Goal: Transaction & Acquisition: Purchase product/service

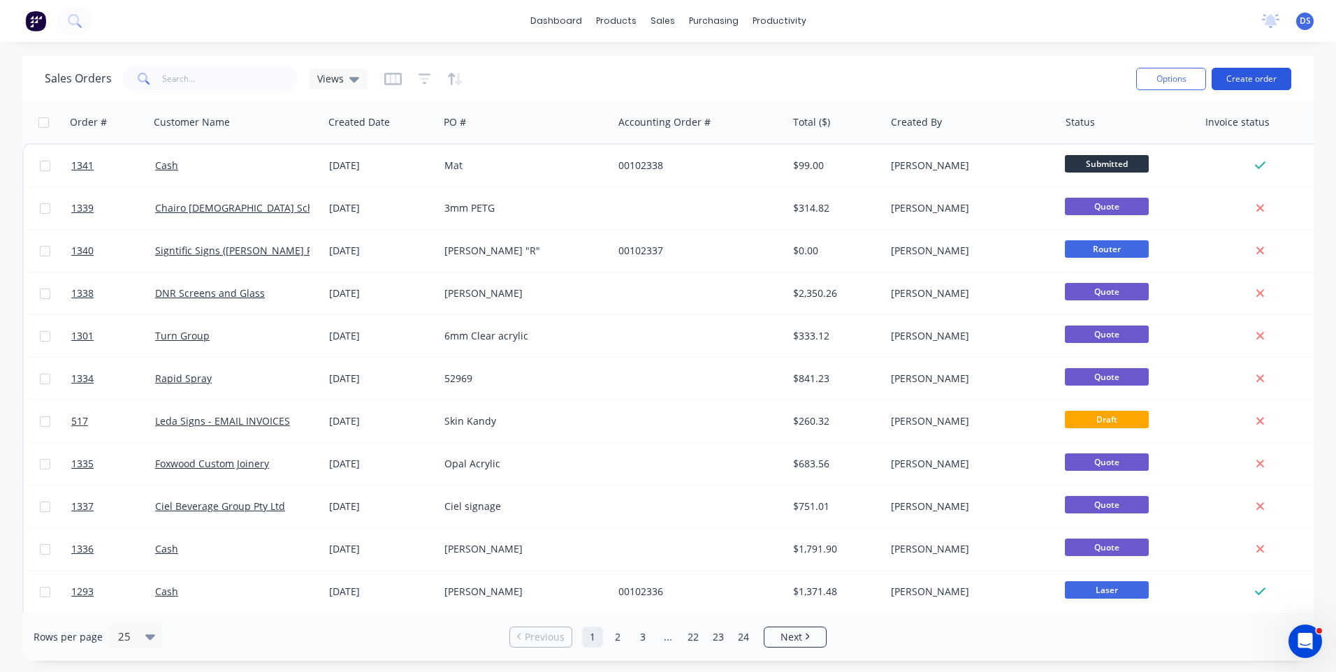
click at [1245, 85] on button "Create order" at bounding box center [1252, 79] width 80 height 22
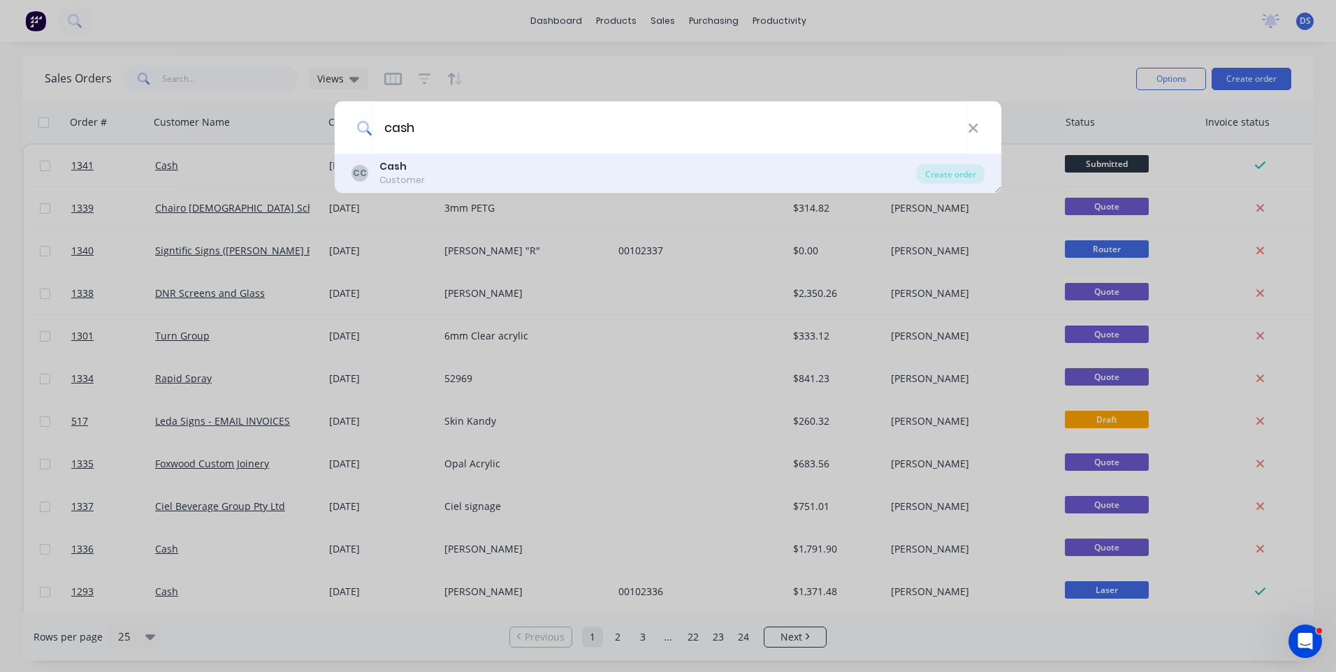
type input "cash"
click at [397, 166] on b "Cash" at bounding box center [392, 166] width 27 height 14
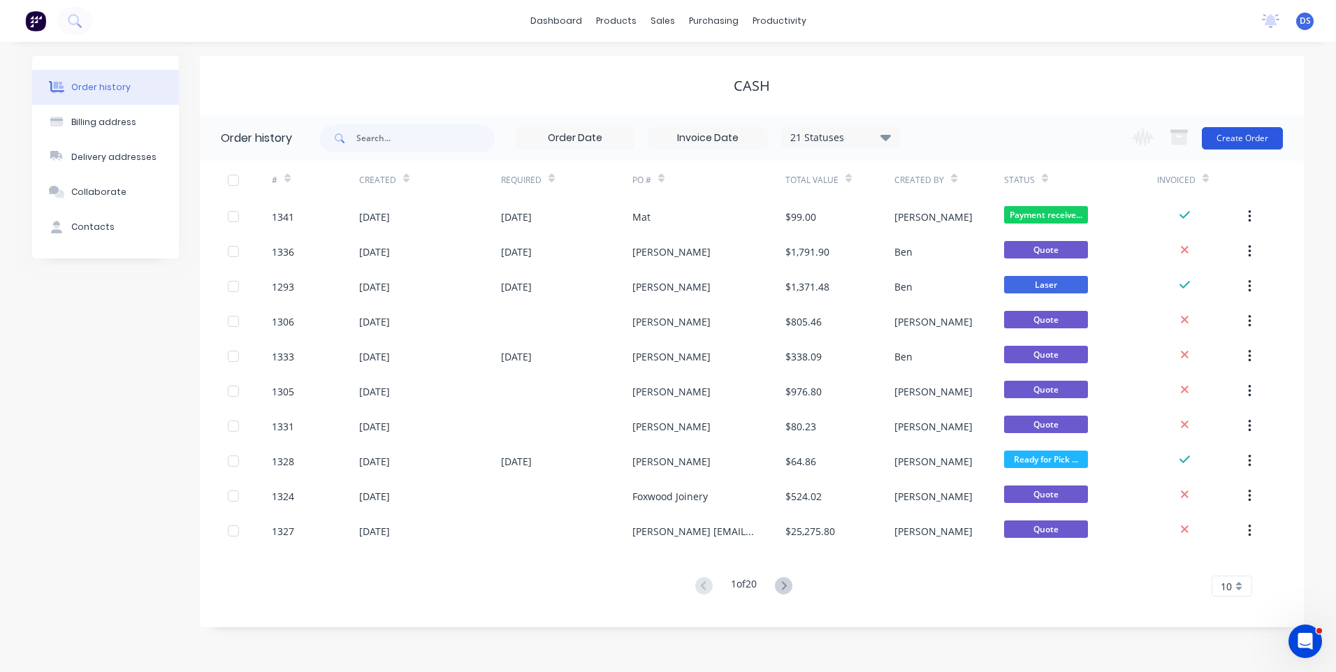
click at [1257, 140] on button "Create Order" at bounding box center [1242, 138] width 81 height 22
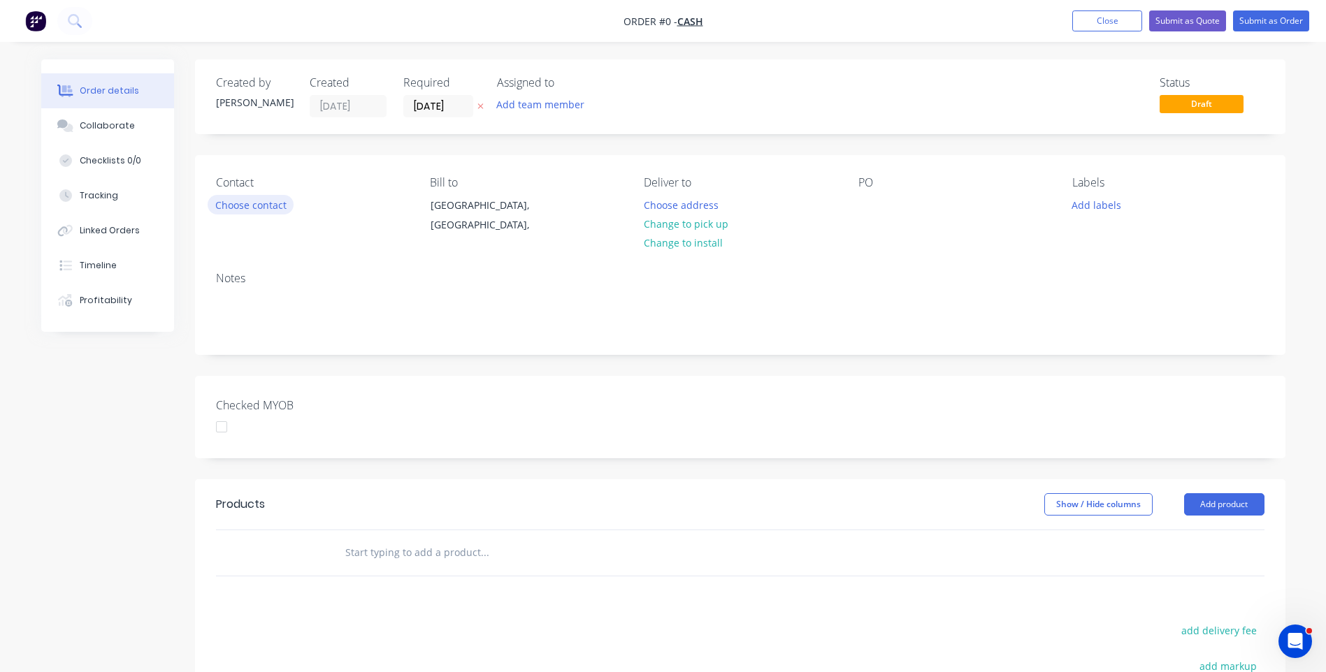
click at [255, 210] on button "Choose contact" at bounding box center [251, 204] width 86 height 19
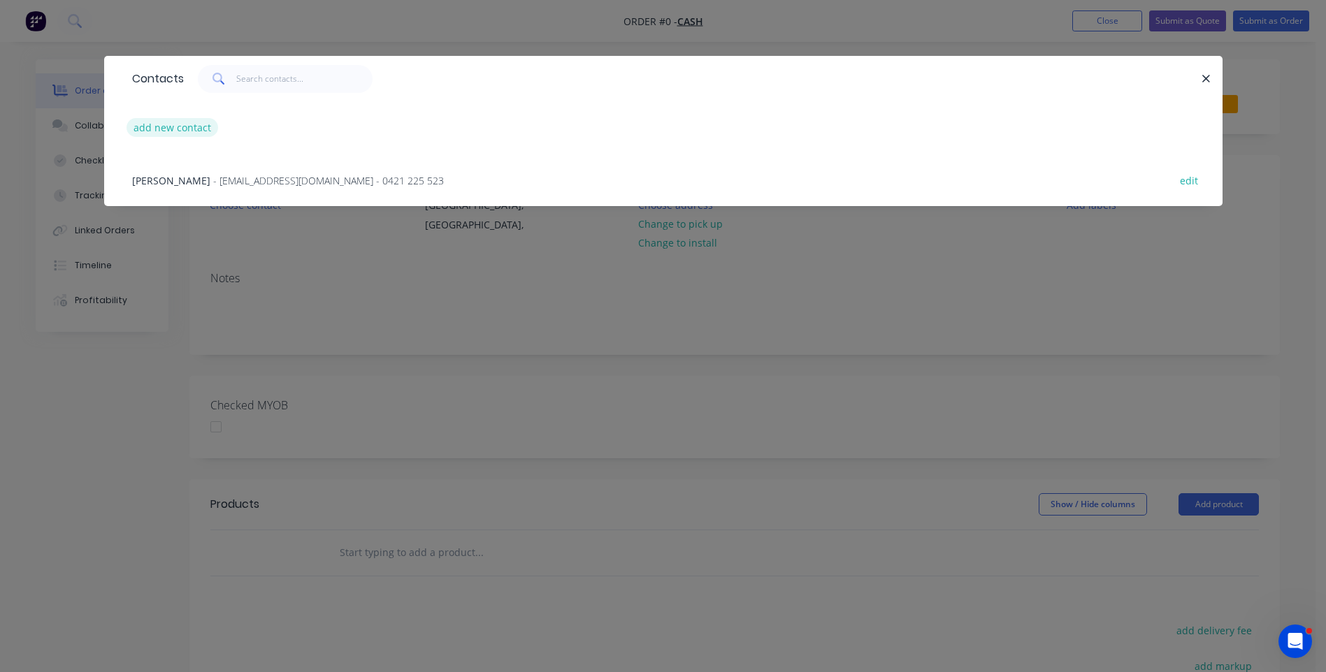
click at [187, 131] on button "add new contact" at bounding box center [172, 127] width 92 height 19
select select "AU"
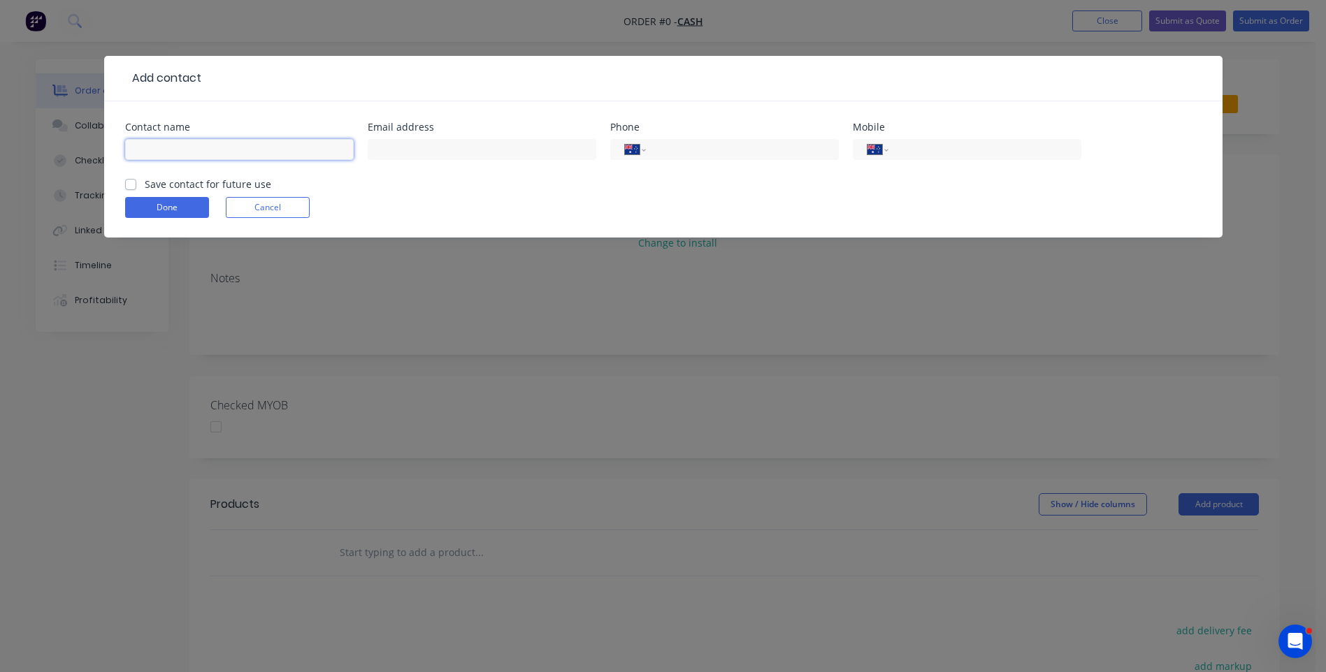
paste input "[PERSON_NAME] 0414718997 [EMAIL_ADDRESS][DOMAIN_NAME]"
drag, startPoint x: 346, startPoint y: 150, endPoint x: 240, endPoint y: 150, distance: 105.5
click at [240, 150] on input "[PERSON_NAME] 0414718997 [EMAIL_ADDRESS][DOMAIN_NAME]" at bounding box center [239, 149] width 229 height 21
type input "[PERSON_NAME] 0414718997 [EMAIL_ADDRESS][DOMAIN_NAME]"
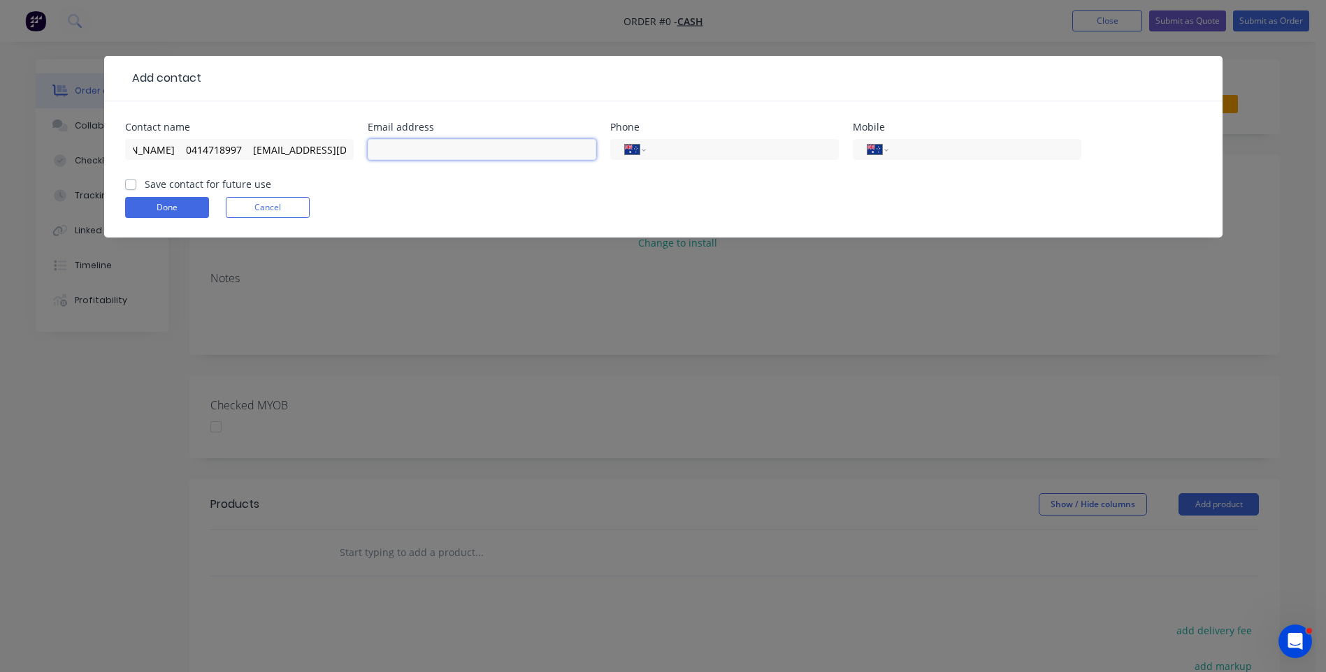
scroll to position [0, 0]
paste input "[EMAIL_ADDRESS][DOMAIN_NAME]"
drag, startPoint x: 496, startPoint y: 150, endPoint x: 389, endPoint y: 148, distance: 106.9
click at [370, 145] on input "[EMAIL_ADDRESS][DOMAIN_NAME]" at bounding box center [482, 149] width 229 height 21
drag, startPoint x: 389, startPoint y: 148, endPoint x: 495, endPoint y: 113, distance: 111.2
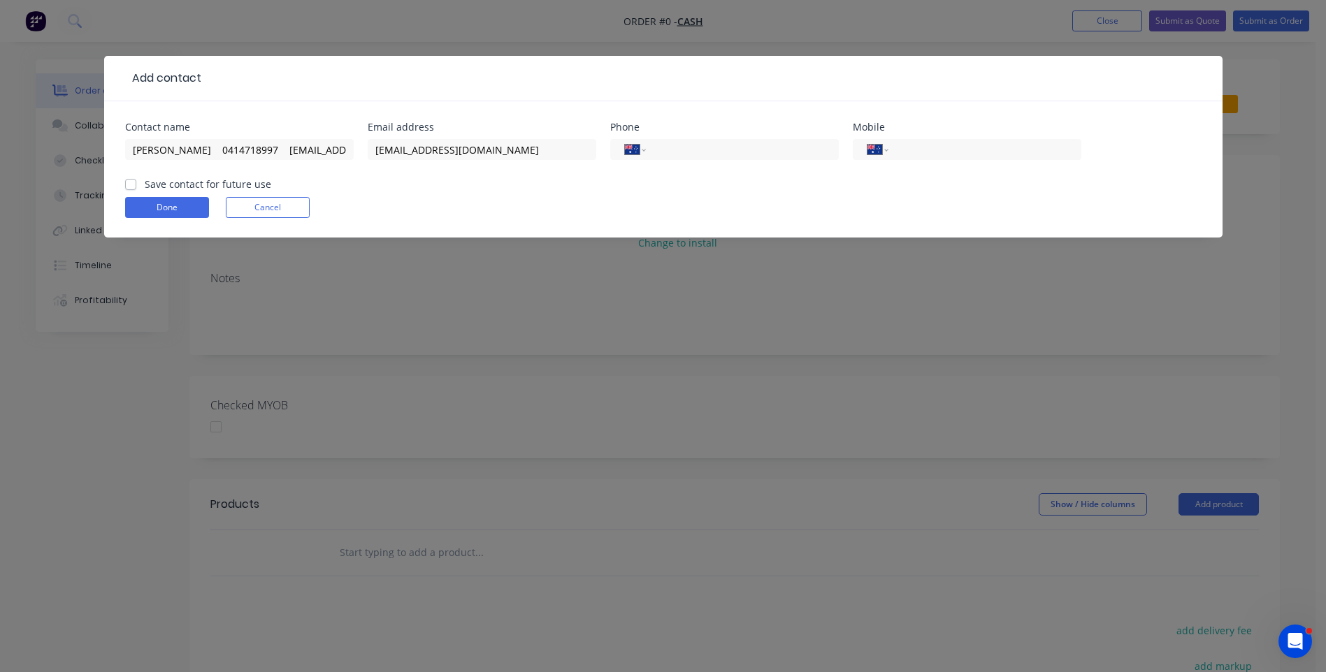
click at [495, 113] on div "Contact name [PERSON_NAME] 0414718997 [EMAIL_ADDRESS][DOMAIN_NAME] Email addres…" at bounding box center [663, 169] width 1118 height 136
drag, startPoint x: 493, startPoint y: 157, endPoint x: 363, endPoint y: 149, distance: 129.5
click at [363, 149] on div "Contact name [PERSON_NAME] 0414718997 [EMAIL_ADDRESS][DOMAIN_NAME] Email addres…" at bounding box center [663, 149] width 1076 height 55
type input "[EMAIL_ADDRESS][DOMAIN_NAME]"
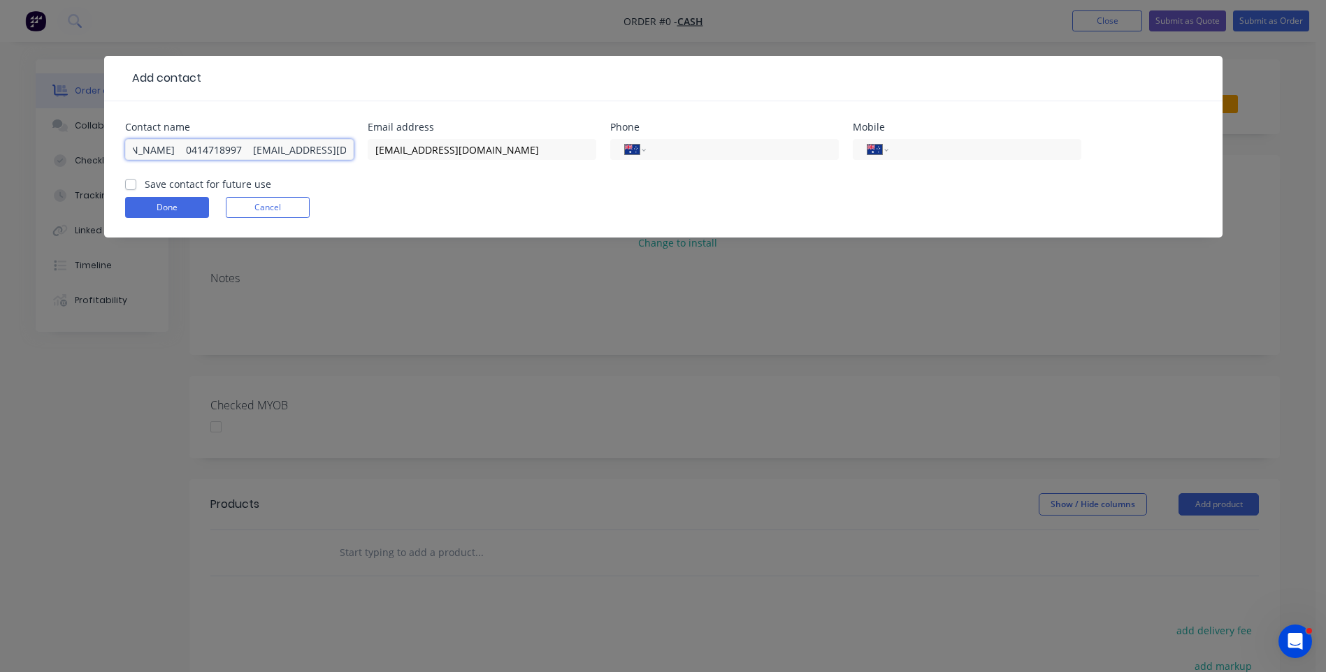
drag, startPoint x: 268, startPoint y: 147, endPoint x: 345, endPoint y: 150, distance: 76.9
click at [345, 150] on input "[PERSON_NAME] 0414718997 [EMAIL_ADDRESS][DOMAIN_NAME]" at bounding box center [239, 149] width 229 height 21
drag, startPoint x: 270, startPoint y: 149, endPoint x: 214, endPoint y: 147, distance: 55.9
click at [214, 147] on input "[PERSON_NAME] 0414718997" at bounding box center [239, 149] width 229 height 21
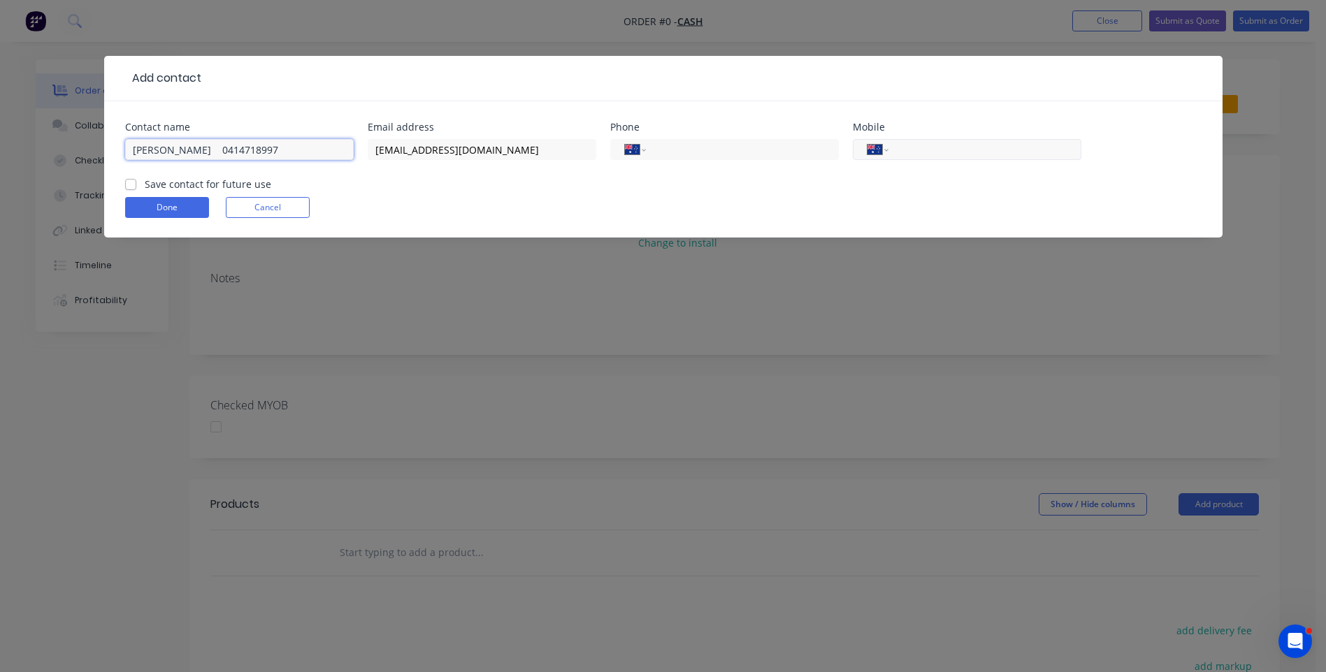
type input "[PERSON_NAME] 0414718997"
paste input "0414 718 997"
type input "0414 718 997"
drag, startPoint x: 270, startPoint y: 151, endPoint x: 215, endPoint y: 150, distance: 55.9
click at [215, 150] on input "[PERSON_NAME] 0414718997" at bounding box center [239, 149] width 229 height 21
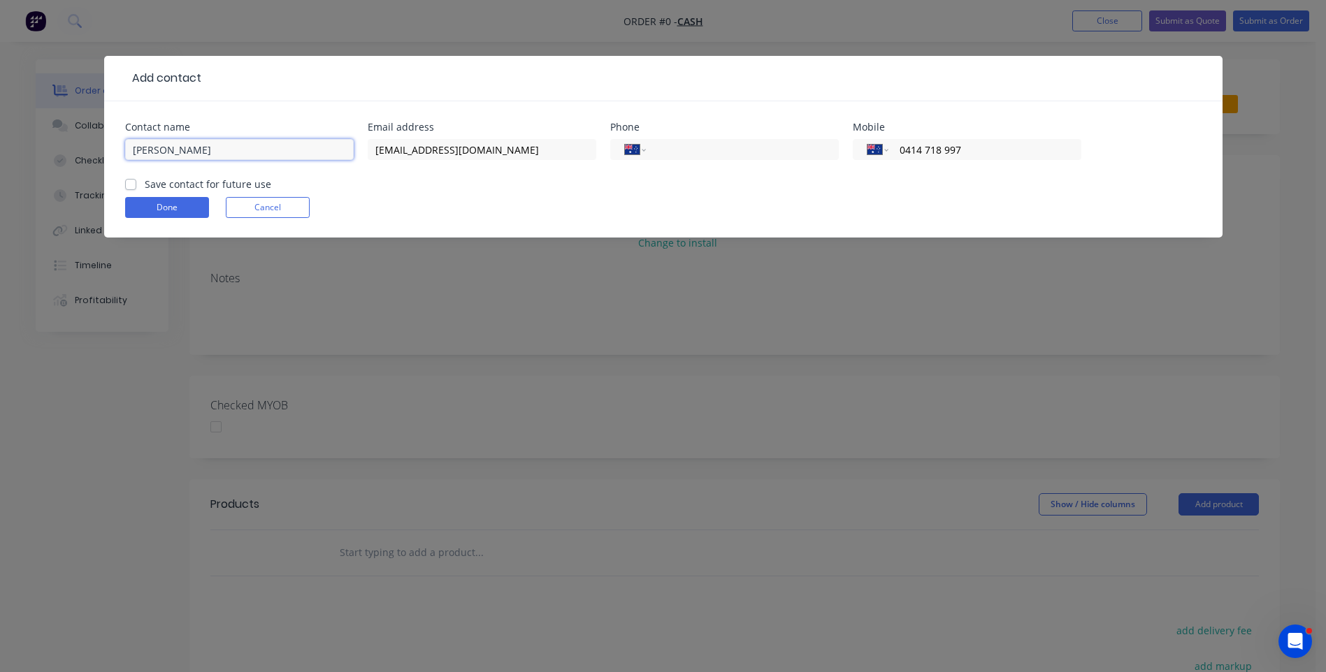
click at [150, 151] on input "[PERSON_NAME]" at bounding box center [239, 149] width 229 height 21
click at [243, 122] on div "Contact name" at bounding box center [239, 127] width 229 height 10
click at [136, 146] on input "[PERSON_NAME]" at bounding box center [239, 149] width 229 height 21
type input "[PERSON_NAME]"
click at [145, 182] on label "Save contact for future use" at bounding box center [208, 184] width 126 height 15
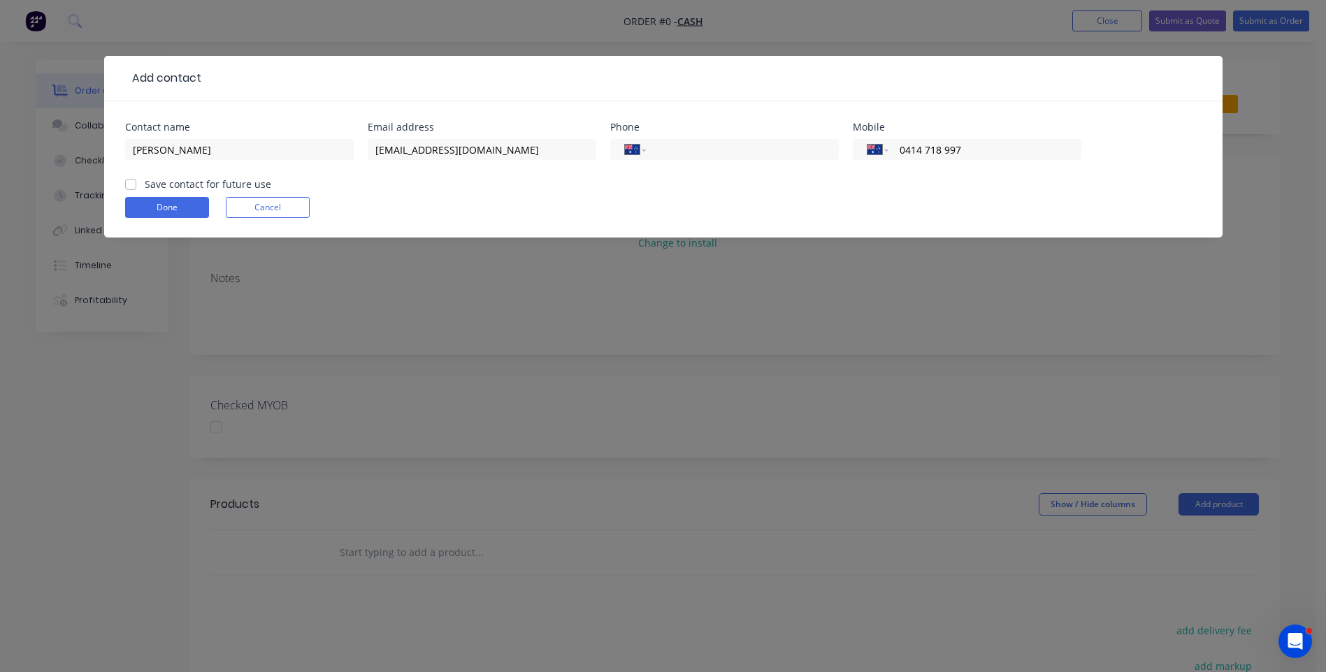
click at [129, 182] on input "Save contact for future use" at bounding box center [130, 183] width 11 height 13
checkbox input "true"
click at [157, 205] on button "Done" at bounding box center [167, 207] width 84 height 21
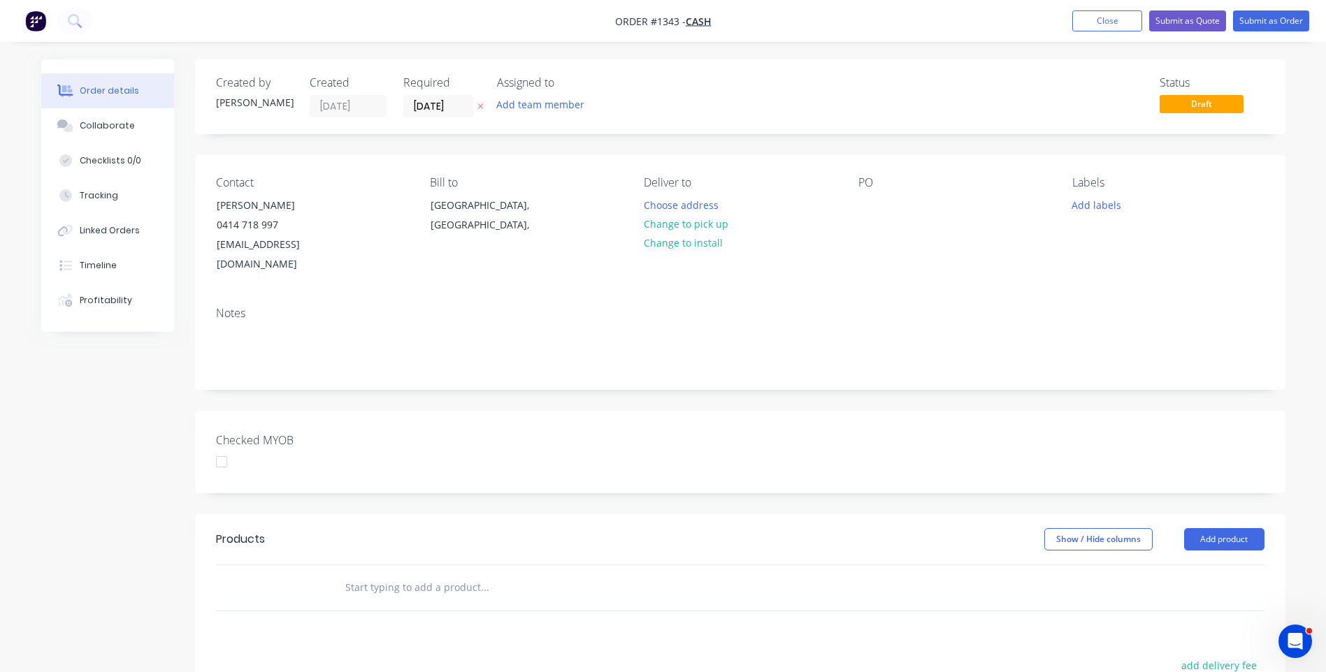
click at [123, 516] on div "Created by [PERSON_NAME] Created [DATE] Required [DATE] Assigned to Add team me…" at bounding box center [663, 513] width 1244 height 909
click at [465, 205] on div "[GEOGRAPHIC_DATA], [GEOGRAPHIC_DATA]," at bounding box center [488, 215] width 116 height 39
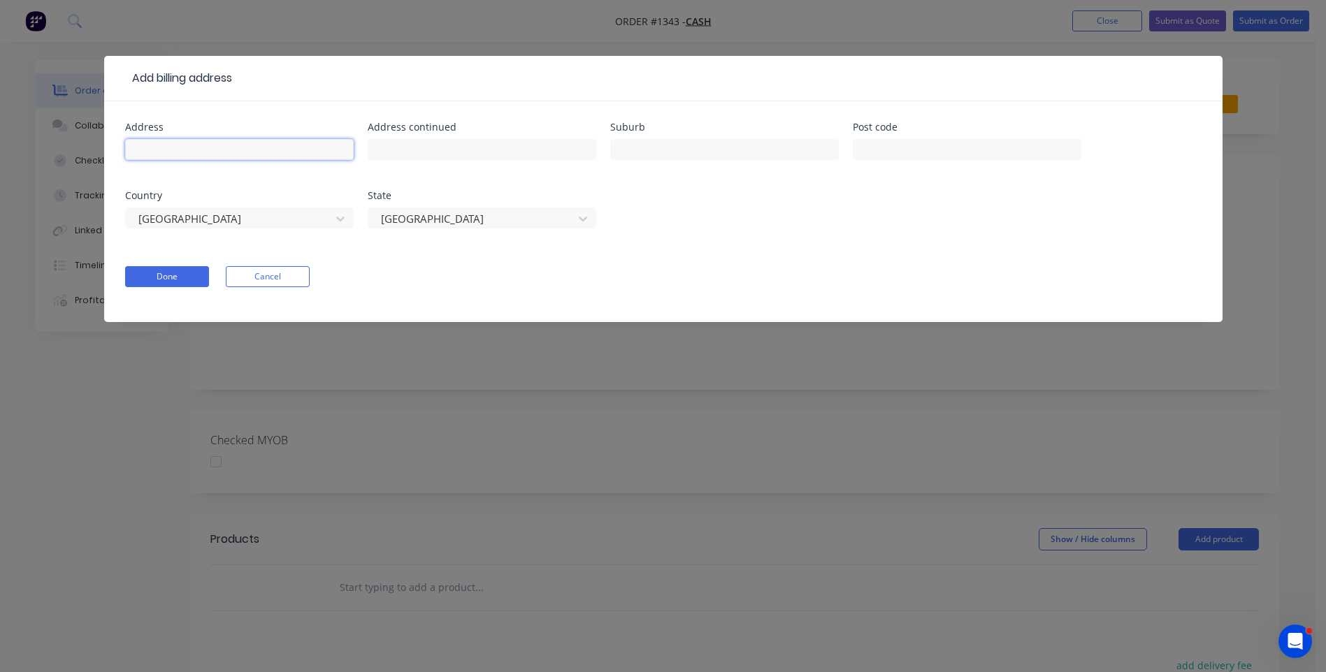
paste input "[STREET_ADDRESS][PERSON_NAME]"
type input "[STREET_ADDRESS][PERSON_NAME]"
click at [883, 153] on input "text" at bounding box center [967, 149] width 229 height 21
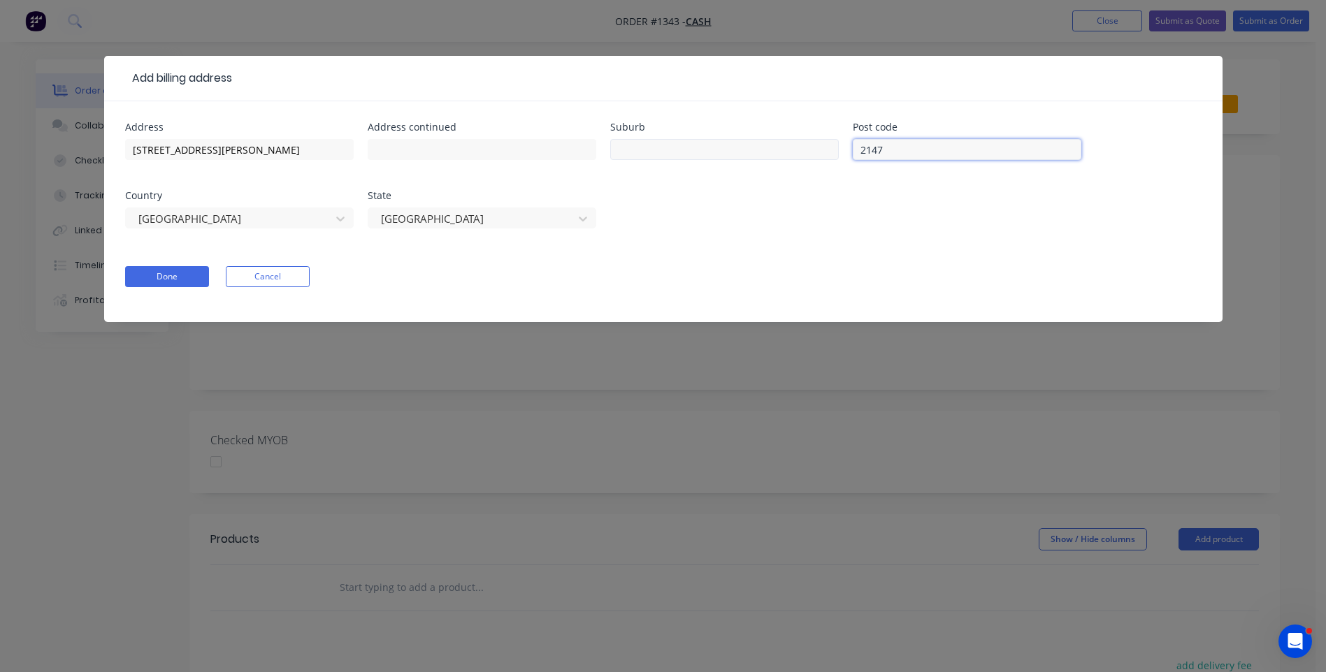
type input "2147"
click at [683, 148] on input "text" at bounding box center [724, 149] width 229 height 21
type input "[GEOGRAPHIC_DATA]"
drag, startPoint x: 254, startPoint y: 150, endPoint x: 356, endPoint y: 149, distance: 101.3
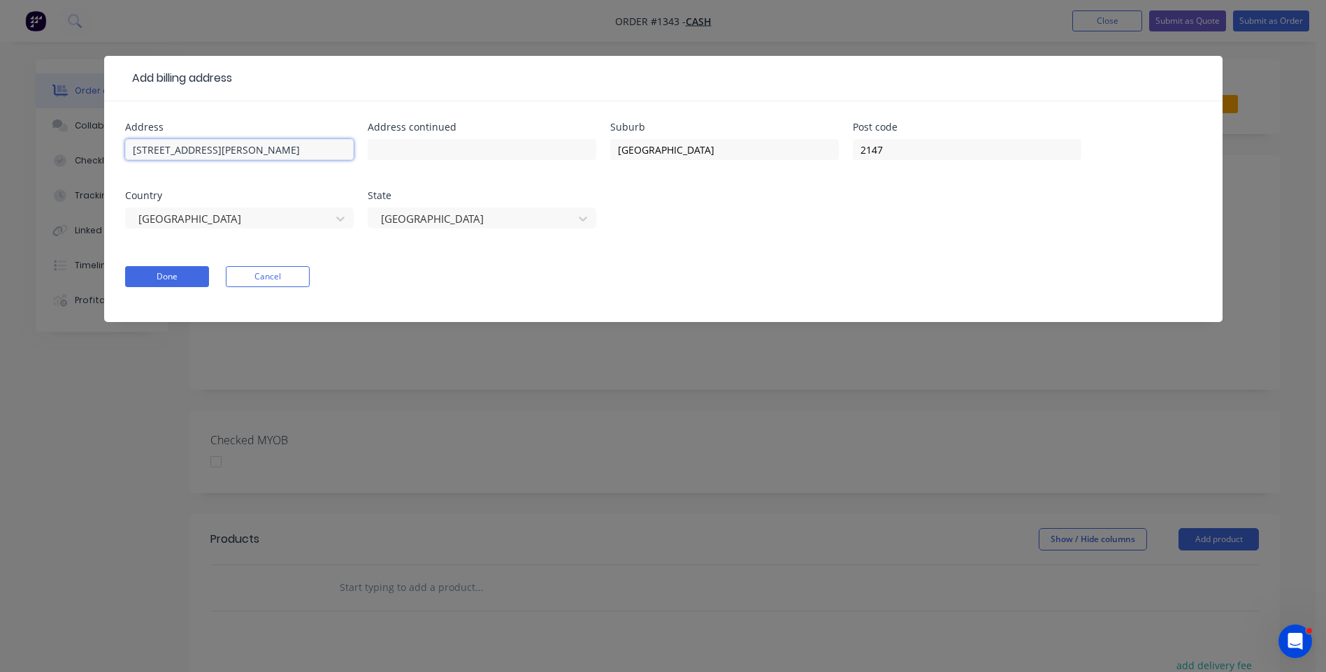
click at [356, 149] on div "Address [STREET_ADDRESS][PERSON_NAME] Address continued Suburb [GEOGRAPHIC_DATA…" at bounding box center [663, 183] width 1076 height 123
click at [139, 150] on input "[STREET_ADDRESS][PERSON_NAME]" at bounding box center [239, 149] width 229 height 21
type input "[STREET_ADDRESS][PERSON_NAME]"
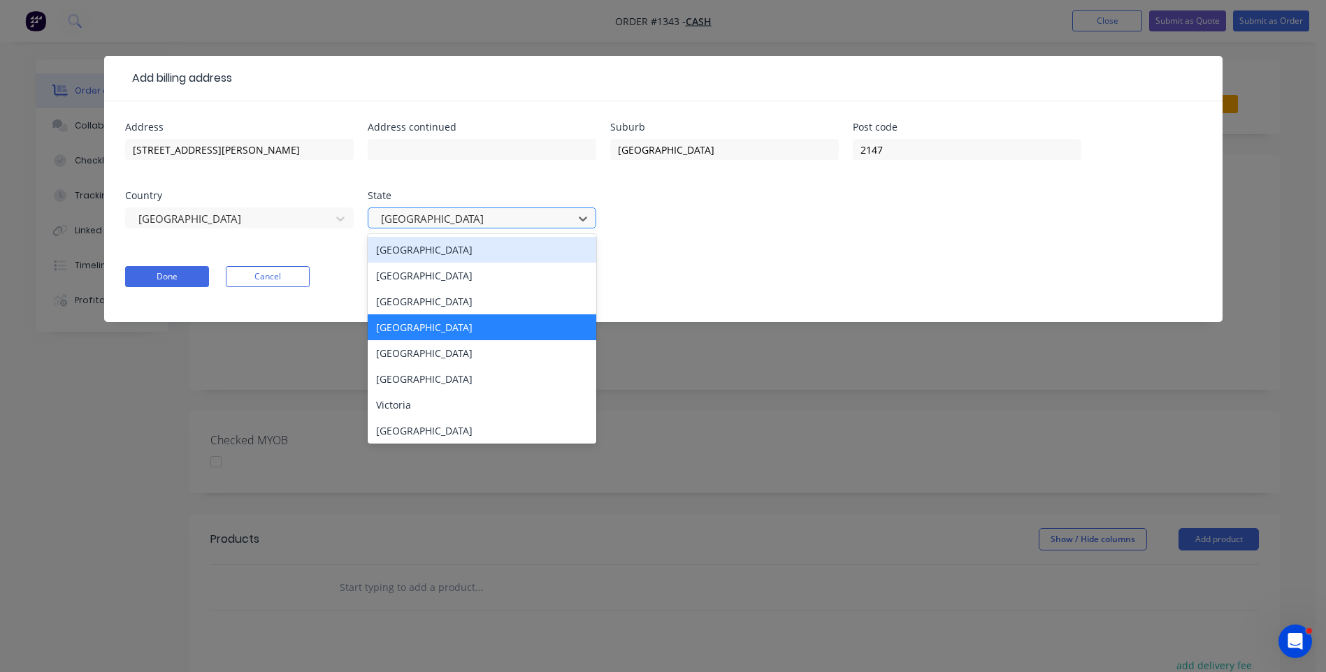
click at [459, 219] on div at bounding box center [472, 218] width 187 height 17
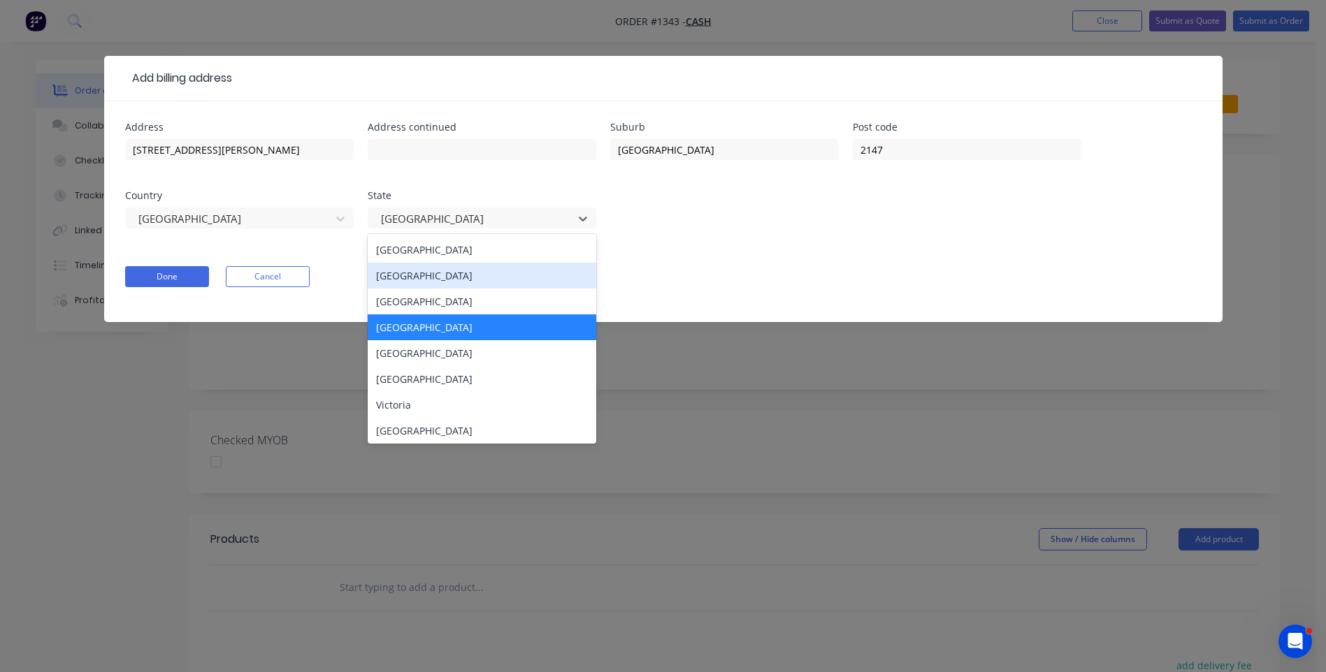
click at [410, 278] on div "[GEOGRAPHIC_DATA]" at bounding box center [482, 276] width 229 height 26
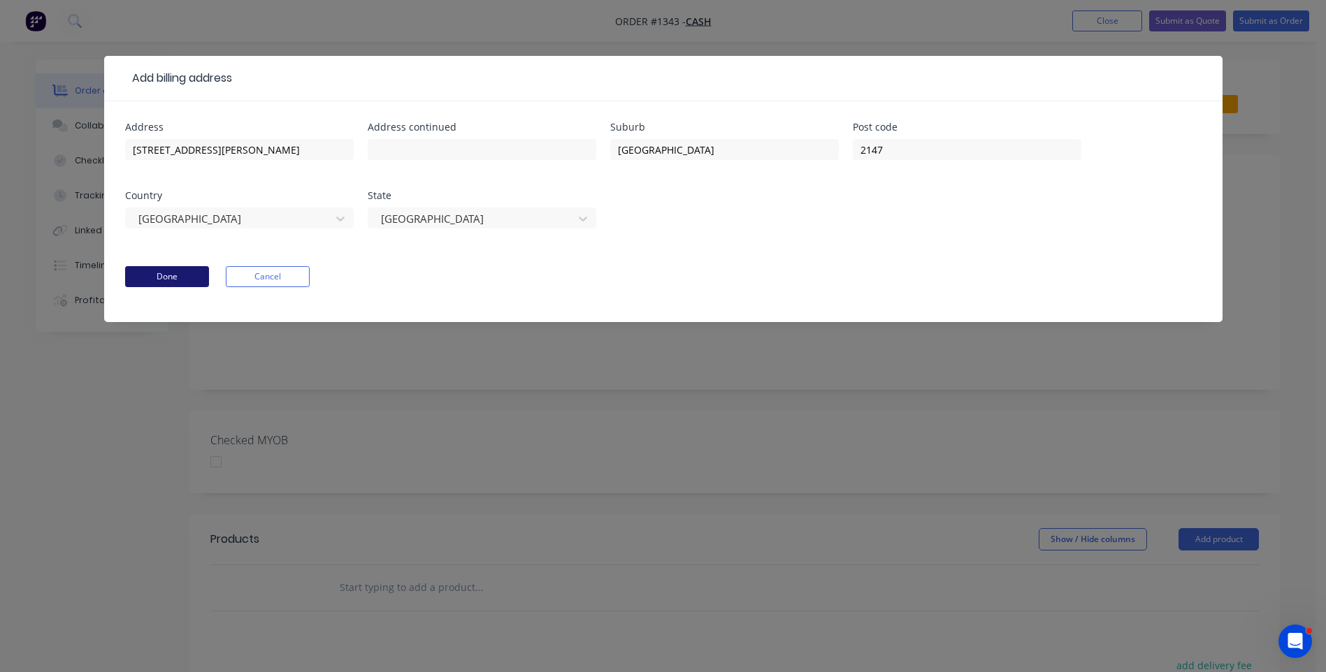
click at [162, 282] on button "Done" at bounding box center [167, 276] width 84 height 21
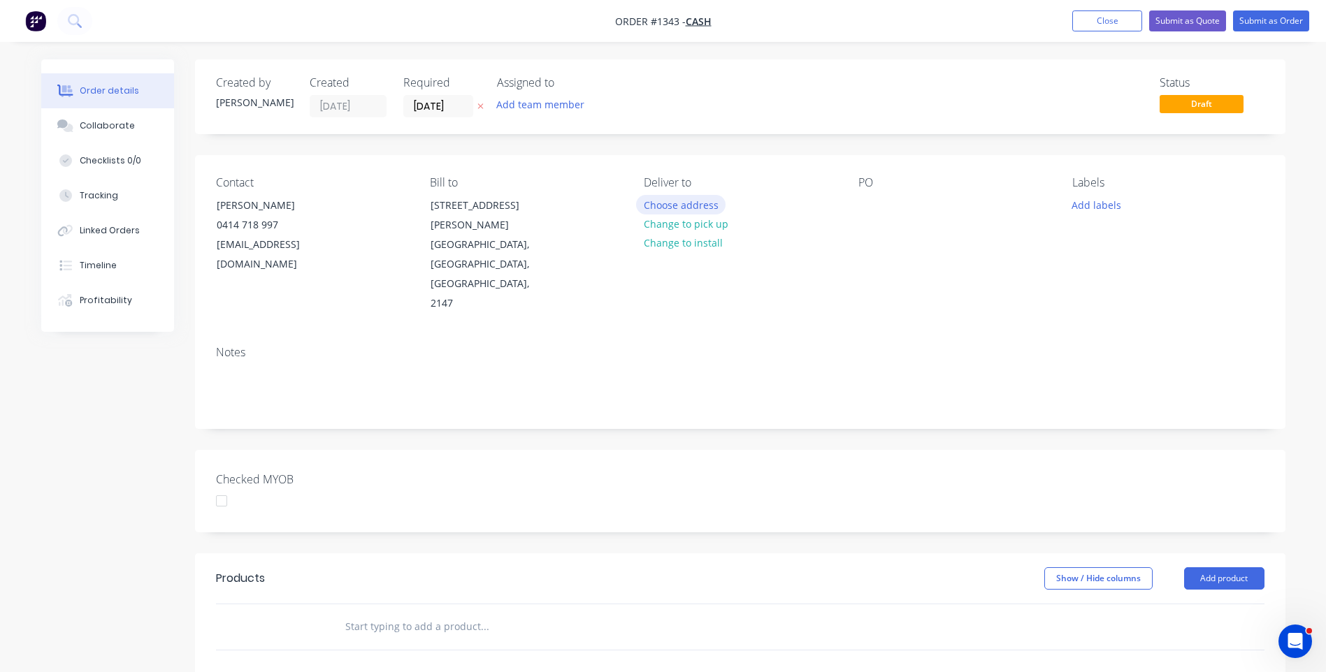
click at [688, 203] on button "Choose address" at bounding box center [680, 204] width 89 height 19
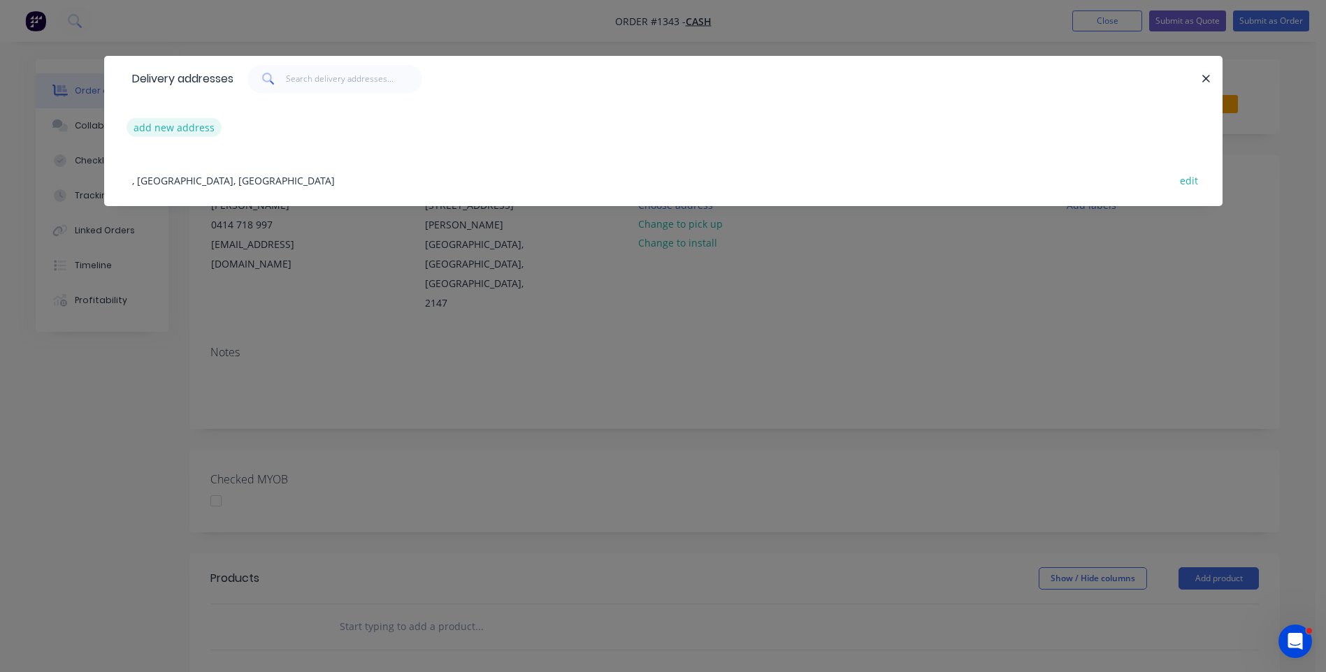
click at [166, 128] on button "add new address" at bounding box center [174, 127] width 96 height 19
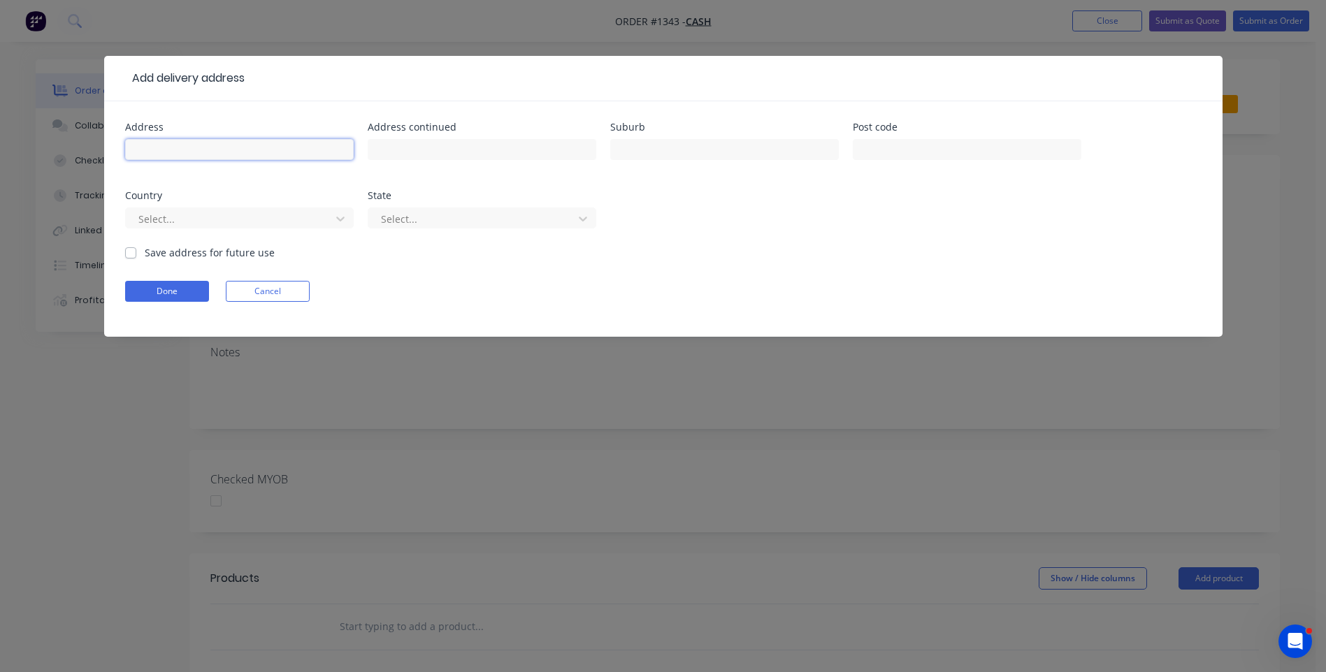
paste input "[STREET_ADDRESS][PERSON_NAME]"
type input "[STREET_ADDRESS][PERSON_NAME]"
click at [939, 154] on input "text" at bounding box center [967, 149] width 229 height 21
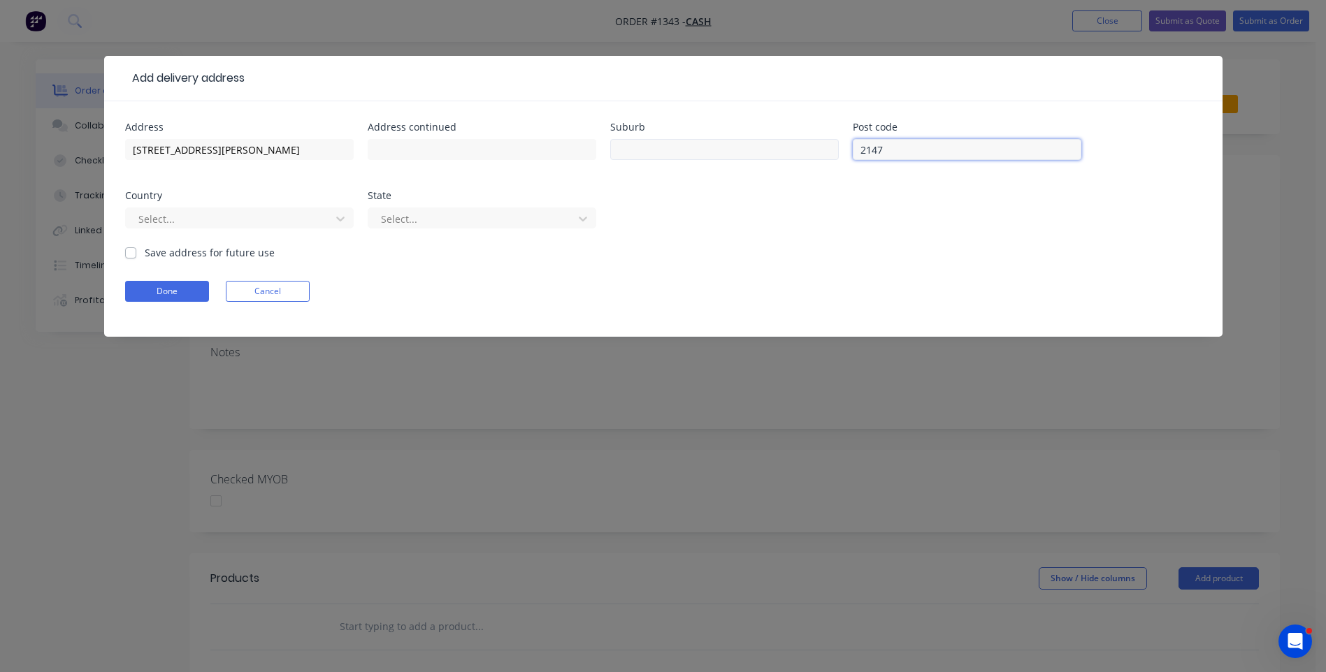
type input "2147"
click at [658, 143] on input "text" at bounding box center [724, 149] width 229 height 21
type input "[GEOGRAPHIC_DATA]"
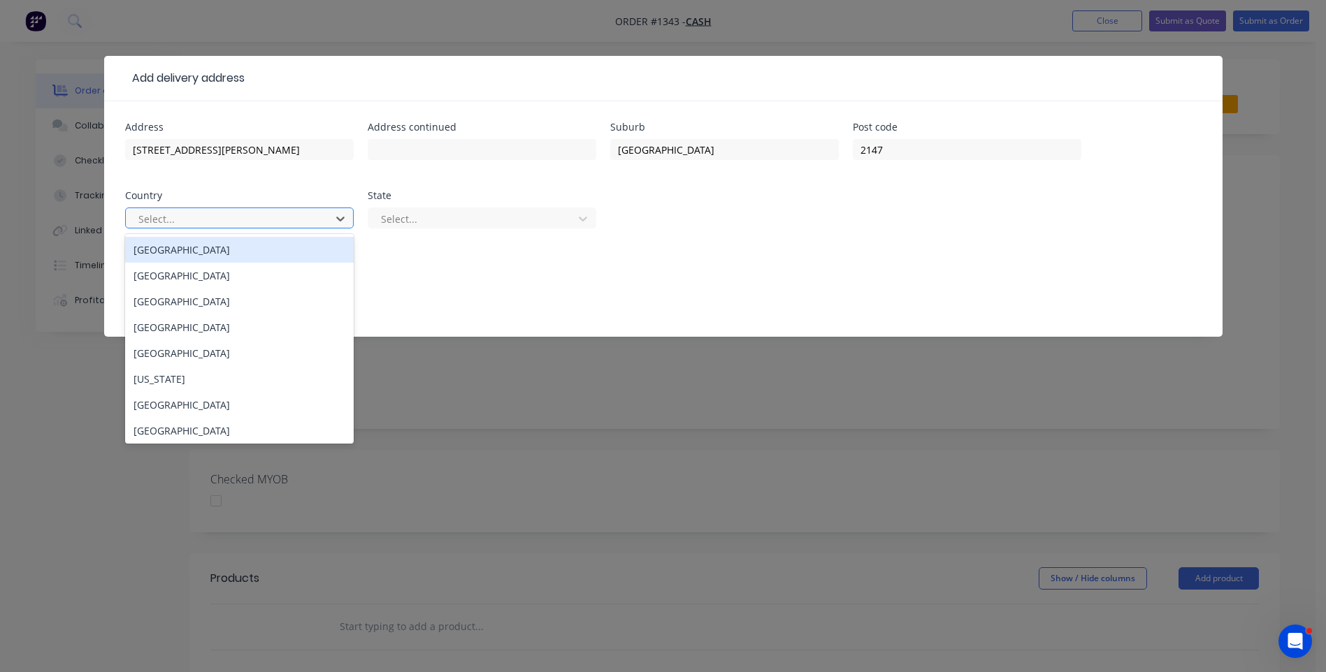
click at [291, 222] on div at bounding box center [230, 218] width 187 height 17
click at [192, 259] on div "[GEOGRAPHIC_DATA]" at bounding box center [239, 250] width 229 height 26
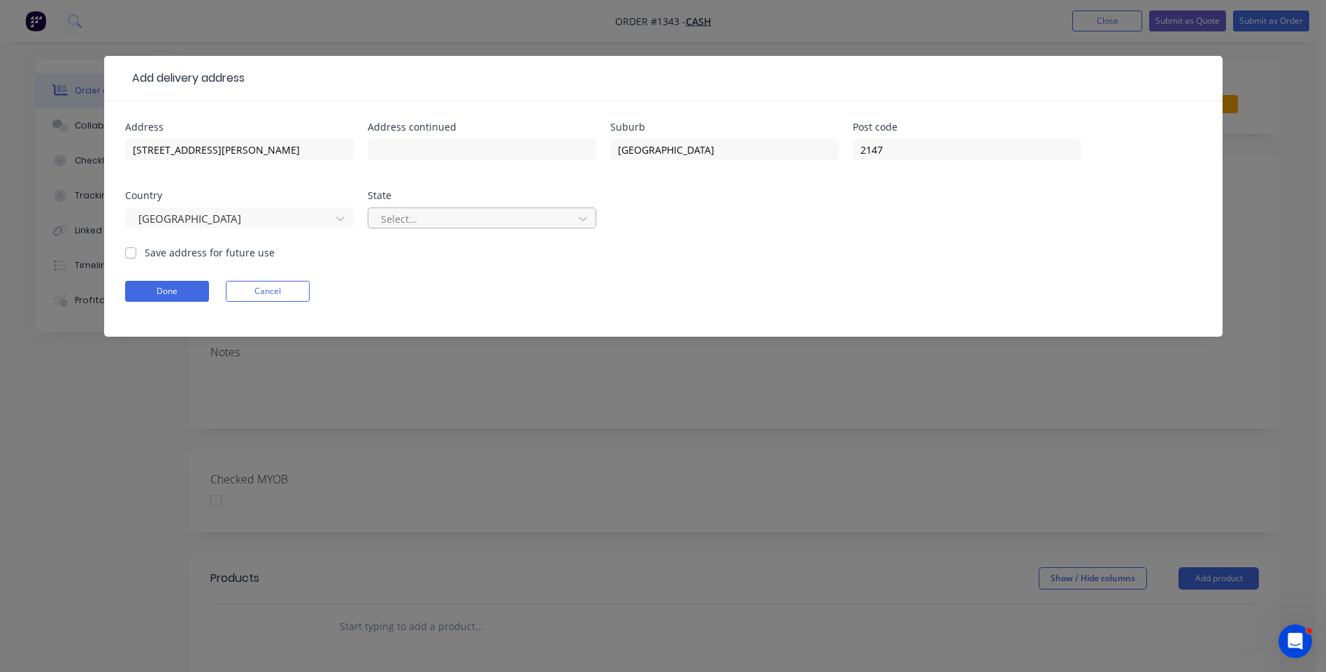
click at [443, 218] on div at bounding box center [472, 218] width 187 height 17
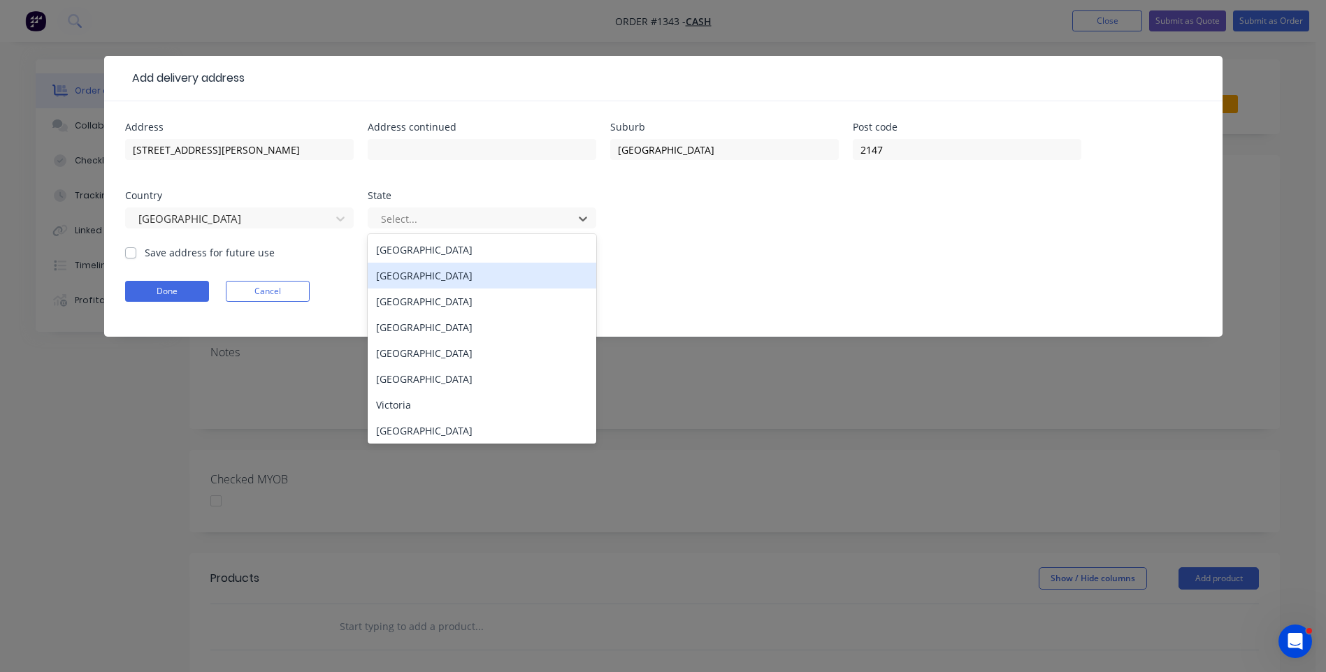
click at [429, 278] on div "[GEOGRAPHIC_DATA]" at bounding box center [482, 276] width 229 height 26
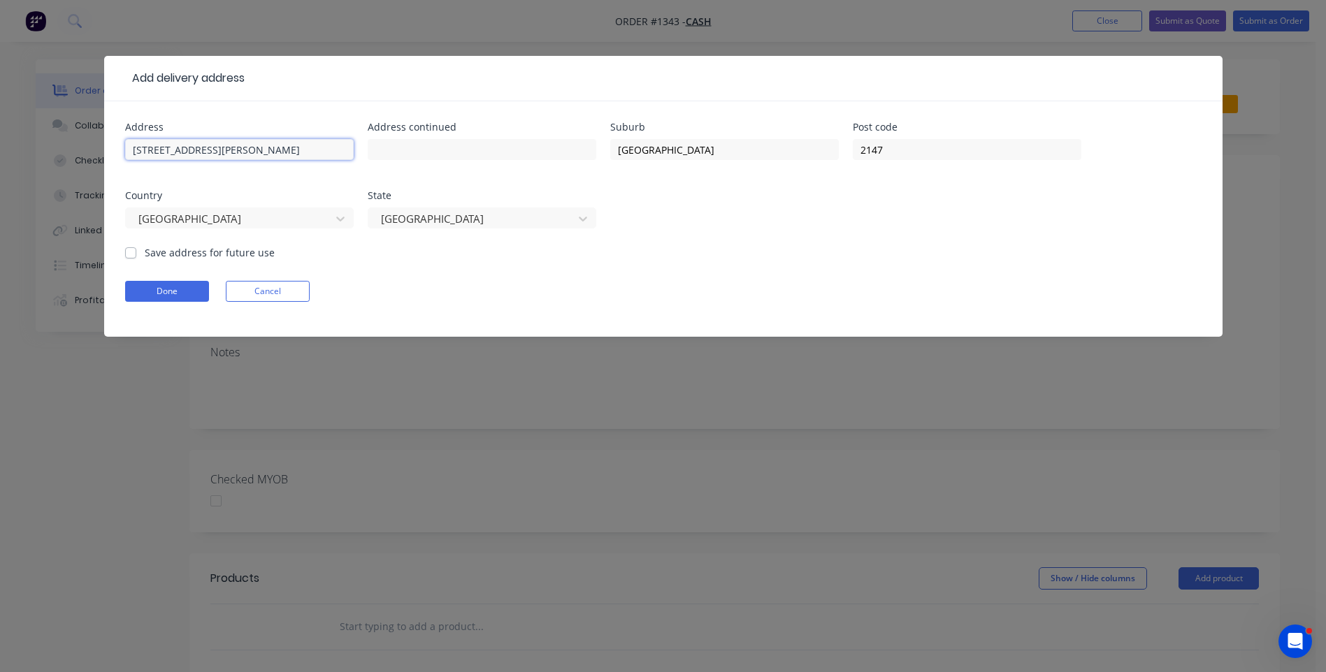
scroll to position [0, 82]
drag, startPoint x: 252, startPoint y: 150, endPoint x: 363, endPoint y: 160, distance: 111.6
click at [363, 160] on div "Address [STREET_ADDRESS][PERSON_NAME] Address continued Suburb [GEOGRAPHIC_DATA…" at bounding box center [663, 183] width 1076 height 123
click at [136, 150] on input "[STREET_ADDRESS][PERSON_NAME]" at bounding box center [239, 149] width 229 height 21
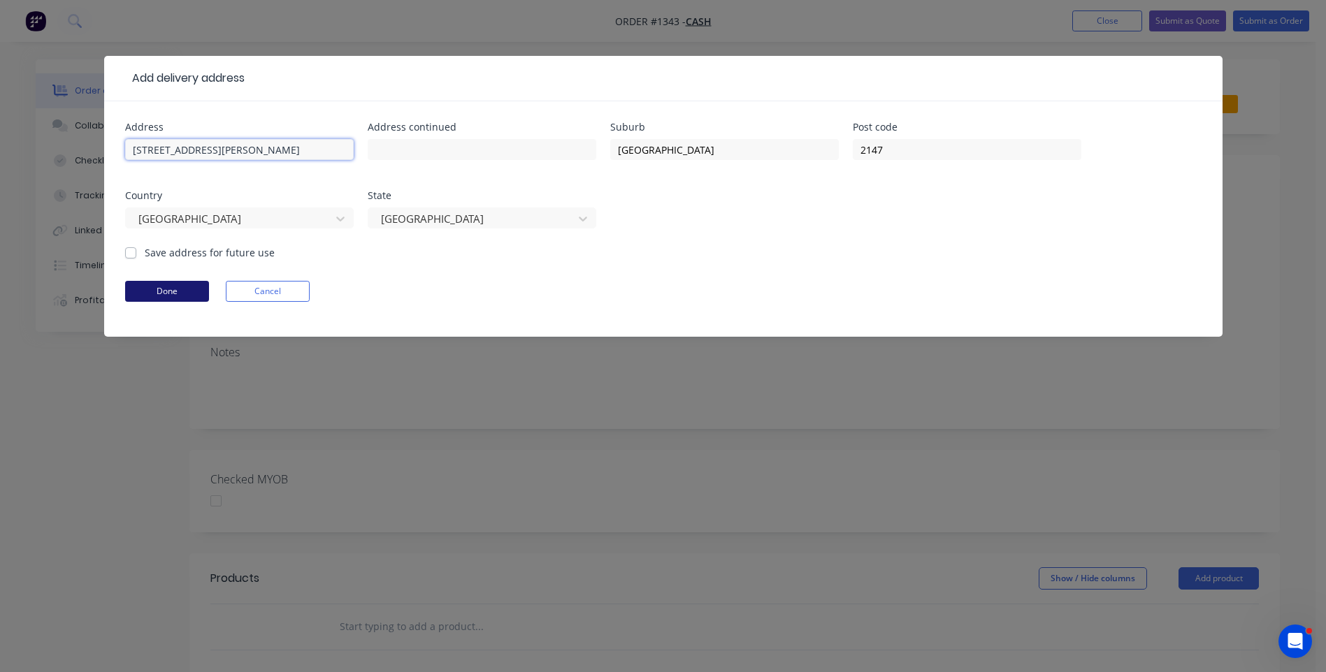
type input "[STREET_ADDRESS][PERSON_NAME]"
click at [164, 294] on button "Done" at bounding box center [167, 291] width 84 height 21
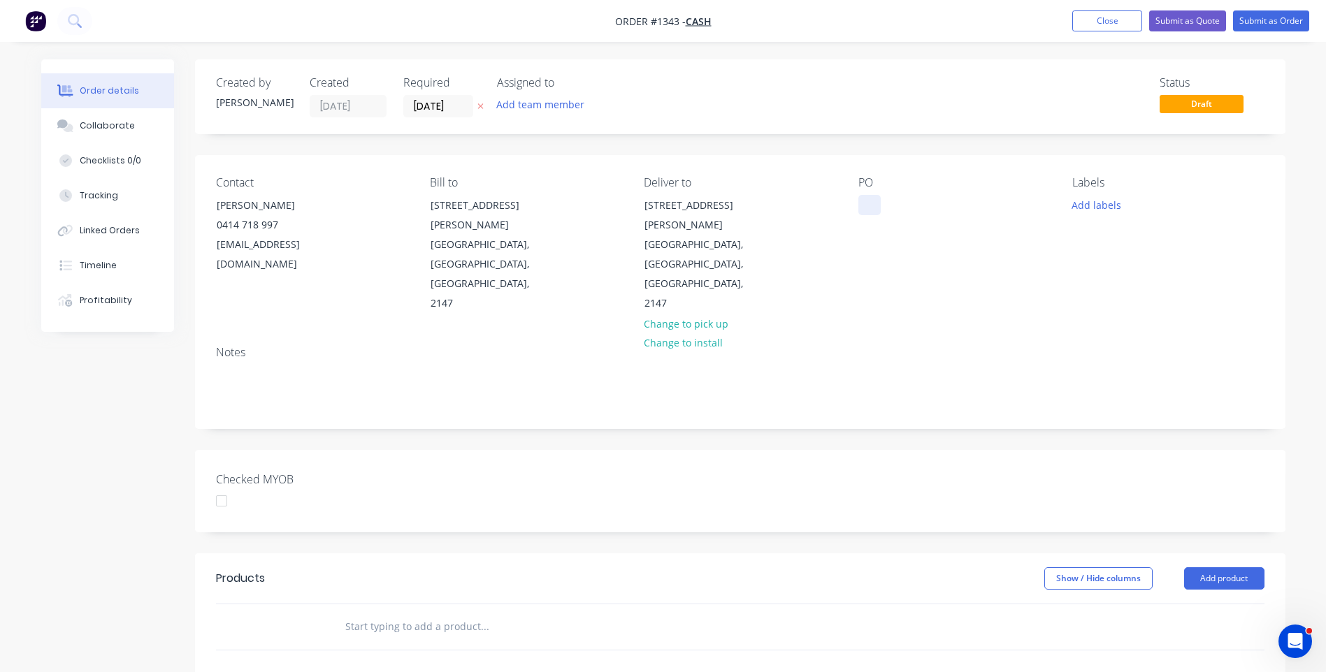
click at [878, 211] on div at bounding box center [869, 205] width 22 height 20
click at [1097, 209] on button "Add labels" at bounding box center [1096, 204] width 64 height 19
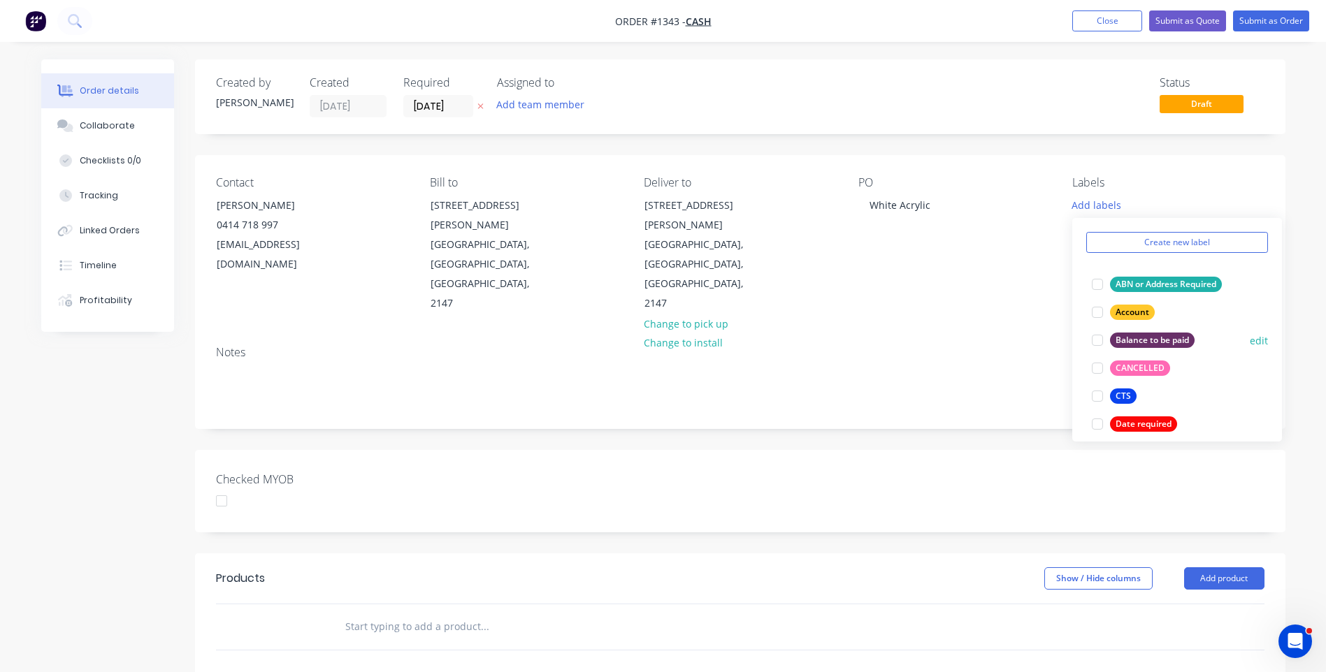
scroll to position [70, 0]
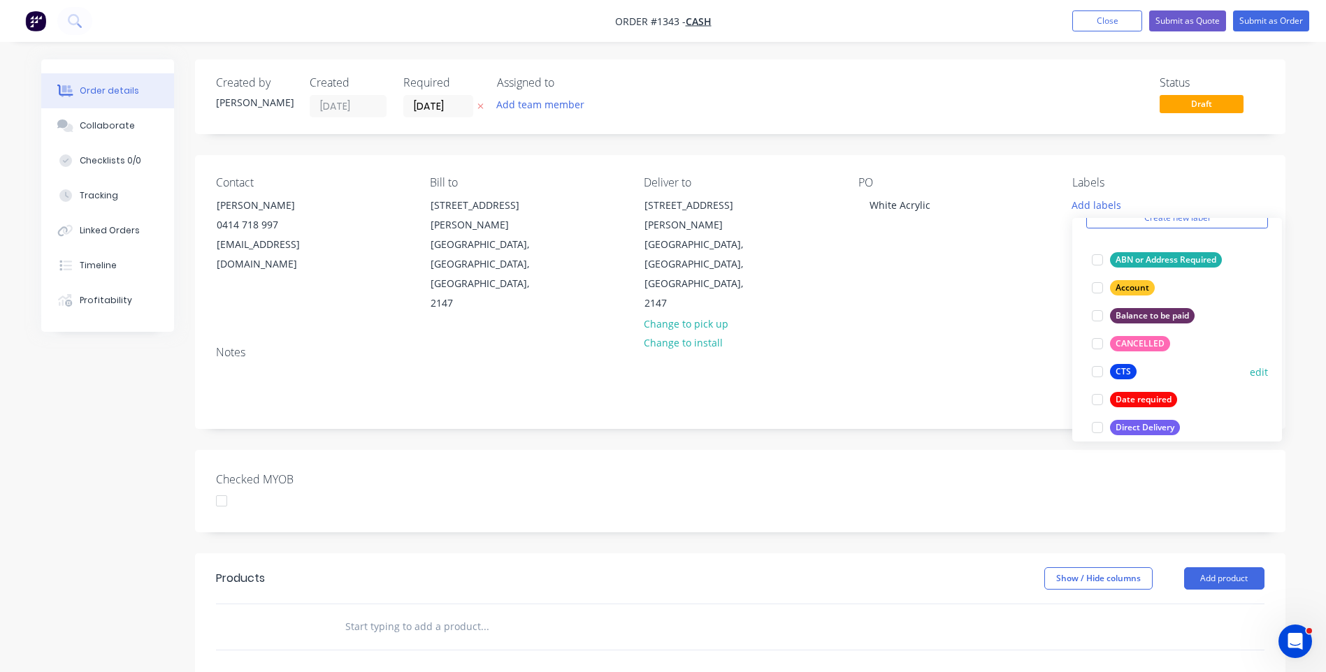
click at [1129, 372] on div "CTS" at bounding box center [1123, 371] width 27 height 15
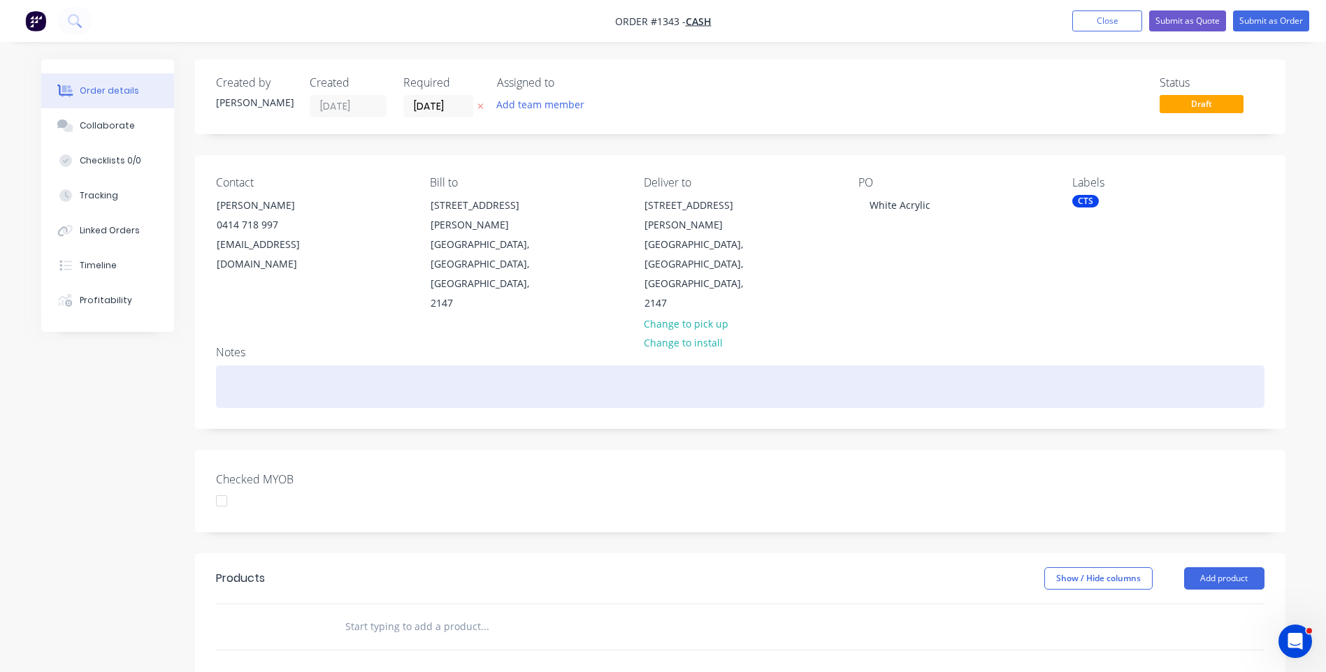
click at [1060, 366] on div at bounding box center [740, 387] width 1048 height 43
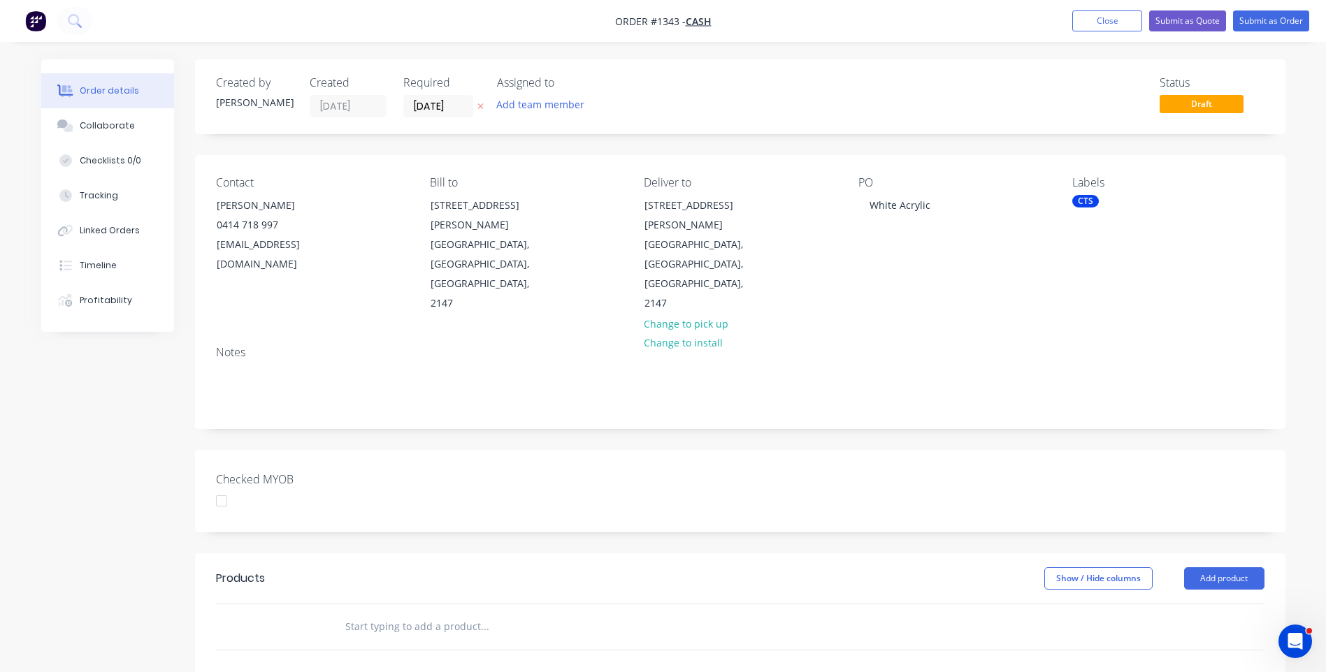
click at [478, 106] on icon at bounding box center [480, 106] width 6 height 8
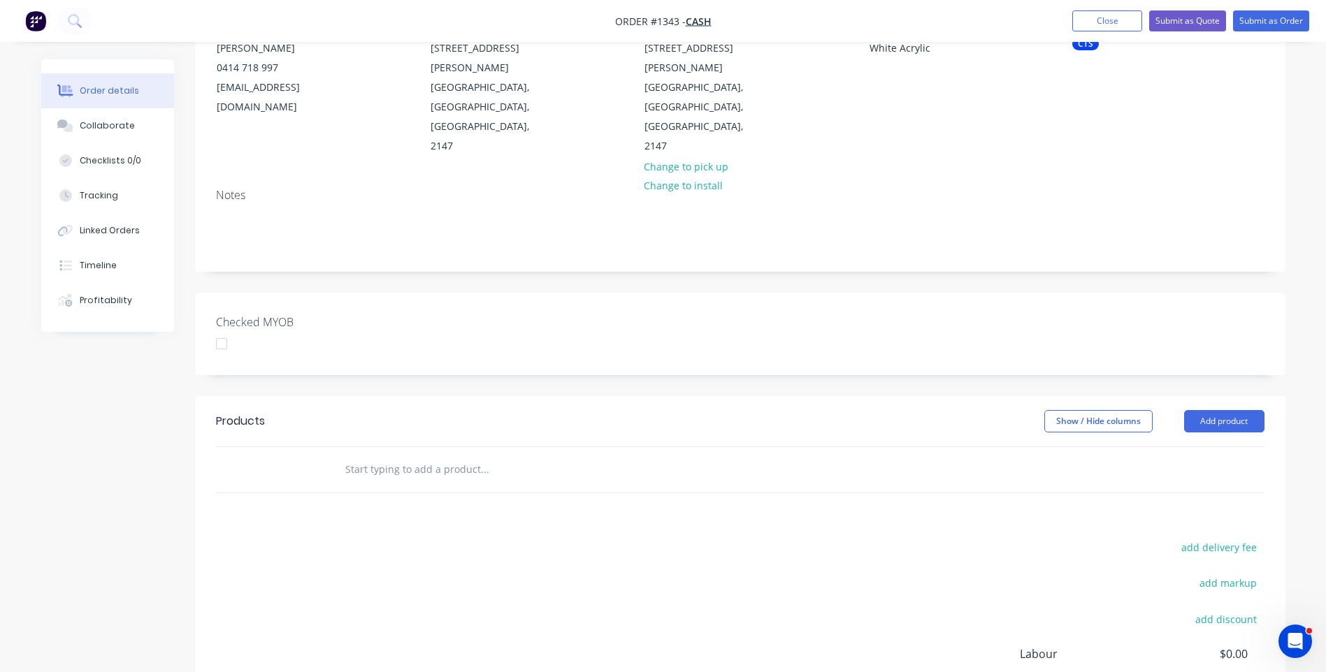
scroll to position [210, 0]
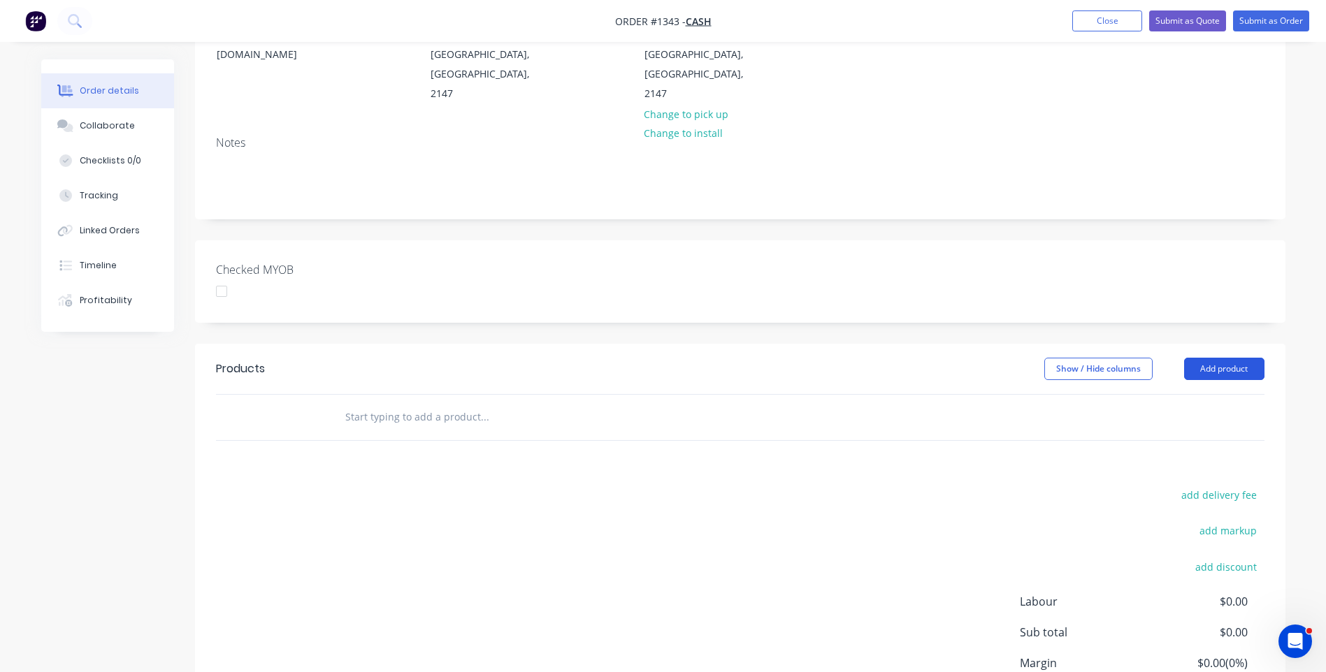
click at [1210, 358] on button "Add product" at bounding box center [1224, 369] width 80 height 22
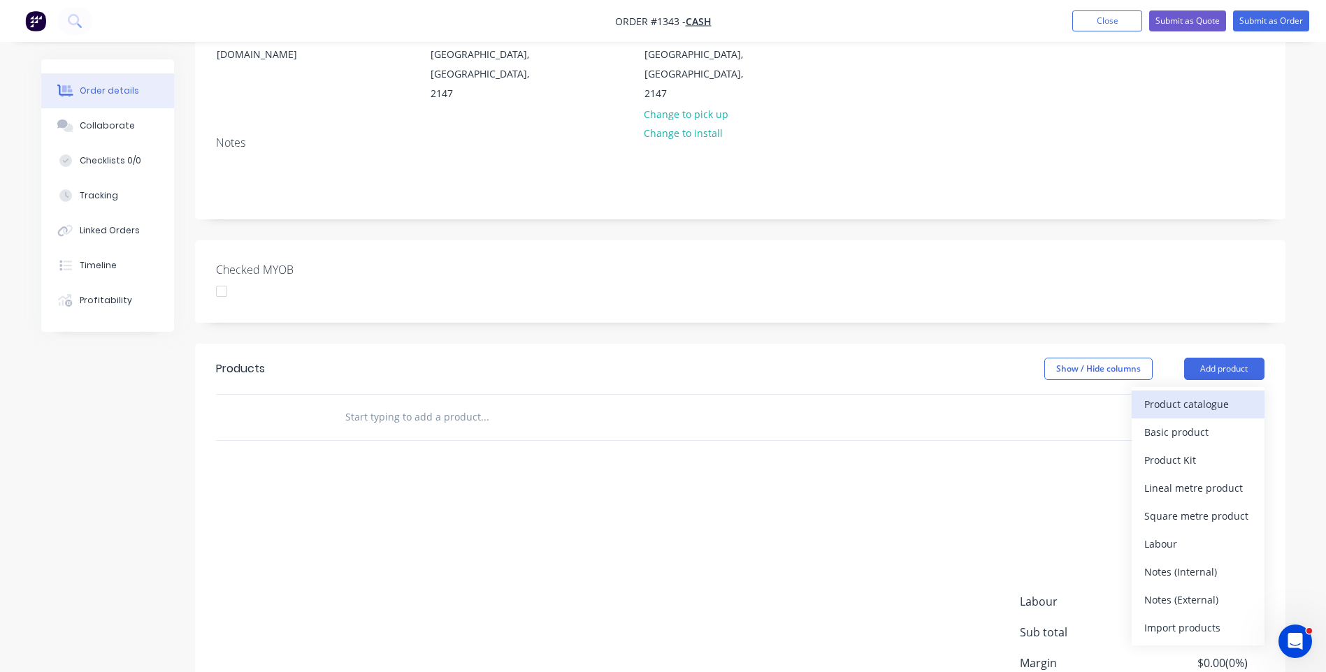
click at [1186, 394] on div "Product catalogue" at bounding box center [1198, 404] width 108 height 20
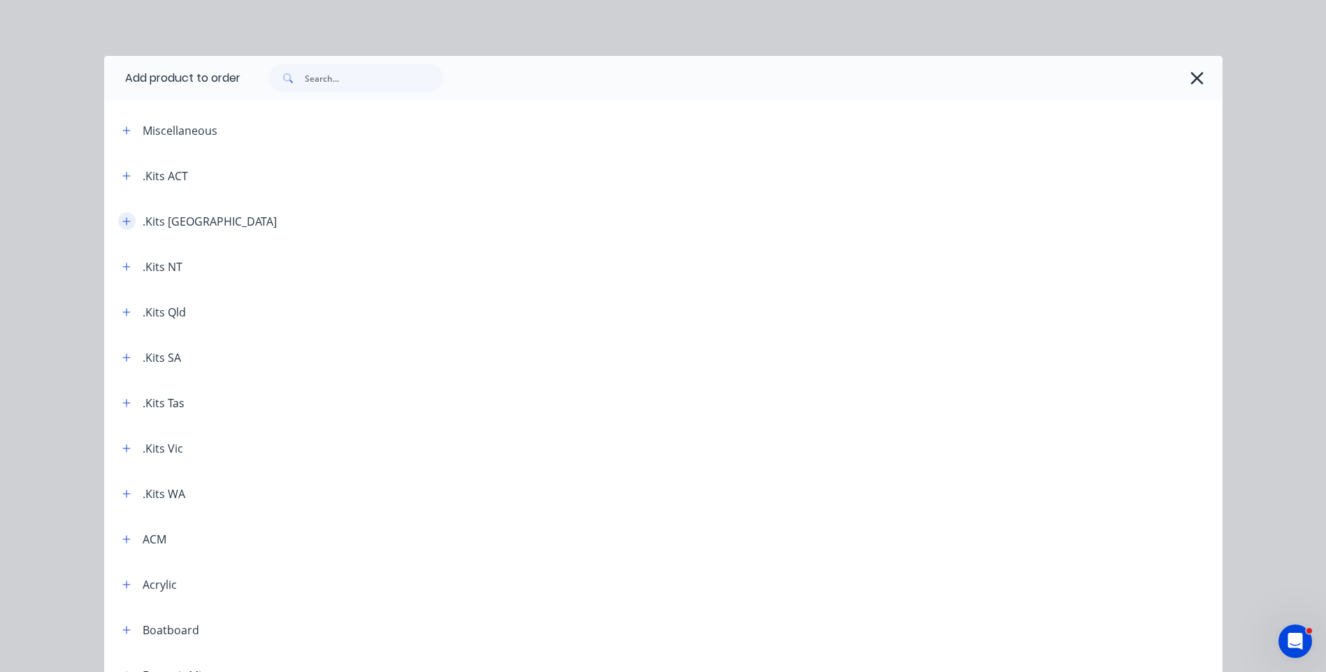
click at [122, 223] on icon "button" at bounding box center [126, 222] width 8 height 10
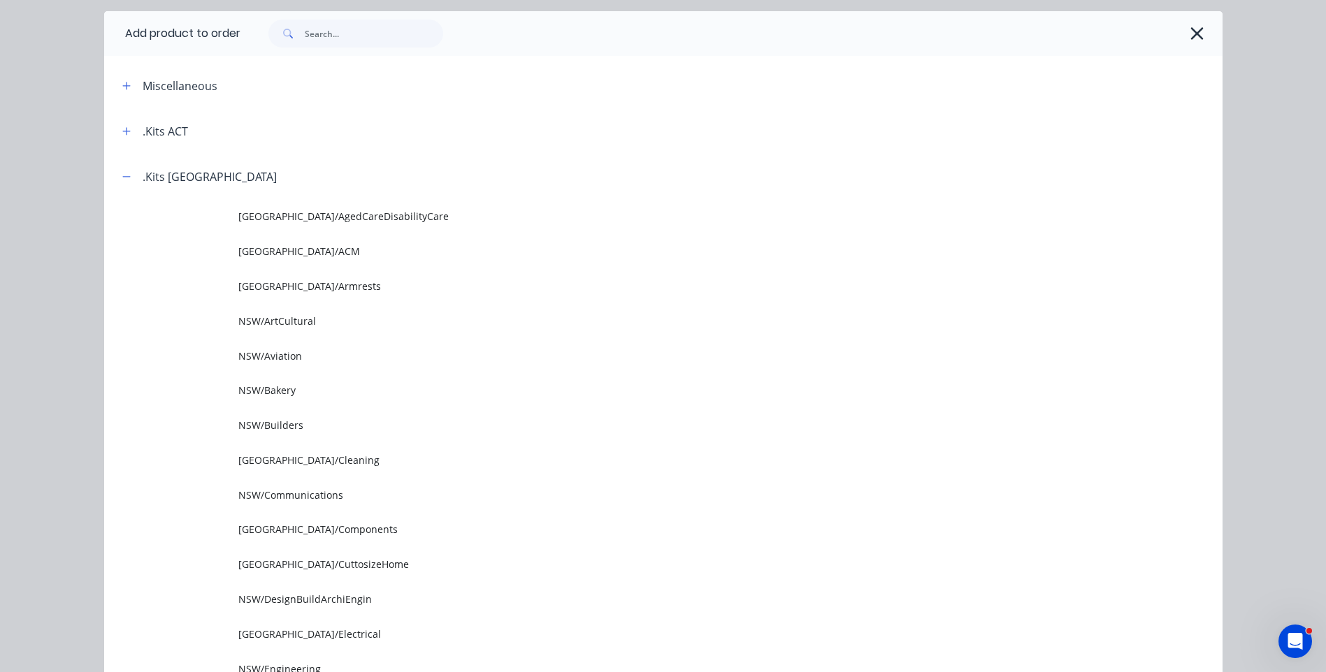
scroll to position [70, 0]
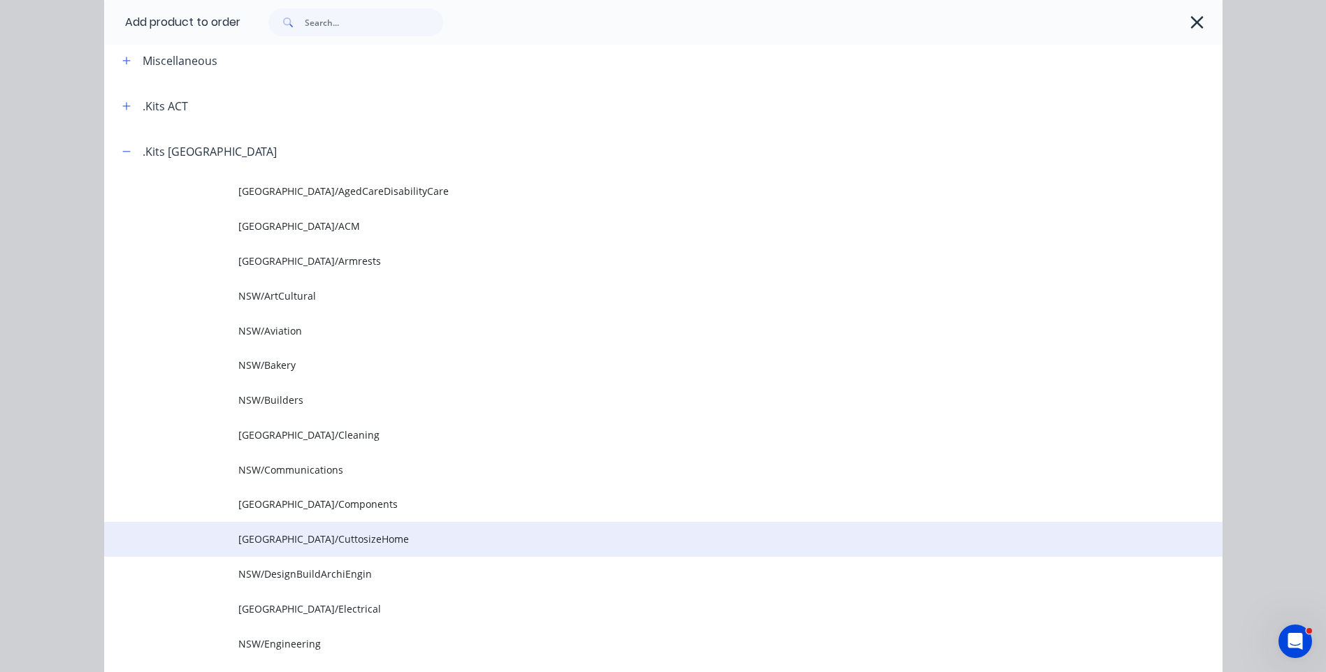
click at [279, 545] on span "[GEOGRAPHIC_DATA]/CuttosizeHome" at bounding box center [631, 539] width 787 height 15
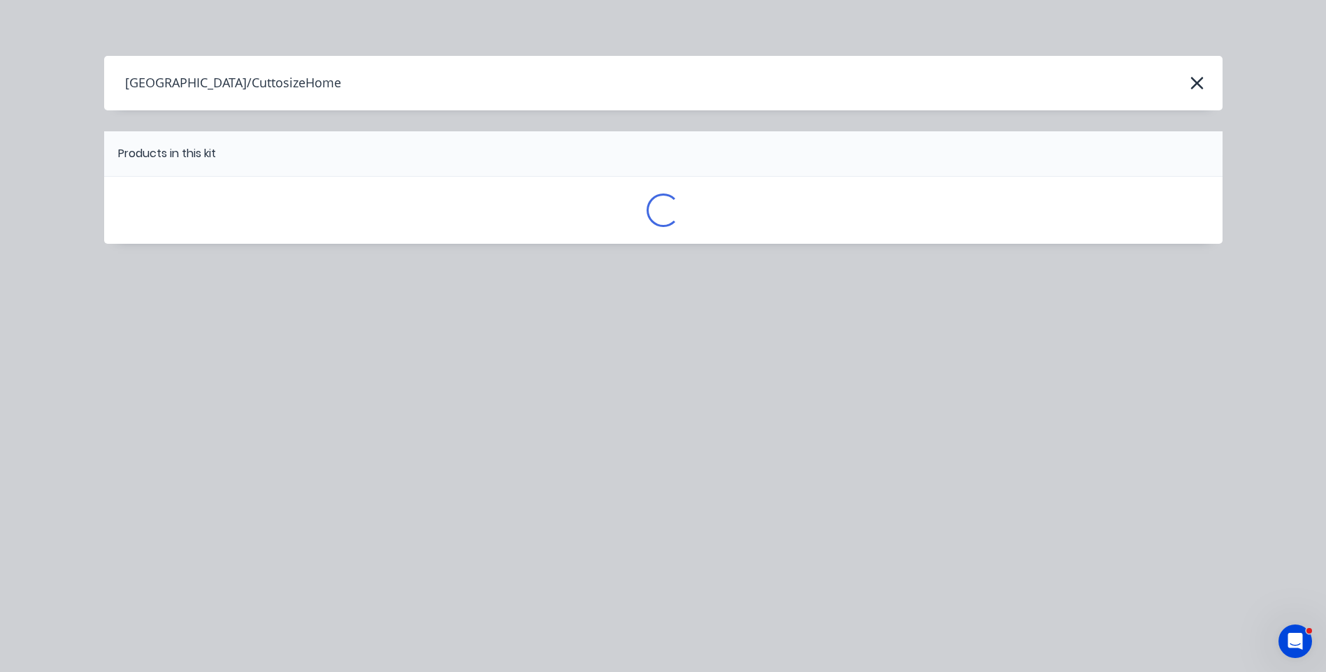
scroll to position [0, 0]
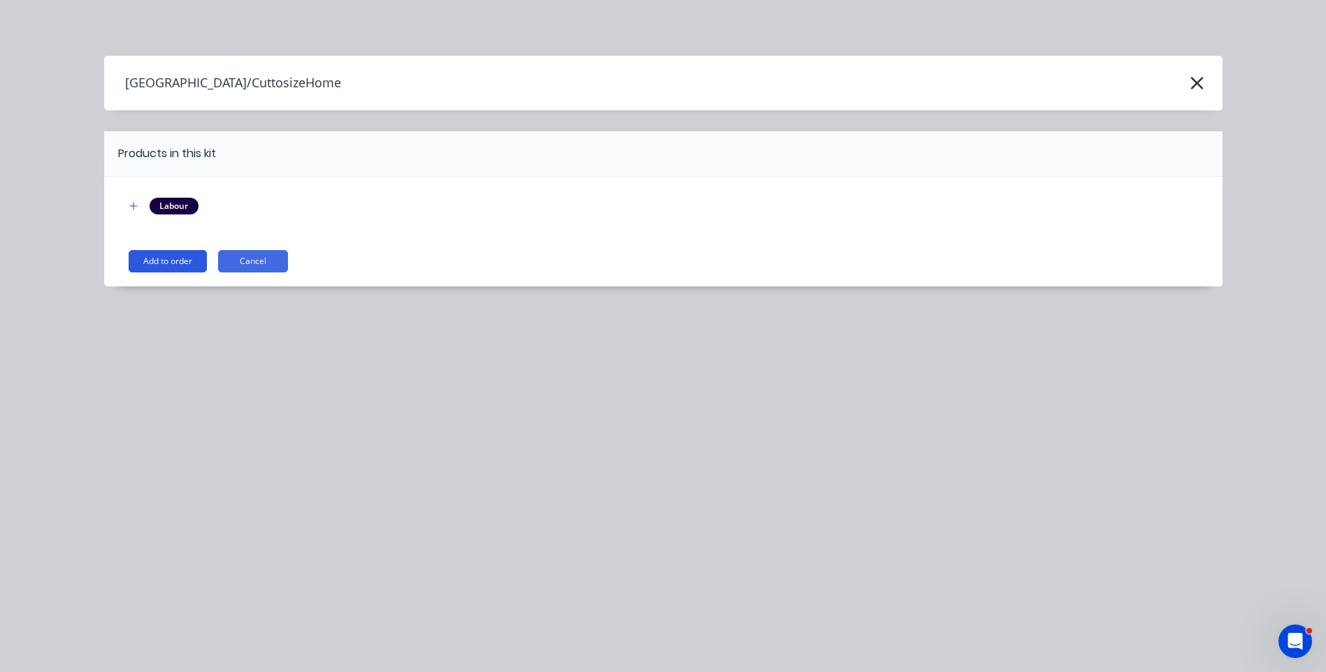
click at [182, 265] on button "Add to order" at bounding box center [168, 261] width 78 height 22
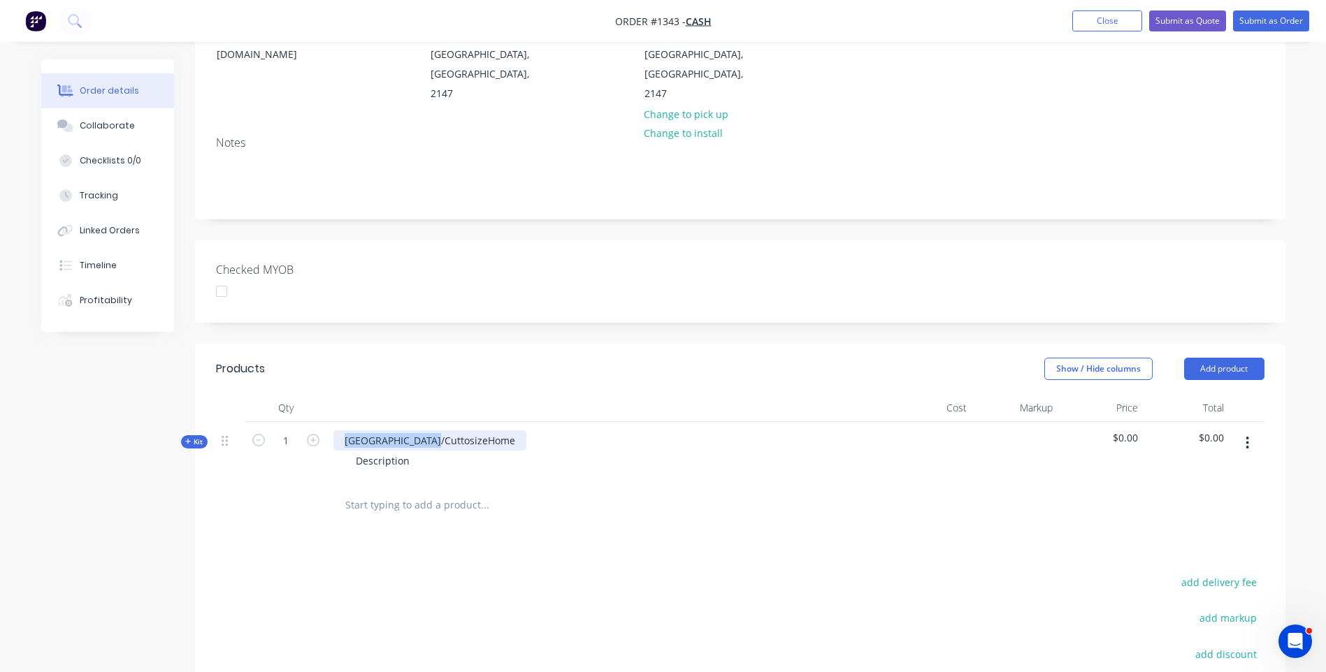
drag, startPoint x: 446, startPoint y: 405, endPoint x: 339, endPoint y: 404, distance: 106.9
click at [339, 430] on div "[GEOGRAPHIC_DATA]/CuttosizeHome" at bounding box center [429, 440] width 193 height 20
click at [291, 430] on input "1" at bounding box center [286, 440] width 36 height 21
type input "100"
click at [373, 506] on div "Products Show / Hide columns Add product Qty Cost Markup Price Total Kit 100 [G…" at bounding box center [740, 604] width 1090 height 520
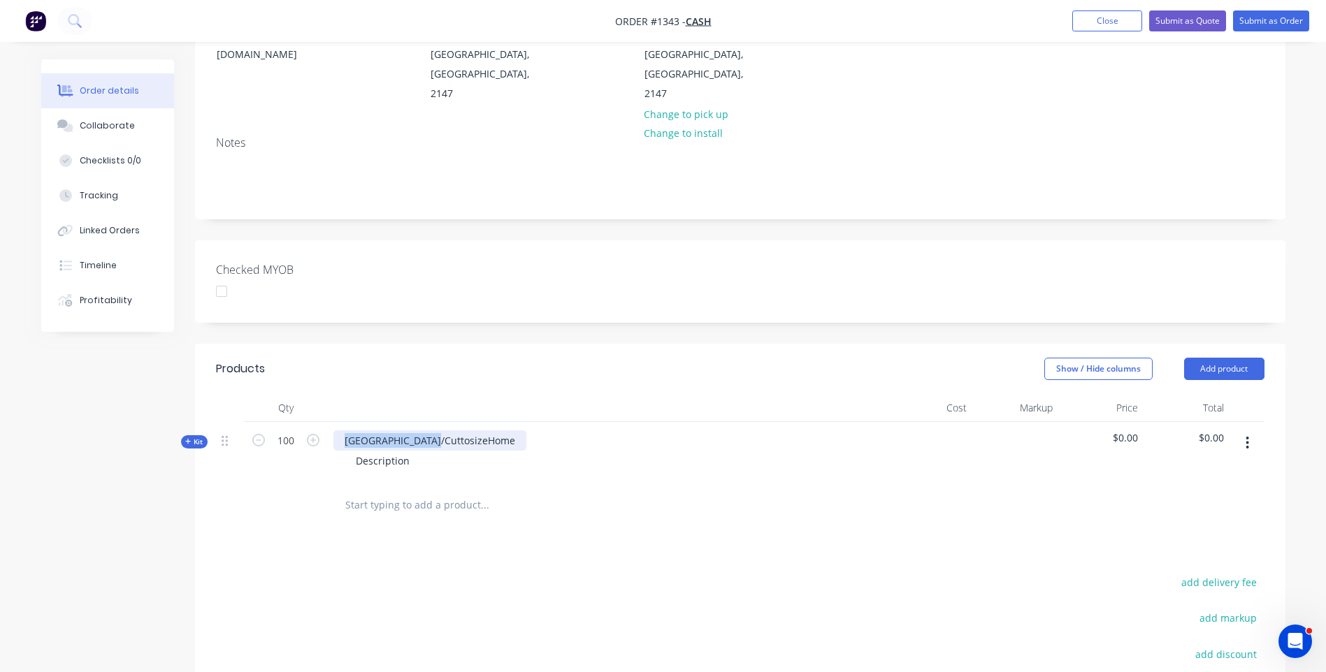
drag, startPoint x: 447, startPoint y: 403, endPoint x: 340, endPoint y: 399, distance: 107.0
click at [340, 430] on div "[GEOGRAPHIC_DATA]/CuttosizeHome" at bounding box center [429, 440] width 193 height 20
drag, startPoint x: 414, startPoint y: 421, endPoint x: 349, endPoint y: 426, distance: 65.2
click at [349, 451] on div "Description" at bounding box center [383, 461] width 76 height 20
click at [187, 438] on icon at bounding box center [188, 441] width 6 height 7
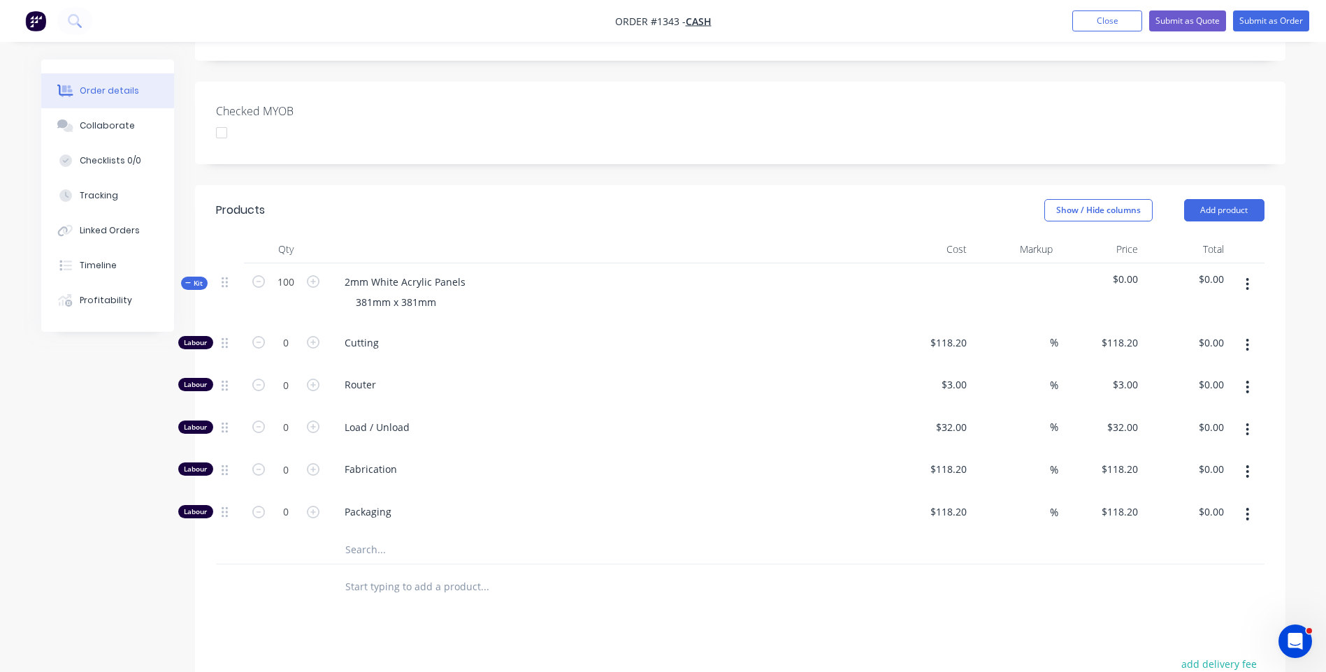
scroll to position [489, 0]
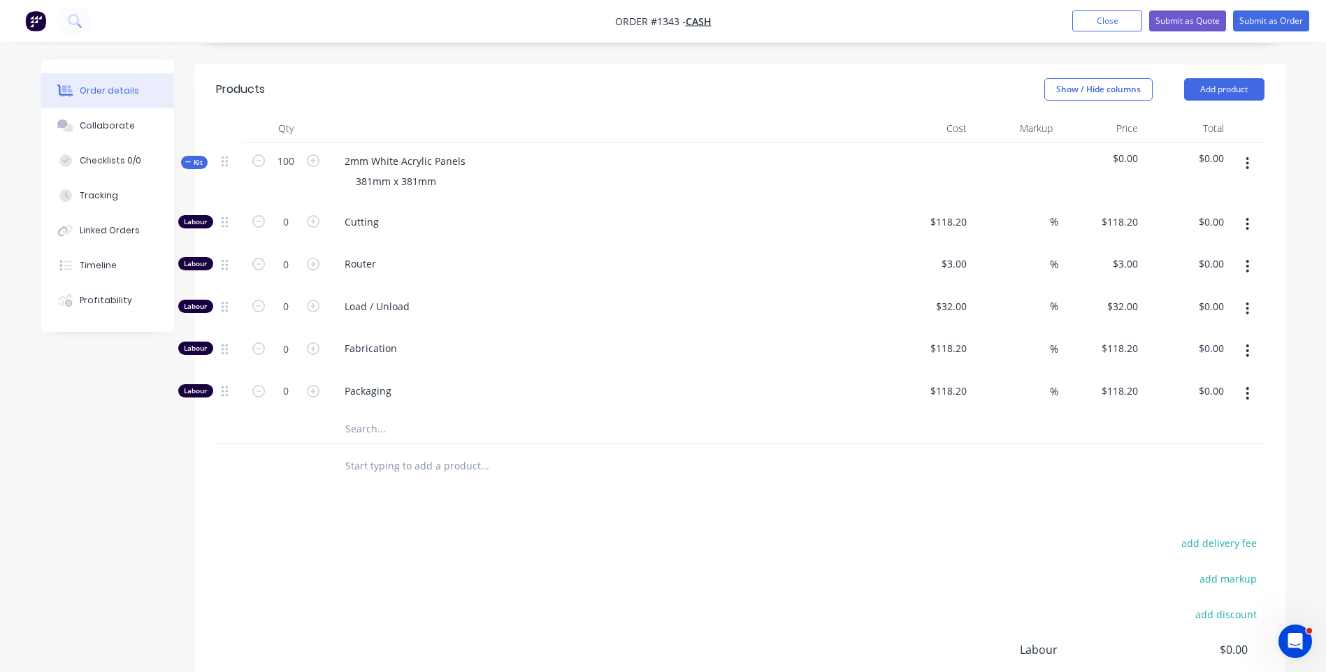
click at [370, 415] on input "text" at bounding box center [485, 429] width 280 height 28
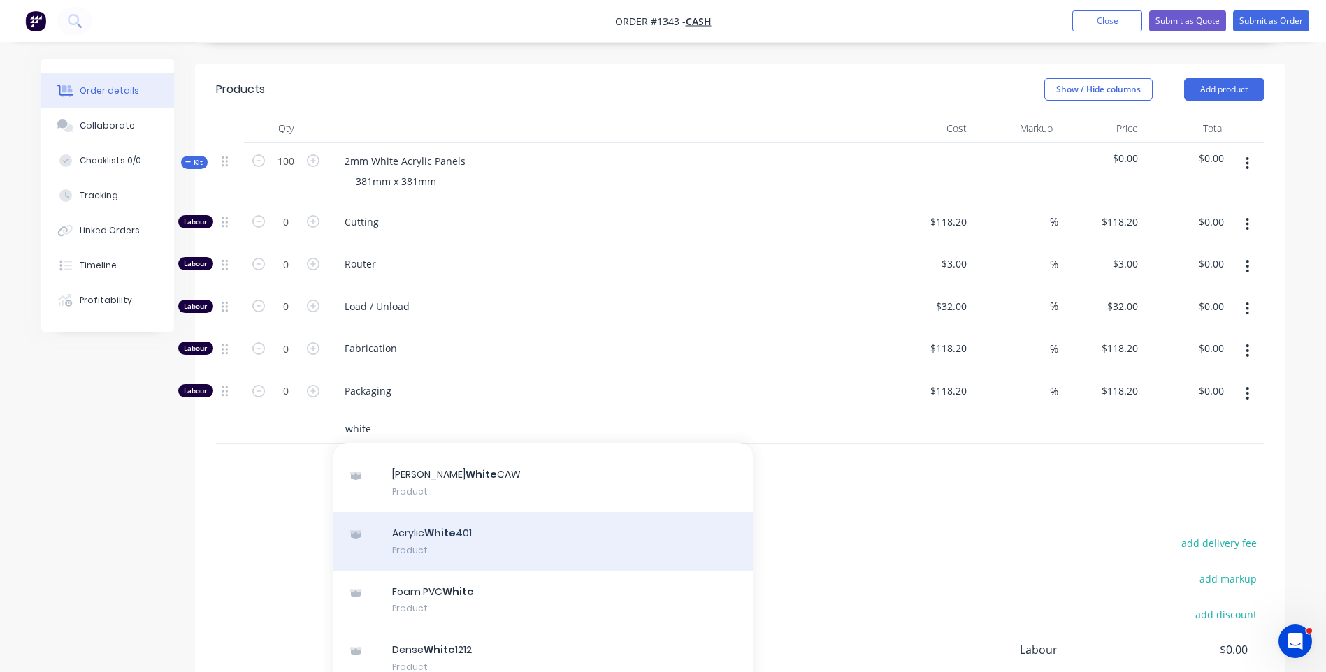
type input "white"
click at [449, 512] on div "Acrylic White 401 Product" at bounding box center [542, 541] width 419 height 59
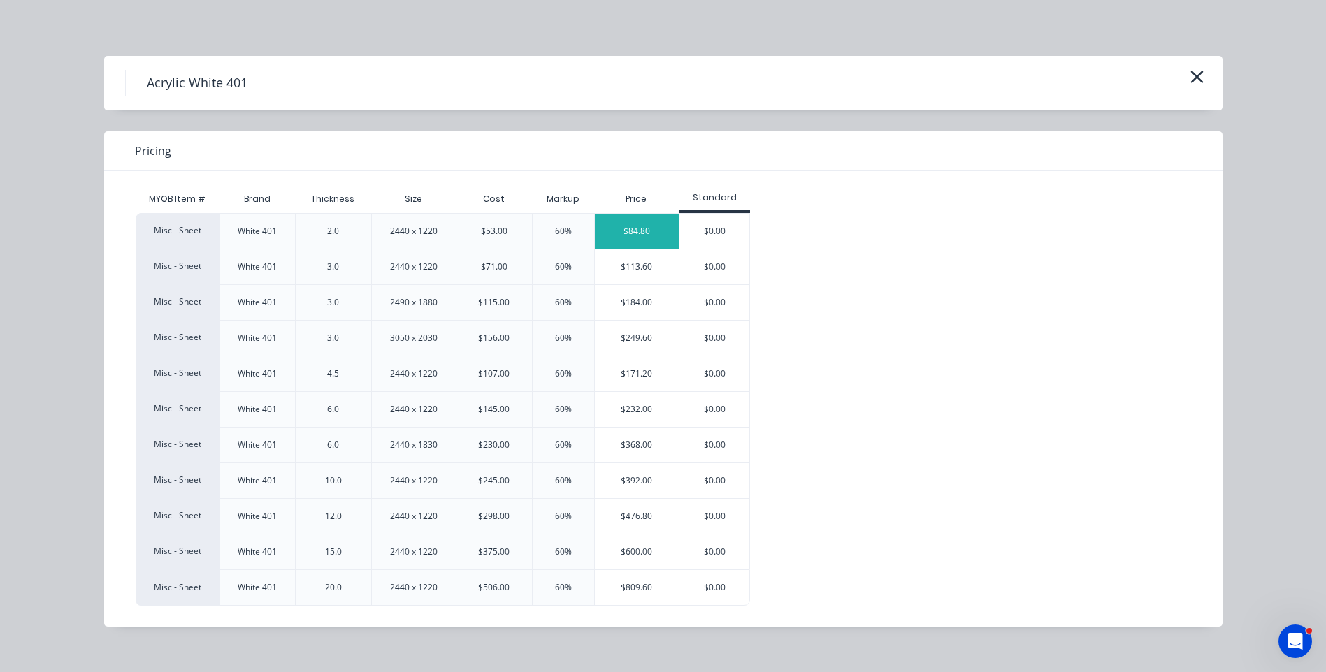
click at [634, 231] on div "$84.80" at bounding box center [637, 231] width 85 height 35
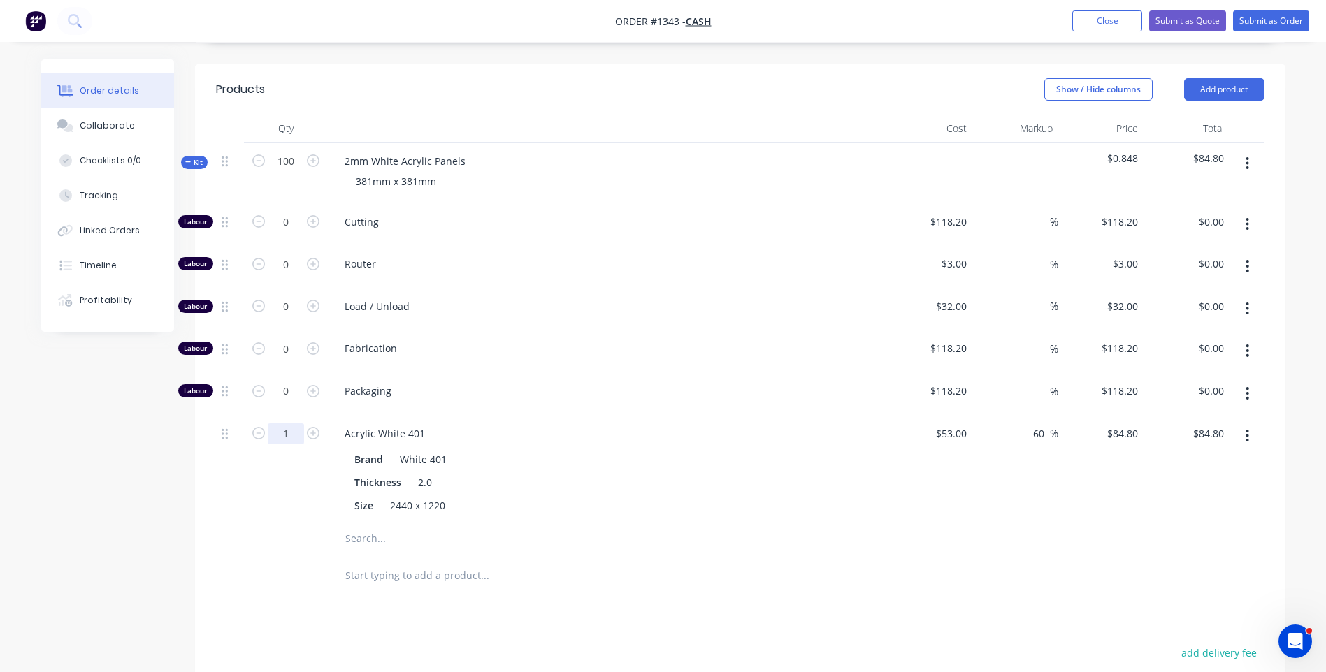
click at [289, 233] on input "1" at bounding box center [286, 222] width 36 height 21
type input "5.75"
type input "$487.60"
click at [278, 448] on div "5.75" at bounding box center [286, 470] width 84 height 110
click at [314, 215] on icon "button" at bounding box center [313, 221] width 13 height 13
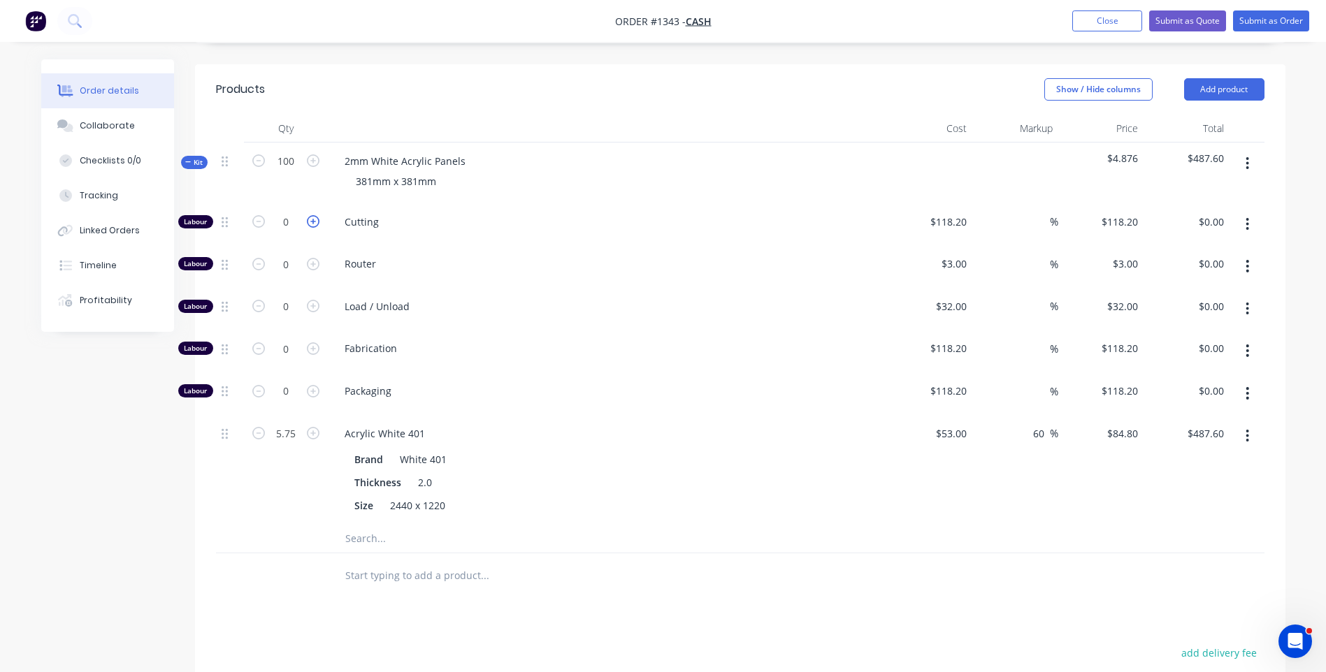
type input "1"
type input "$118.20"
click at [314, 215] on icon "button" at bounding box center [313, 221] width 13 height 13
type input "2"
type input "$236.40"
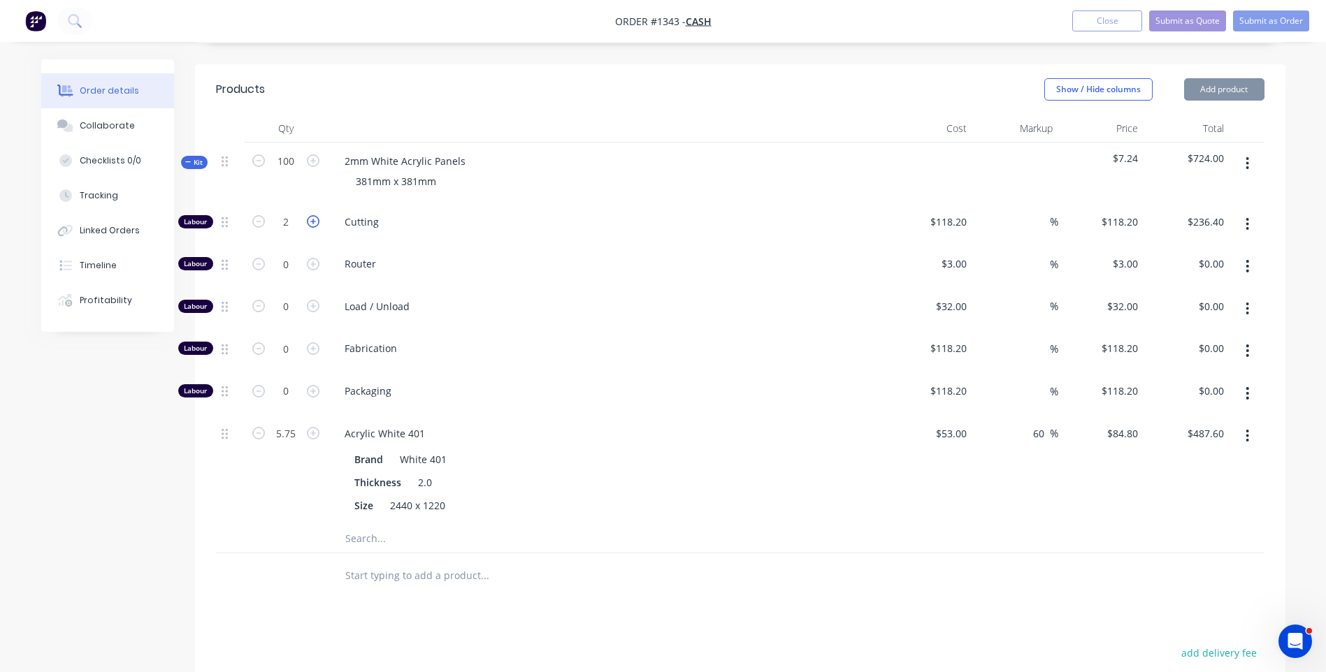
click at [314, 215] on icon "button" at bounding box center [313, 221] width 13 height 13
type input "3"
type input "$354.60"
click at [314, 215] on icon "button" at bounding box center [313, 221] width 13 height 13
type input "4"
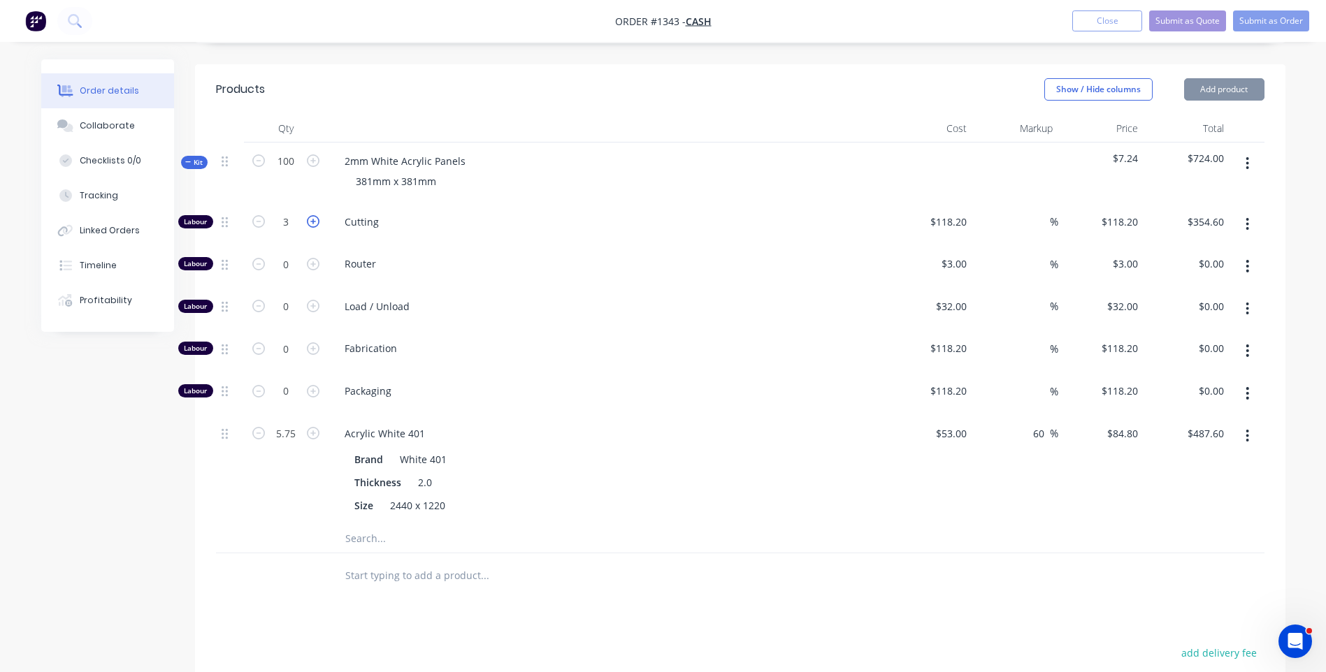
type input "$472.80"
click at [314, 215] on icon "button" at bounding box center [313, 221] width 13 height 13
type input "5"
type input "$591.00"
click at [314, 215] on icon "button" at bounding box center [313, 221] width 13 height 13
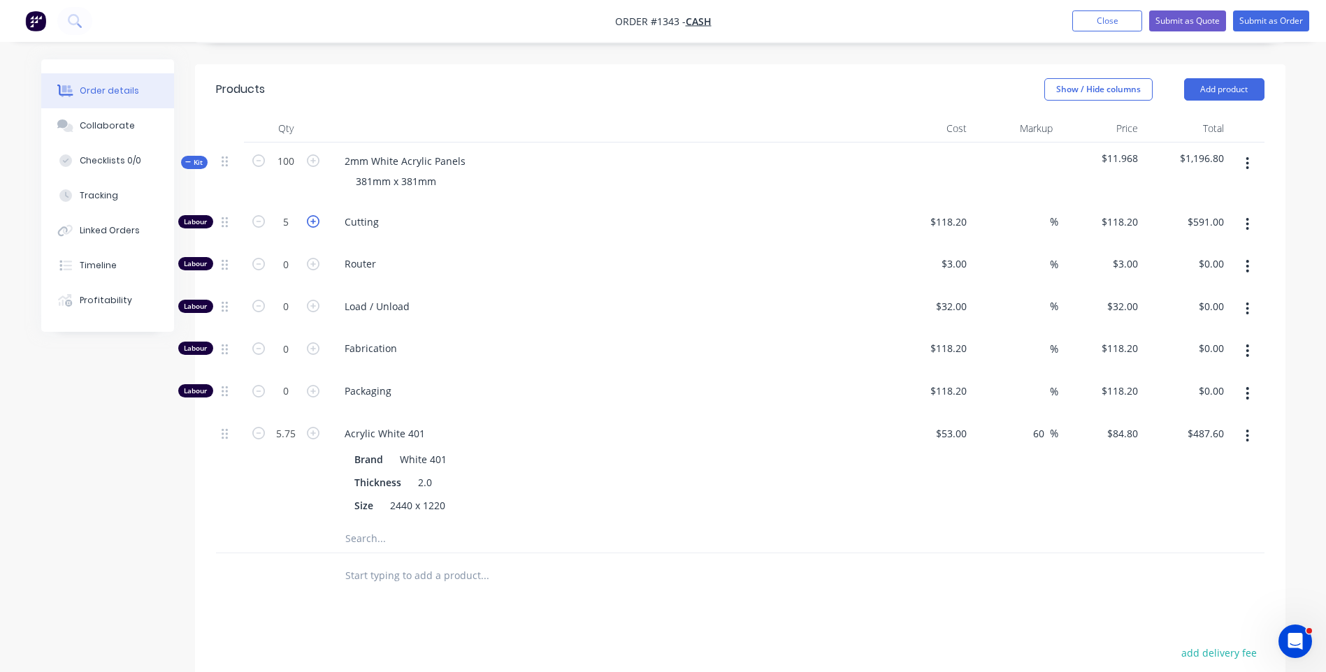
type input "6"
type input "$709.20"
click at [932, 203] on div "118.2 118.2" at bounding box center [930, 224] width 86 height 43
type input "$10.00"
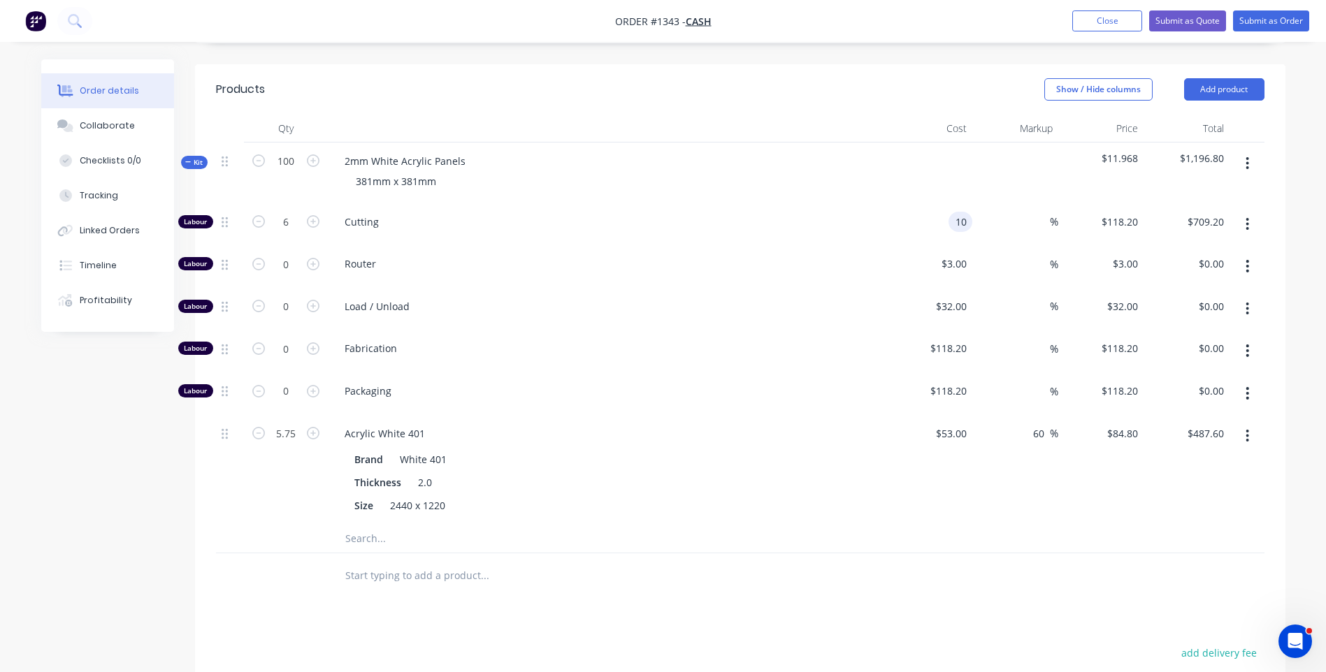
type input "$60.00"
click at [916, 245] on div "$3.00 $3.00" at bounding box center [930, 266] width 86 height 43
click at [1229, 78] on button "Add product" at bounding box center [1224, 89] width 80 height 22
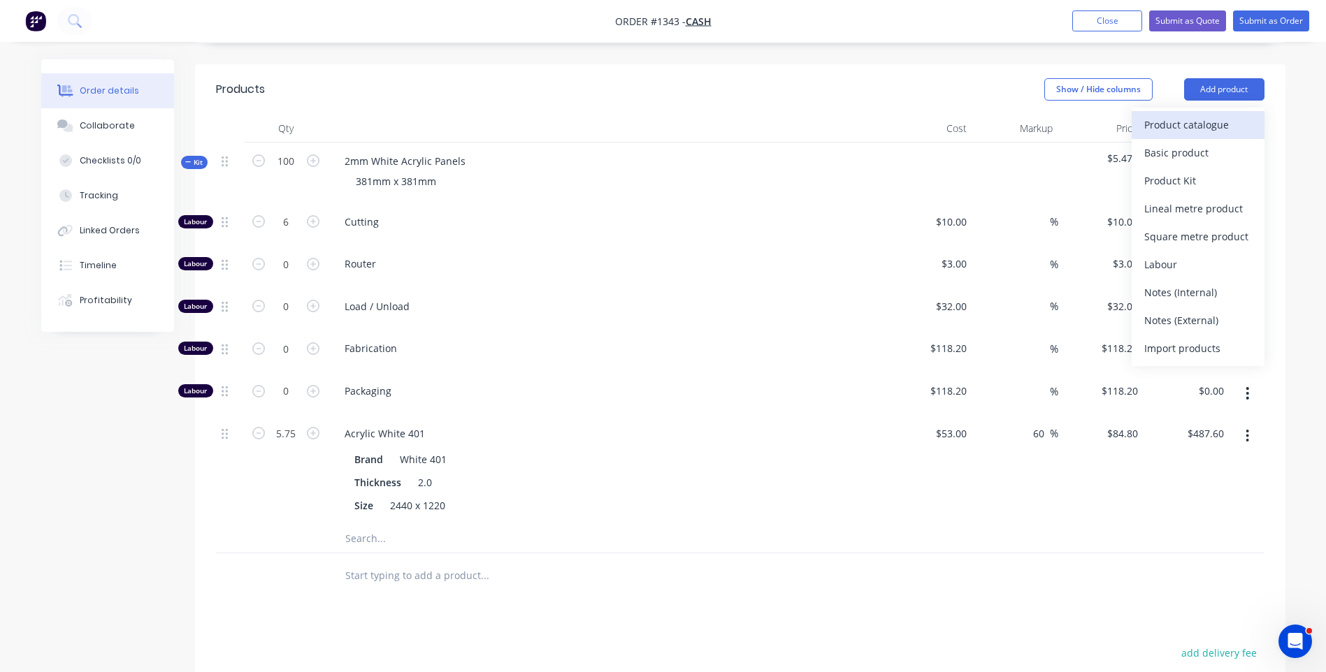
click at [1194, 115] on div "Product catalogue" at bounding box center [1198, 125] width 108 height 20
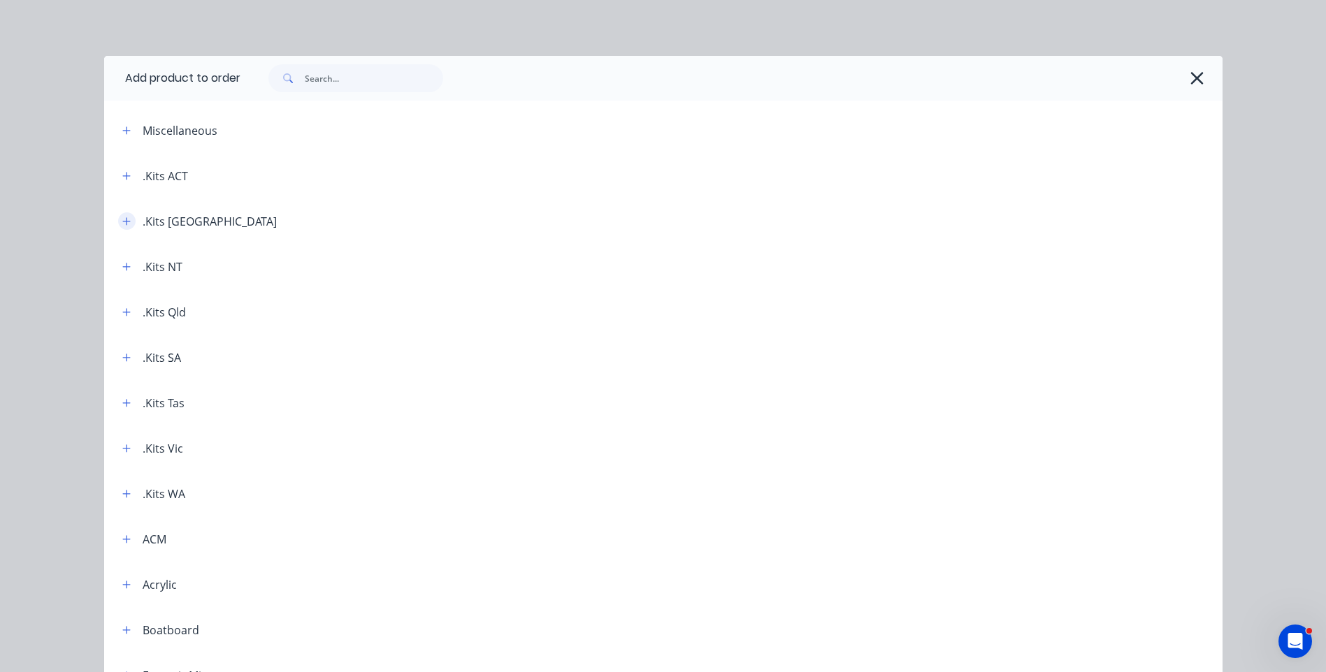
click at [122, 224] on icon "button" at bounding box center [126, 222] width 8 height 10
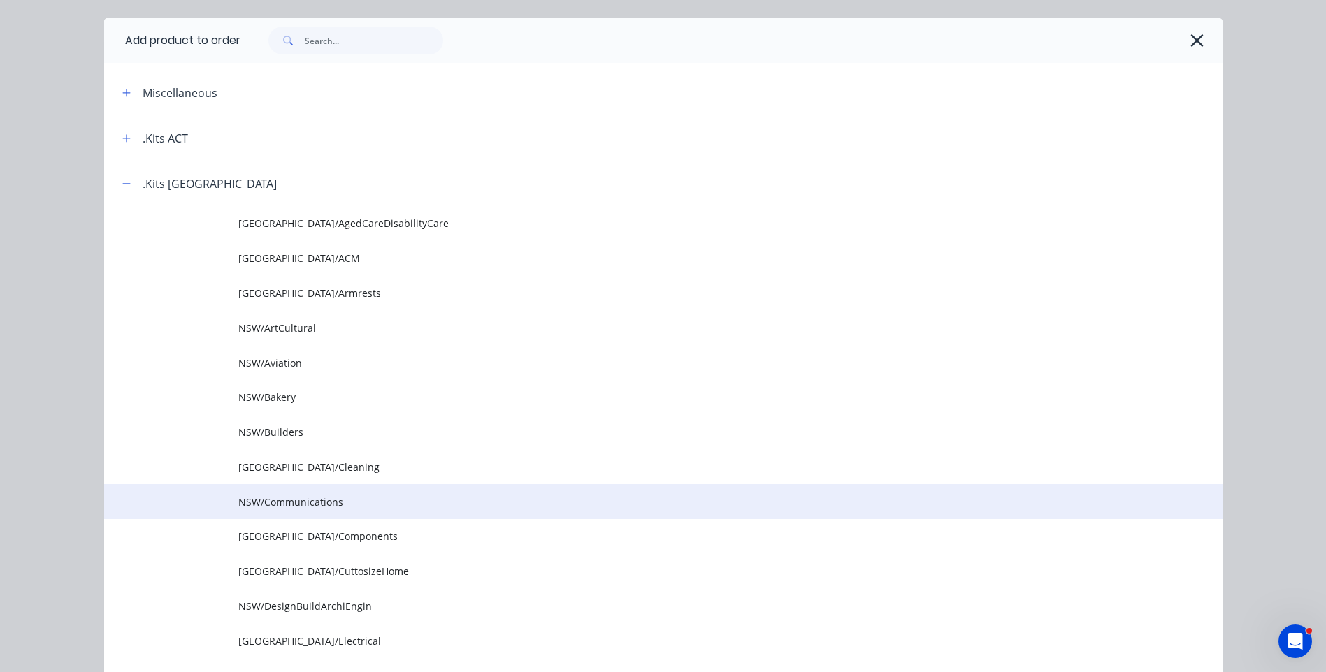
scroll to position [70, 0]
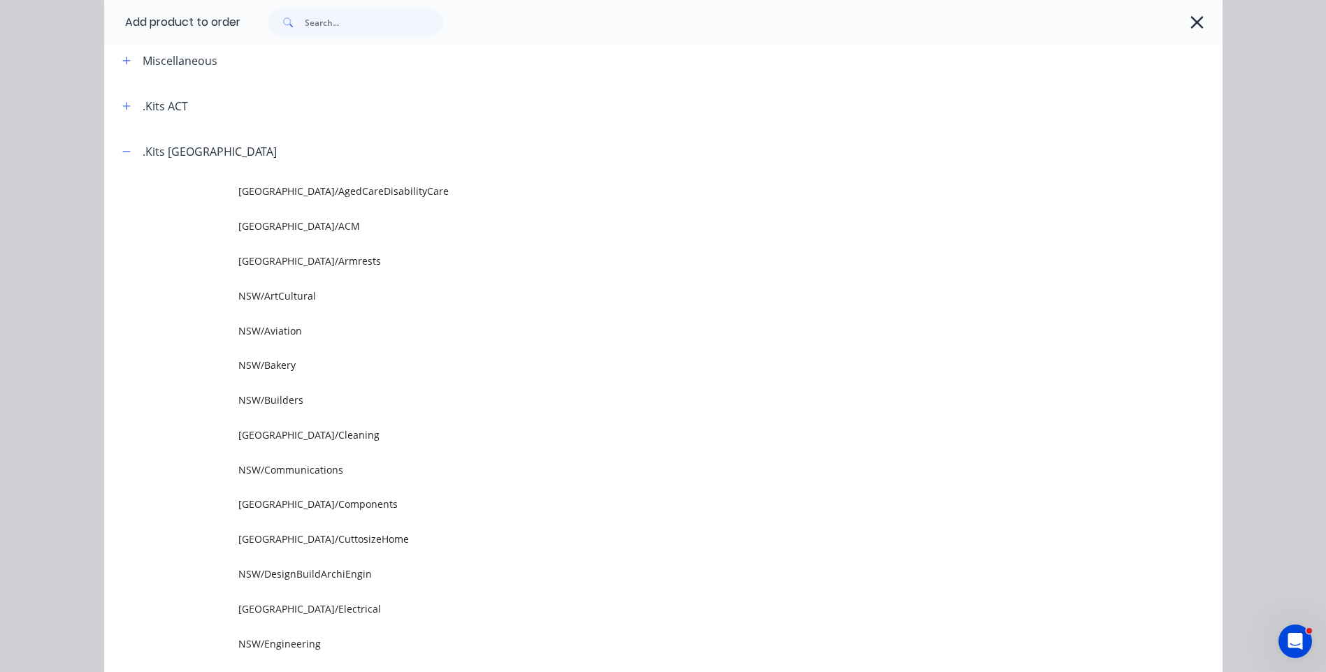
click at [313, 540] on span "[GEOGRAPHIC_DATA]/CuttosizeHome" at bounding box center [631, 539] width 787 height 15
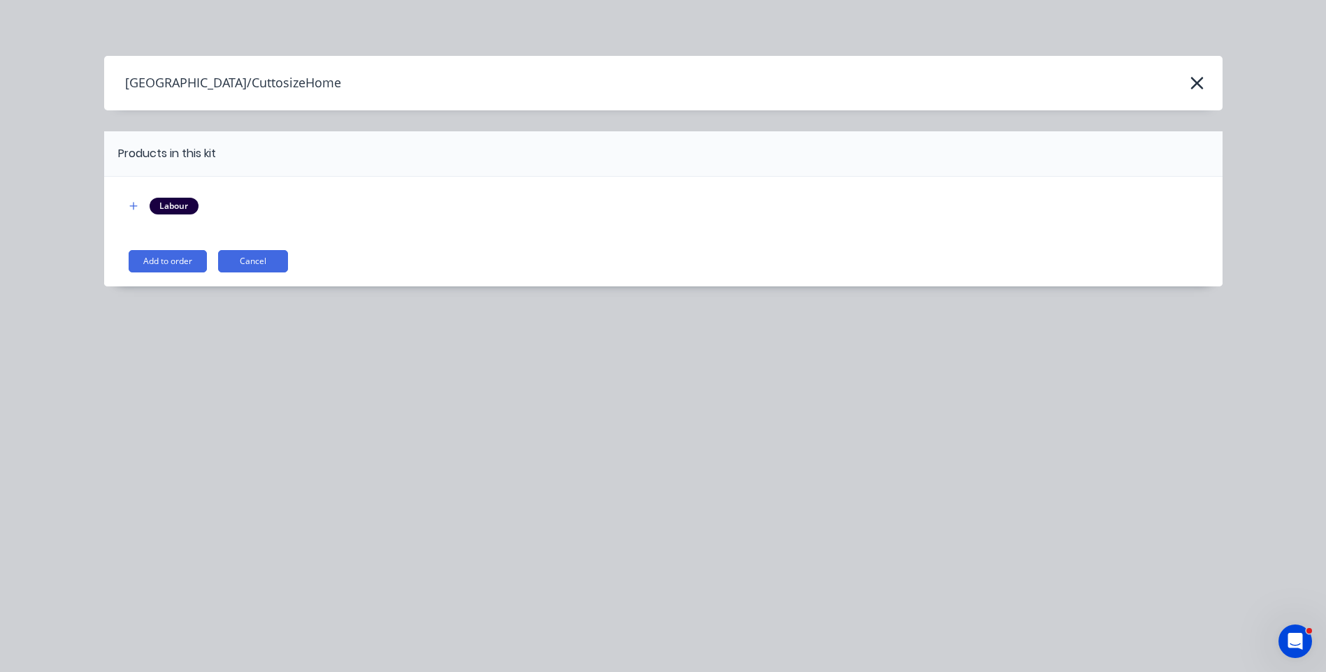
scroll to position [0, 0]
click at [160, 261] on button "Add to order" at bounding box center [168, 261] width 78 height 22
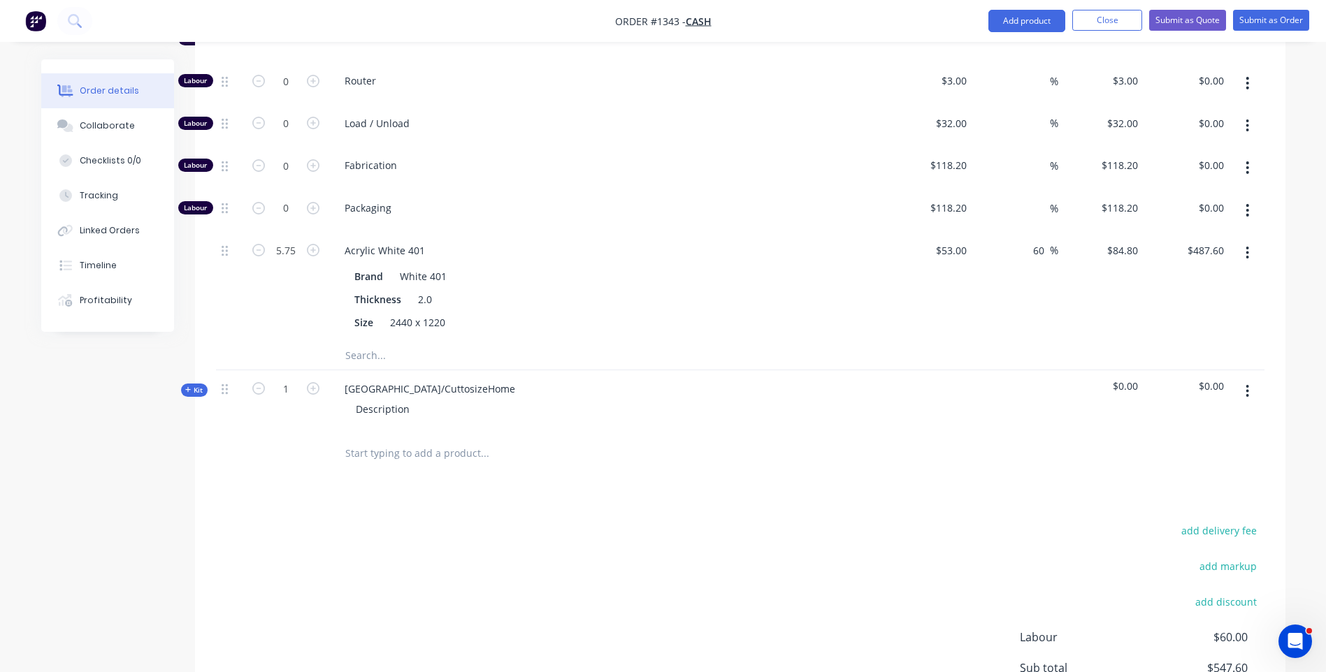
scroll to position [699, 0]
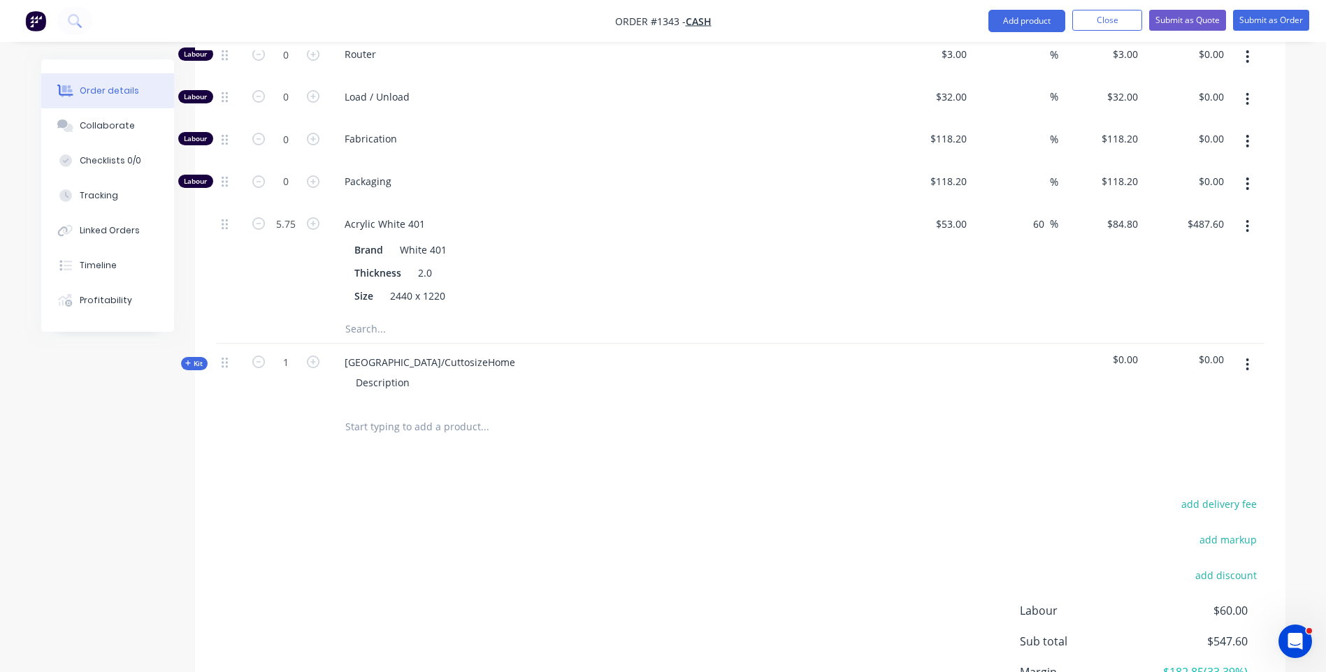
click at [187, 360] on icon at bounding box center [188, 363] width 6 height 7
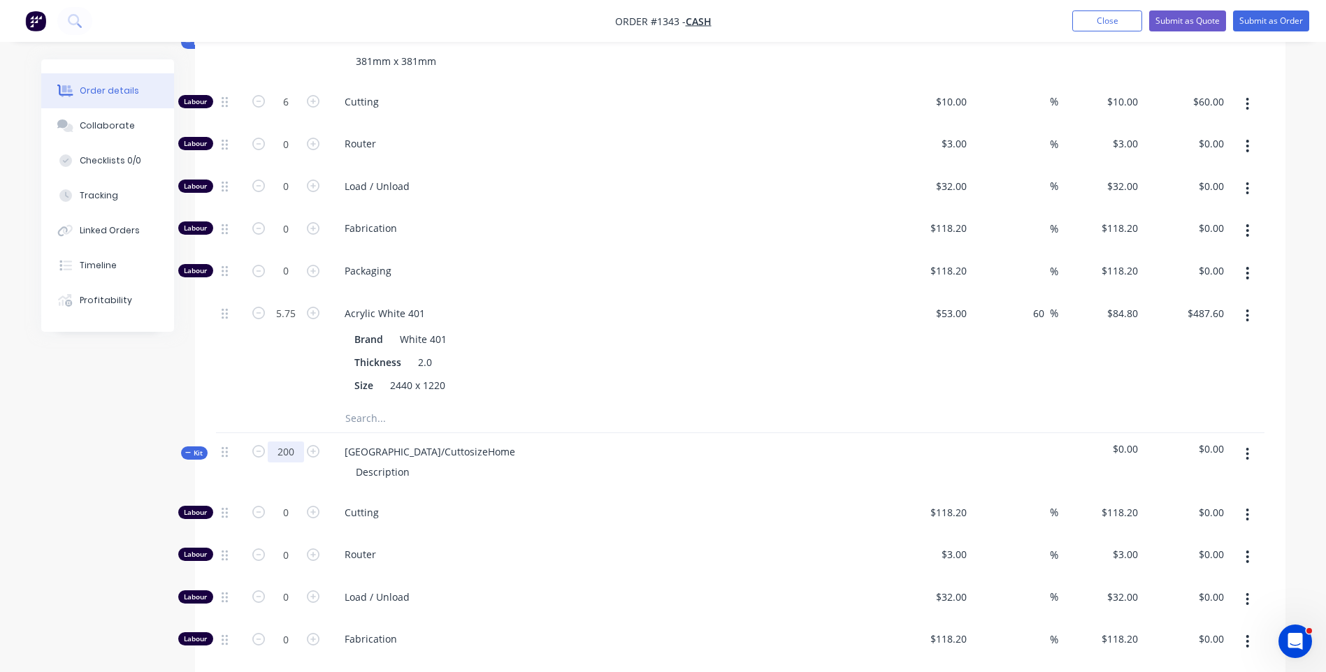
scroll to position [489, 0]
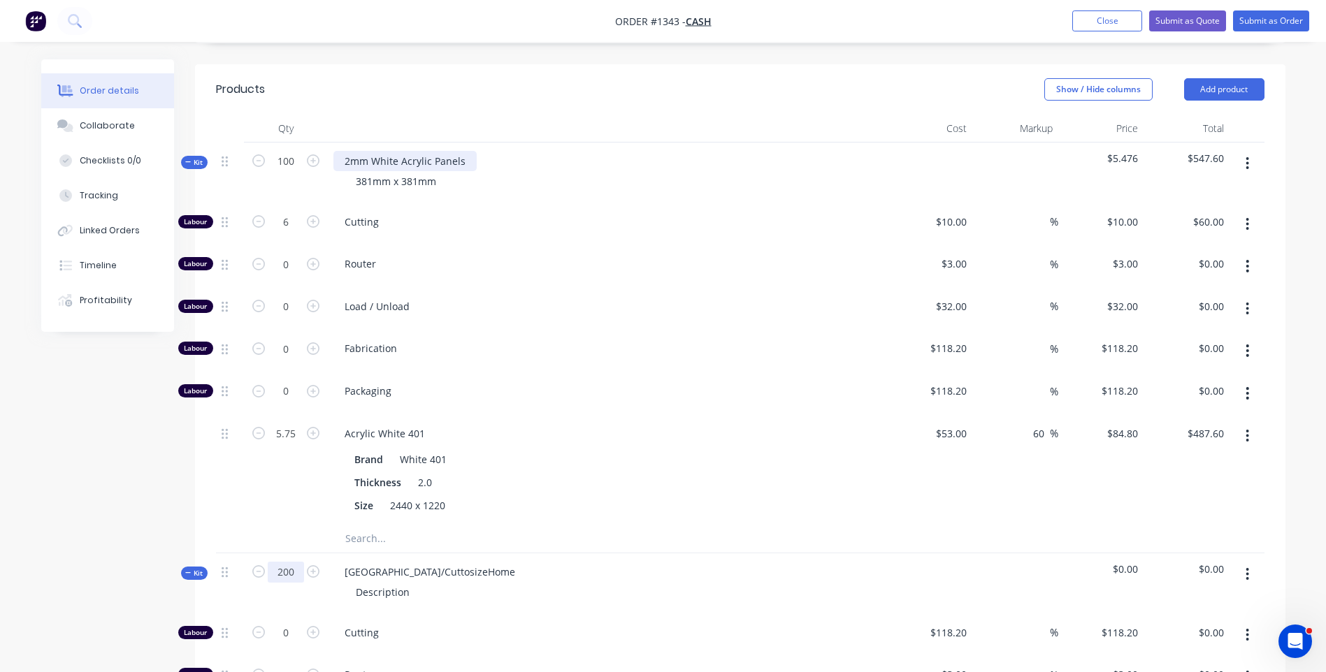
type input "200"
drag, startPoint x: 469, startPoint y: 120, endPoint x: 345, endPoint y: 118, distance: 123.7
click at [345, 151] on div "2mm White Acrylic Panels" at bounding box center [404, 161] width 143 height 20
copy div "2mm White Acrylic Panels"
drag, startPoint x: 439, startPoint y: 538, endPoint x: 344, endPoint y: 540, distance: 95.1
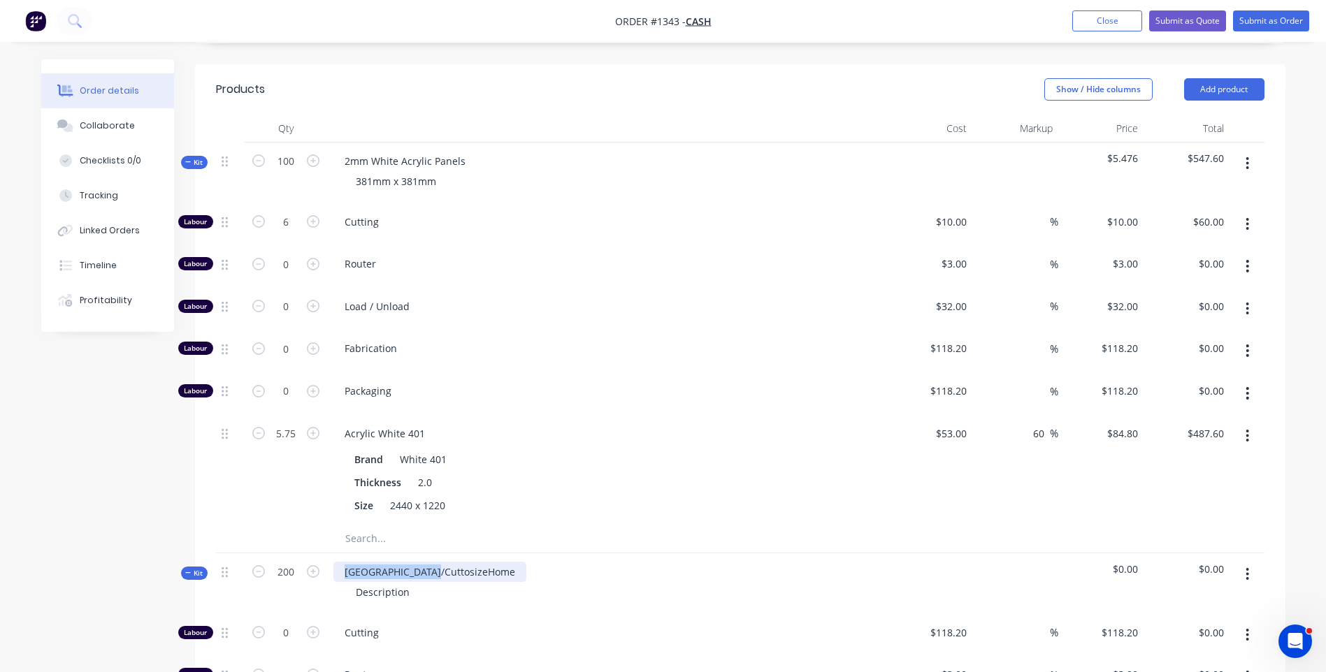
click at [344, 562] on div "[GEOGRAPHIC_DATA]/CuttosizeHome" at bounding box center [429, 572] width 193 height 20
paste div
drag, startPoint x: 436, startPoint y: 143, endPoint x: 349, endPoint y: 150, distance: 87.0
click at [349, 171] on div "381mm x 381mm" at bounding box center [396, 181] width 103 height 20
copy div "381mm x 381mm"
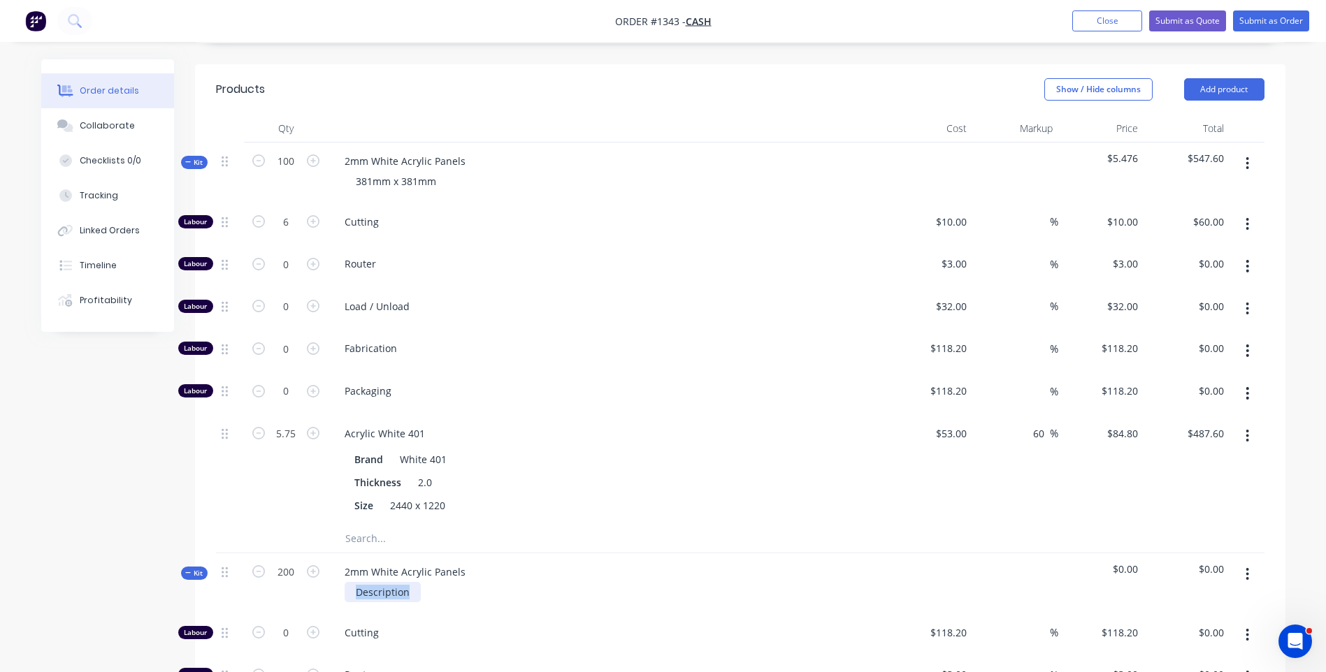
drag, startPoint x: 409, startPoint y: 556, endPoint x: 350, endPoint y: 559, distance: 58.8
click at [350, 582] on div "Description" at bounding box center [383, 592] width 76 height 20
paste div
click at [683, 372] on div "Packaging" at bounding box center [607, 393] width 559 height 43
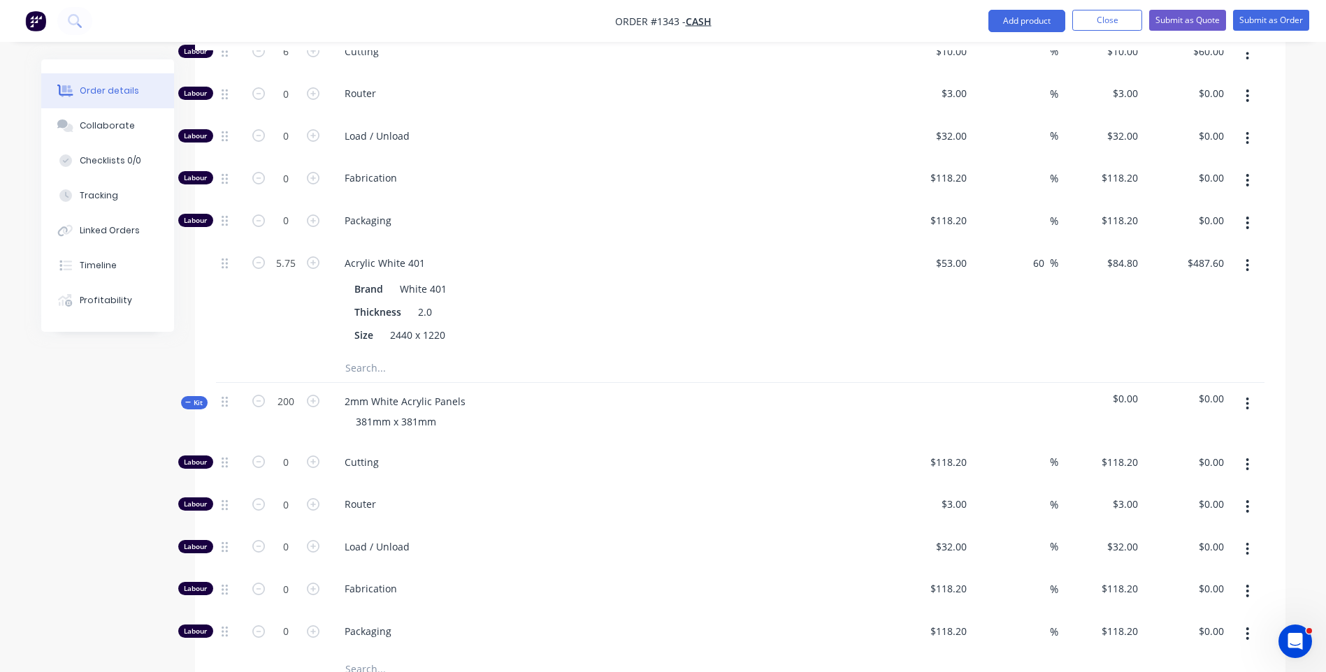
scroll to position [699, 0]
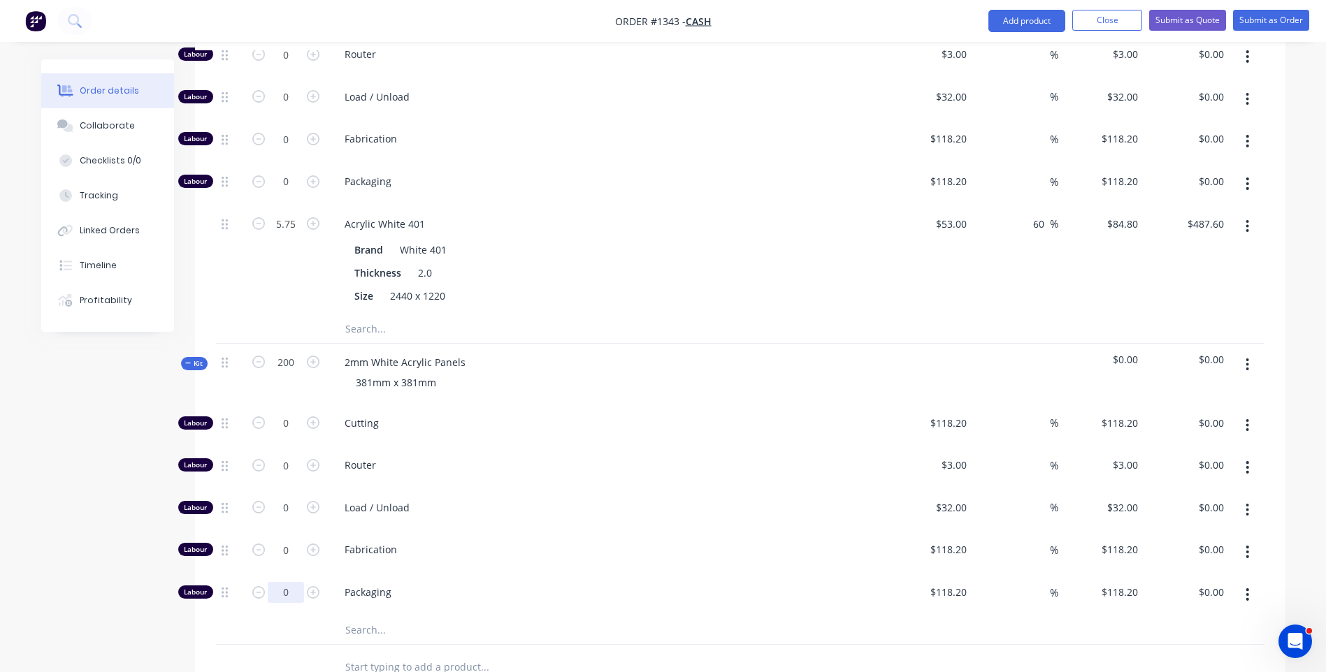
click at [296, 23] on input "0" at bounding box center [286, 12] width 36 height 21
type input "11.25"
type input "$1,329.75"
click at [293, 23] on input "0" at bounding box center [286, 12] width 36 height 21
type input "12"
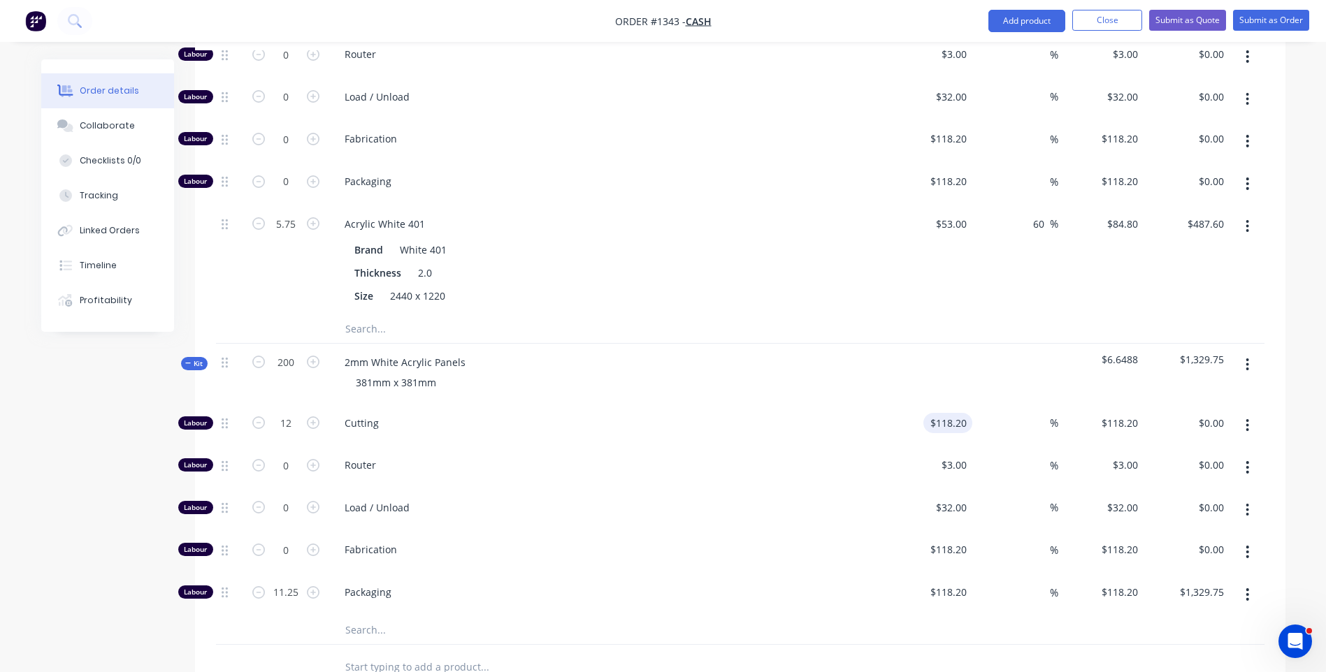
type input "118.2"
type input "$1,418.40"
click at [957, 413] on input "118.2" at bounding box center [950, 423] width 43 height 20
type input "$10.00"
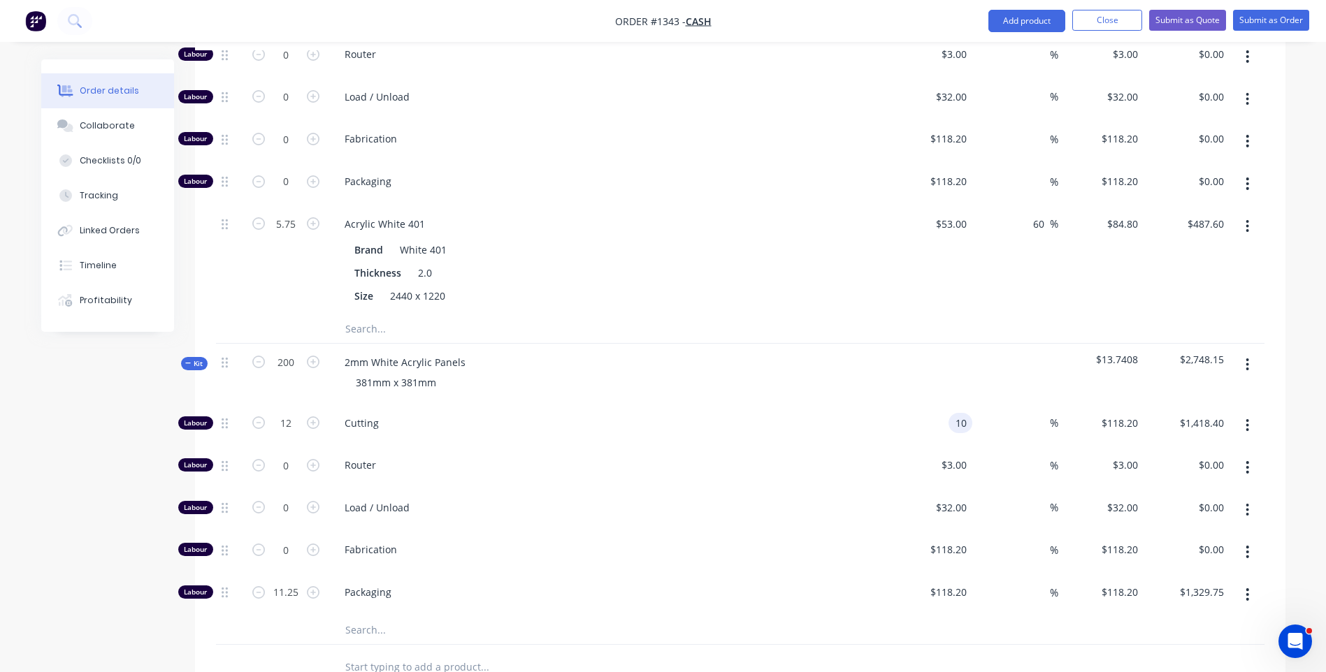
type input "$120.00"
click at [819, 405] on div "Cutting" at bounding box center [607, 426] width 559 height 43
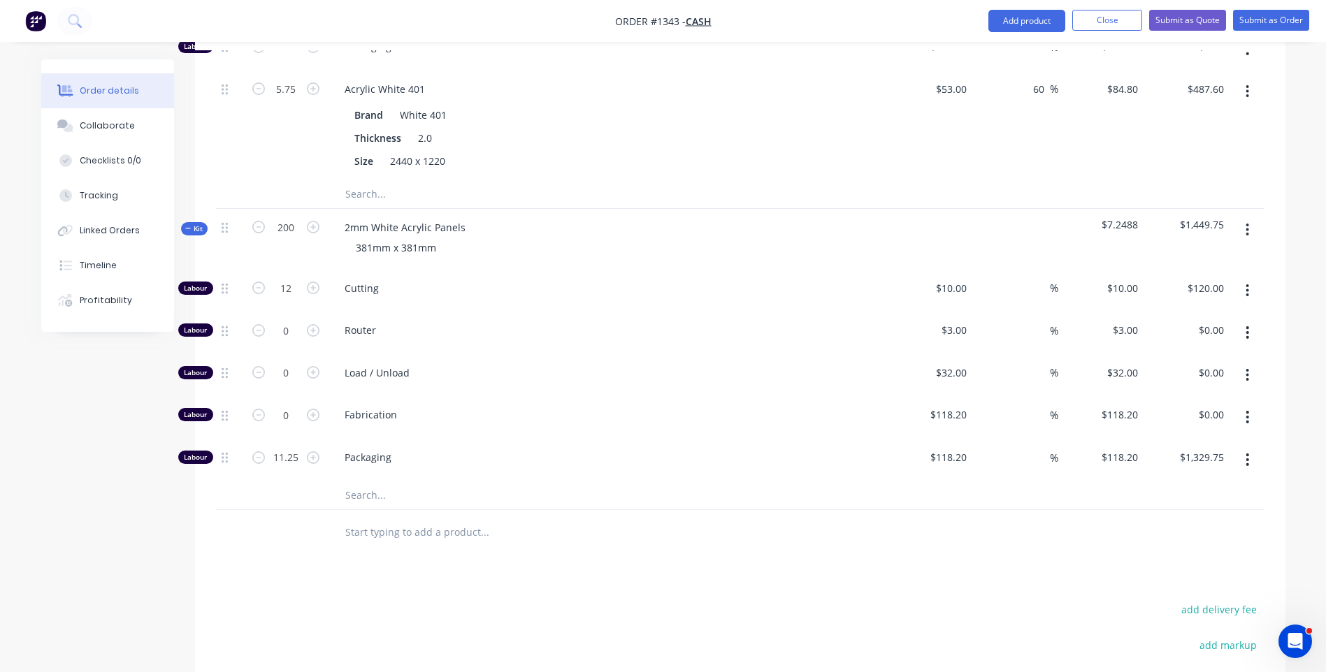
scroll to position [839, 0]
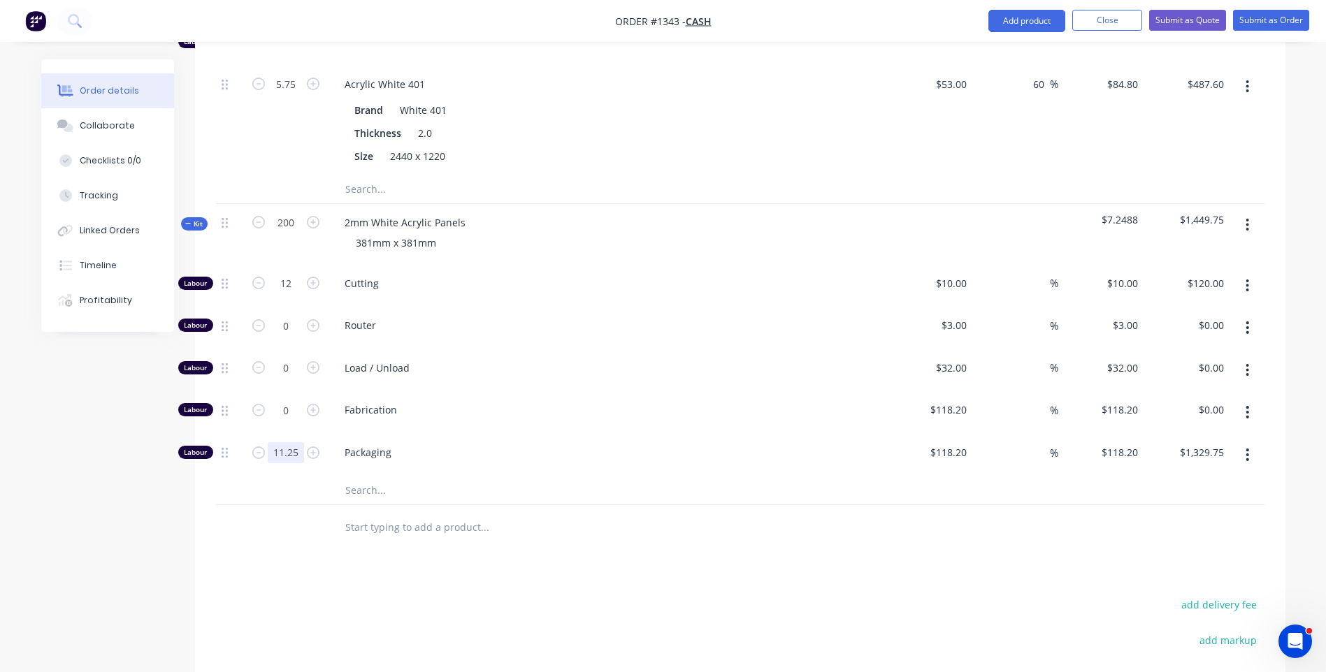
type input "0"
type input "$0.00"
click at [623, 349] on div "Load / Unload" at bounding box center [607, 370] width 559 height 43
click at [356, 477] on input "text" at bounding box center [485, 491] width 280 height 28
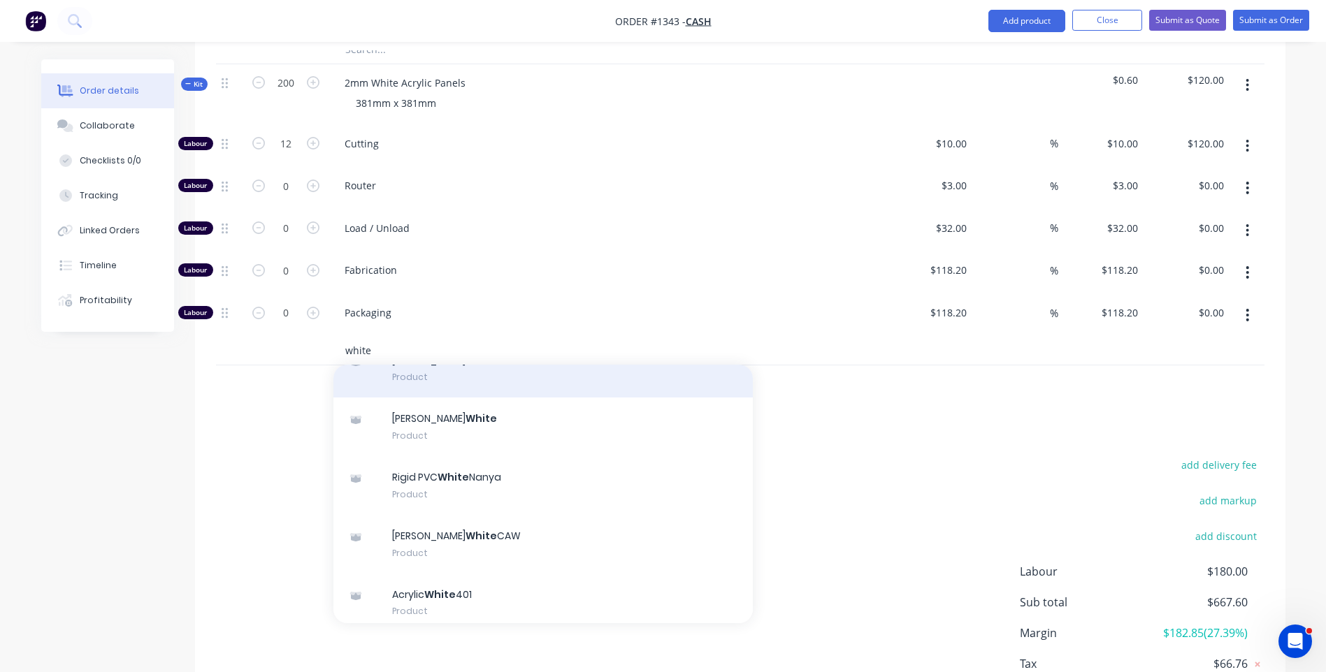
scroll to position [140, 0]
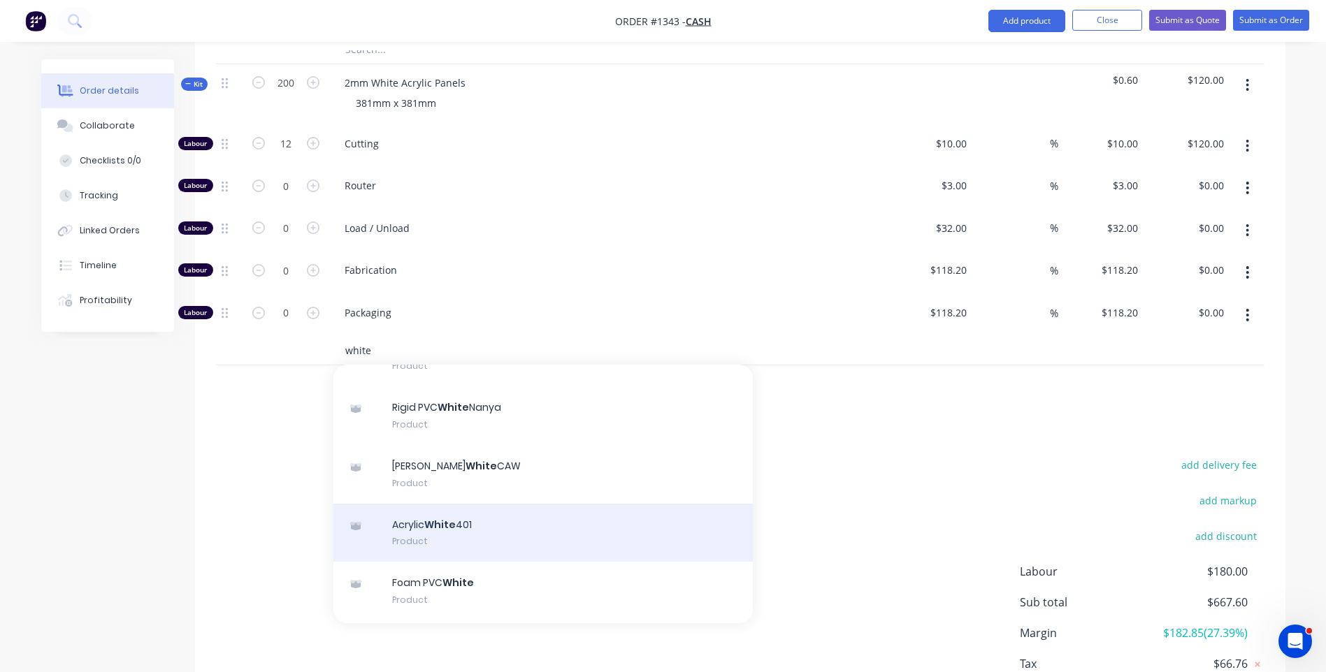
type input "white"
click at [470, 504] on div "Acrylic White 401 Product" at bounding box center [542, 533] width 419 height 59
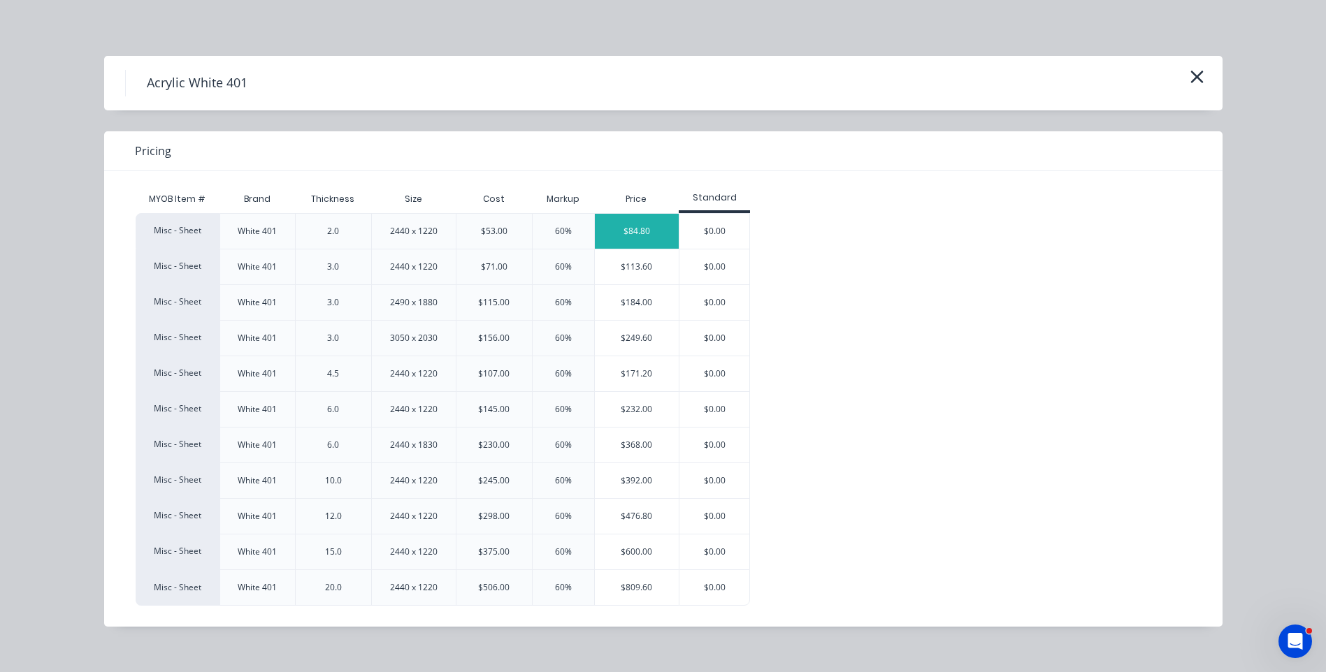
click at [616, 229] on div "$84.80" at bounding box center [637, 231] width 85 height 35
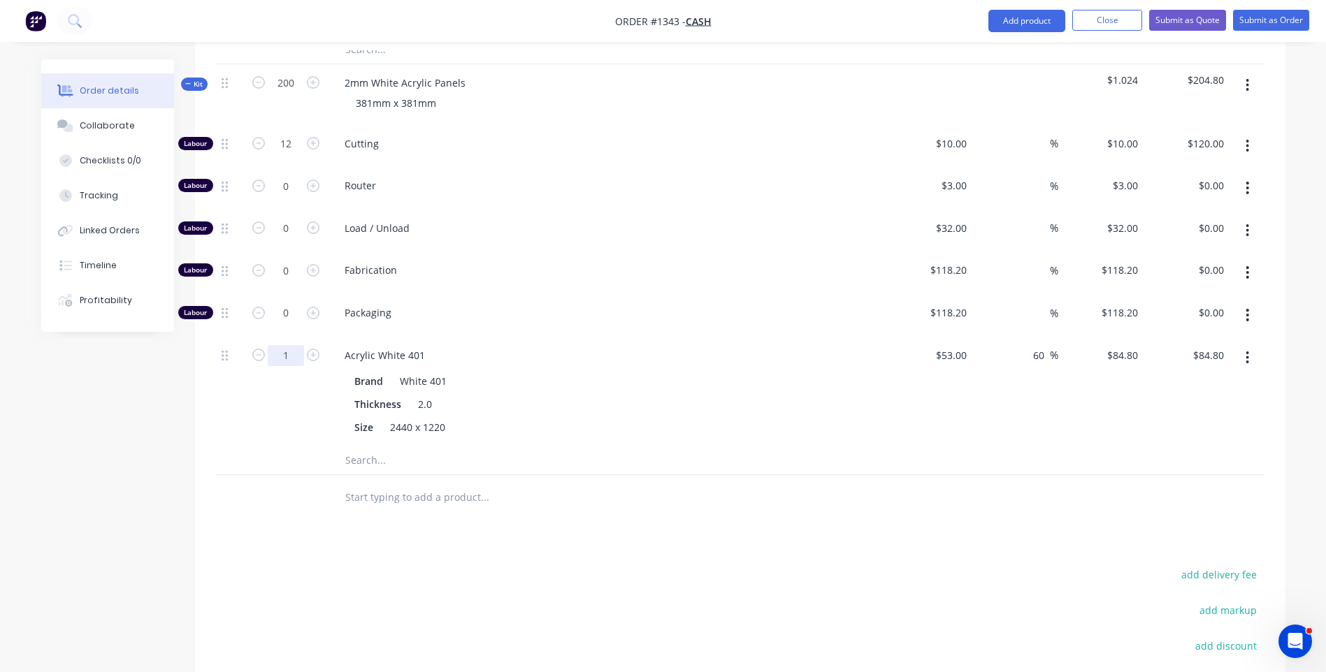
type input "11.25"
type input "$954.00"
click at [605, 371] on div "Brand White 401" at bounding box center [605, 381] width 512 height 20
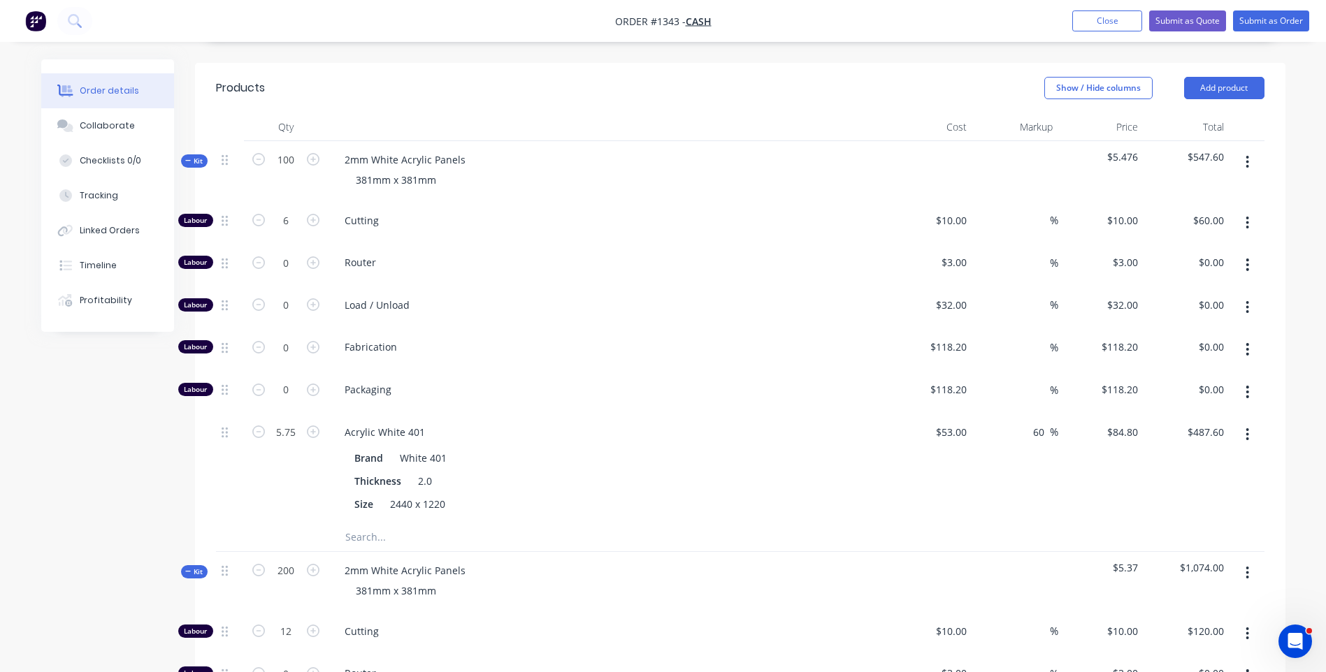
scroll to position [489, 0]
click at [1250, 254] on button "button" at bounding box center [1247, 266] width 33 height 25
click at [1207, 349] on div "Delete" at bounding box center [1198, 359] width 108 height 20
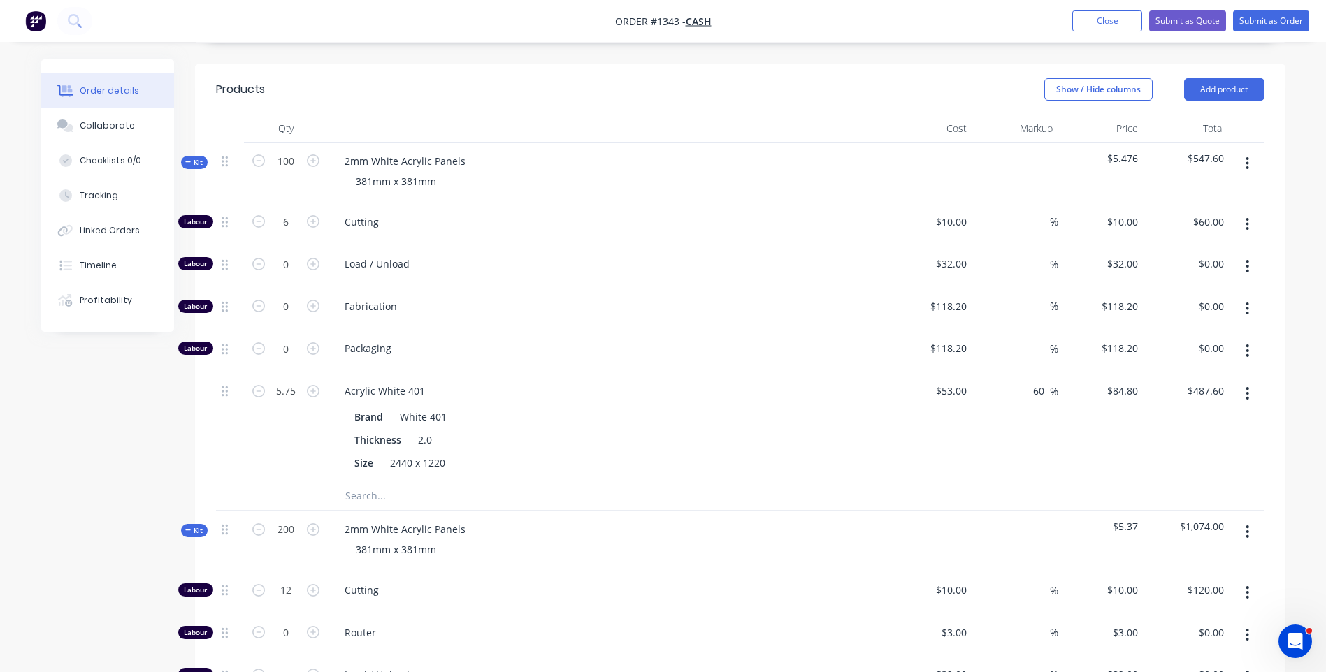
click at [1249, 259] on icon "button" at bounding box center [1246, 266] width 3 height 15
drag, startPoint x: 1206, startPoint y: 317, endPoint x: 1240, endPoint y: 260, distance: 66.4
click at [1208, 349] on div "Delete" at bounding box center [1198, 359] width 108 height 20
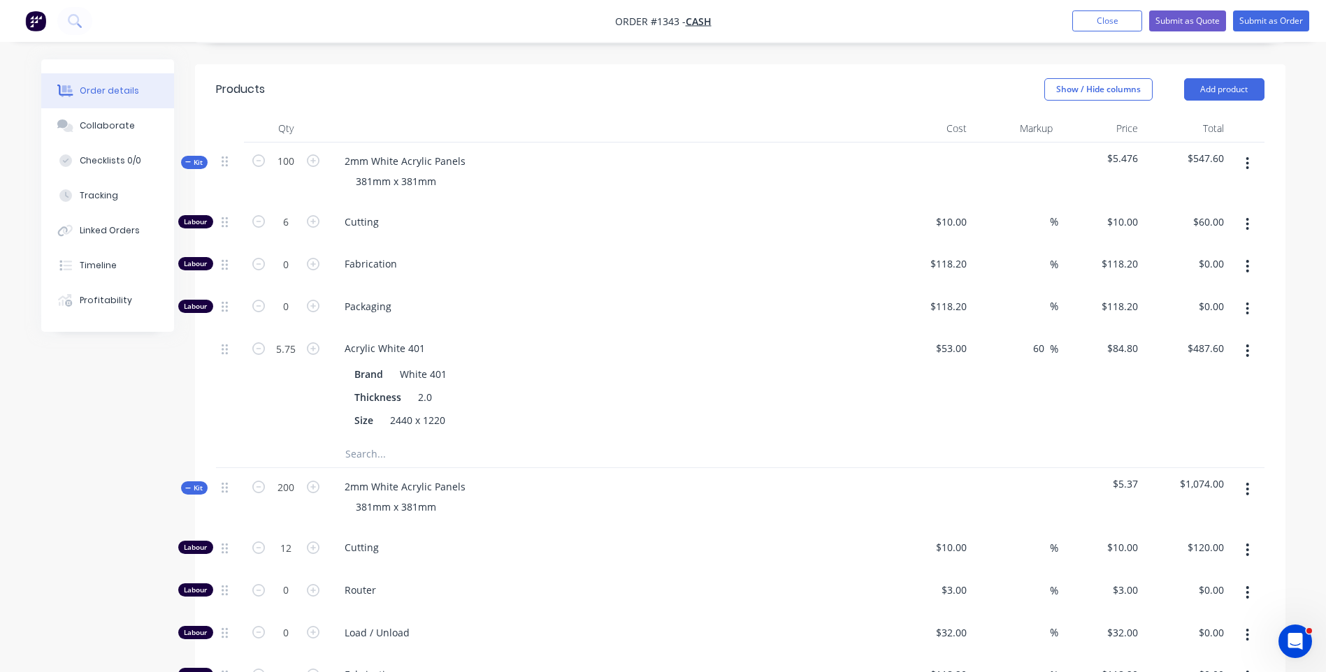
click at [1247, 259] on icon "button" at bounding box center [1246, 266] width 3 height 15
click at [1182, 349] on div "Delete" at bounding box center [1198, 359] width 108 height 20
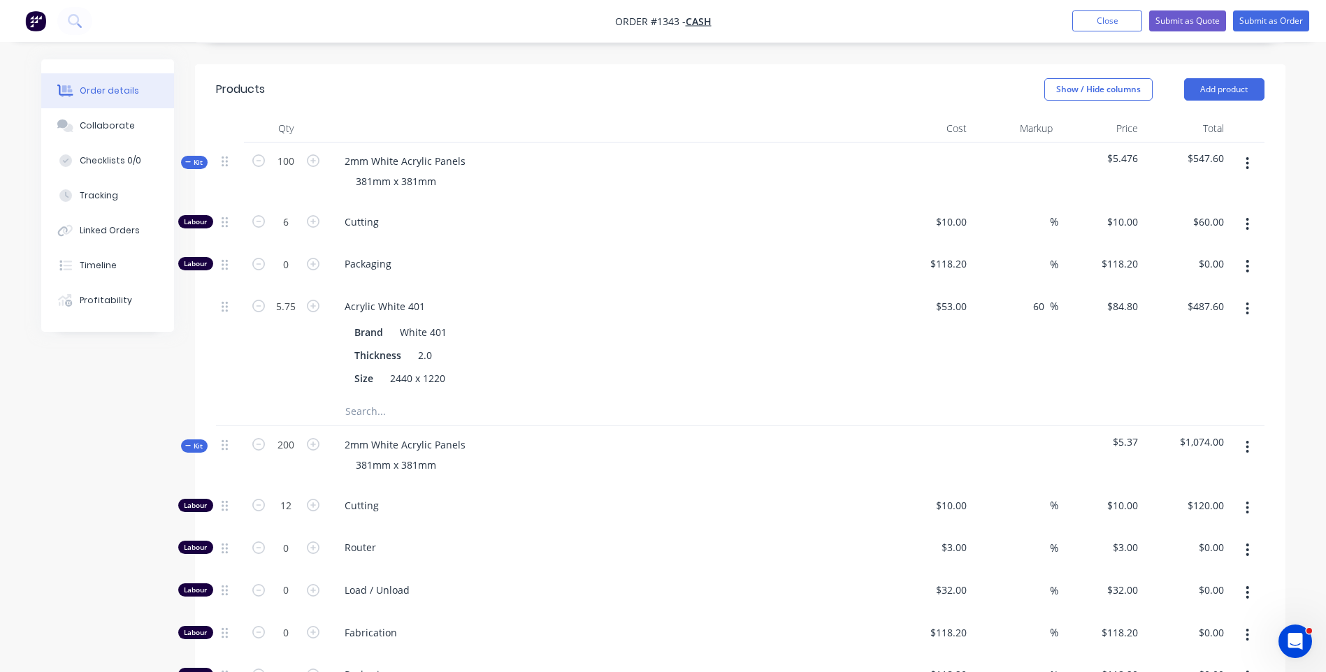
click at [1247, 259] on icon "button" at bounding box center [1246, 266] width 3 height 15
click at [1188, 349] on div "Delete" at bounding box center [1198, 359] width 108 height 20
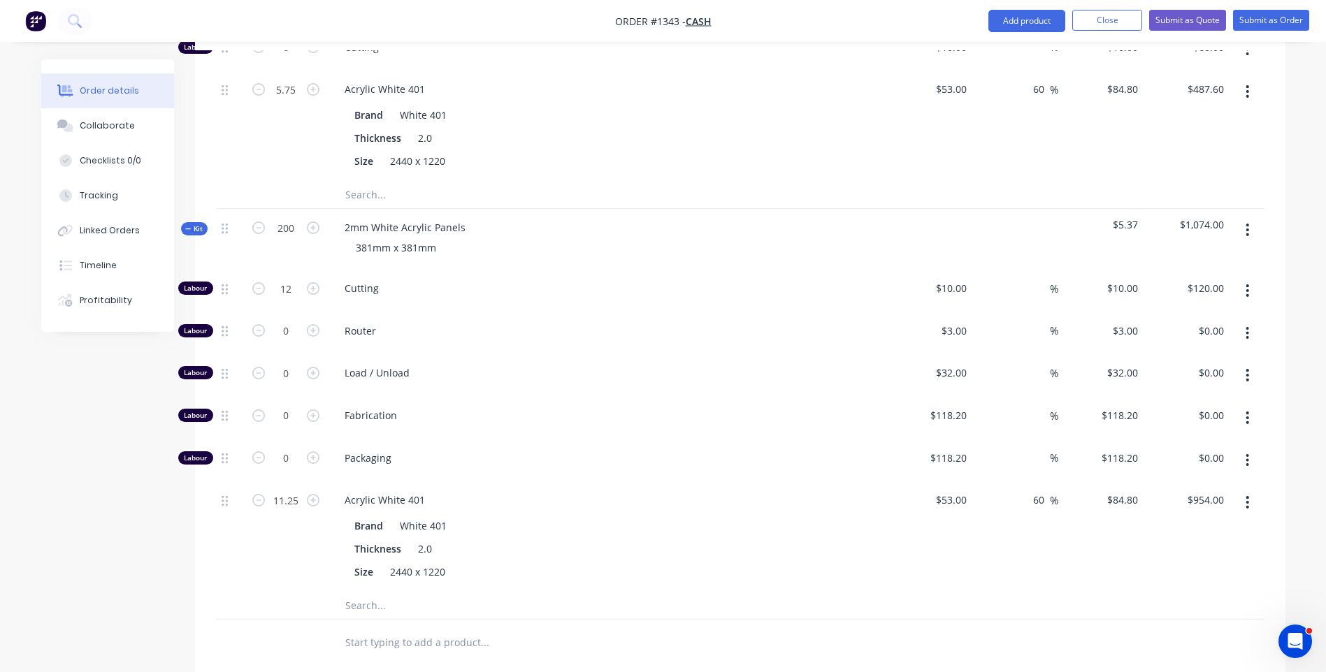
scroll to position [699, 0]
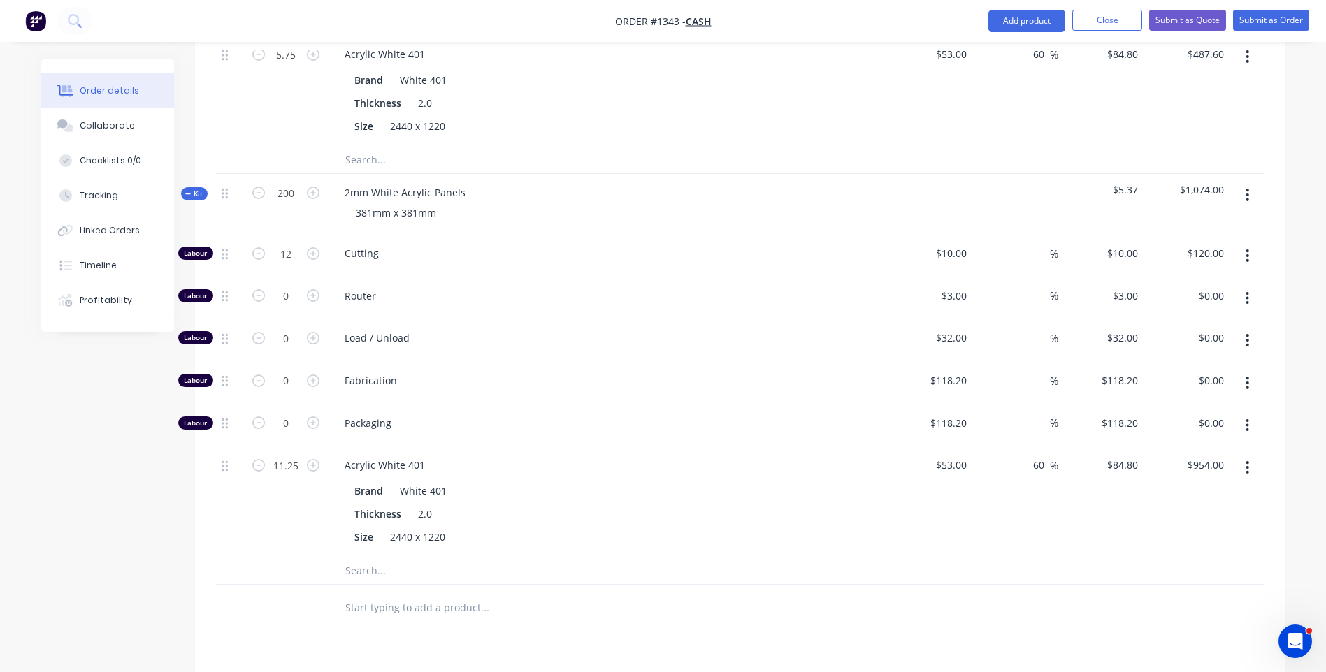
click at [1247, 291] on icon "button" at bounding box center [1246, 298] width 3 height 15
drag, startPoint x: 1189, startPoint y: 349, endPoint x: 1204, endPoint y: 332, distance: 22.8
click at [1188, 381] on div "Delete" at bounding box center [1198, 391] width 108 height 20
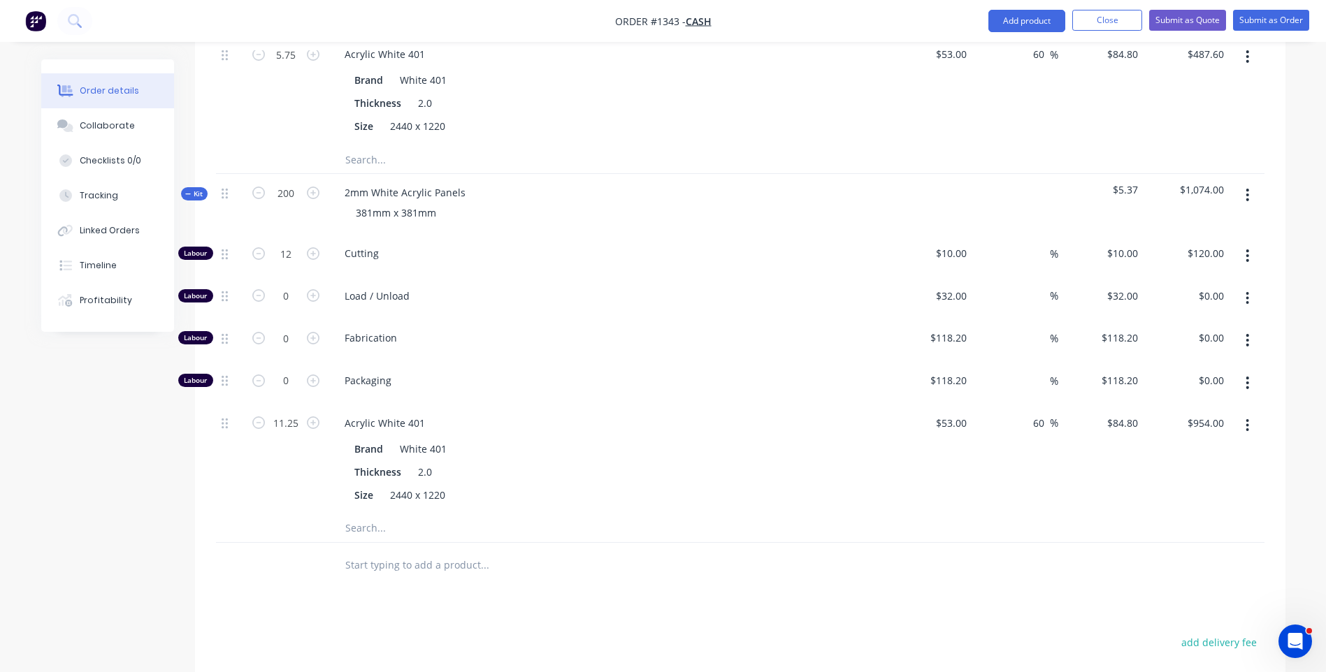
click at [1249, 291] on icon "button" at bounding box center [1246, 298] width 3 height 15
click at [1203, 381] on div "Delete" at bounding box center [1198, 391] width 108 height 20
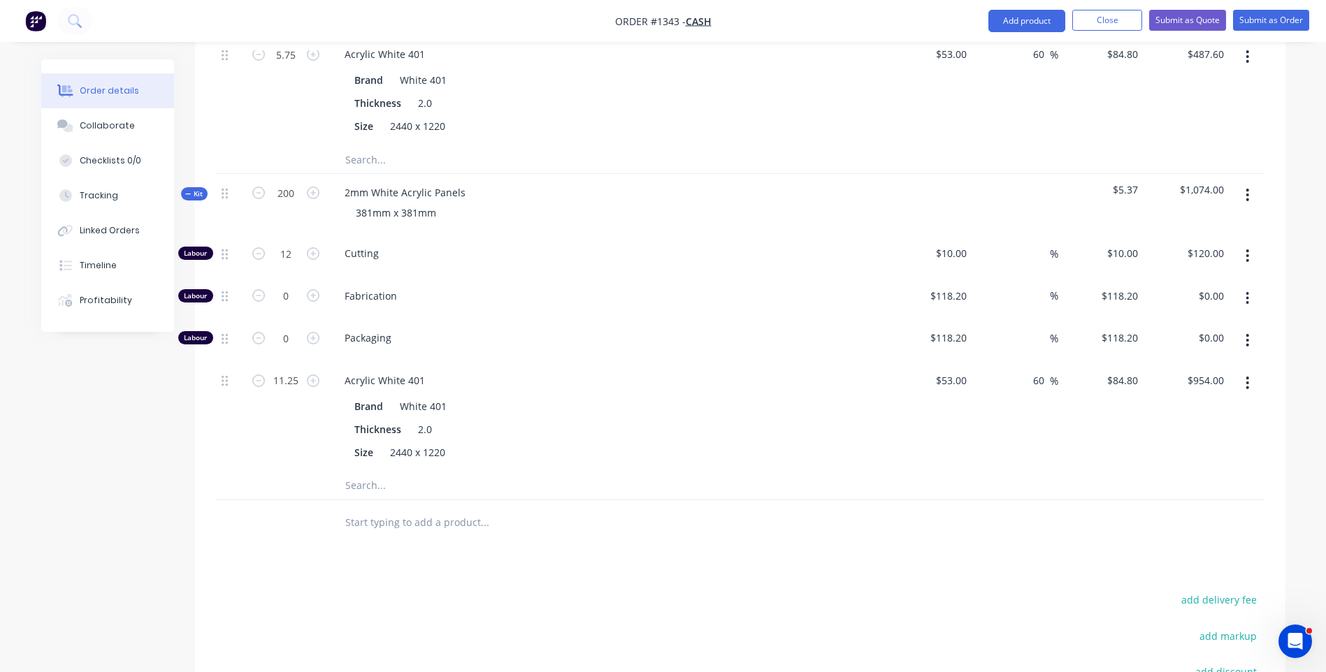
click at [1250, 286] on button "button" at bounding box center [1247, 298] width 33 height 25
drag, startPoint x: 1201, startPoint y: 348, endPoint x: 1238, endPoint y: 277, distance: 80.3
click at [1201, 381] on div "Delete" at bounding box center [1198, 391] width 108 height 20
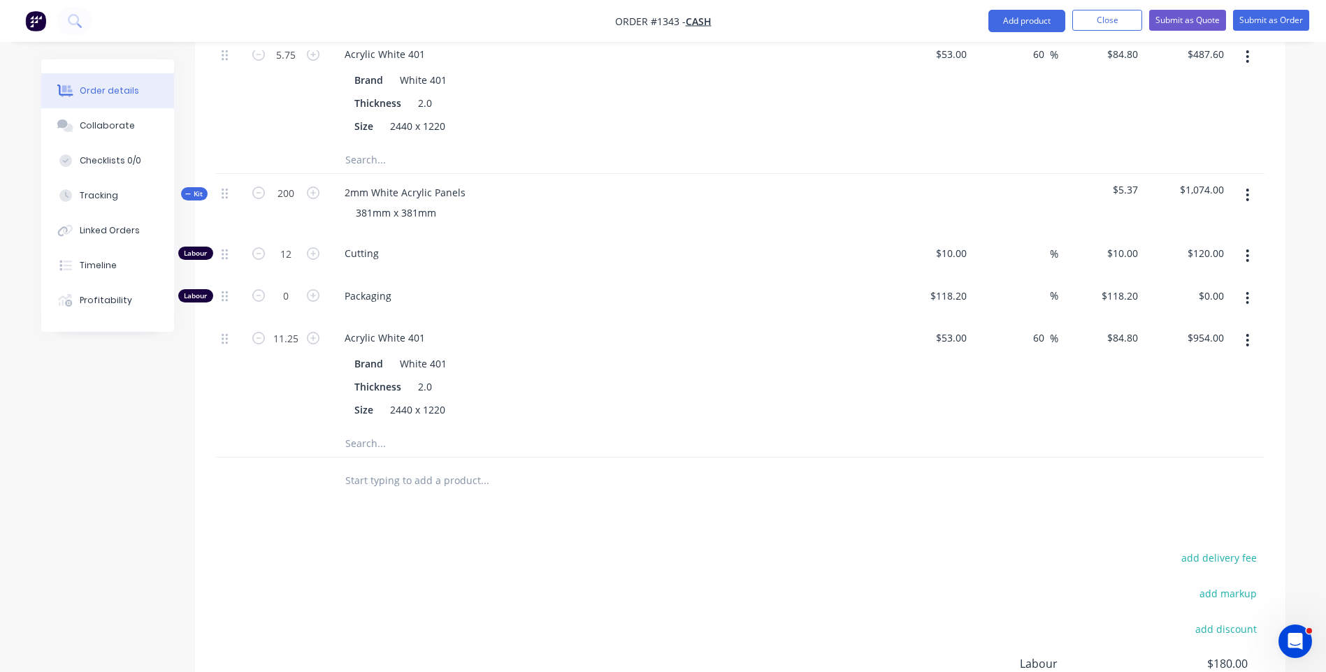
click at [1249, 291] on icon "button" at bounding box center [1246, 298] width 3 height 15
click at [1178, 381] on div "Delete" at bounding box center [1198, 391] width 108 height 20
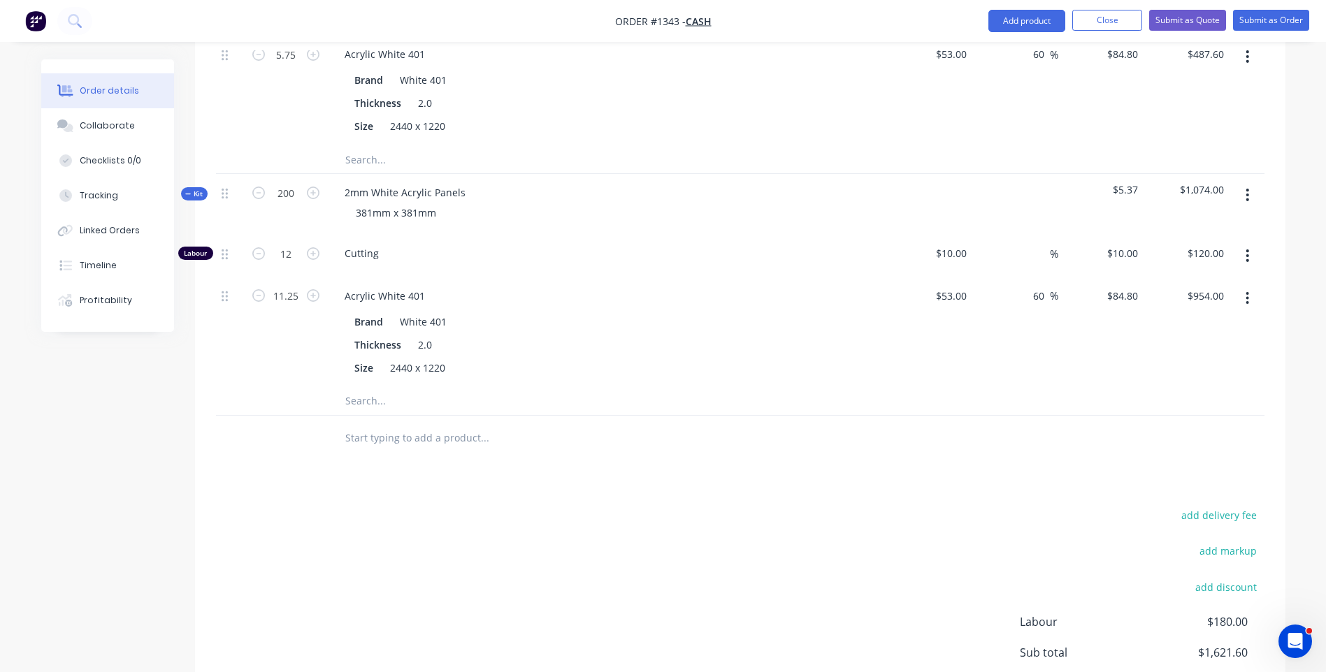
click at [376, 387] on input "text" at bounding box center [485, 401] width 280 height 28
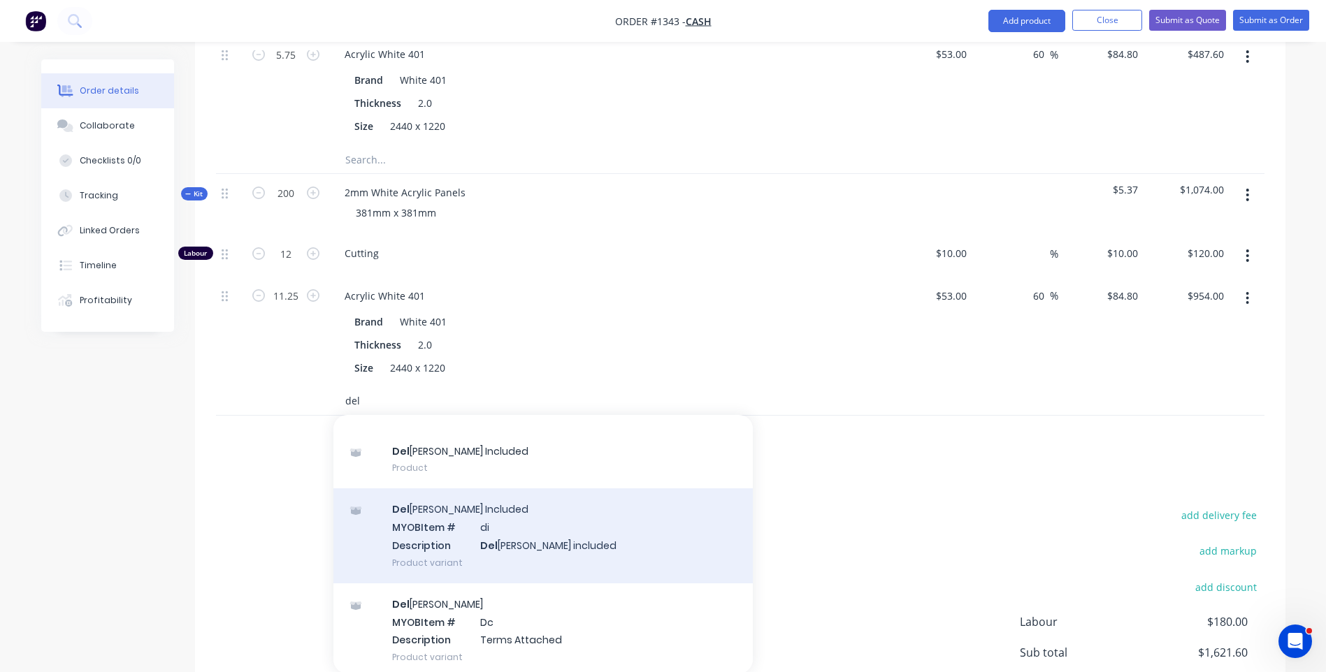
scroll to position [92, 0]
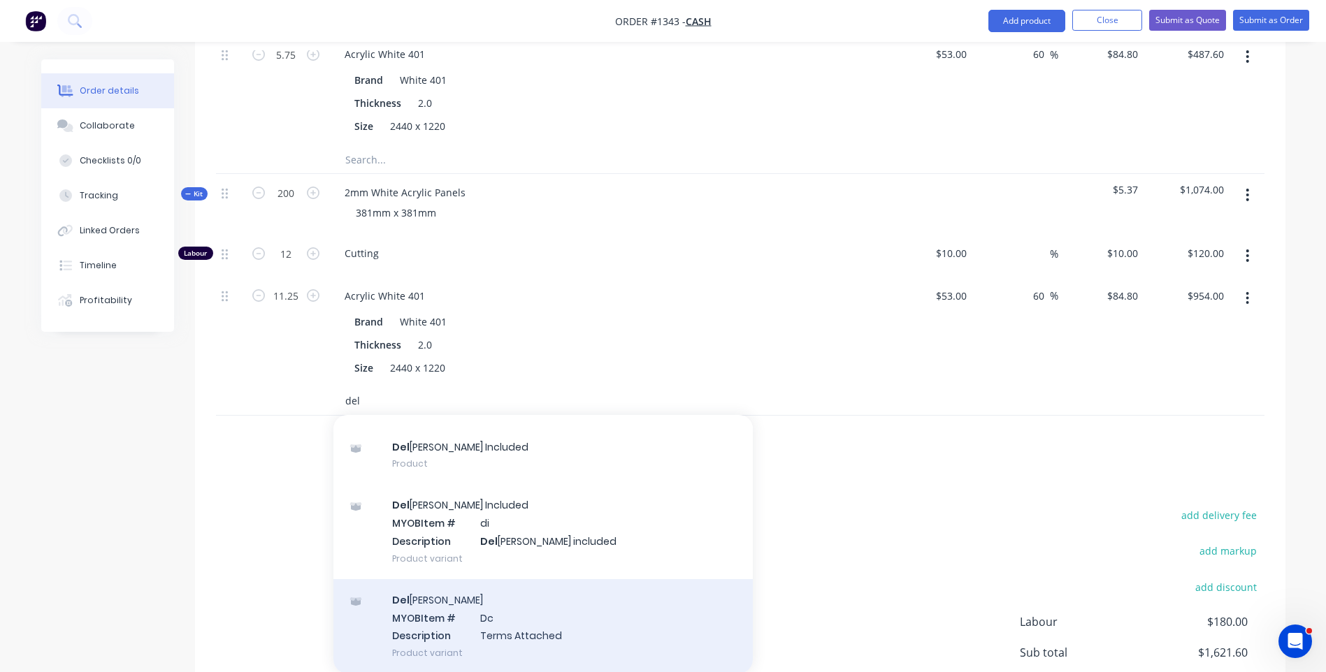
type input "del"
click at [424, 588] on div "Del [PERSON_NAME] MYOB Item # Dc Description Terms Attached Product variant" at bounding box center [542, 626] width 419 height 94
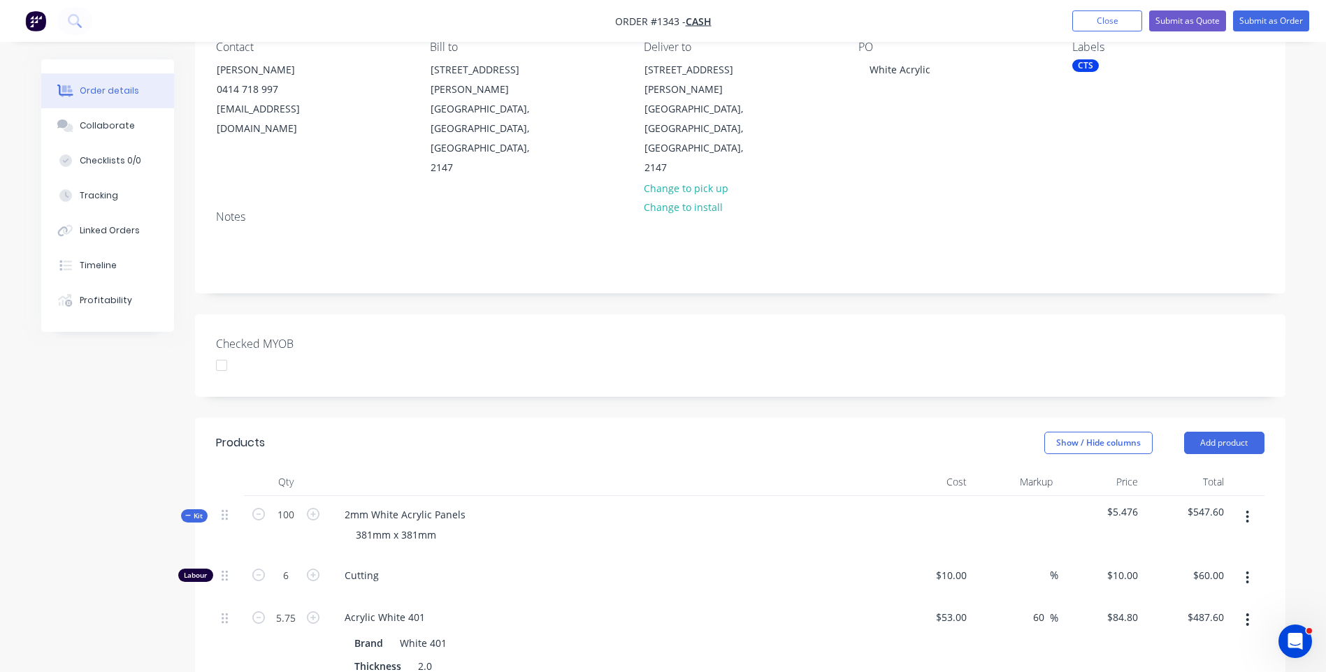
scroll to position [0, 0]
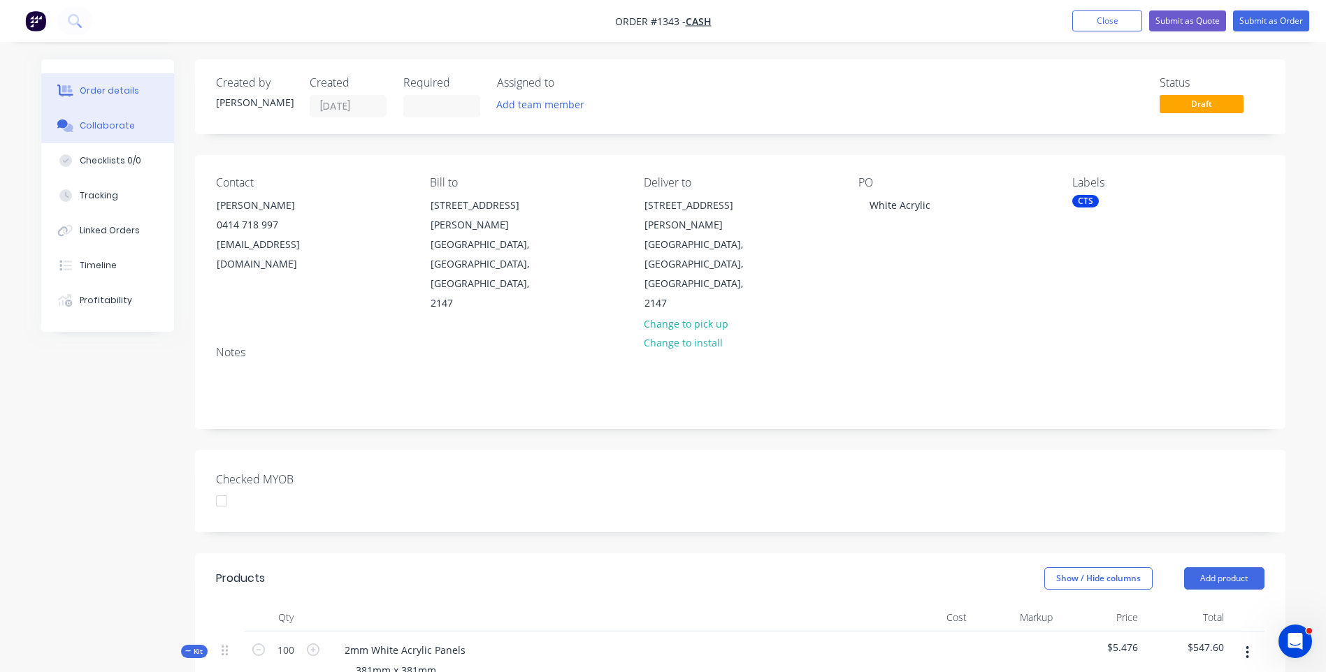
click at [110, 126] on div "Collaborate" at bounding box center [107, 126] width 55 height 13
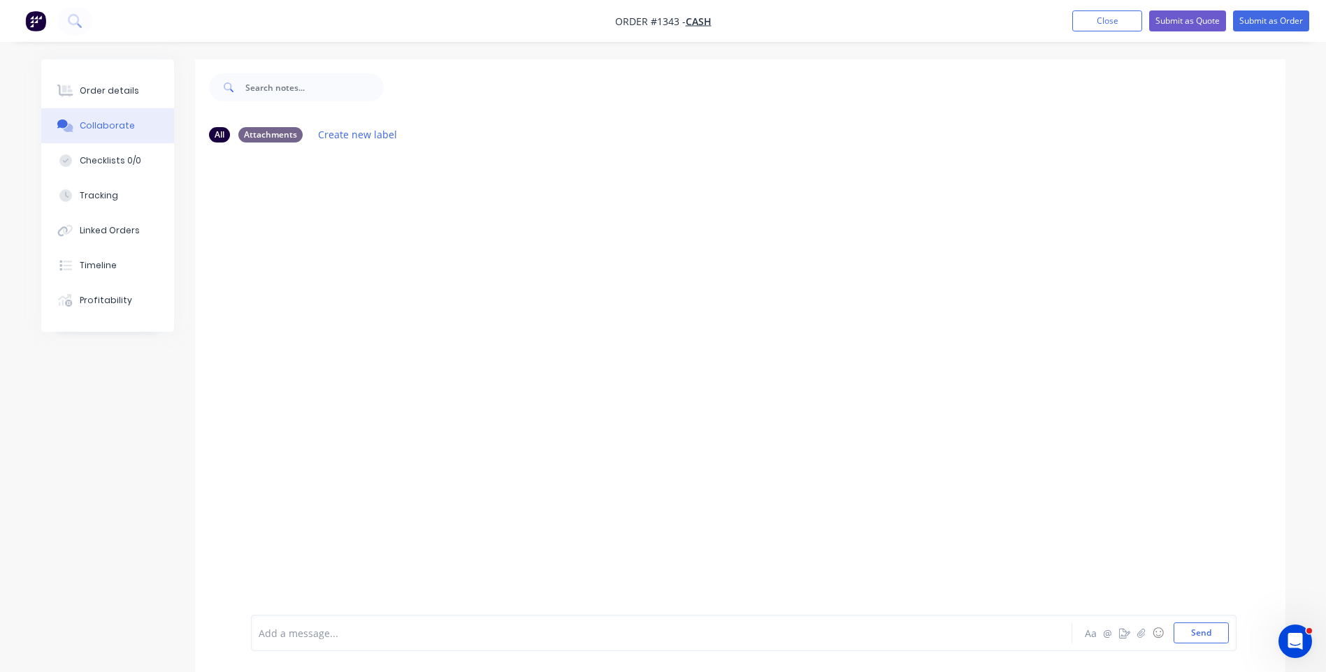
click at [114, 130] on div "Collaborate" at bounding box center [107, 126] width 55 height 13
click at [1143, 635] on icon "button" at bounding box center [1141, 632] width 8 height 9
click at [100, 131] on div "Collaborate" at bounding box center [107, 126] width 55 height 13
click at [1139, 633] on icon "button" at bounding box center [1140, 633] width 8 height 10
click at [1210, 638] on button "Send" at bounding box center [1200, 633] width 55 height 21
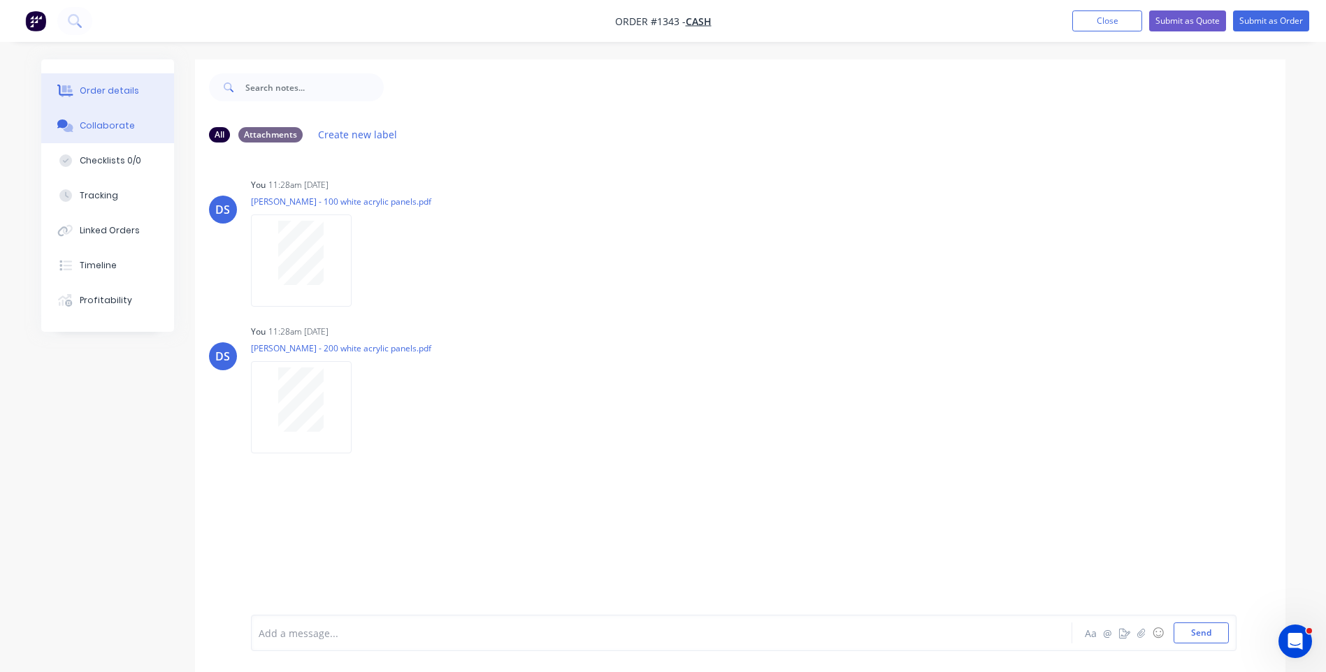
click at [109, 96] on div "Order details" at bounding box center [109, 91] width 59 height 13
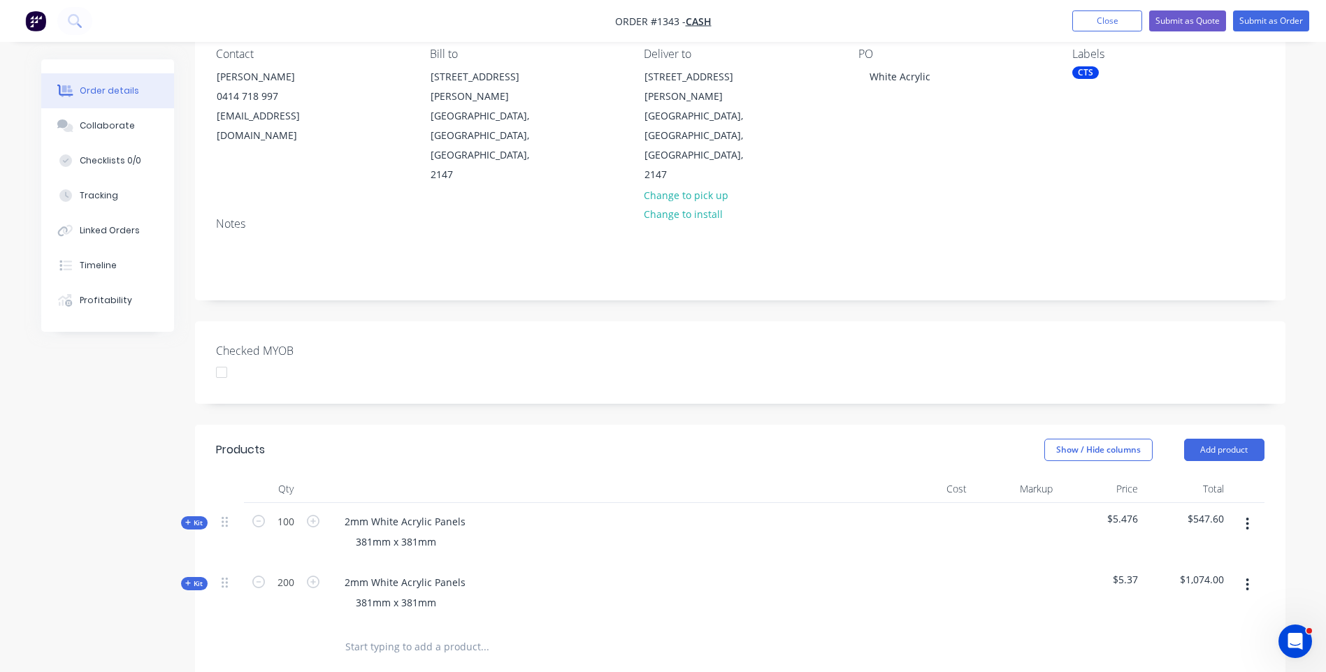
scroll to position [210, 0]
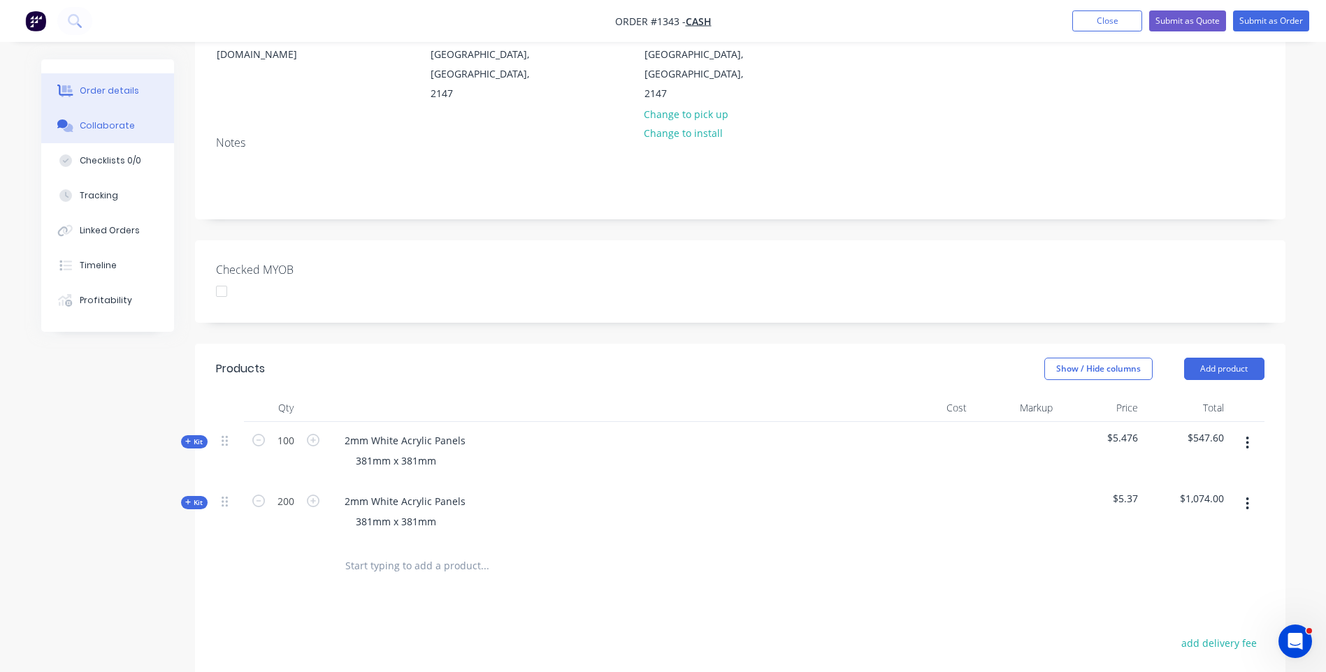
click at [115, 129] on div "Collaborate" at bounding box center [107, 126] width 55 height 13
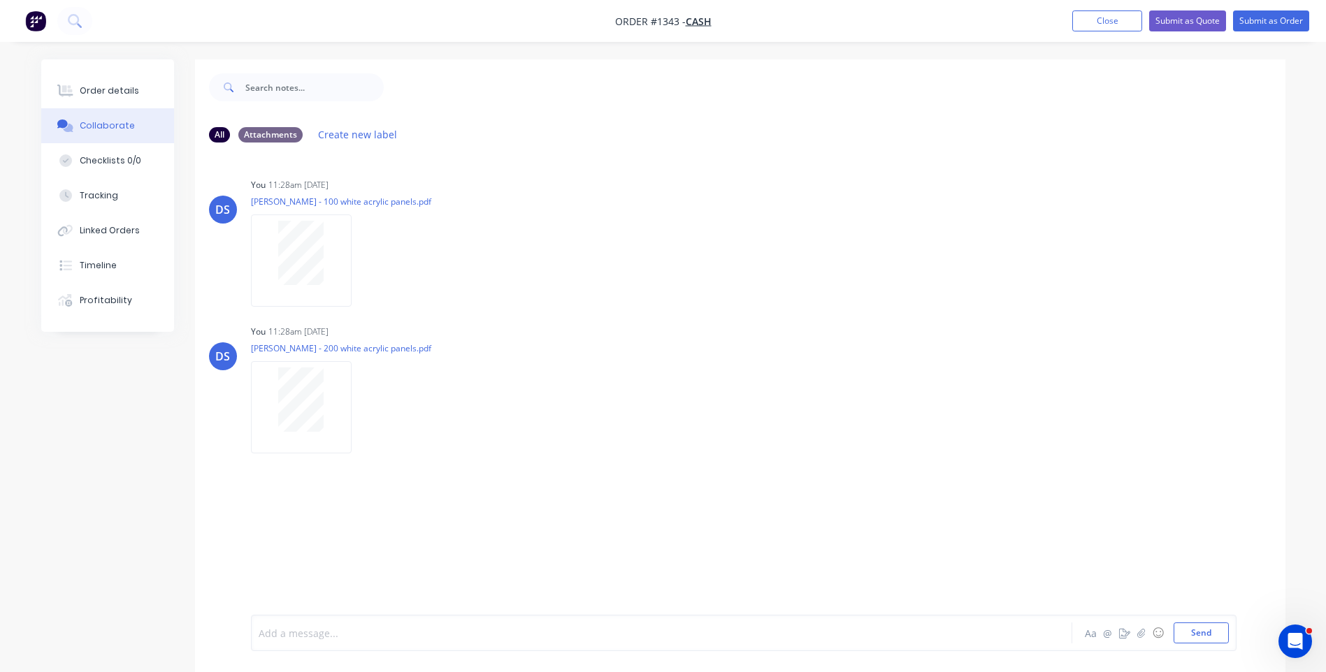
click at [378, 632] on div at bounding box center [622, 633] width 727 height 15
click at [391, 632] on span "Fastrider $26.46+ 2 cartons (50 pcs per carton) $44.12+ 4 cartons" at bounding box center [411, 633] width 305 height 13
click at [389, 632] on span "Fastrider $26.46+ 2 cartons (50 pcs per carton) $44.12+ 4 cartons" at bounding box center [411, 633] width 305 height 13
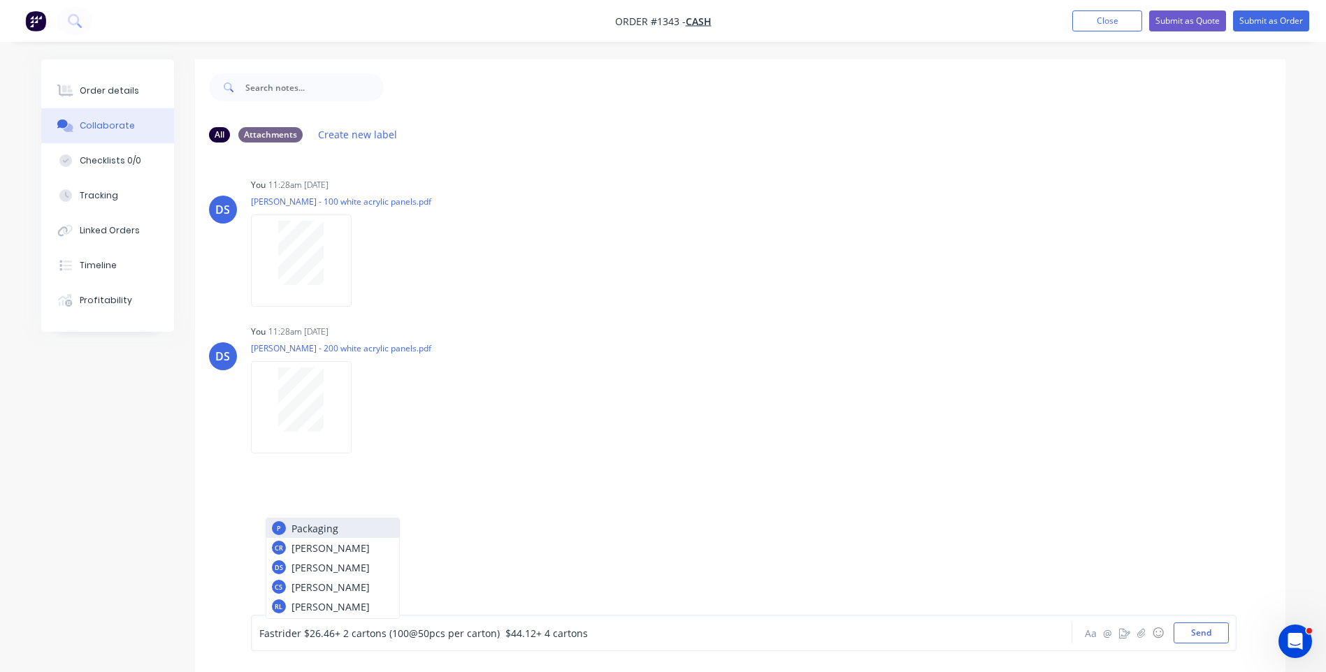
click at [589, 635] on div "Fastrider $26.46+ 2 cartons (100 @50 pcs per carton) $44.12+ 4 cartons" at bounding box center [622, 633] width 727 height 15
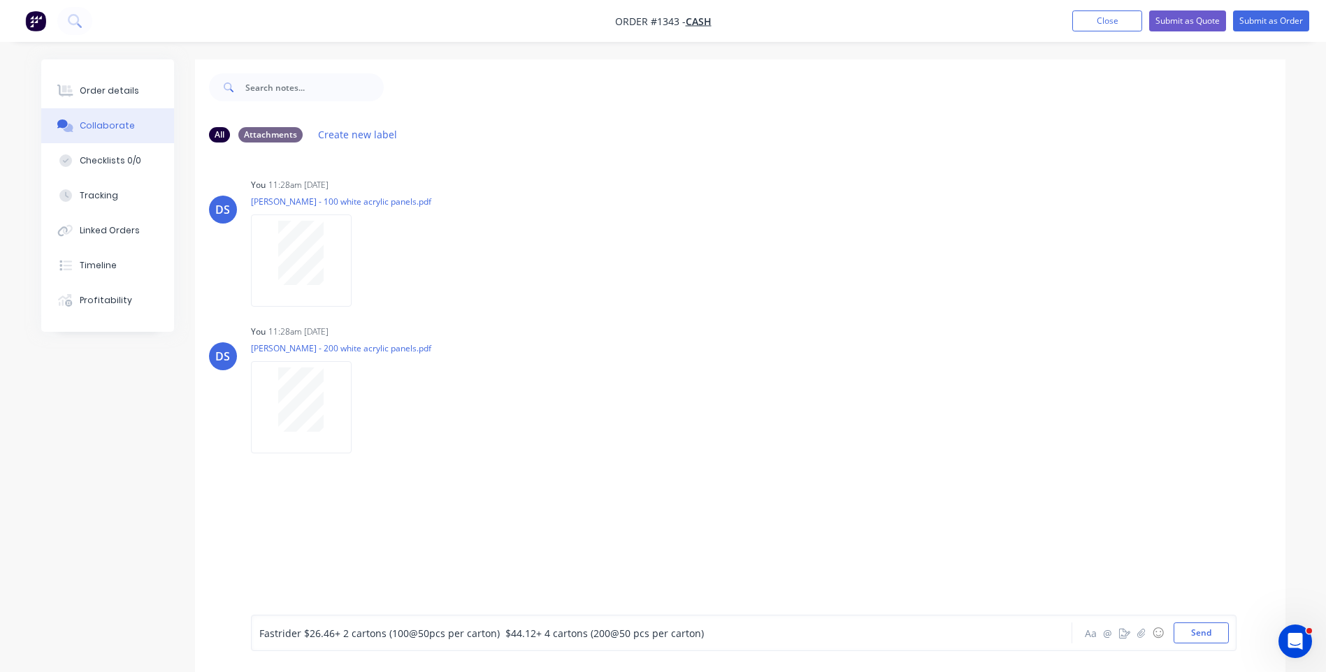
scroll to position [21, 0]
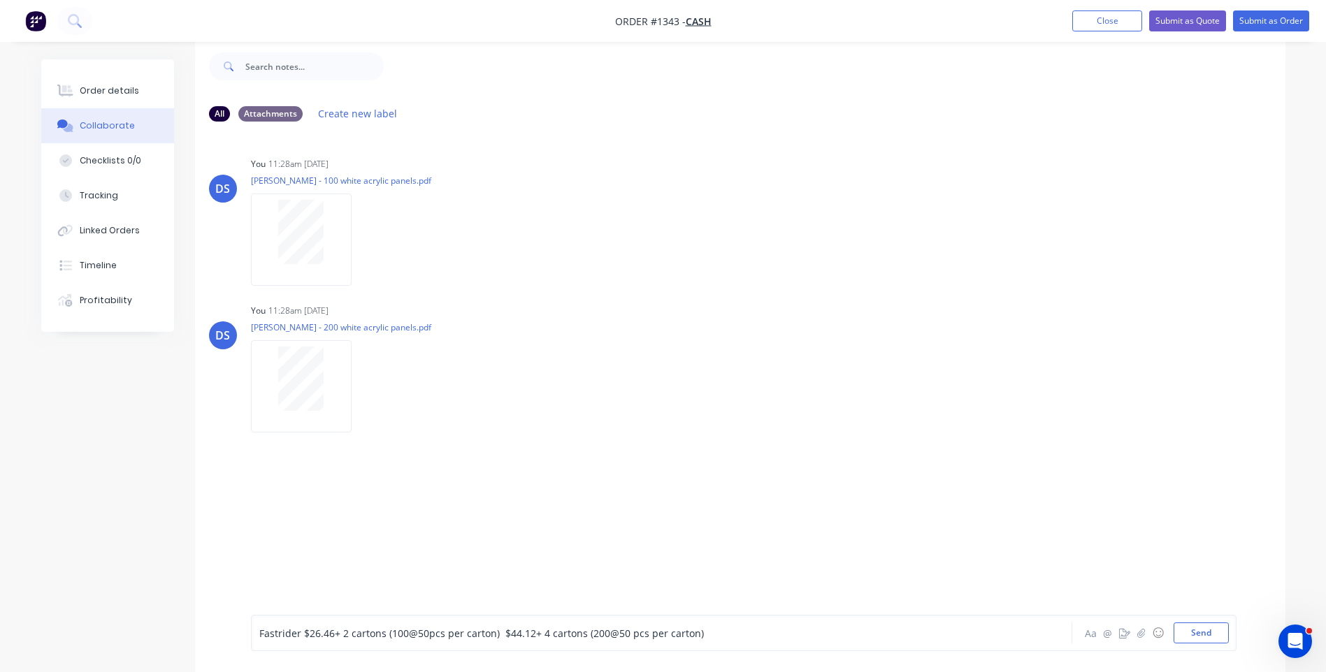
click at [419, 632] on span "@50" at bounding box center [419, 633] width 20 height 13
click at [489, 543] on div "DS You 11:28am [DATE] [PERSON_NAME] - 100 white acrylic panels.pdf Labels Downl…" at bounding box center [740, 363] width 1090 height 461
click at [1200, 637] on button "Send" at bounding box center [1200, 633] width 55 height 21
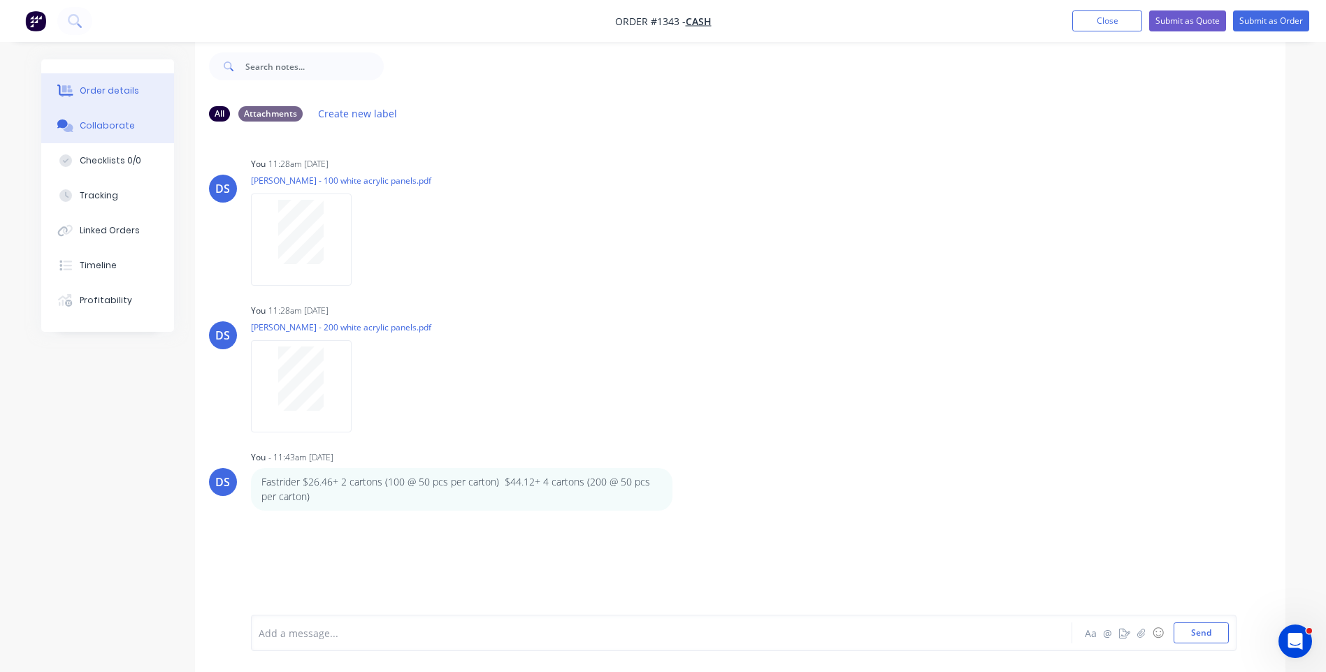
click at [104, 92] on div "Order details" at bounding box center [109, 91] width 59 height 13
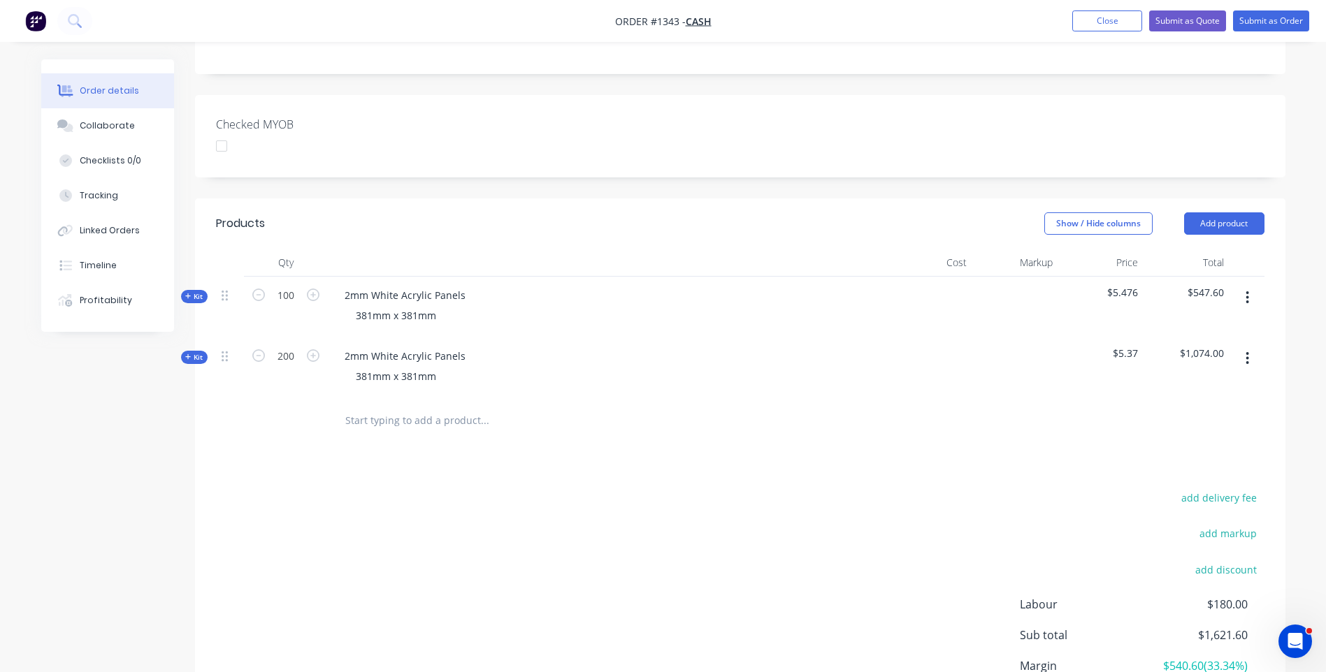
scroll to position [374, 0]
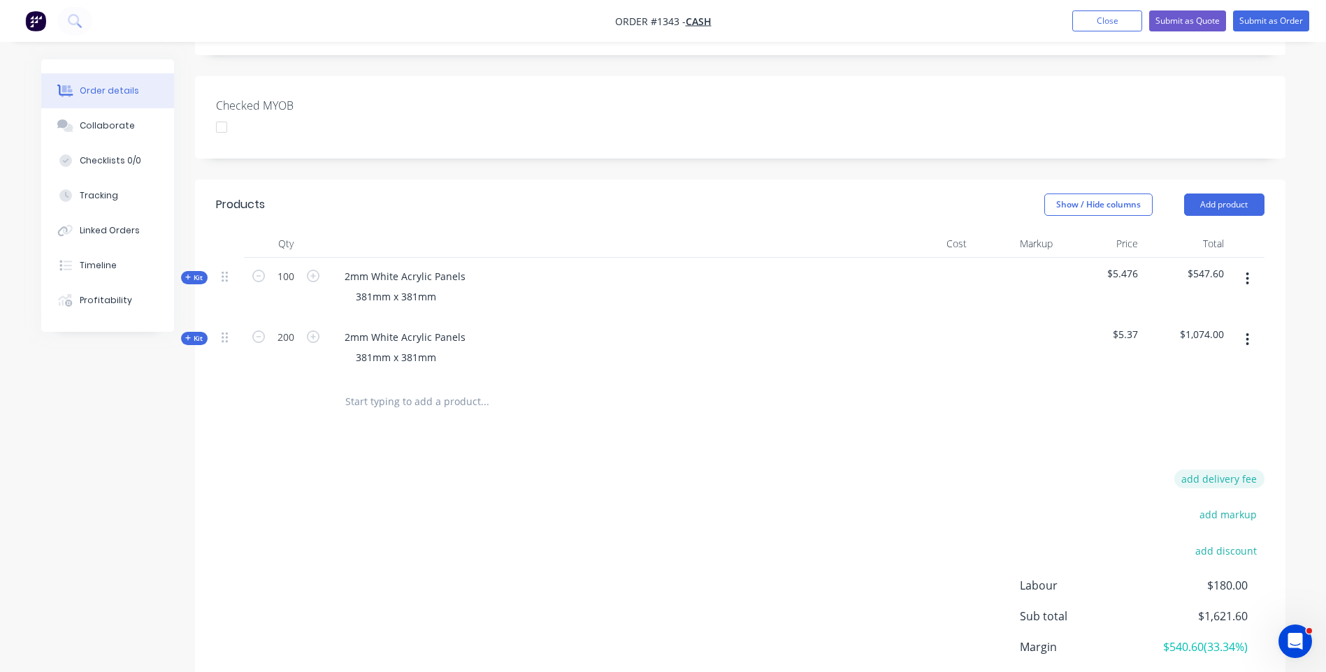
click at [1213, 470] on button "add delivery fee" at bounding box center [1219, 479] width 90 height 19
type input "60"
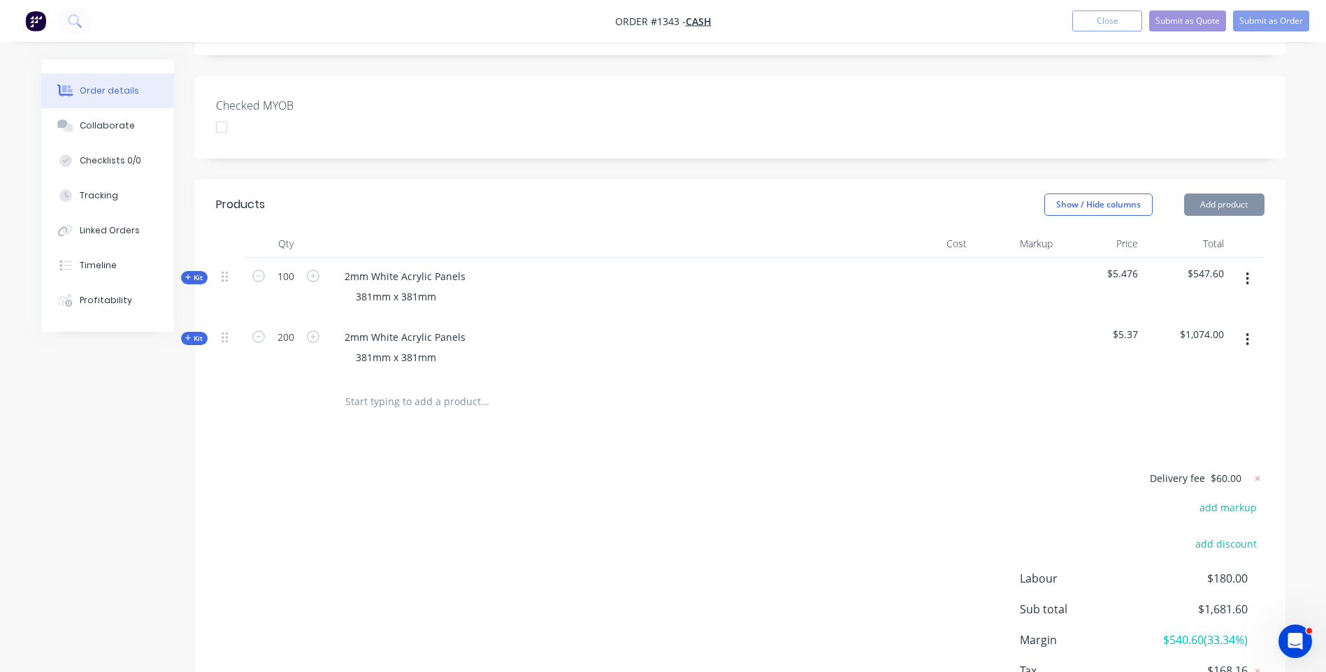
click at [830, 405] on div "Products Show / Hide columns Add product Qty Cost Markup Price Total Kit 100 2m…" at bounding box center [740, 467] width 1090 height 574
click at [1178, 22] on button "Submit as Quote" at bounding box center [1187, 20] width 77 height 21
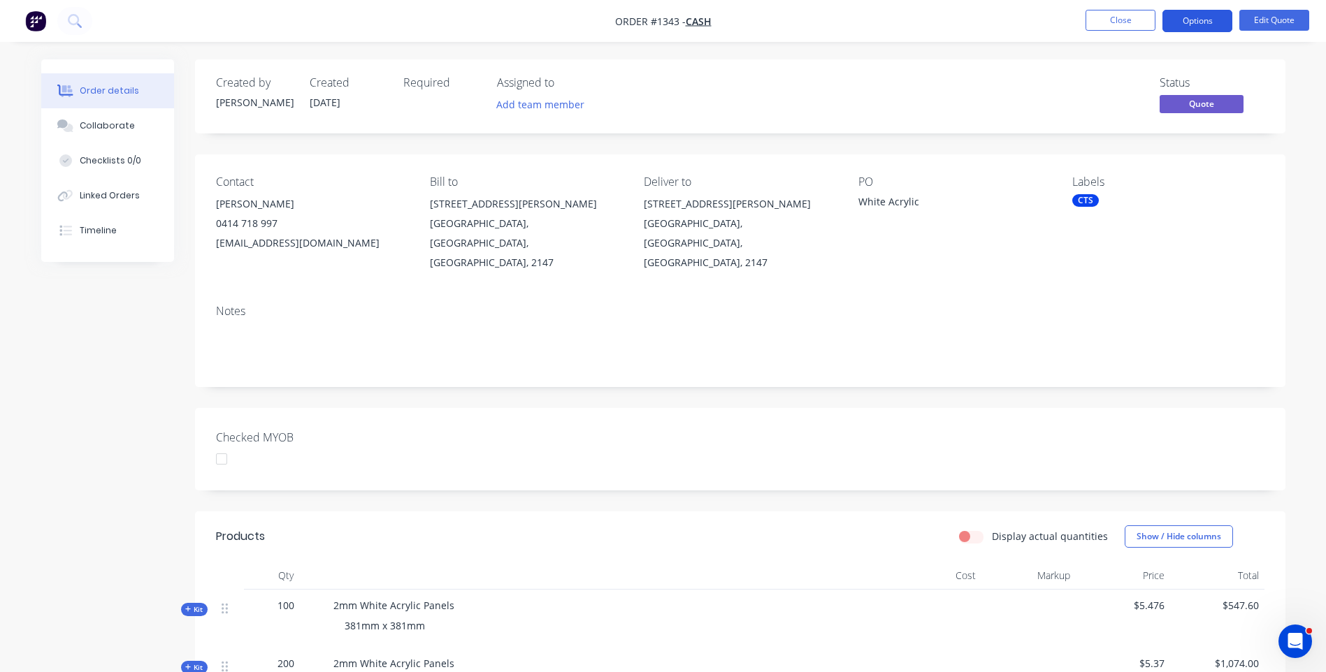
click at [1196, 21] on button "Options" at bounding box center [1197, 21] width 70 height 22
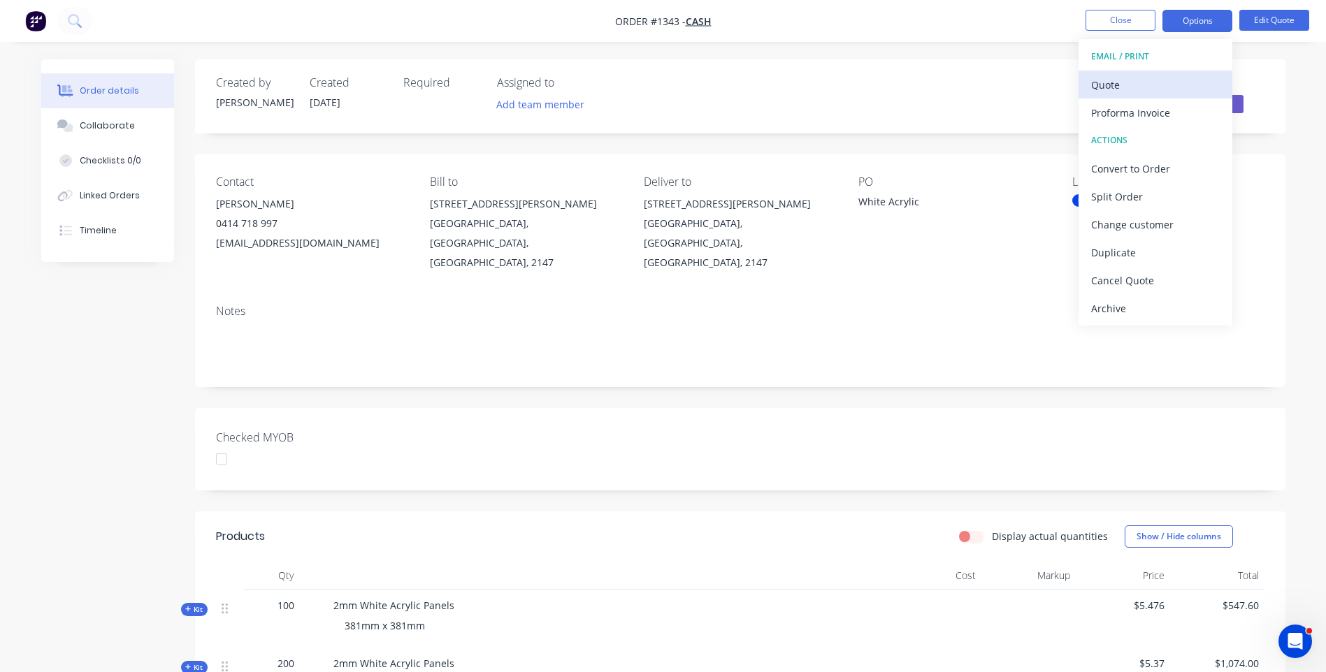
click at [1112, 86] on div "Quote" at bounding box center [1155, 85] width 129 height 20
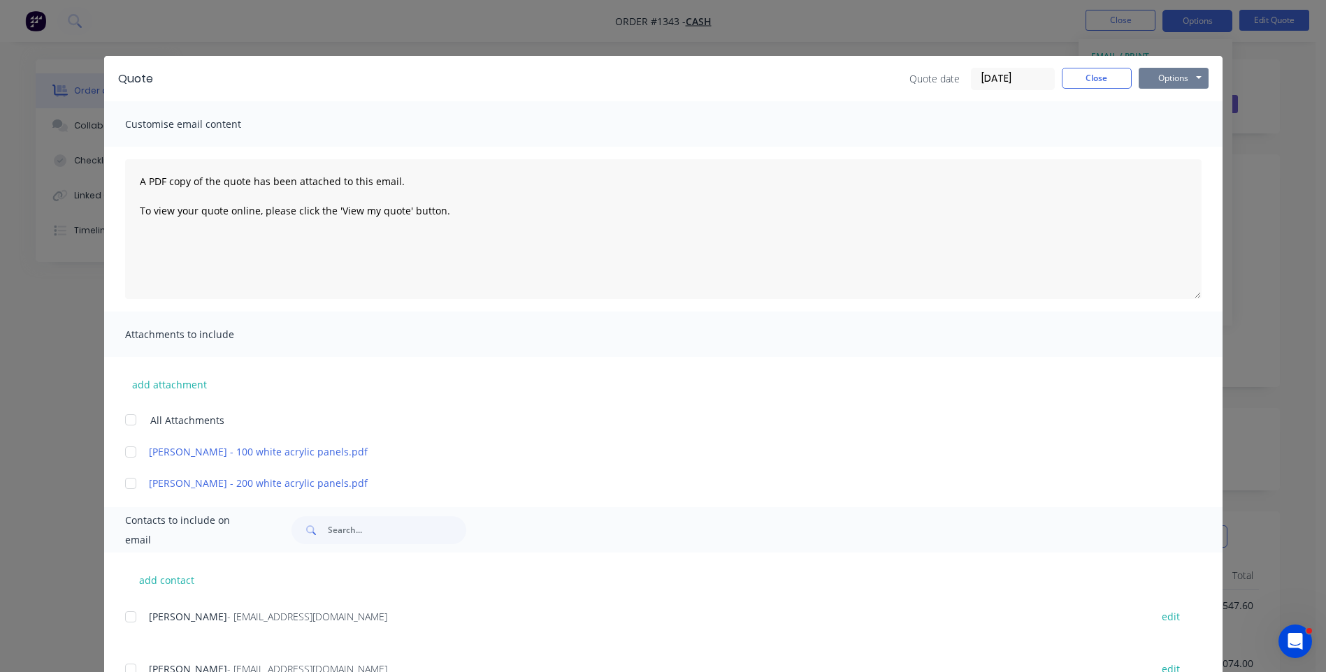
click at [1157, 79] on button "Options" at bounding box center [1173, 78] width 70 height 21
click at [1168, 103] on button "Preview" at bounding box center [1182, 103] width 89 height 23
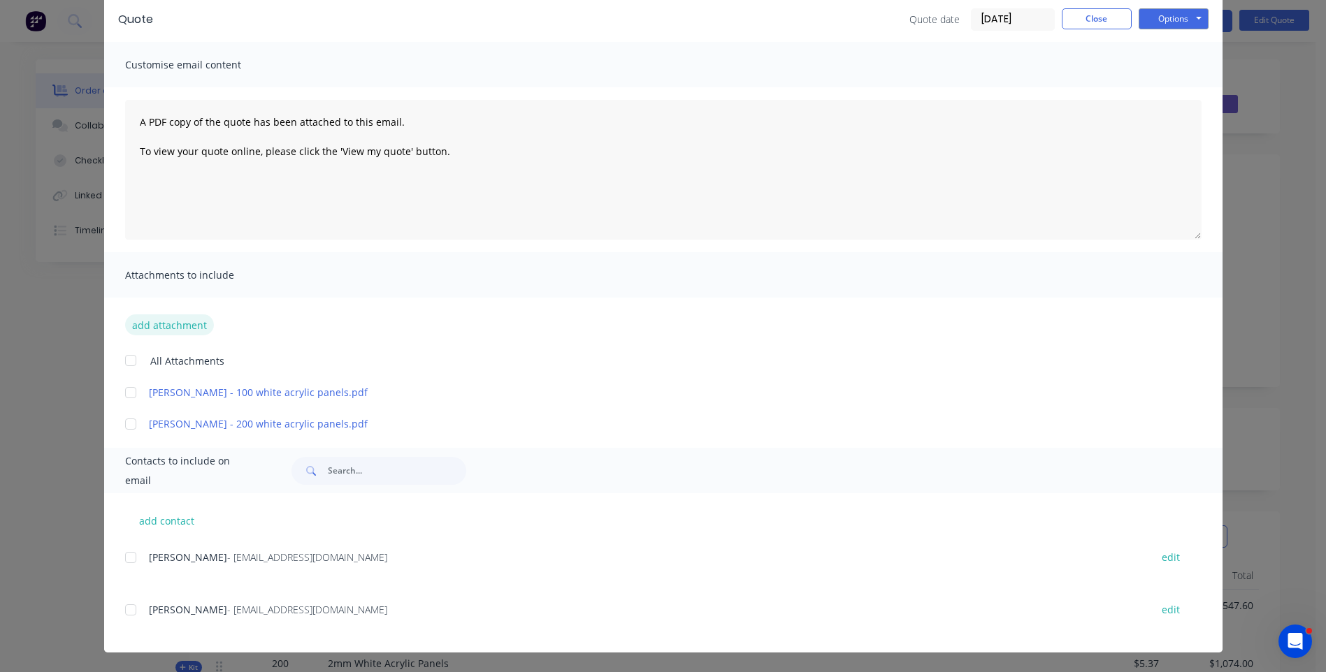
click at [178, 329] on button "add attachment" at bounding box center [169, 324] width 89 height 21
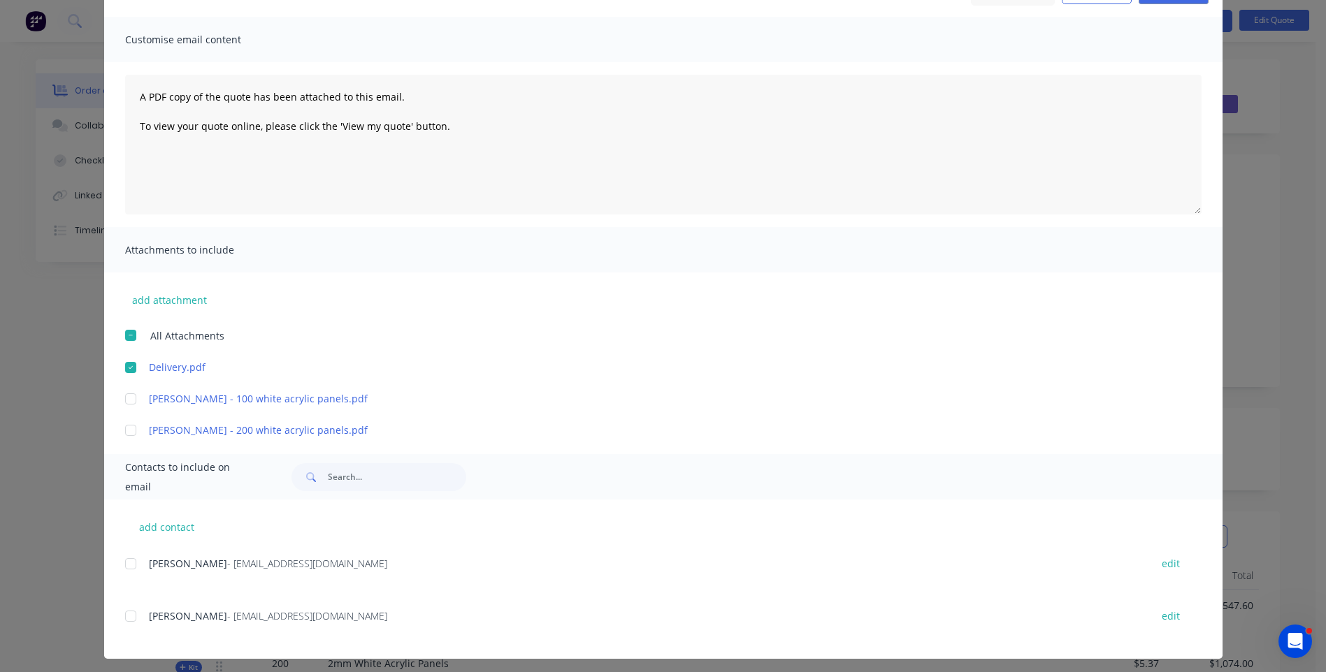
scroll to position [91, 0]
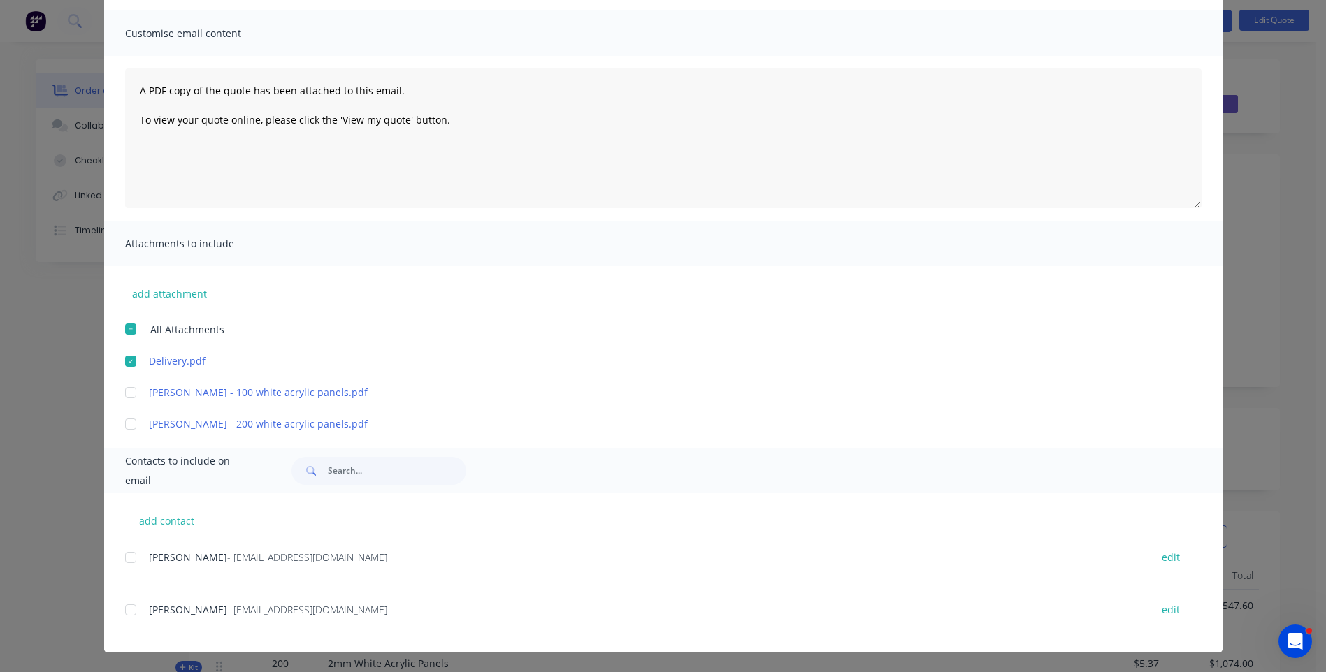
click at [129, 612] on div at bounding box center [131, 610] width 28 height 28
click at [479, 609] on div "[PERSON_NAME] - [EMAIL_ADDRESS][DOMAIN_NAME]" at bounding box center [642, 609] width 987 height 15
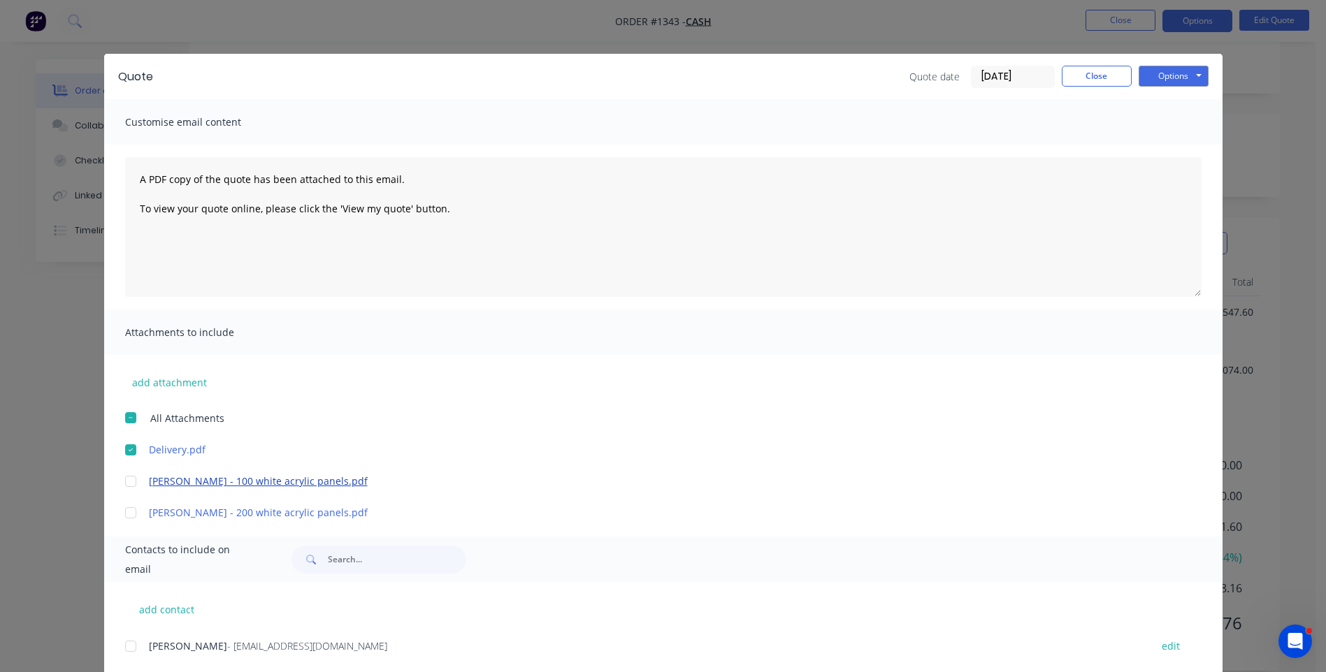
scroll to position [0, 0]
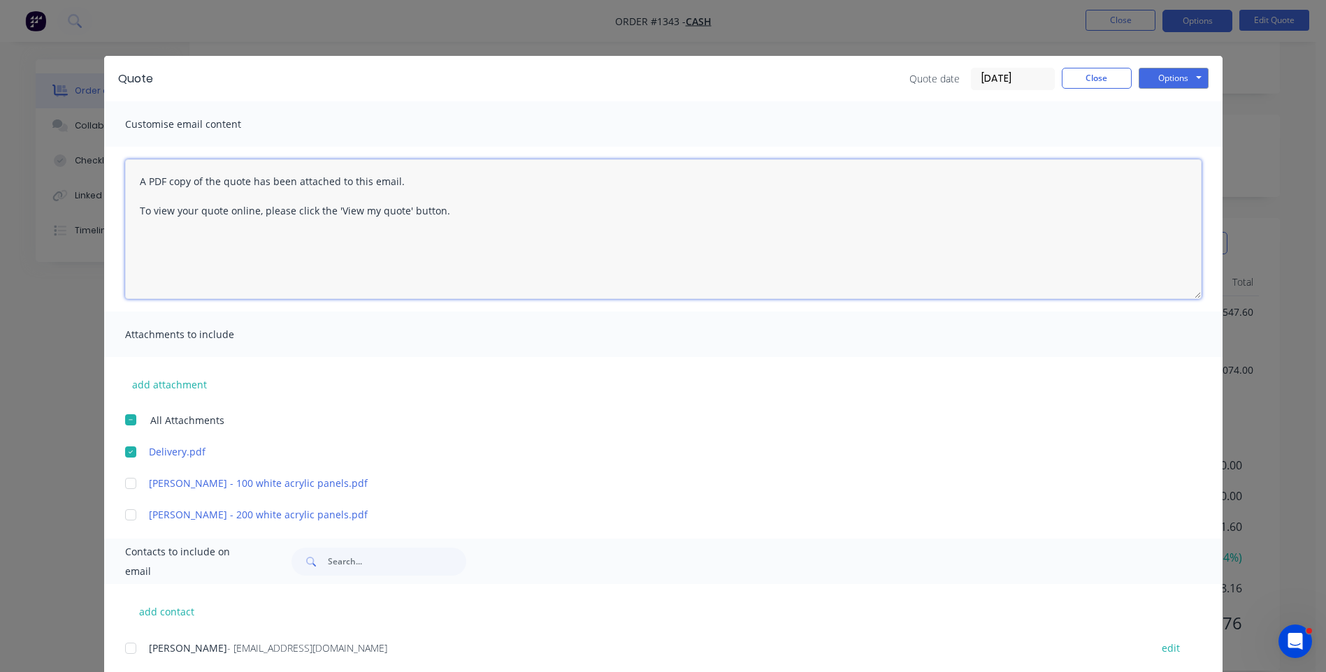
paste textarea "Hi, Please contact us if you have any questions. Regards, [PERSON_NAME] [EMAIL_…"
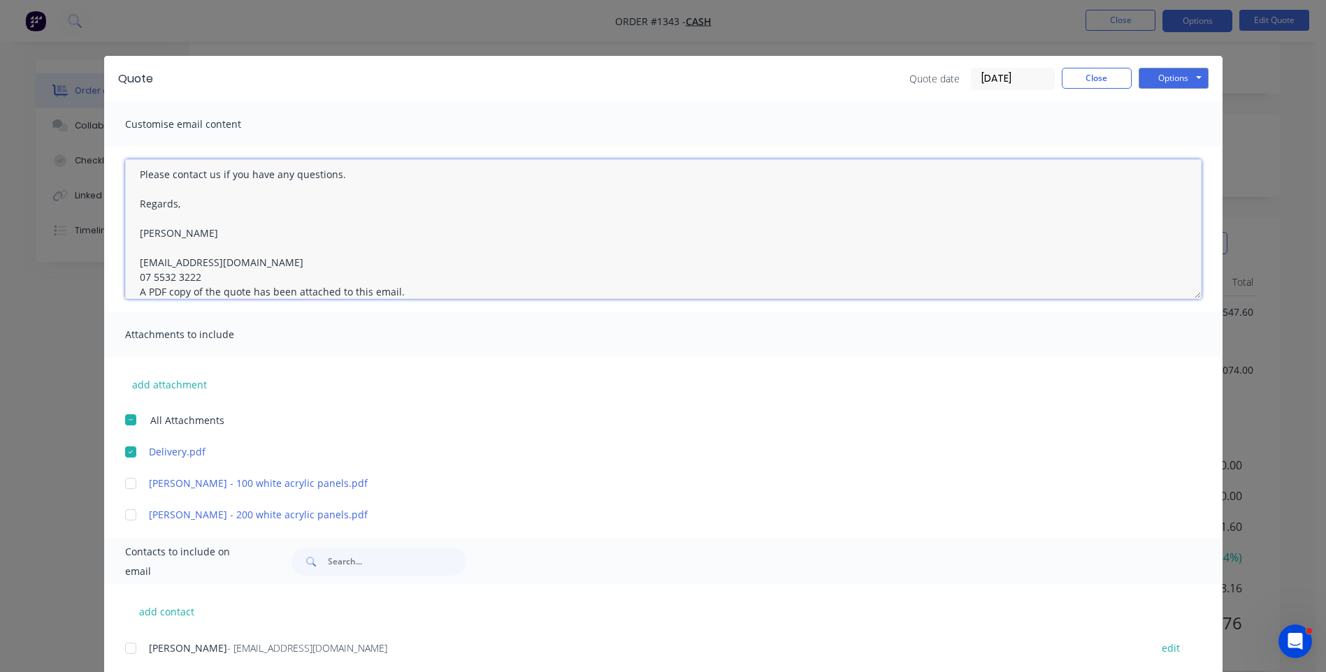
click at [201, 274] on textarea "Hi, Please contact us if you have any questions. Regards, [PERSON_NAME] [EMAIL_…" at bounding box center [663, 229] width 1076 height 140
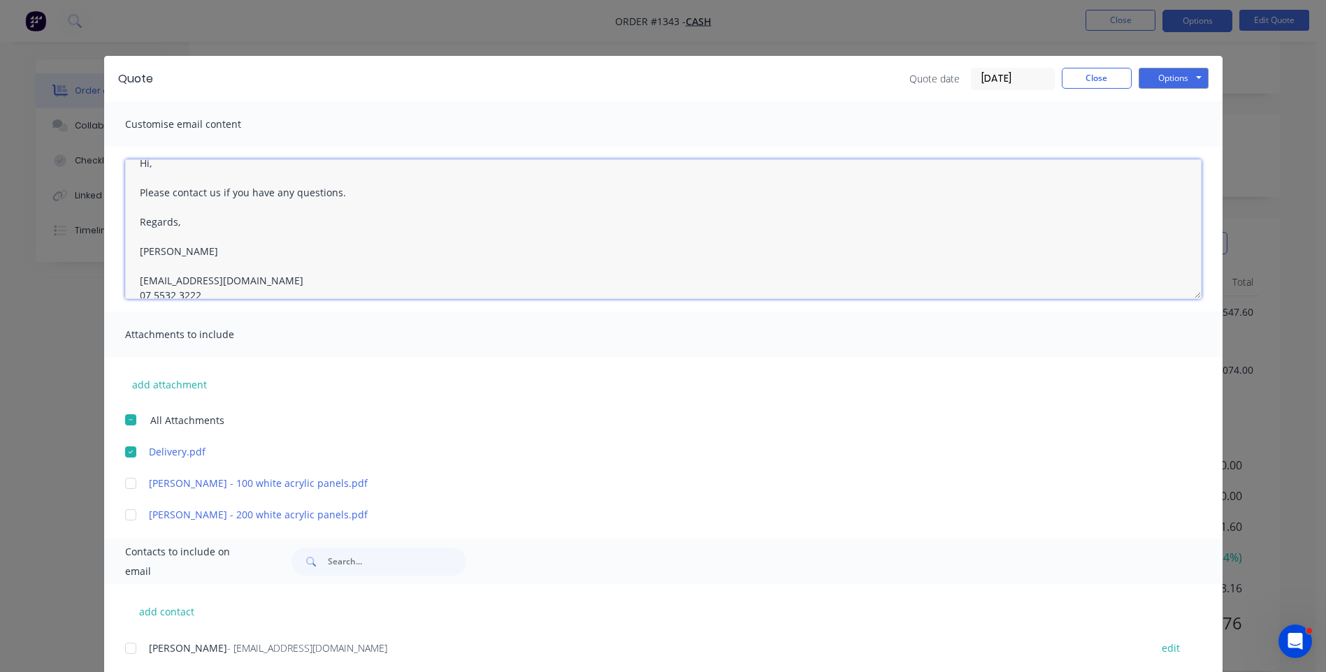
scroll to position [0, 0]
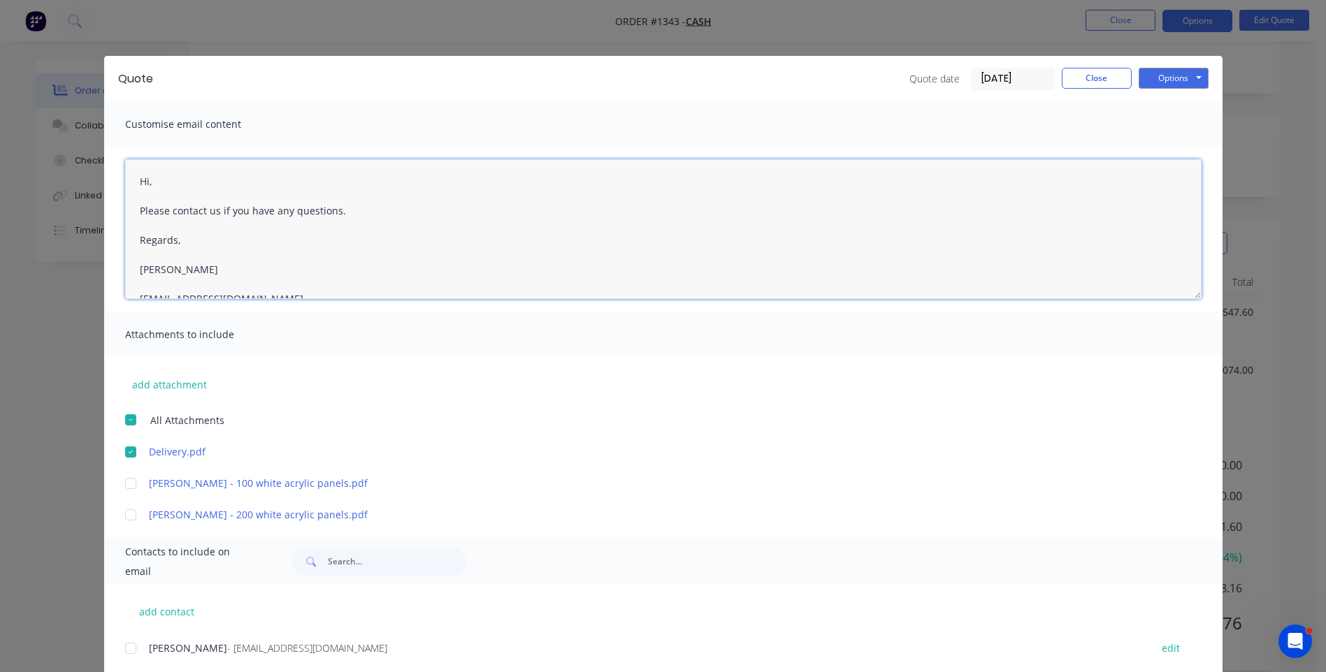
click at [161, 183] on textarea "Hi, Please contact us if you have any questions. Regards, [PERSON_NAME] [EMAIL_…" at bounding box center [663, 229] width 1076 height 140
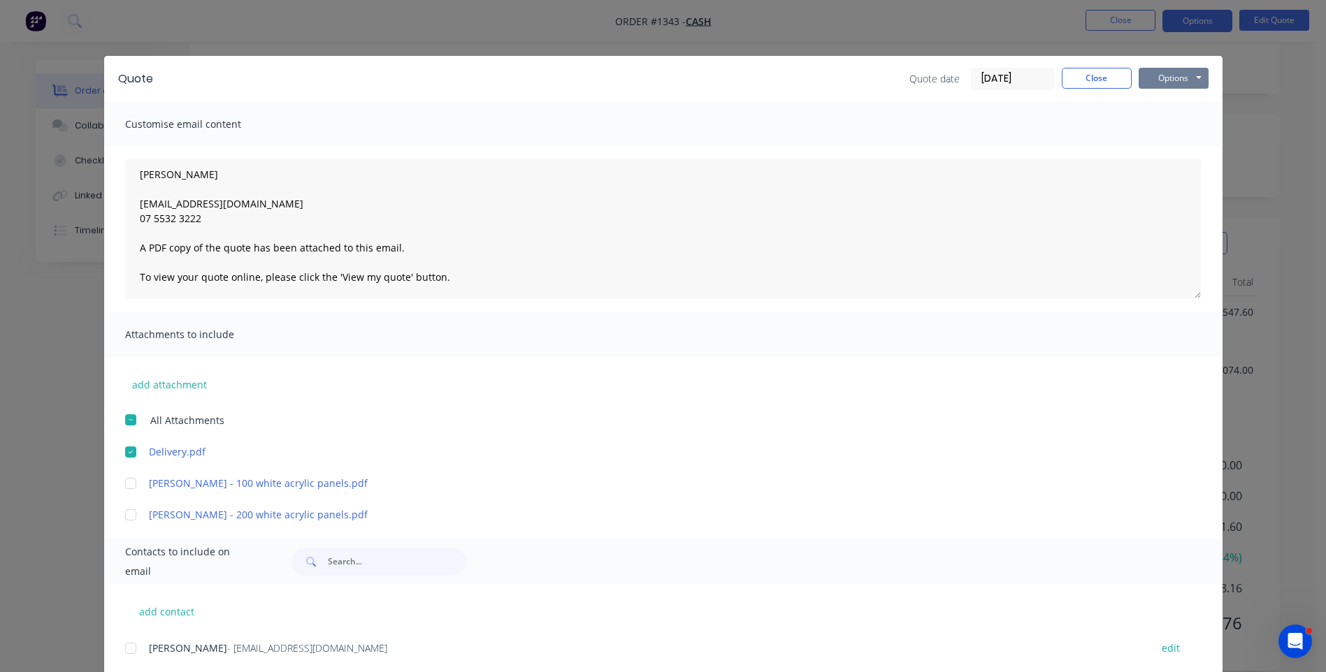
click at [1157, 84] on button "Options" at bounding box center [1173, 78] width 70 height 21
click at [1158, 151] on button "Email" at bounding box center [1182, 149] width 89 height 23
type textarea "A PDF copy of the quote has been attached to this email. To view your quote onl…"
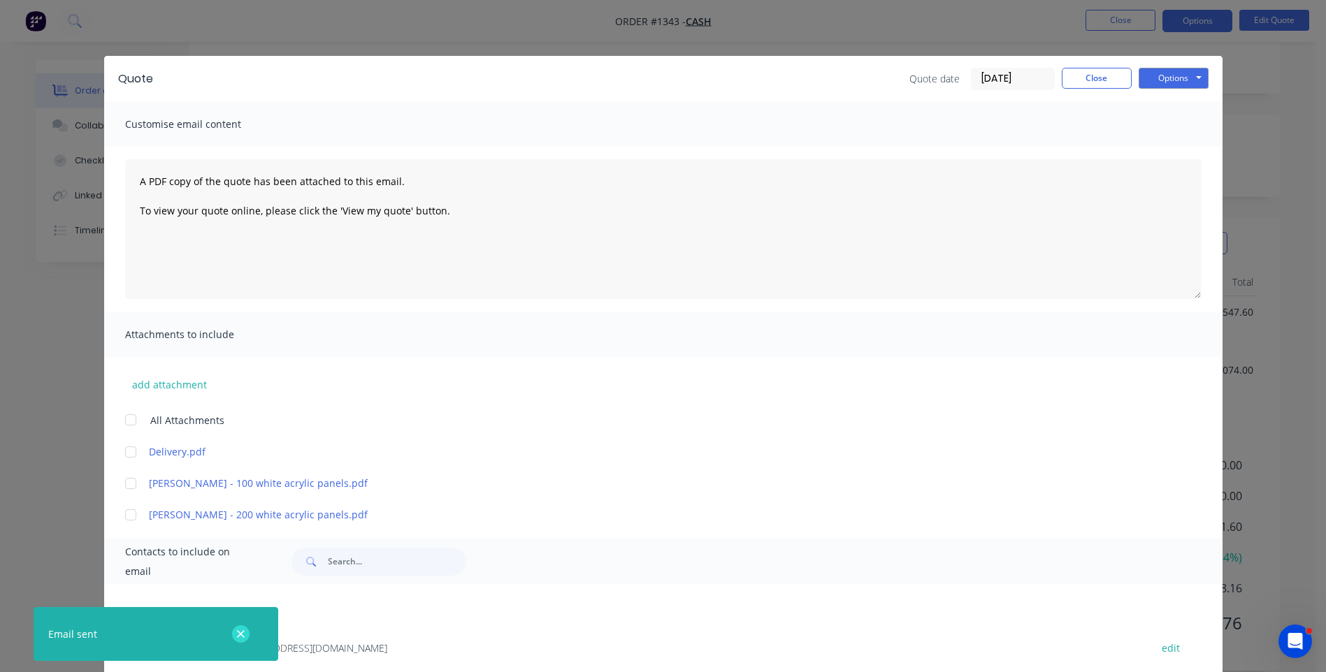
click at [245, 633] on icon "button" at bounding box center [240, 634] width 9 height 13
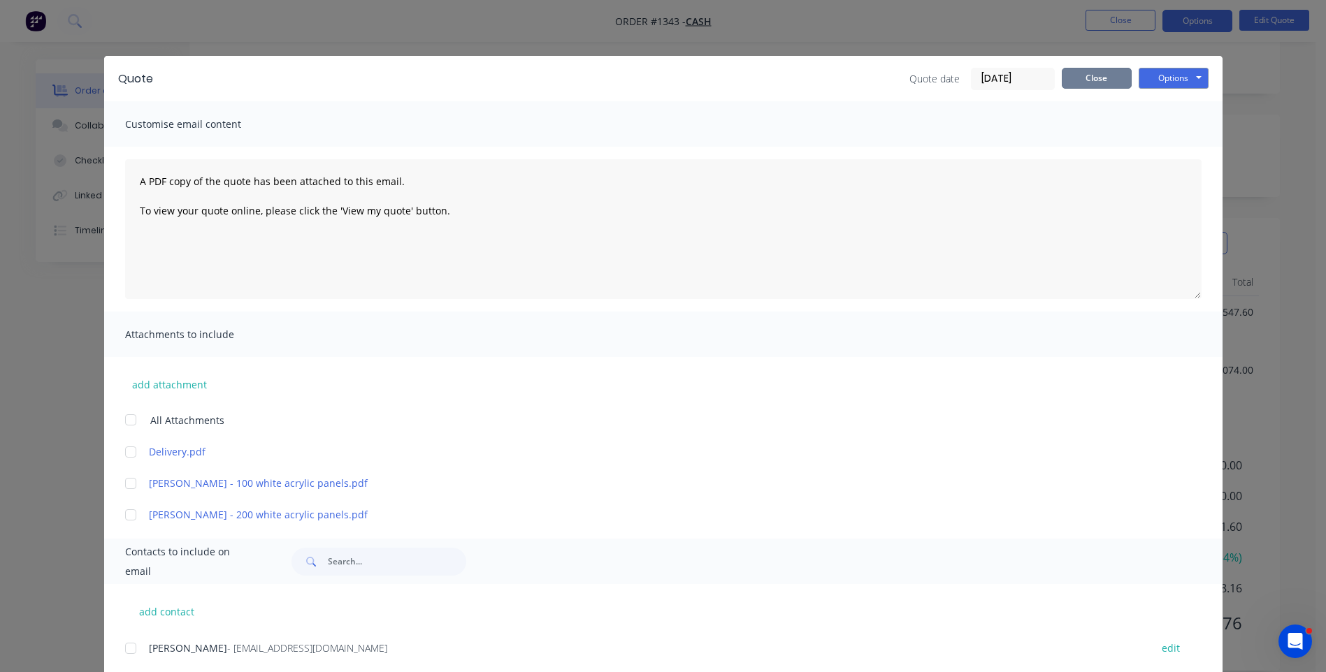
click at [1094, 80] on button "Close" at bounding box center [1097, 78] width 70 height 21
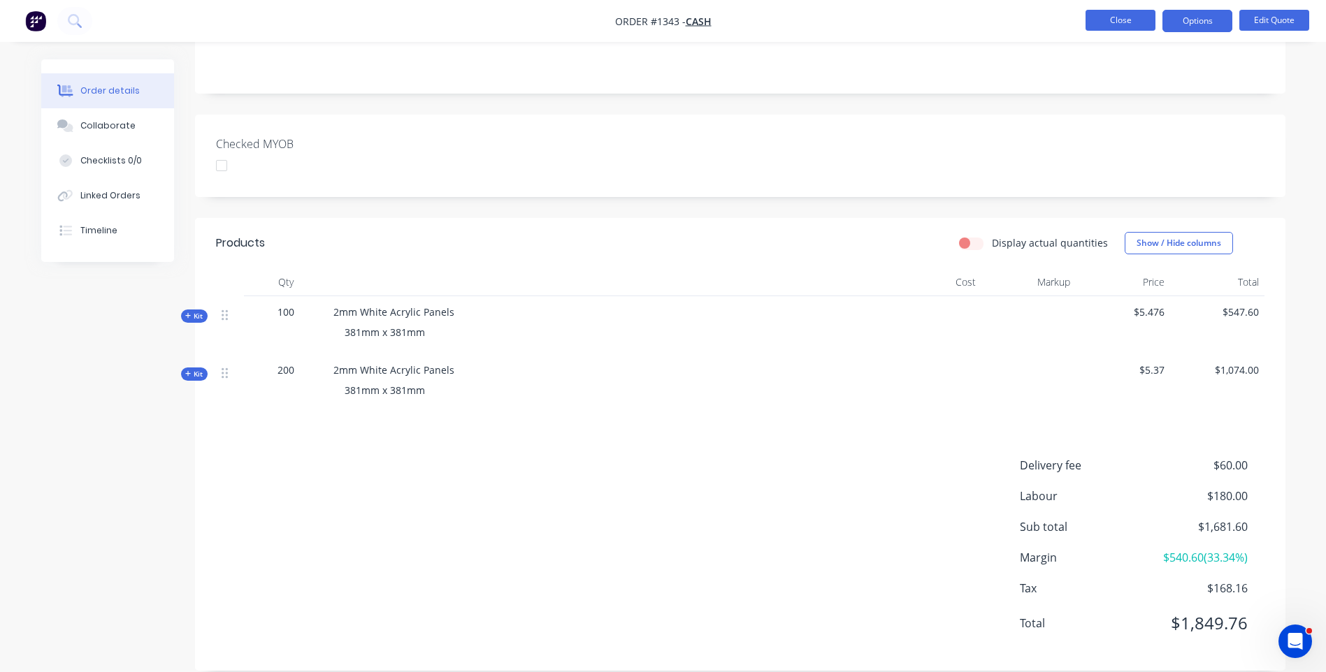
click at [1114, 27] on button "Close" at bounding box center [1120, 20] width 70 height 21
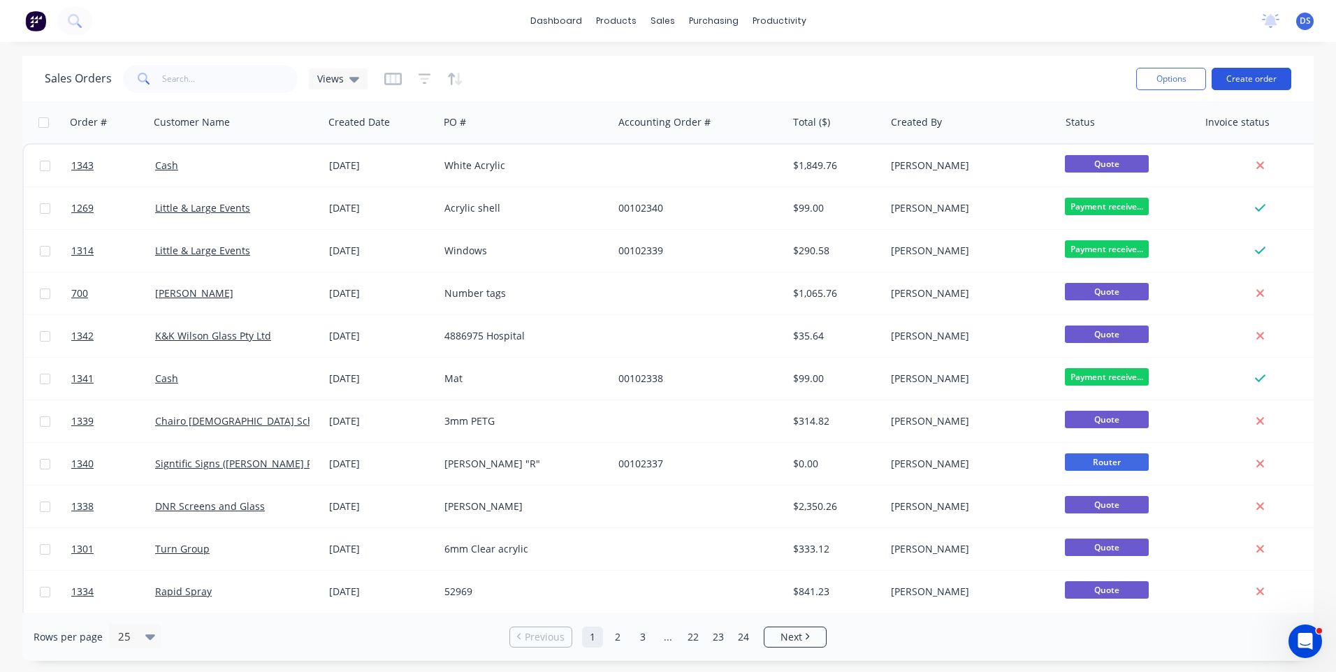
click at [1252, 80] on button "Create order" at bounding box center [1252, 79] width 80 height 22
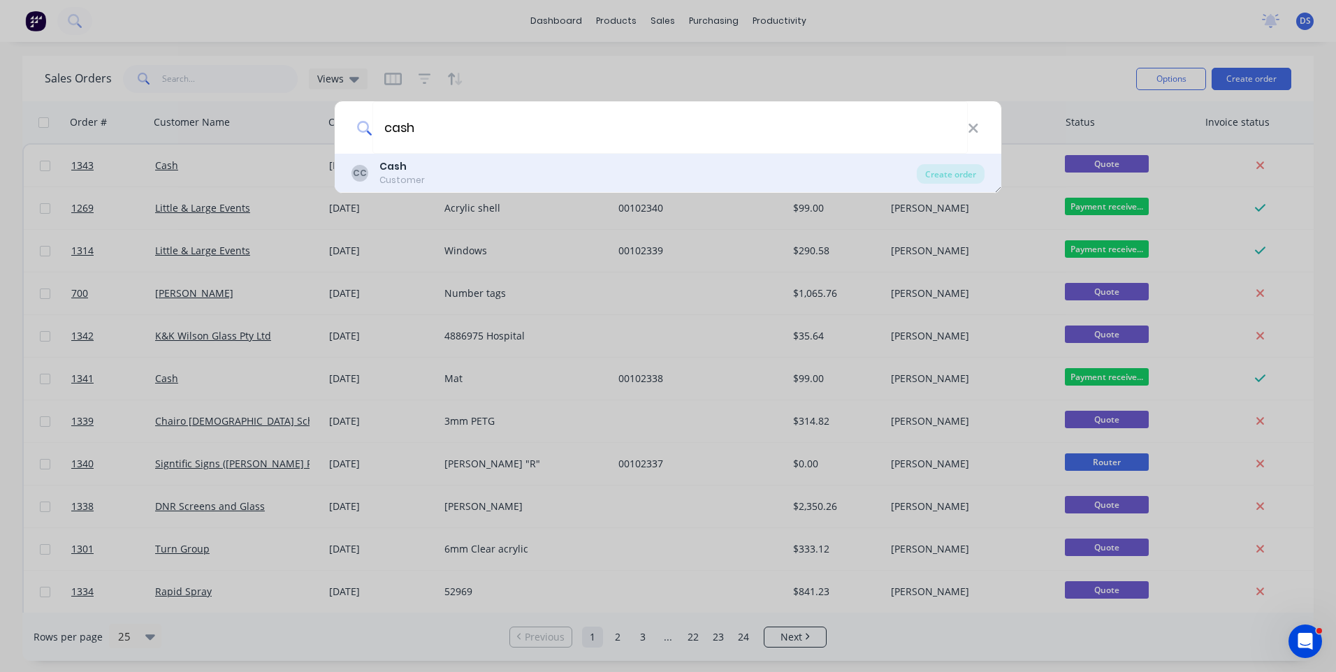
type input "cash"
click at [396, 182] on div "Customer" at bounding box center [401, 180] width 45 height 13
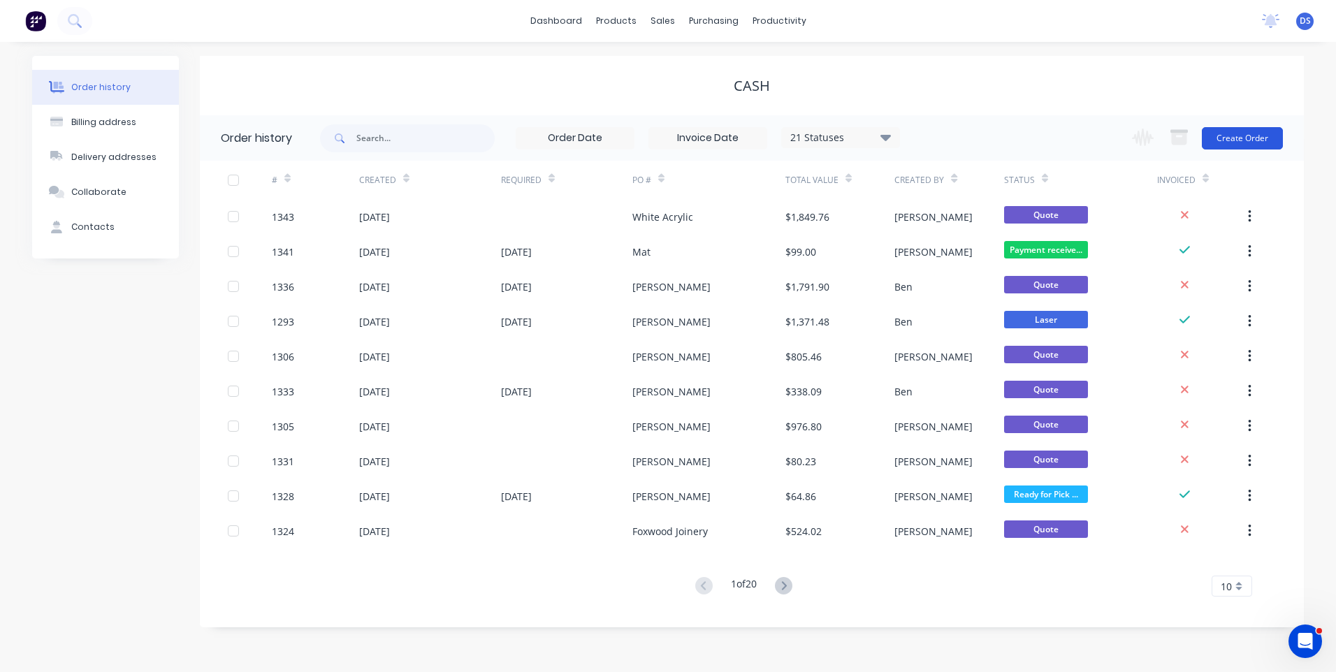
click at [1234, 147] on button "Create Order" at bounding box center [1242, 138] width 81 height 22
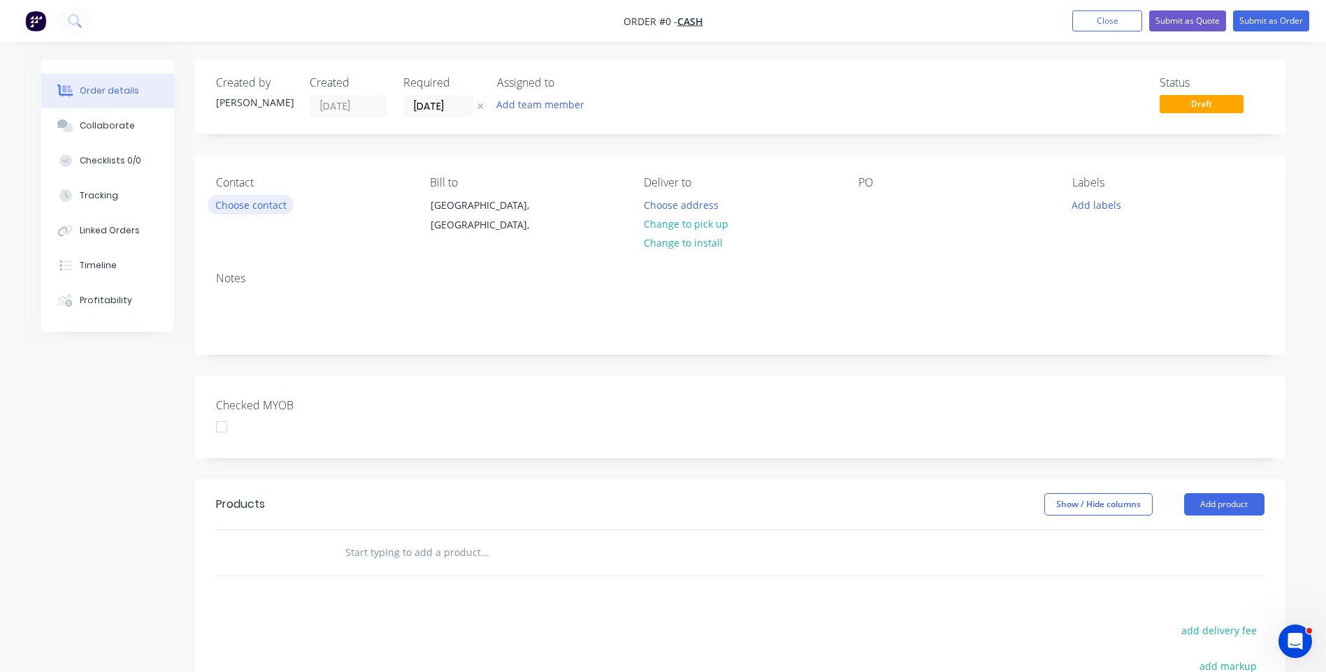
click at [250, 207] on button "Choose contact" at bounding box center [251, 204] width 86 height 19
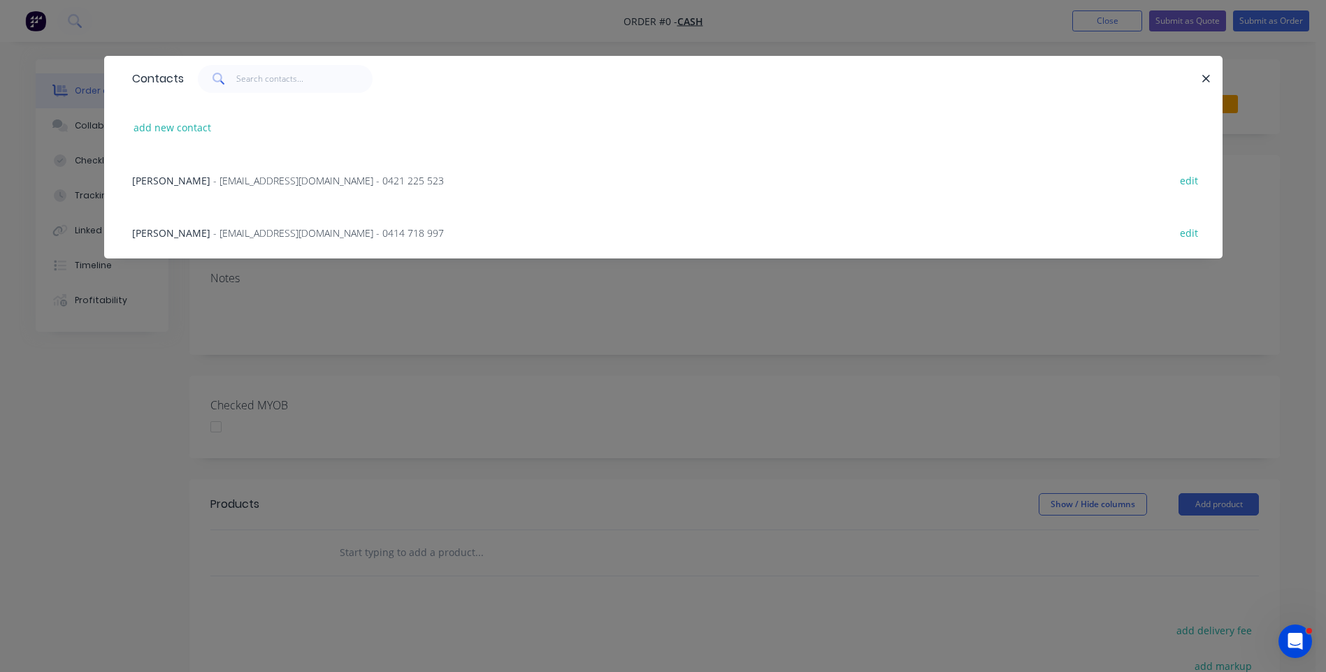
click at [182, 65] on div "Contacts" at bounding box center [154, 79] width 59 height 45
click at [180, 129] on button "add new contact" at bounding box center [172, 127] width 92 height 19
select select "AU"
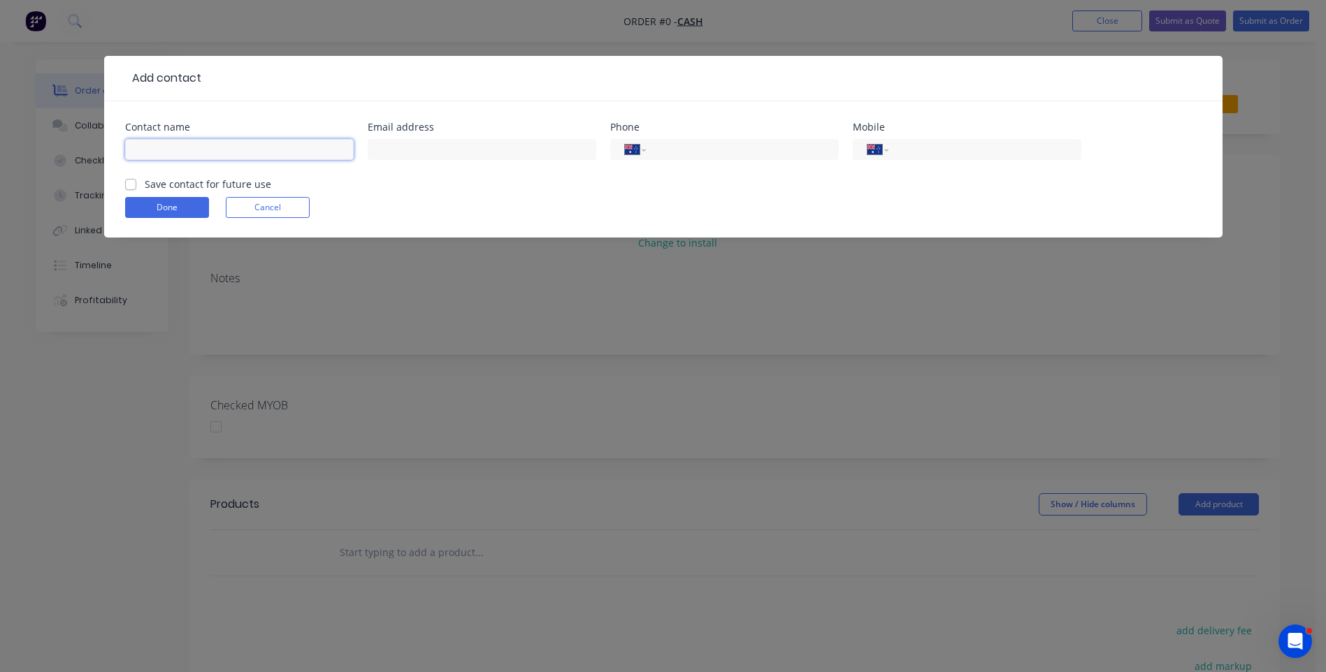
paste input "[PERSON_NAME] [PERSON_NAME][EMAIL_ADDRESS][PERSON_NAME][DOMAIN_NAME] [PHONE_NUM…"
drag, startPoint x: 350, startPoint y: 150, endPoint x: 277, endPoint y: 150, distance: 72.7
click at [277, 150] on input "[PERSON_NAME] [PERSON_NAME][EMAIL_ADDRESS][PERSON_NAME][DOMAIN_NAME] [PHONE_NUM…" at bounding box center [239, 149] width 229 height 21
type input "[PERSON_NAME] [PERSON_NAME][EMAIL_ADDRESS][PERSON_NAME][DOMAIN_NAME] [PHONE_NUM…"
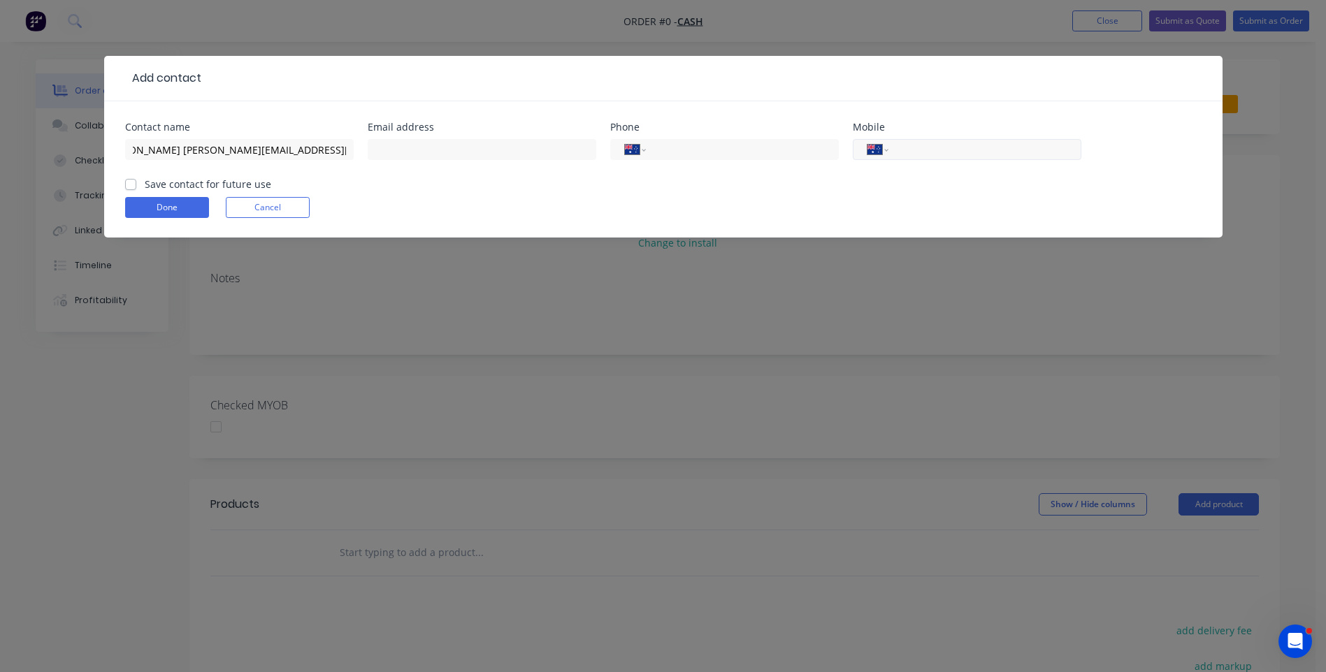
scroll to position [0, 0]
paste input "0450 005 040"
type input "0450 005 040"
drag, startPoint x: 303, startPoint y: 150, endPoint x: 186, endPoint y: 154, distance: 117.5
click at [186, 154] on input "[PERSON_NAME] [PERSON_NAME][EMAIL_ADDRESS][PERSON_NAME][DOMAIN_NAME] [PHONE_NUM…" at bounding box center [239, 149] width 229 height 21
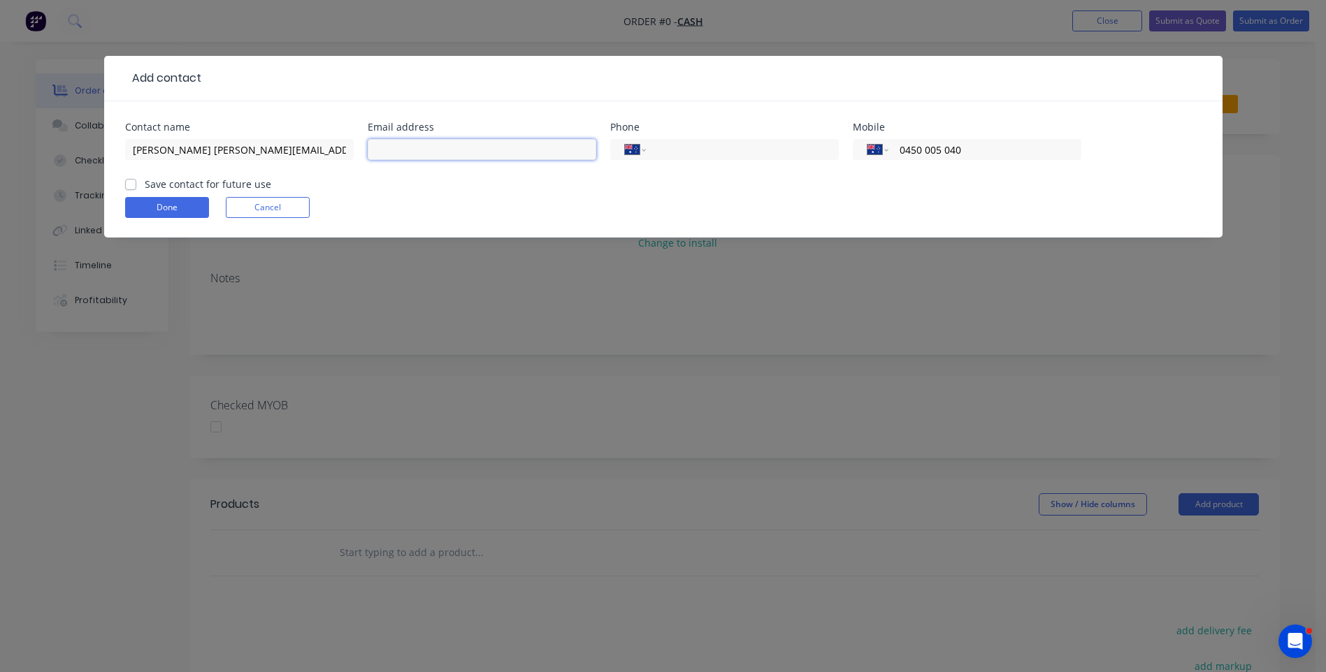
paste input "[PERSON_NAME][EMAIL_ADDRESS][PERSON_NAME][DOMAIN_NAME]"
type input "[PERSON_NAME][EMAIL_ADDRESS][PERSON_NAME][DOMAIN_NAME]"
drag, startPoint x: 184, startPoint y: 150, endPoint x: 360, endPoint y: 149, distance: 176.1
click at [360, 149] on div "Contact name [PERSON_NAME] [PERSON_NAME][EMAIL_ADDRESS][PERSON_NAME][DOMAIN_NAM…" at bounding box center [663, 149] width 1076 height 55
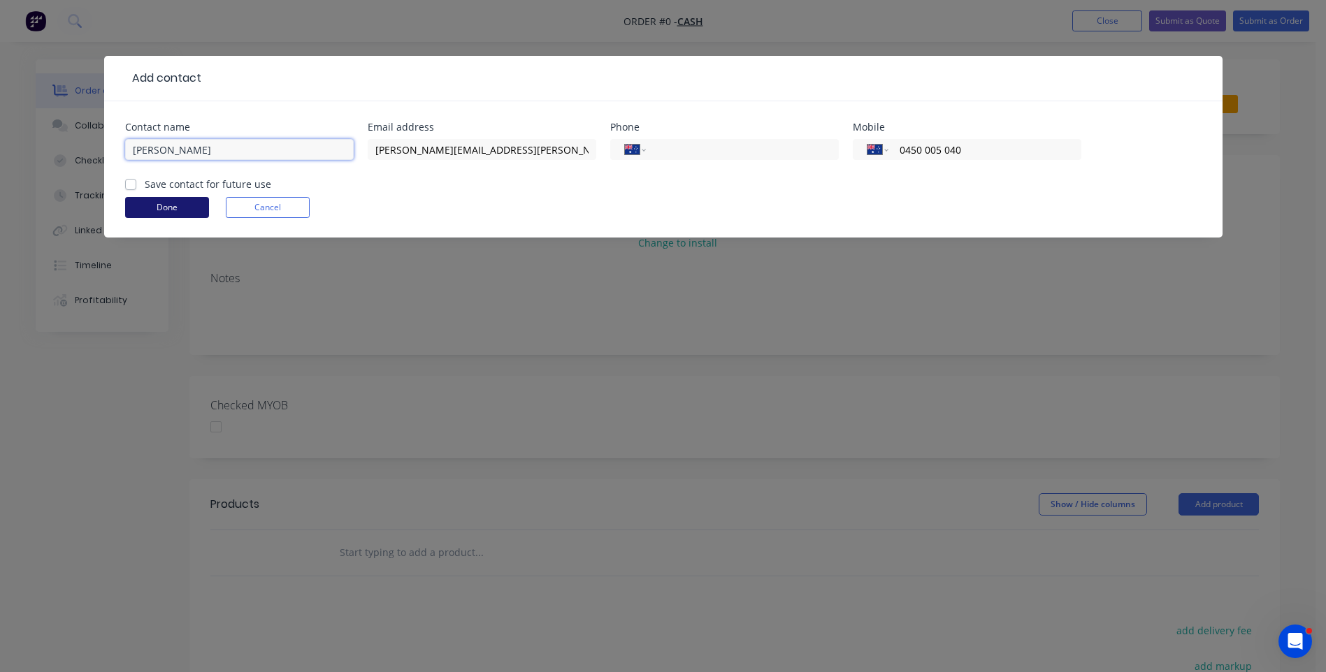
scroll to position [0, 0]
click at [138, 149] on input "[PERSON_NAME]" at bounding box center [239, 149] width 229 height 21
type input "[PERSON_NAME]"
click at [145, 184] on label "Save contact for future use" at bounding box center [208, 184] width 126 height 15
click at [129, 184] on input "Save contact for future use" at bounding box center [130, 183] width 11 height 13
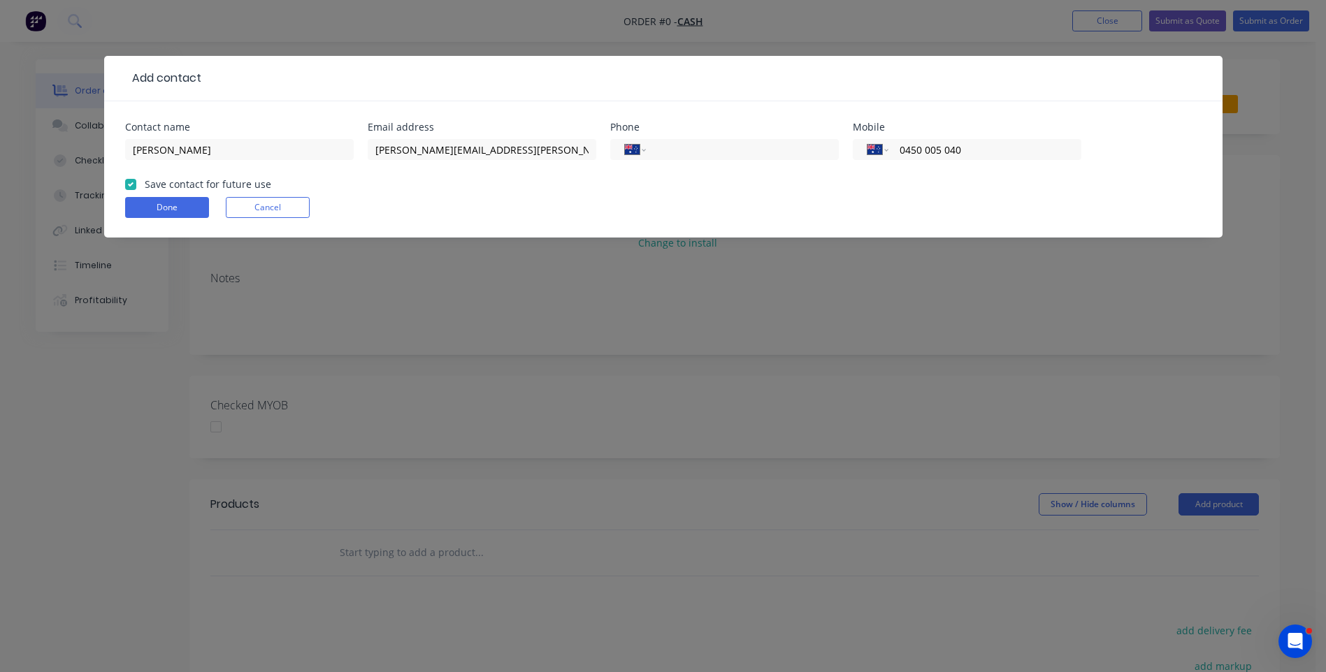
checkbox input "true"
click at [158, 207] on button "Done" at bounding box center [167, 207] width 84 height 21
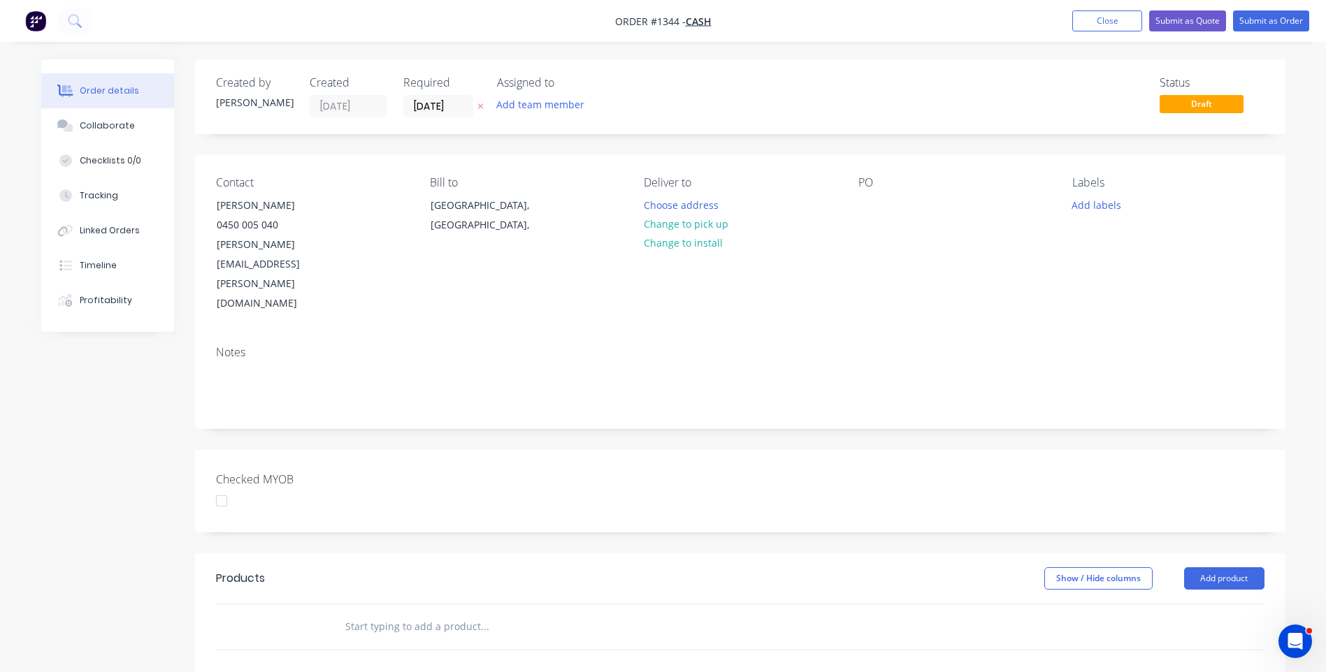
drag, startPoint x: 108, startPoint y: 396, endPoint x: 150, endPoint y: 430, distance: 55.1
click at [108, 396] on div "Created by [PERSON_NAME] Created [DATE] Required [DATE] Assigned to Add team me…" at bounding box center [663, 533] width 1244 height 948
click at [482, 208] on div "[GEOGRAPHIC_DATA], [GEOGRAPHIC_DATA]," at bounding box center [488, 215] width 116 height 39
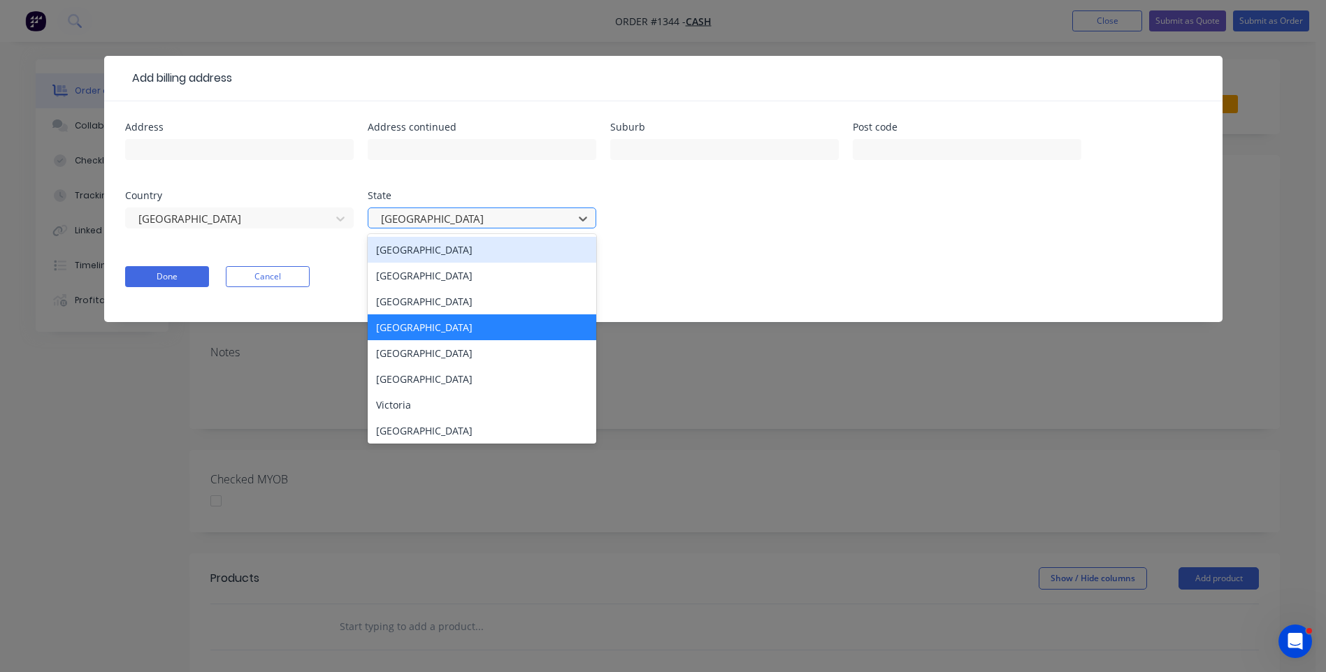
click at [458, 224] on div at bounding box center [472, 218] width 187 height 17
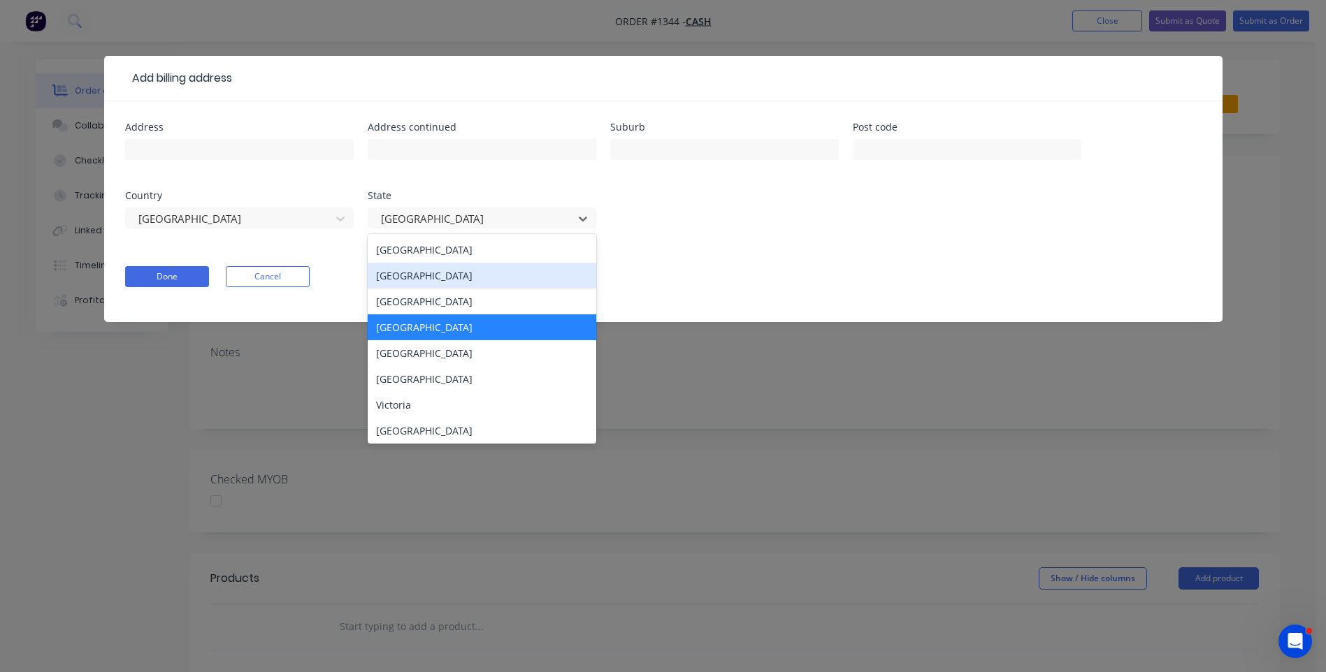
click at [427, 273] on div "[GEOGRAPHIC_DATA]" at bounding box center [482, 276] width 229 height 26
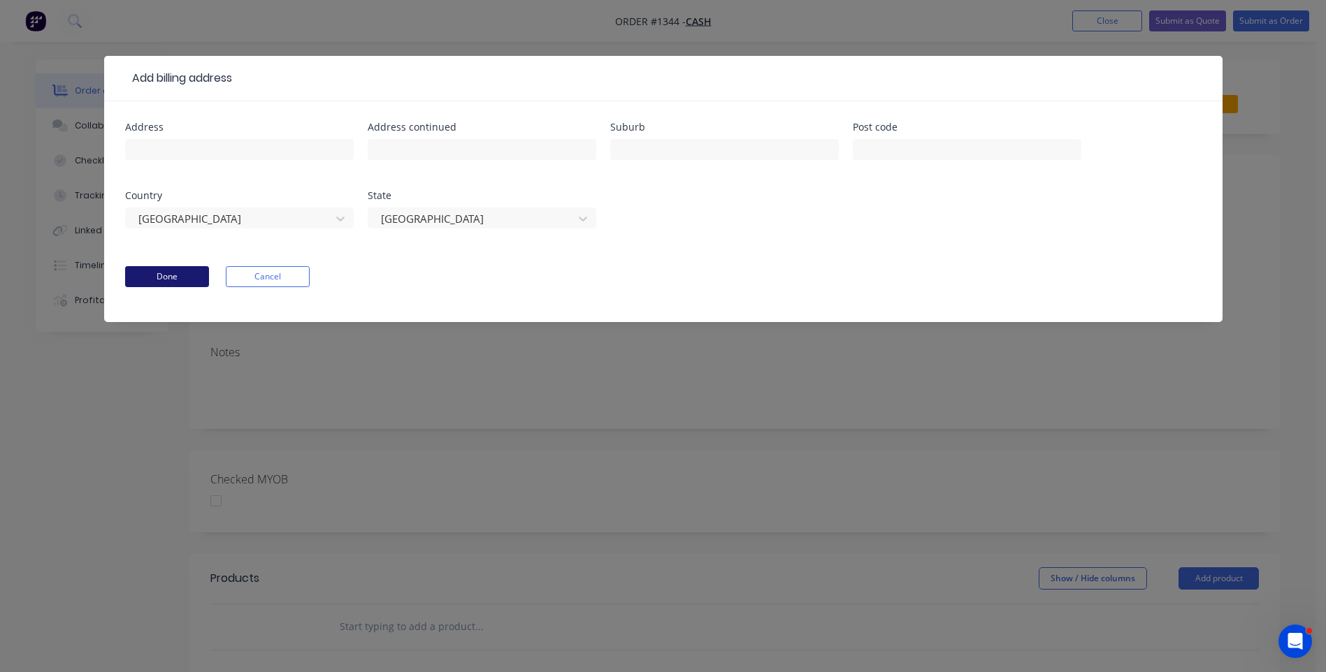
click at [164, 282] on button "Done" at bounding box center [167, 276] width 84 height 21
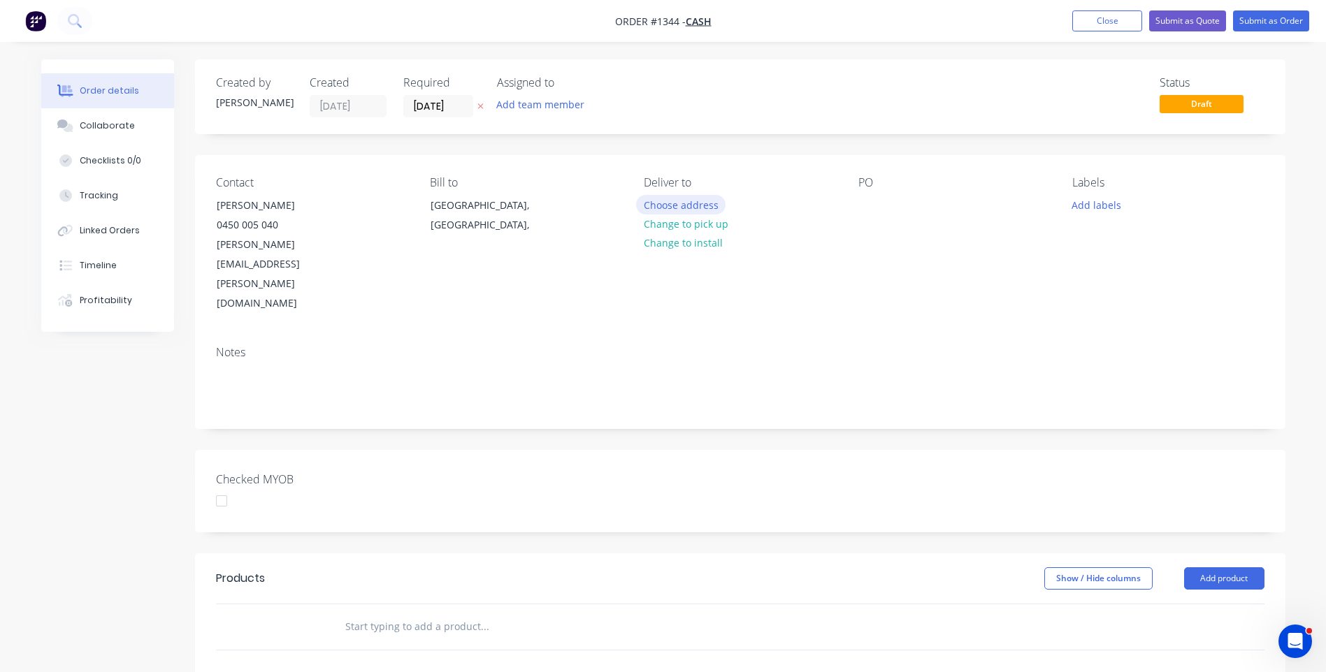
click at [674, 205] on button "Choose address" at bounding box center [680, 204] width 89 height 19
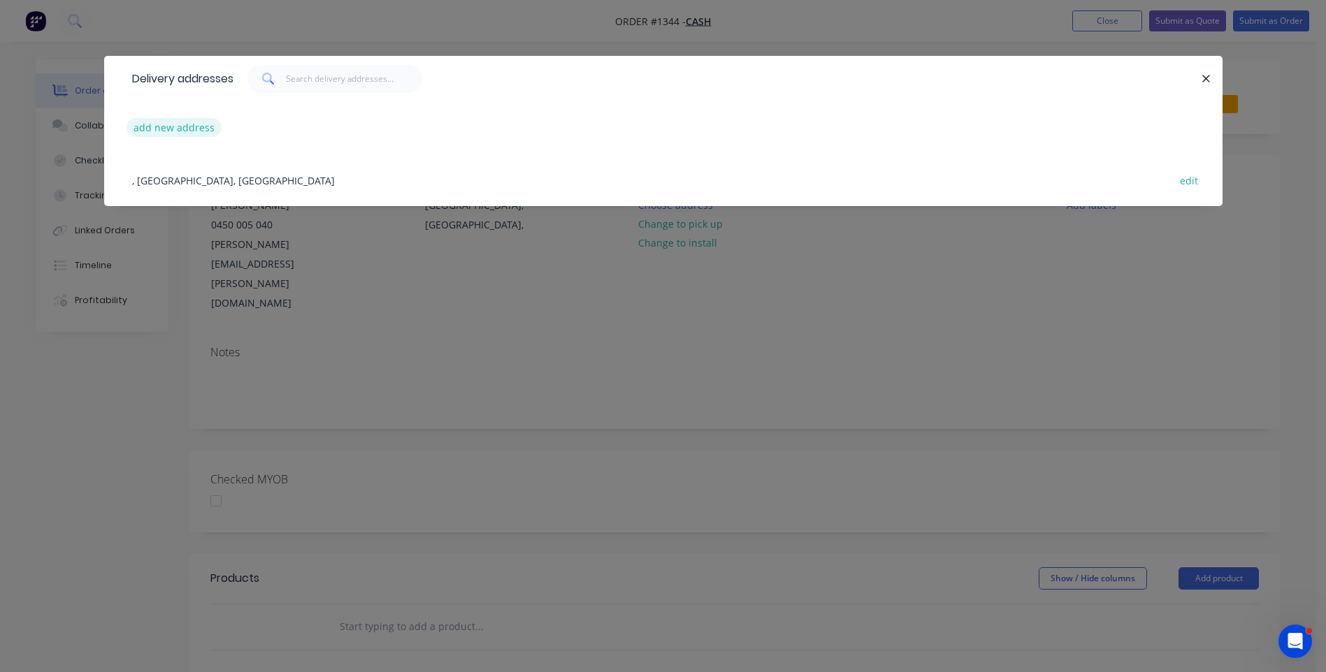
click at [183, 129] on button "add new address" at bounding box center [174, 127] width 96 height 19
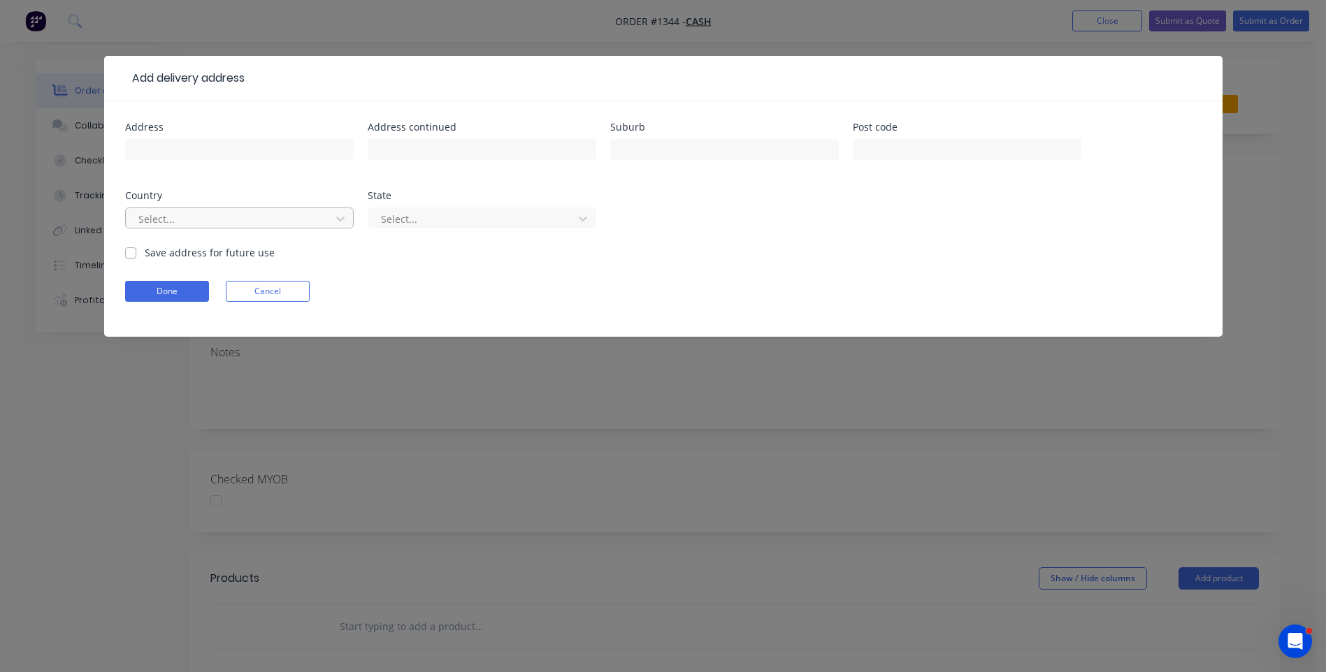
click at [186, 219] on div at bounding box center [230, 218] width 187 height 17
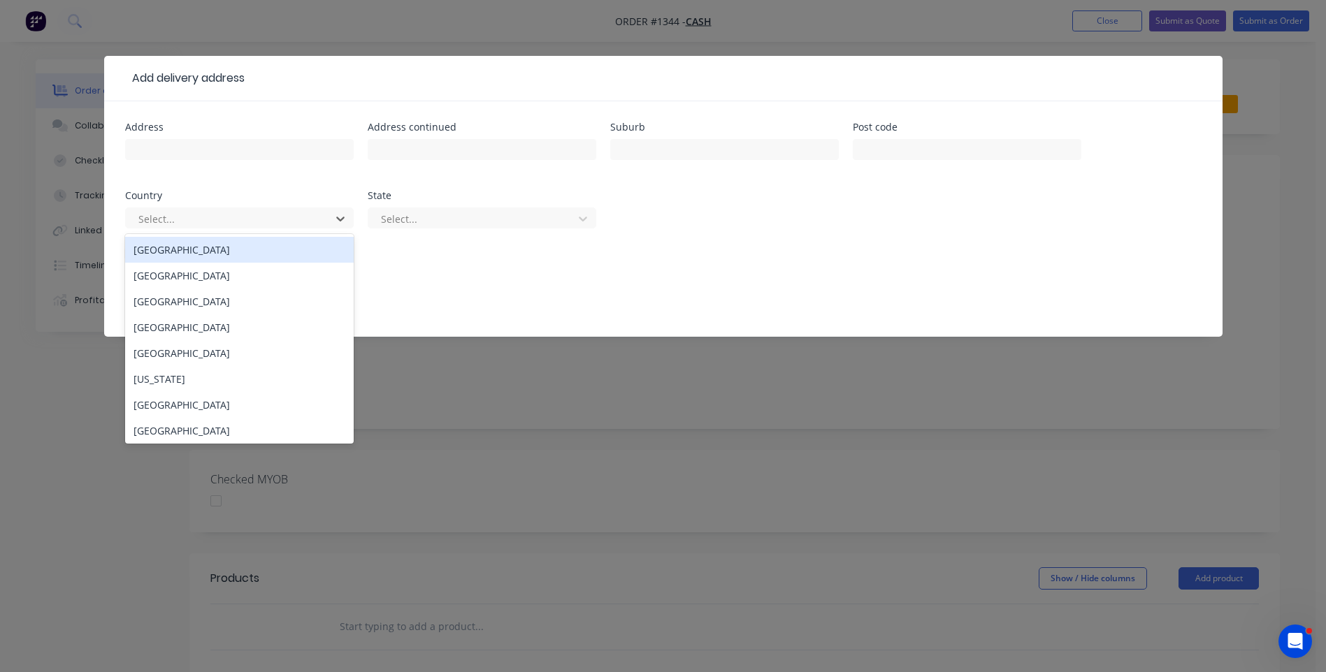
click at [173, 253] on div "[GEOGRAPHIC_DATA]" at bounding box center [239, 250] width 229 height 26
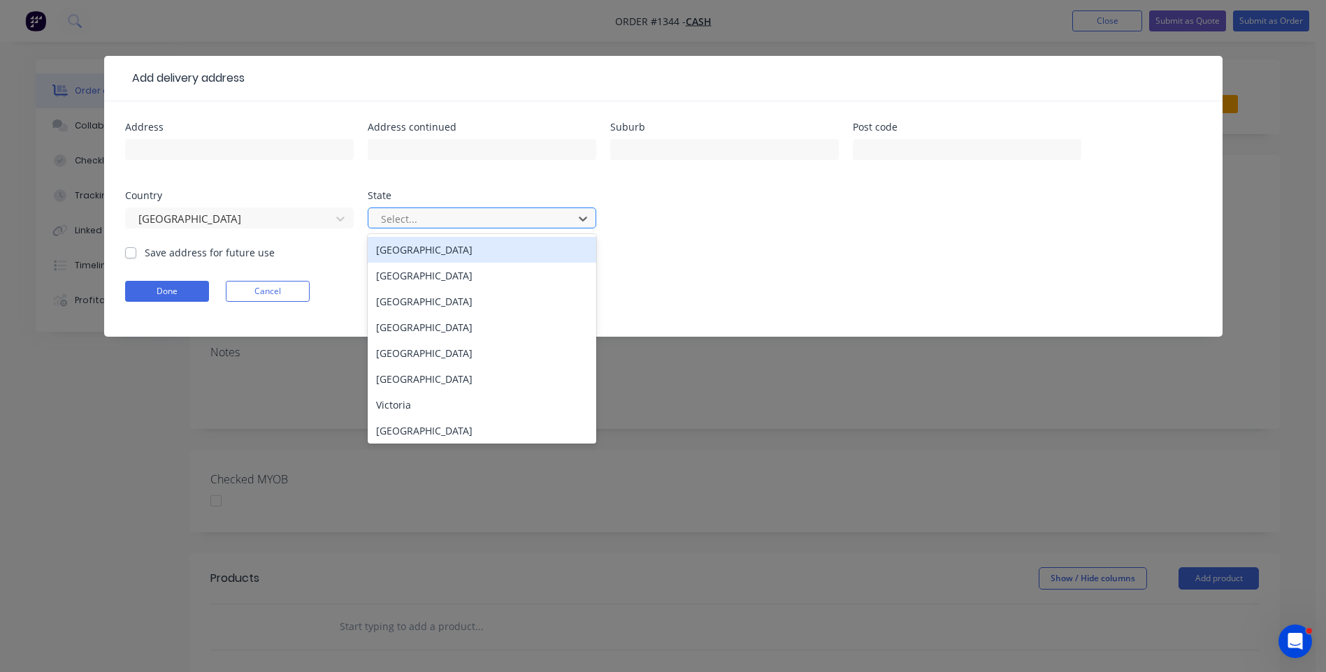
click at [427, 224] on div at bounding box center [472, 218] width 187 height 17
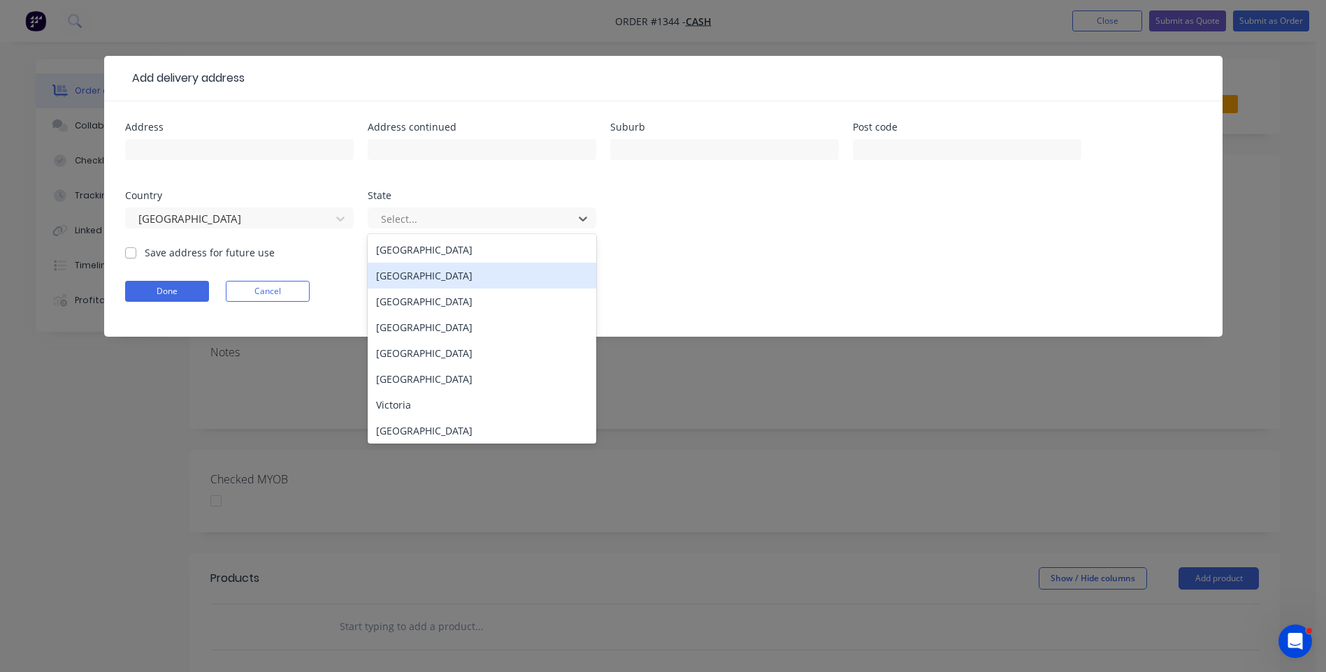
click at [440, 282] on div "[GEOGRAPHIC_DATA]" at bounding box center [482, 276] width 229 height 26
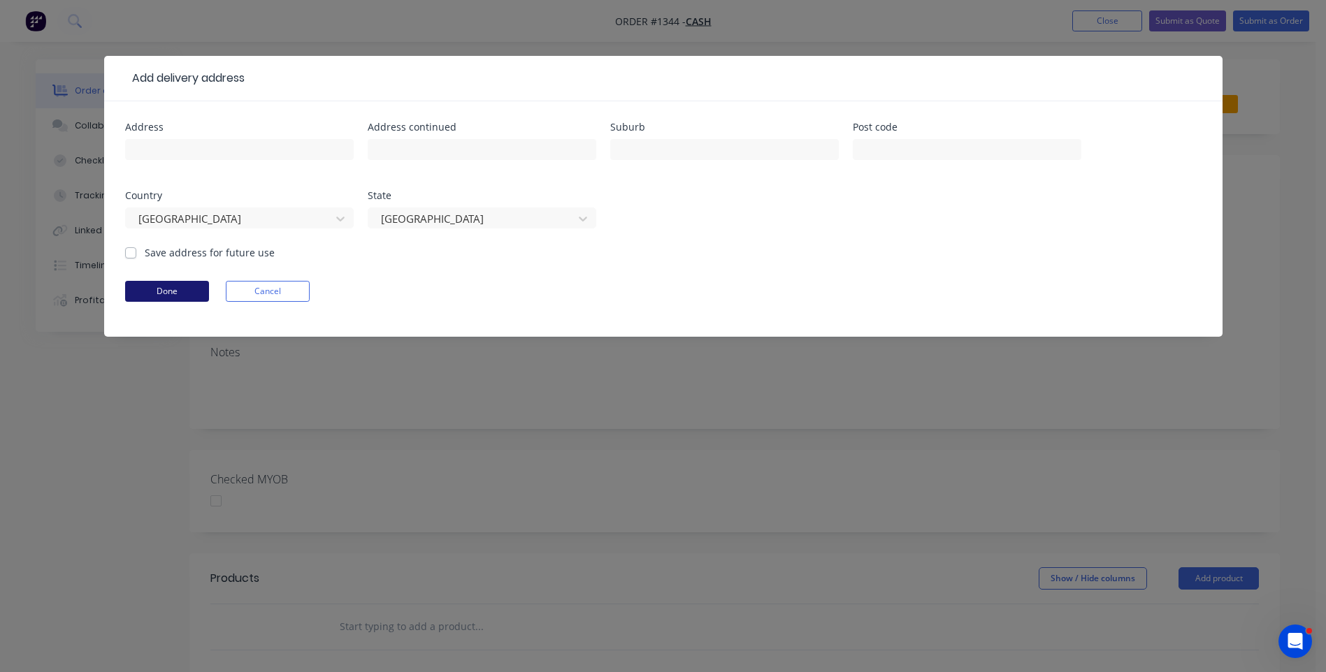
click at [169, 287] on button "Done" at bounding box center [167, 291] width 84 height 21
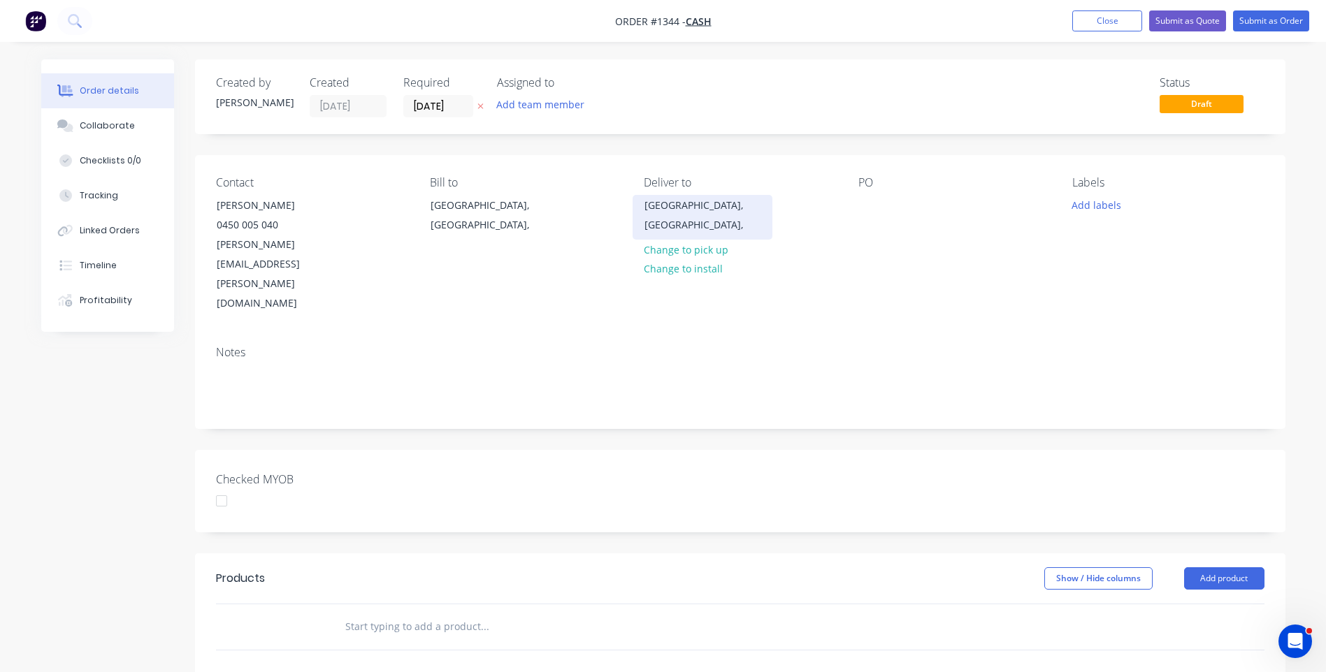
click at [670, 210] on div "[GEOGRAPHIC_DATA], [GEOGRAPHIC_DATA]," at bounding box center [702, 215] width 116 height 39
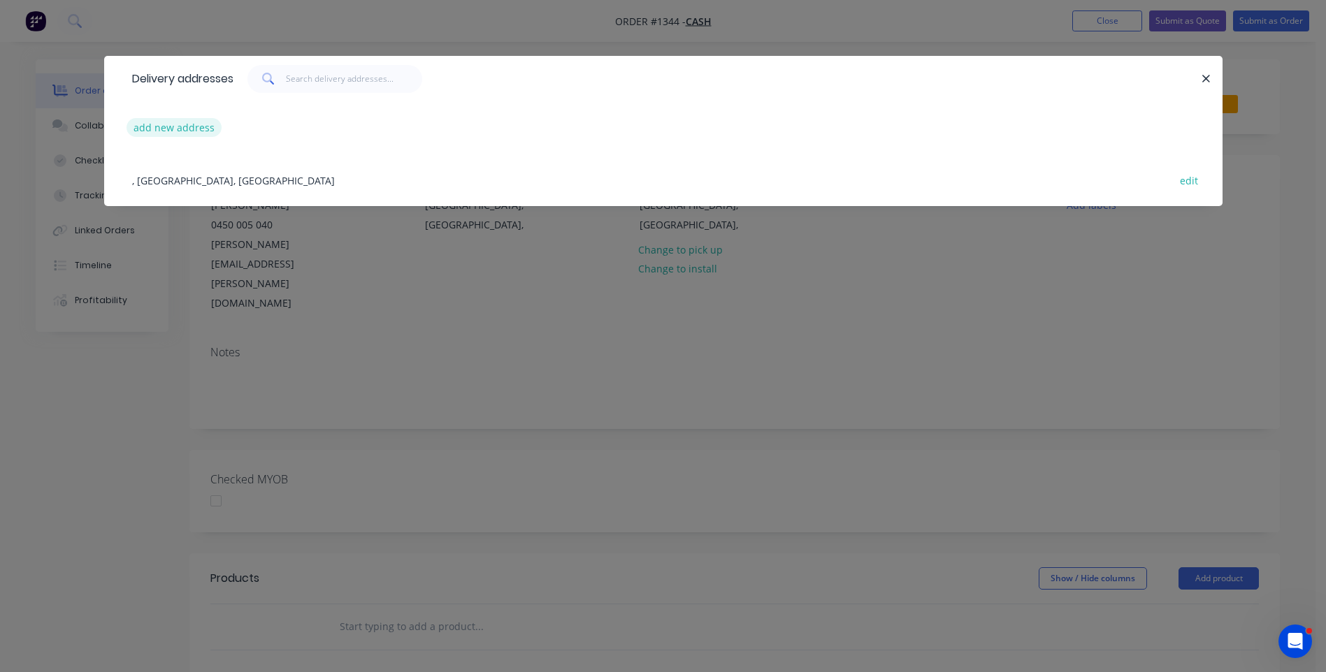
click at [169, 125] on button "add new address" at bounding box center [174, 127] width 96 height 19
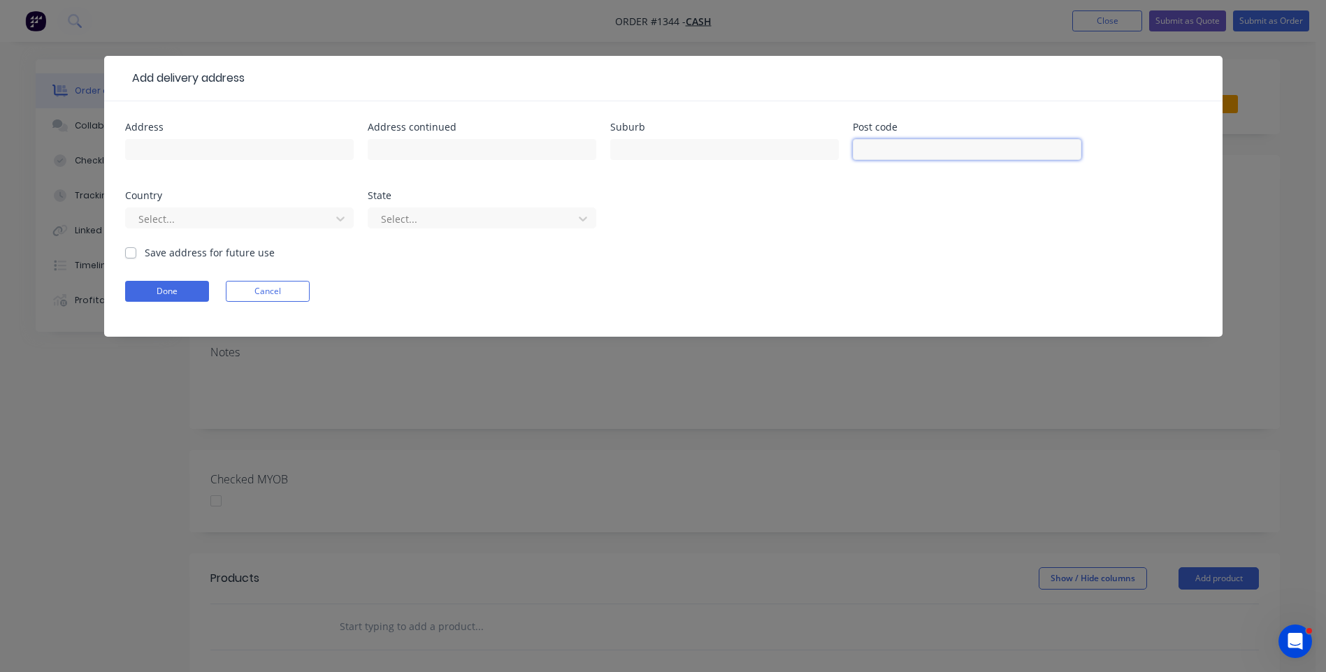
click at [893, 156] on input "text" at bounding box center [967, 149] width 229 height 21
type input "2160"
click at [512, 219] on div at bounding box center [472, 218] width 187 height 17
click at [247, 212] on div at bounding box center [230, 218] width 187 height 17
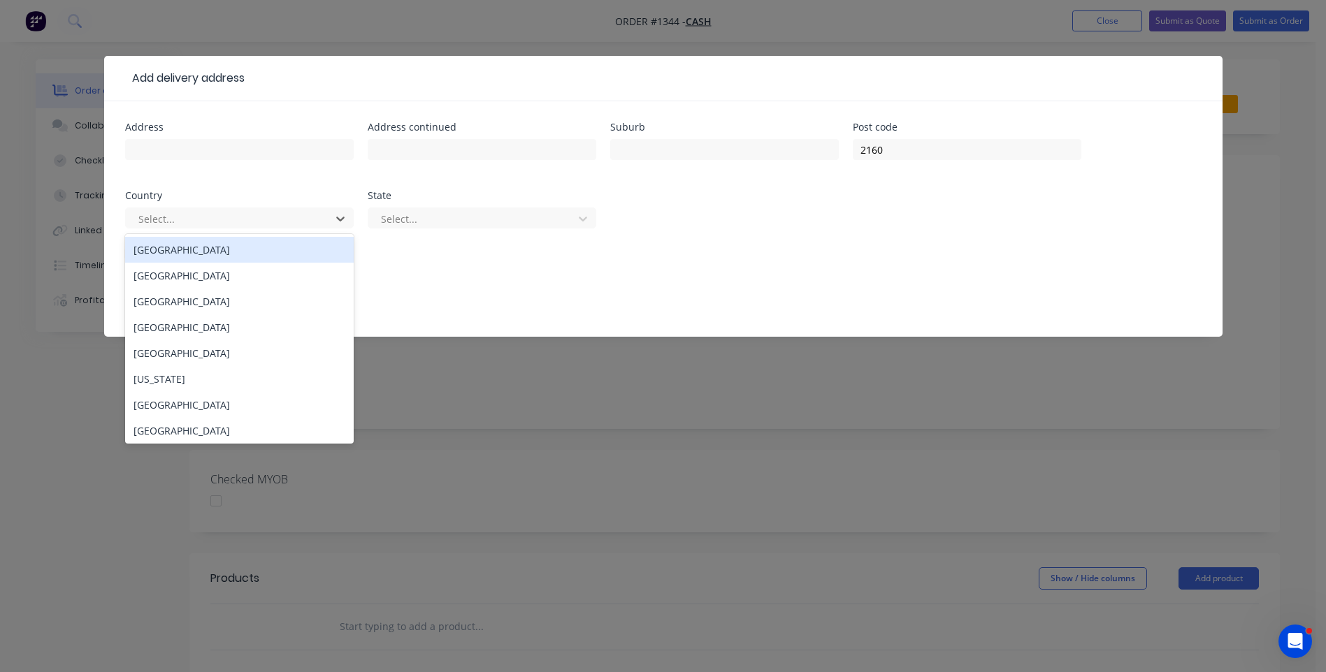
click at [180, 254] on div "[GEOGRAPHIC_DATA]" at bounding box center [239, 250] width 229 height 26
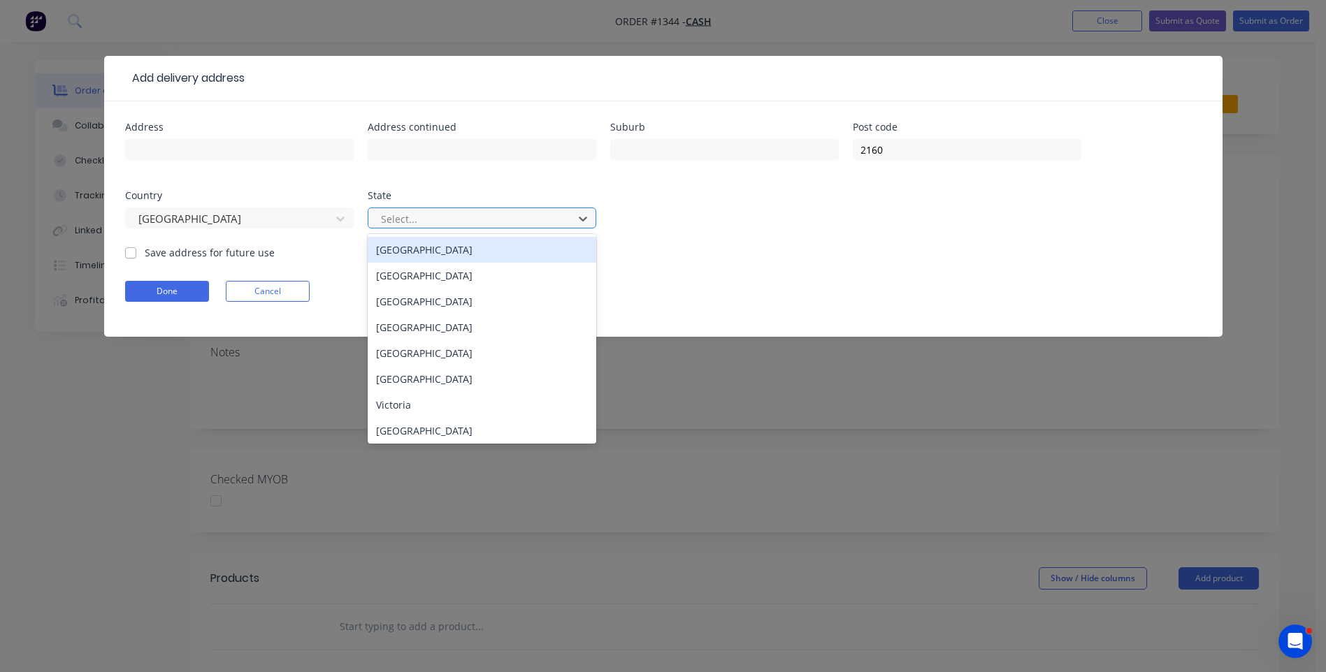
click at [435, 222] on div at bounding box center [472, 218] width 187 height 17
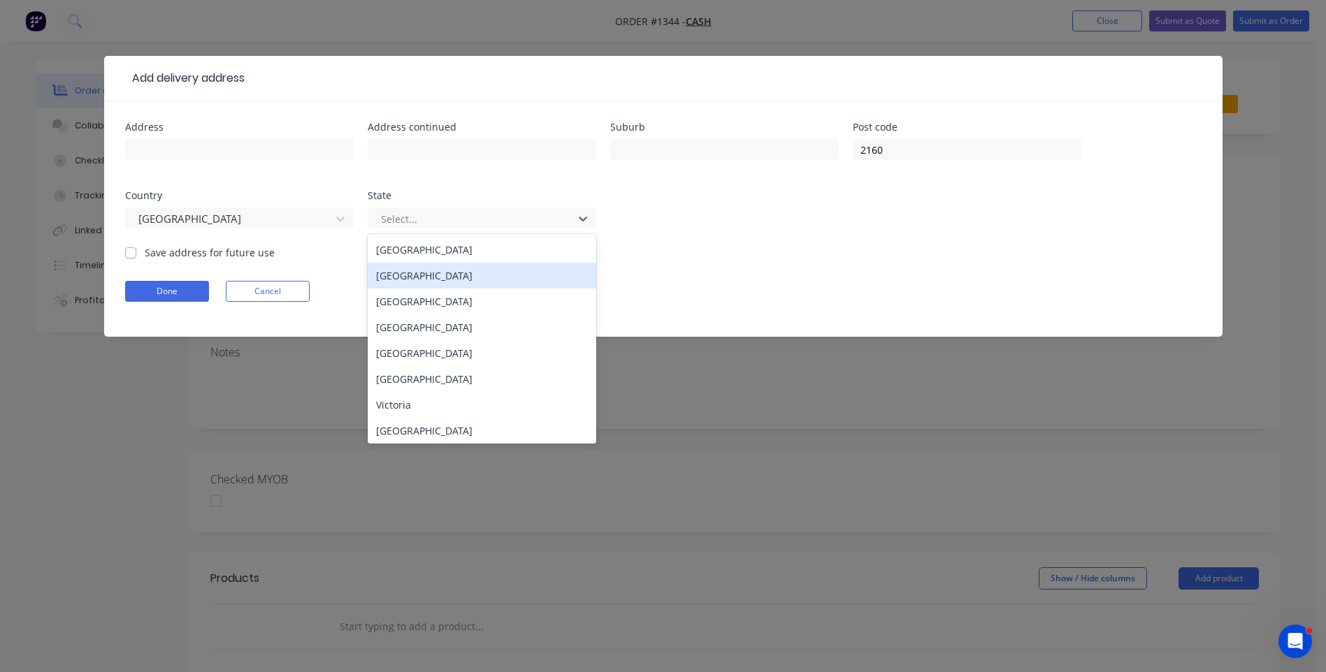
click at [425, 283] on div "[GEOGRAPHIC_DATA]" at bounding box center [482, 276] width 229 height 26
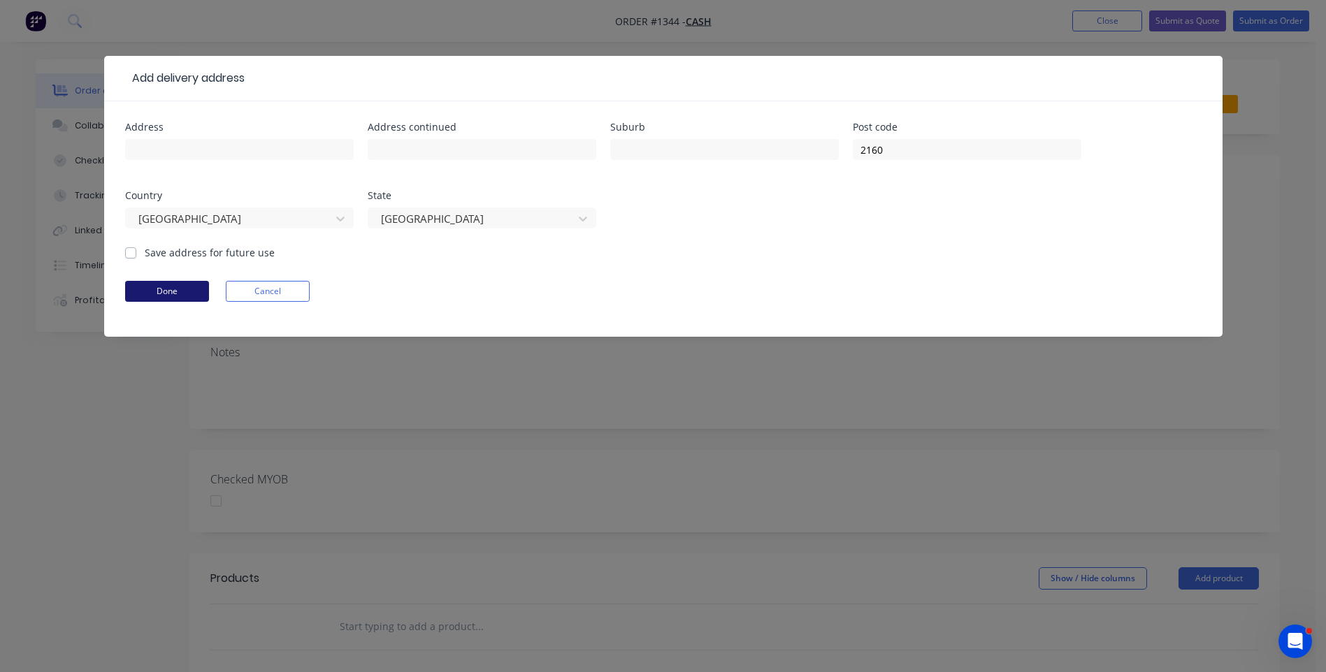
click at [169, 294] on button "Done" at bounding box center [167, 291] width 84 height 21
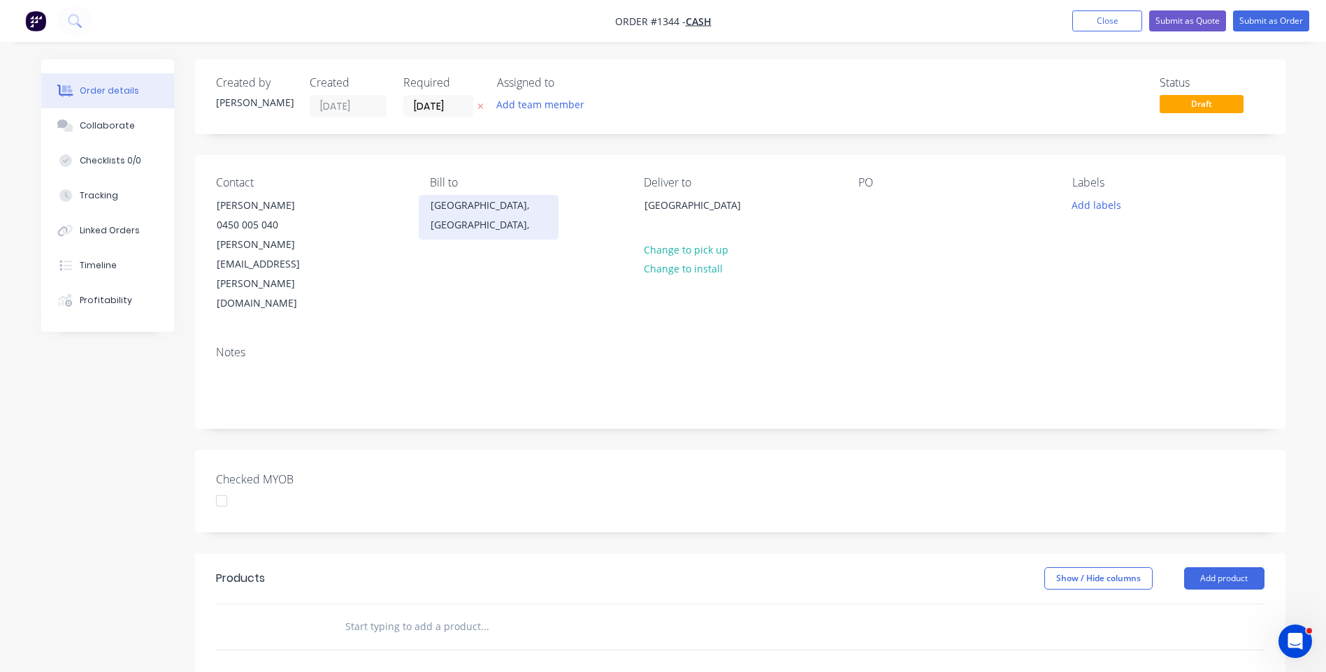
click at [458, 212] on div "[GEOGRAPHIC_DATA], [GEOGRAPHIC_DATA]," at bounding box center [488, 215] width 116 height 39
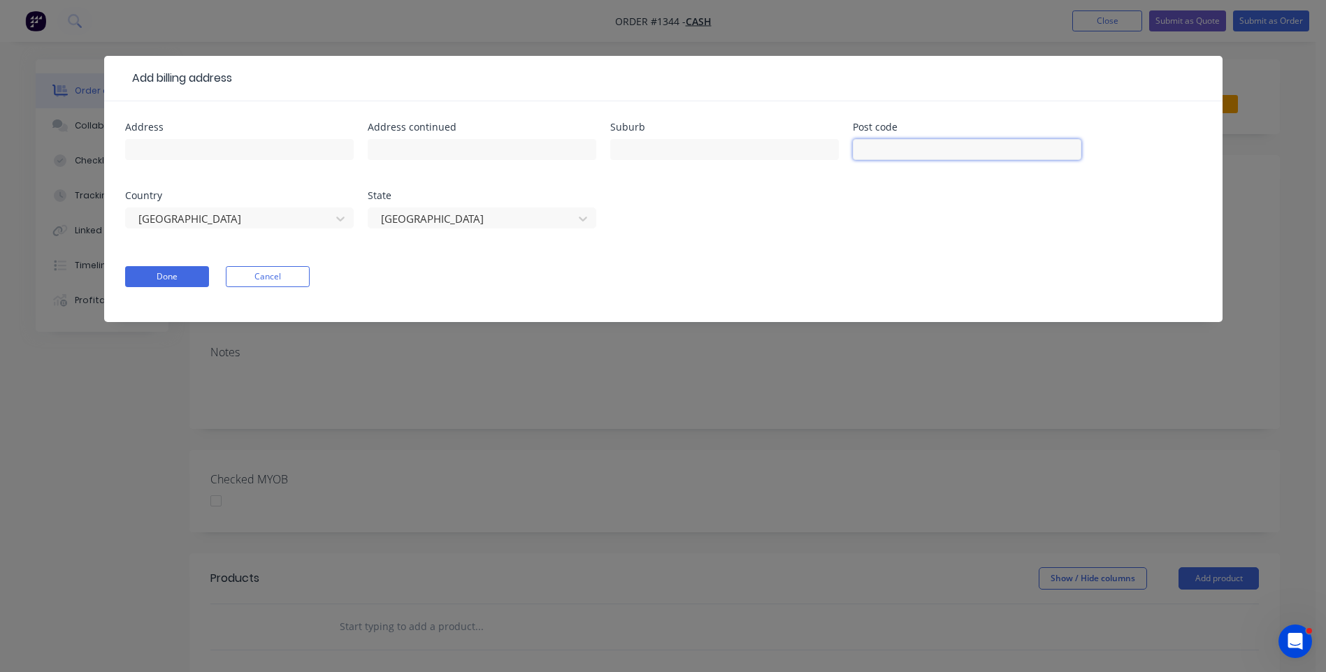
click at [893, 153] on input "text" at bounding box center [967, 149] width 229 height 21
type input "2160"
click at [173, 275] on button "Done" at bounding box center [167, 276] width 84 height 21
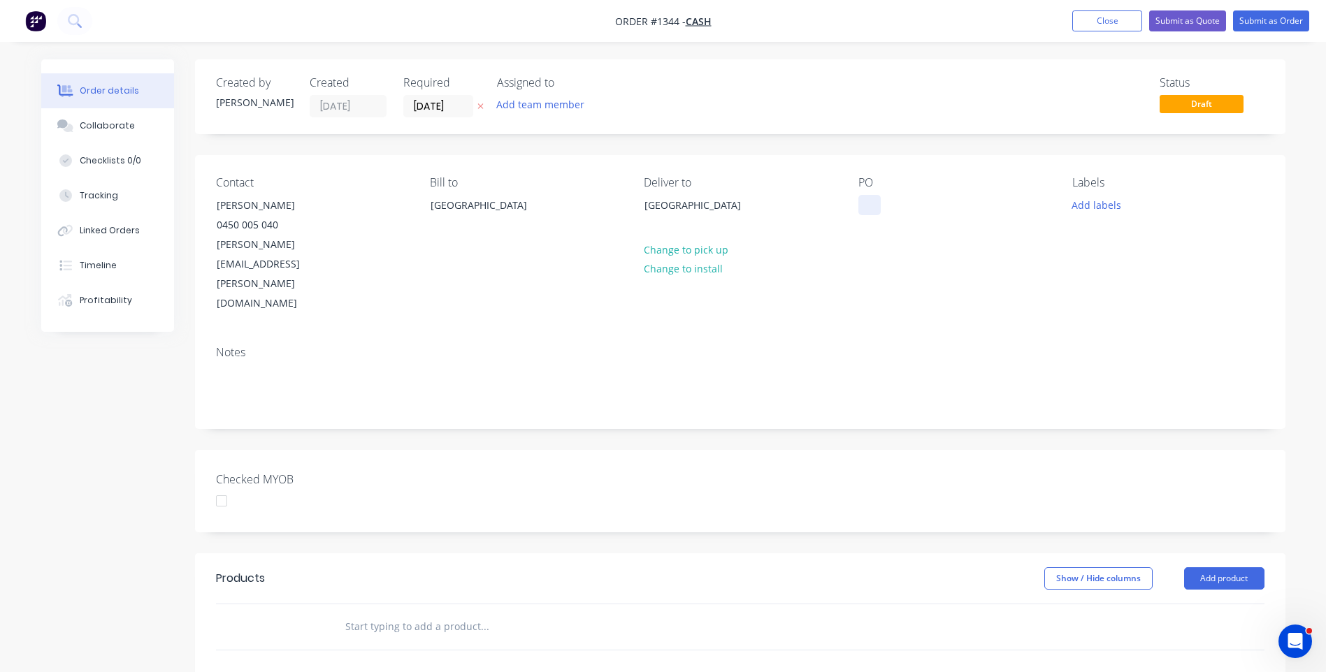
click at [864, 197] on div at bounding box center [869, 205] width 22 height 20
click at [482, 105] on icon at bounding box center [480, 107] width 6 height 6
click at [1101, 207] on button "Add labels" at bounding box center [1096, 204] width 64 height 19
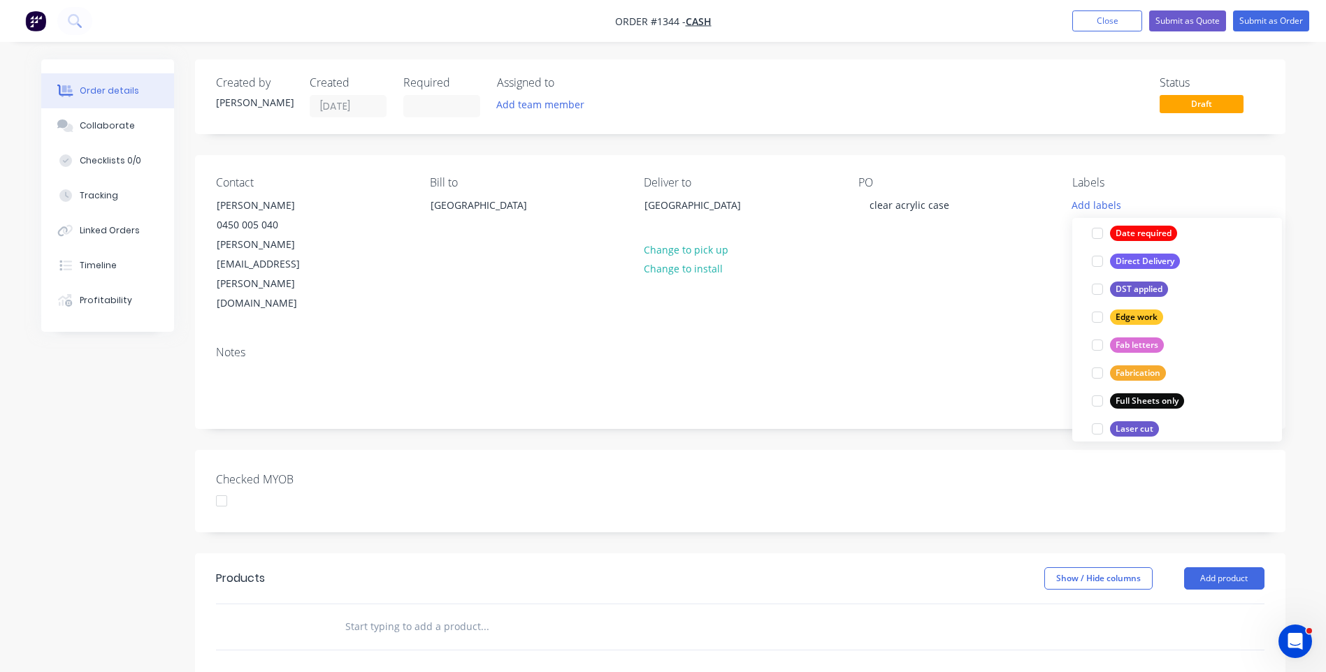
scroll to position [280, 0]
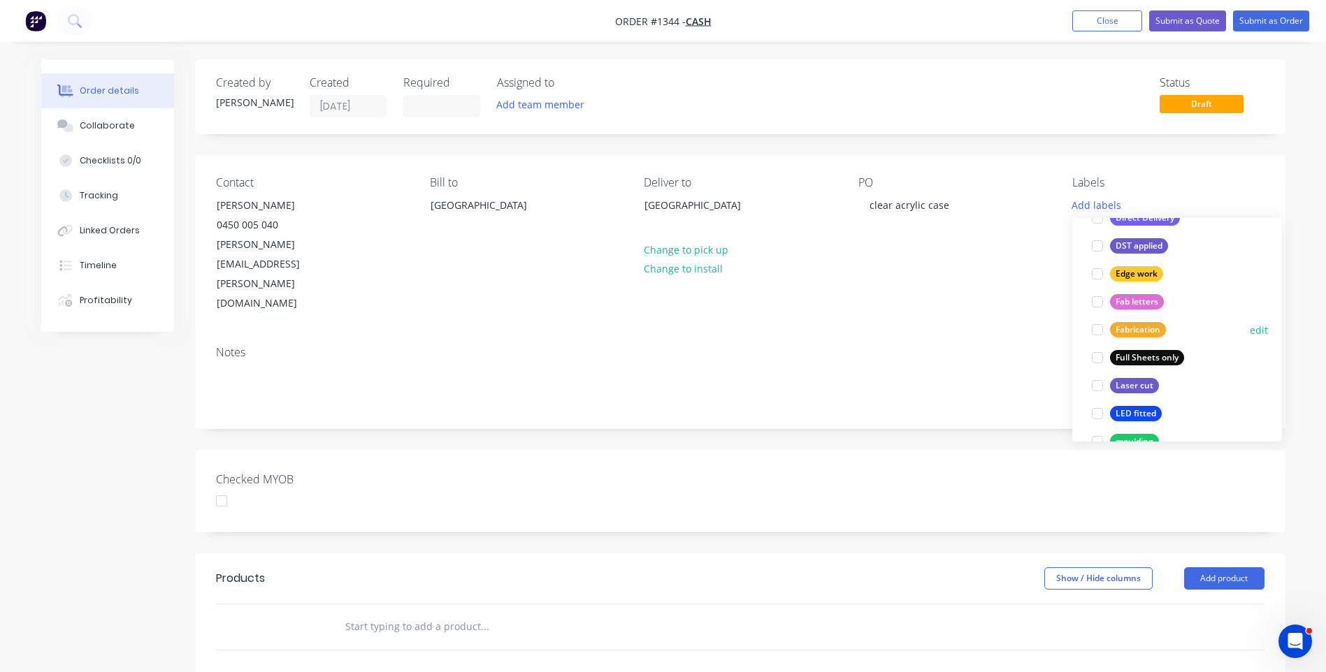
click at [1122, 331] on div "Fabrication" at bounding box center [1138, 329] width 56 height 15
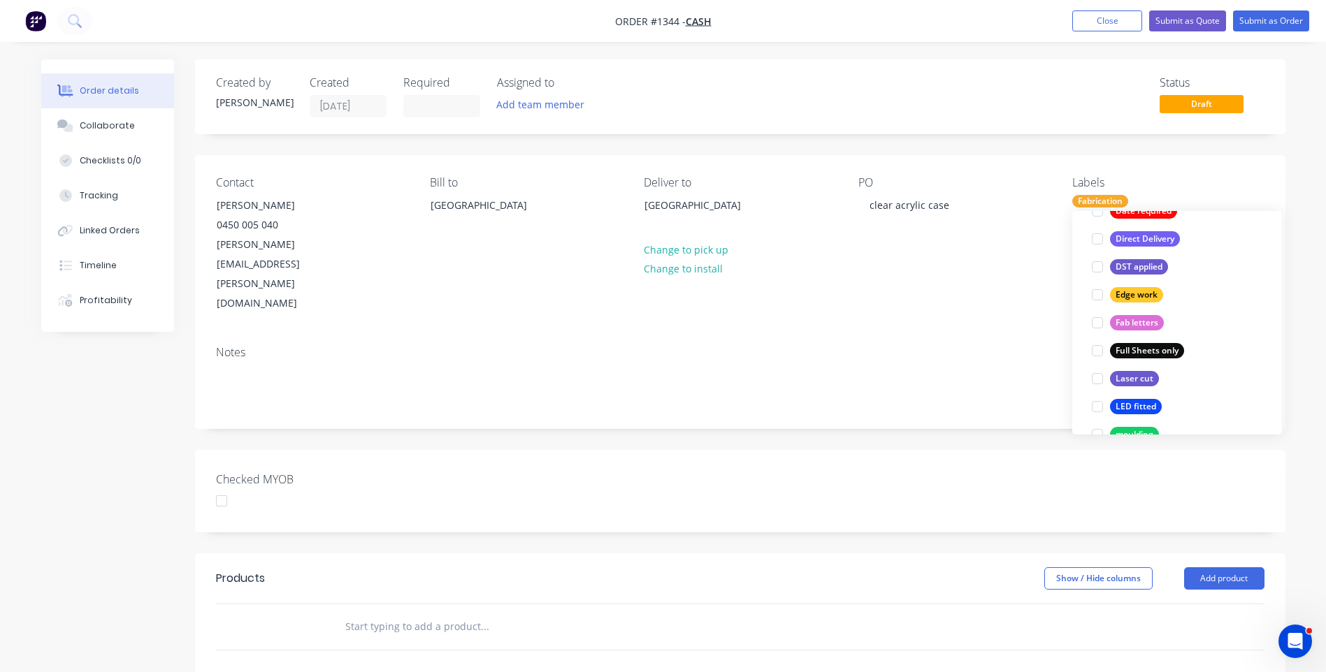
scroll to position [0, 0]
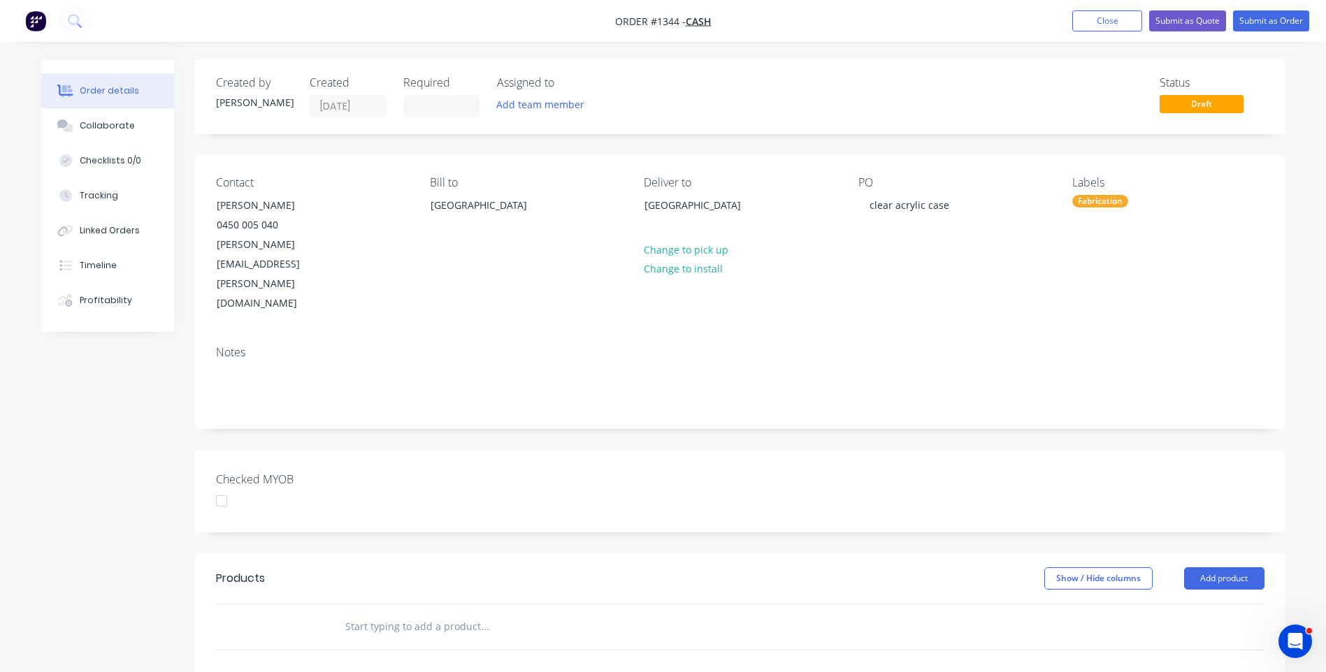
click at [983, 275] on div "Contact [PERSON_NAME] [PHONE_NUMBER] [PERSON_NAME][EMAIL_ADDRESS][PERSON_NAME][…" at bounding box center [740, 245] width 1090 height 180
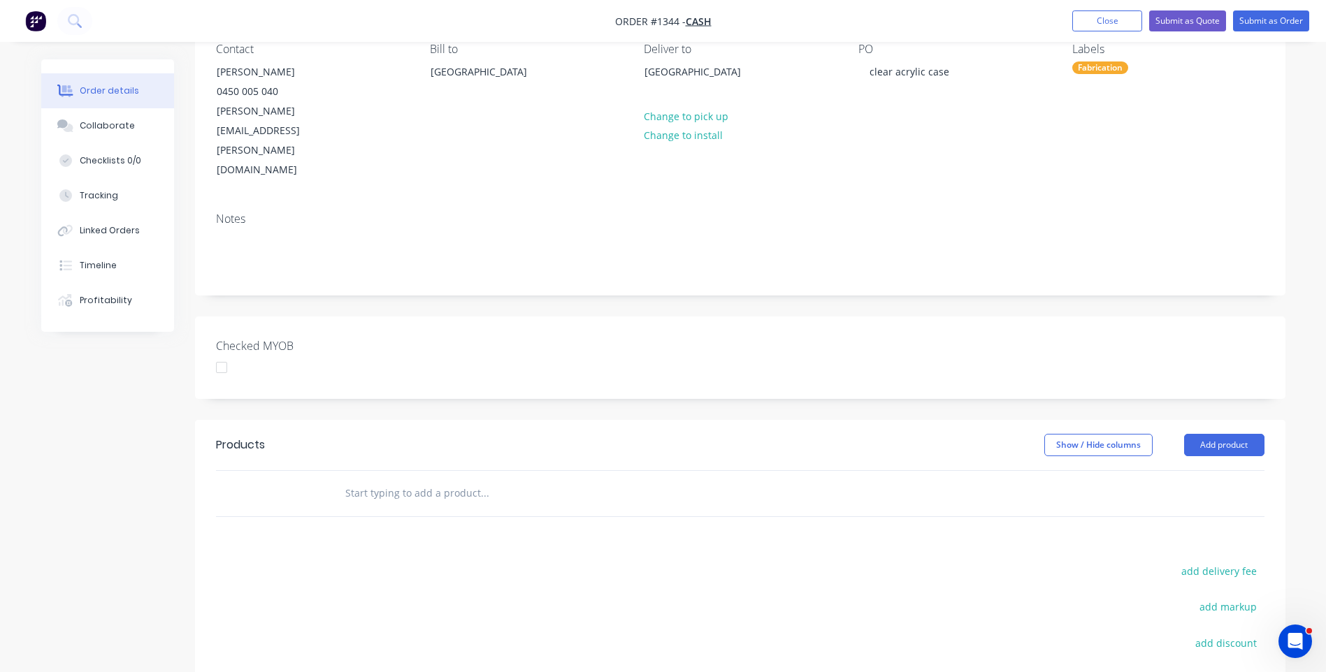
scroll to position [140, 0]
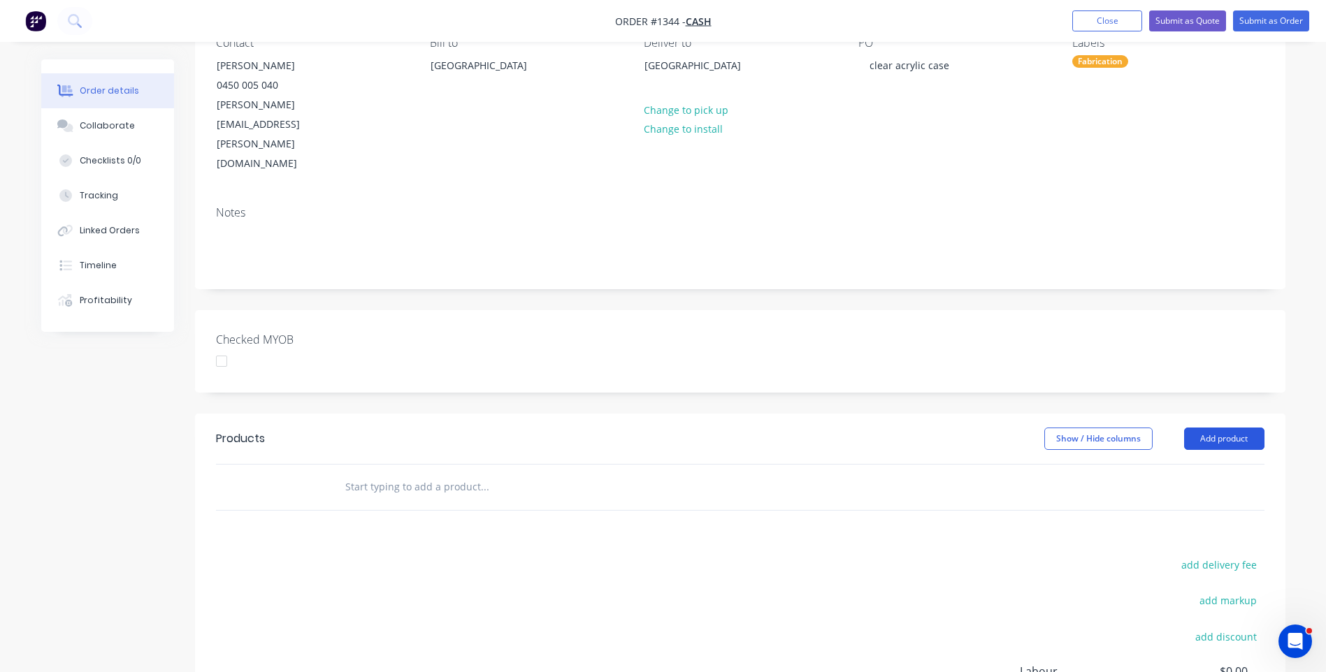
click at [1231, 428] on button "Add product" at bounding box center [1224, 439] width 80 height 22
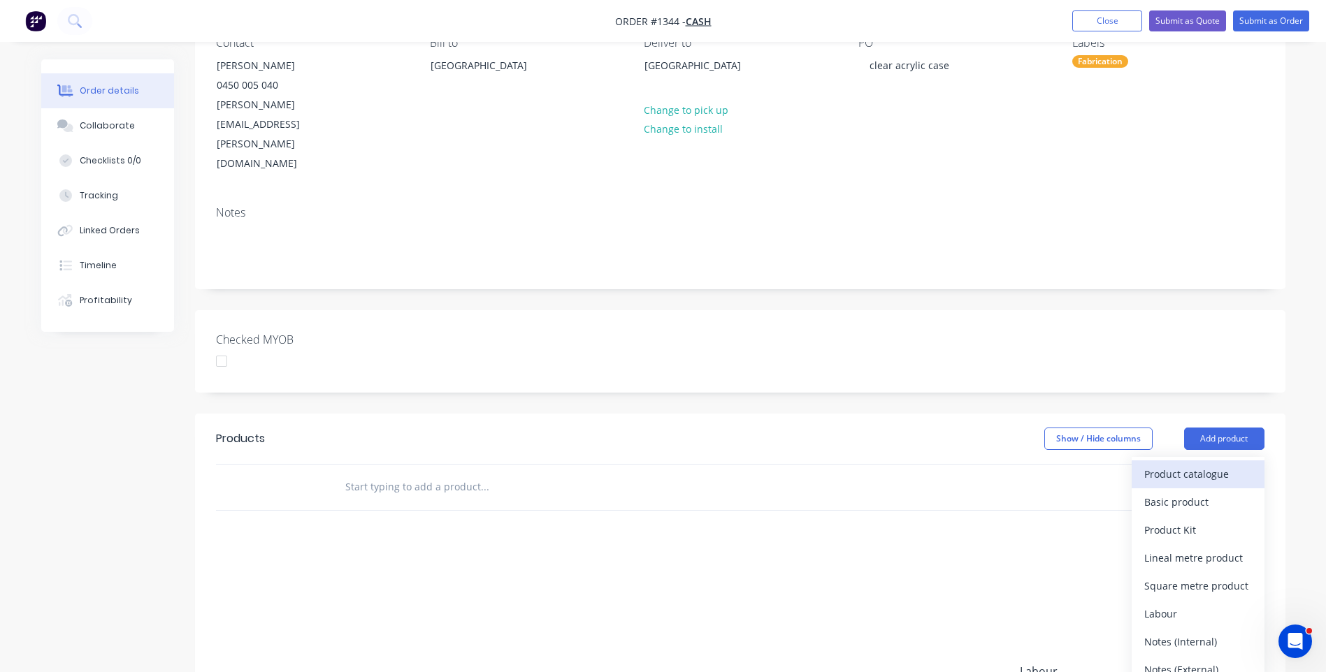
click at [1200, 464] on div "Product catalogue" at bounding box center [1198, 474] width 108 height 20
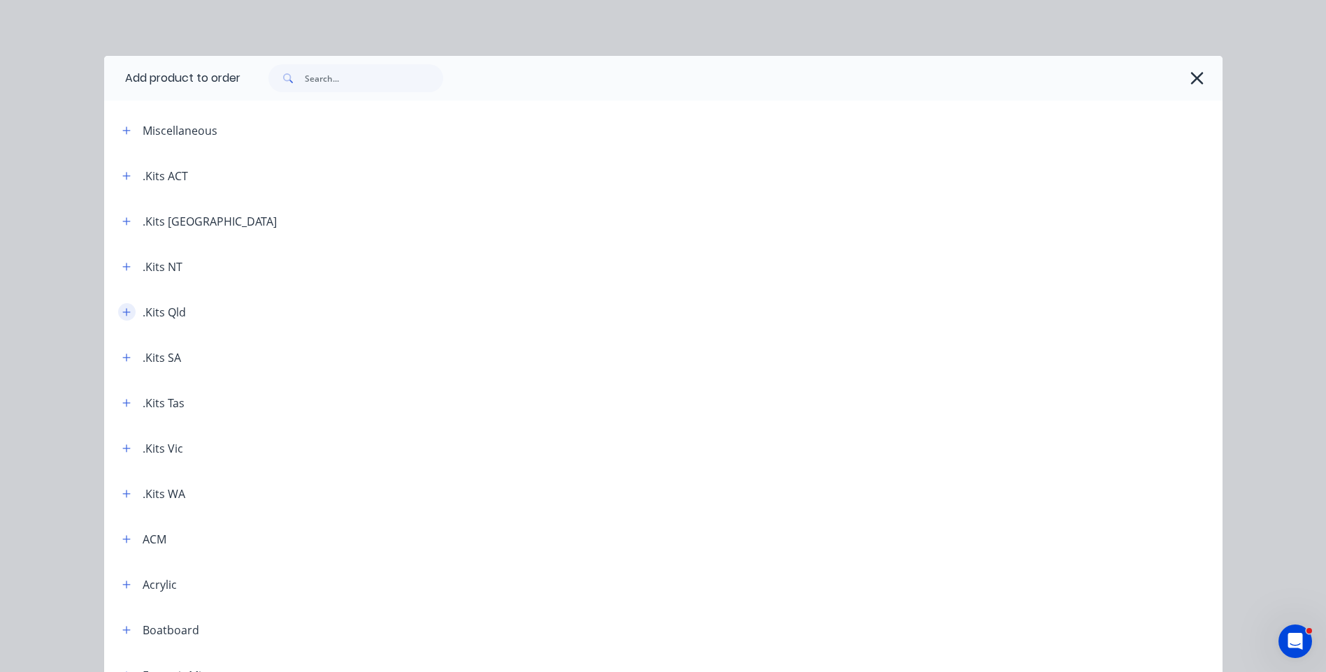
click at [122, 315] on icon "button" at bounding box center [126, 312] width 8 height 10
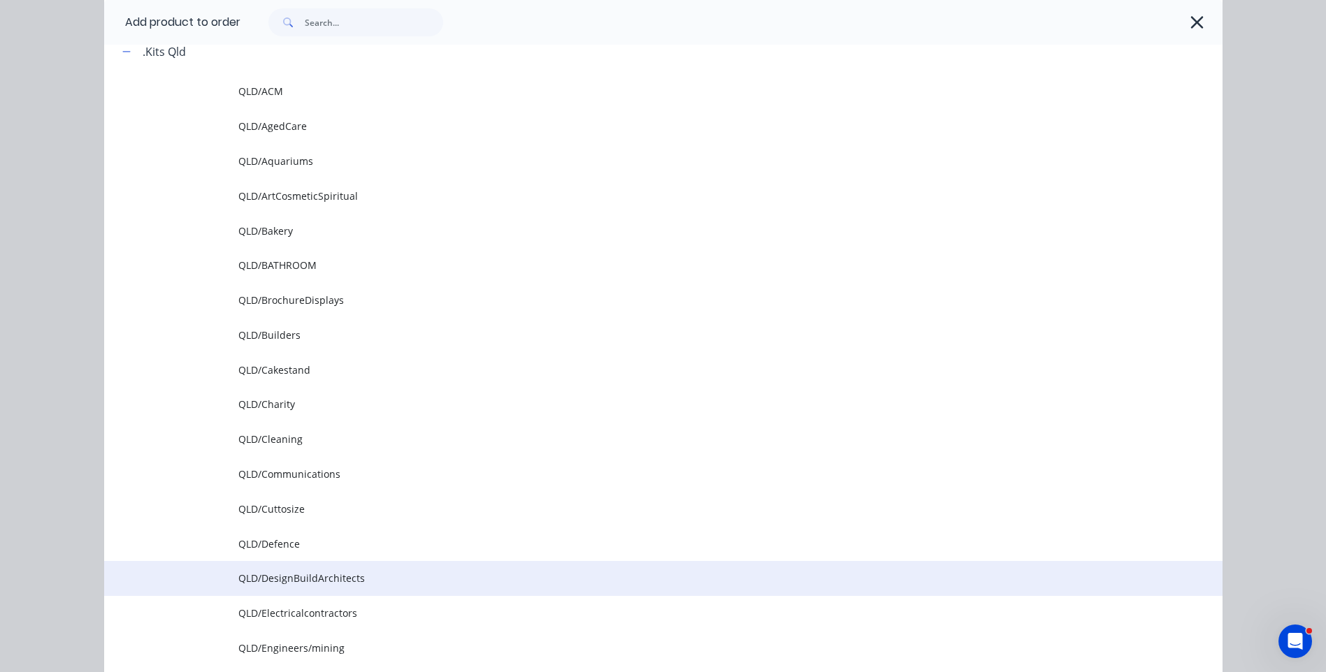
scroll to position [280, 0]
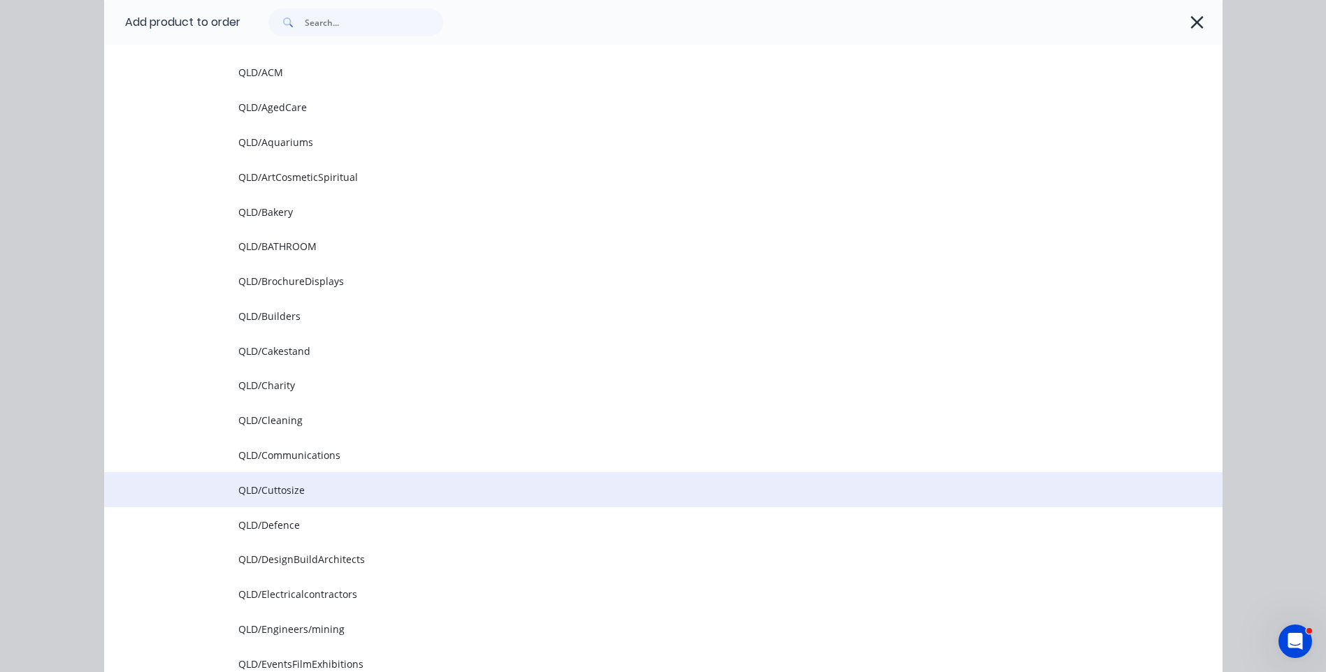
click at [290, 494] on span "QLD/Cuttosize" at bounding box center [631, 490] width 787 height 15
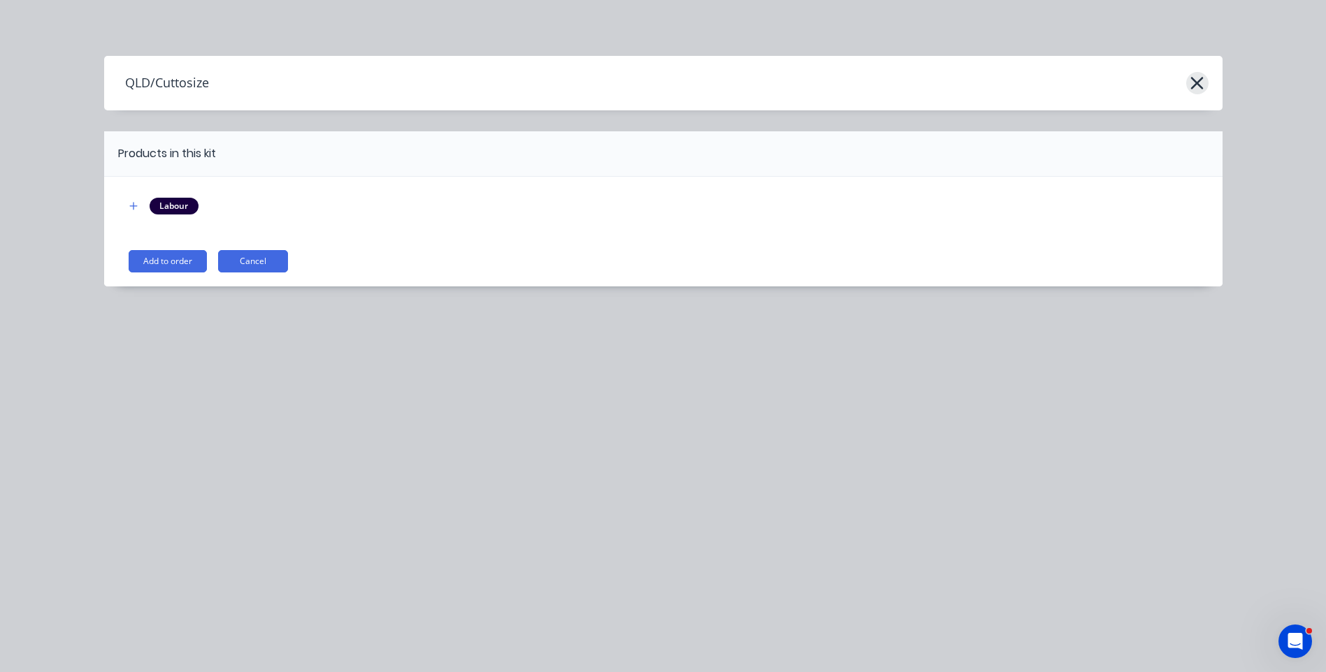
click at [1188, 81] on button "button" at bounding box center [1197, 83] width 22 height 22
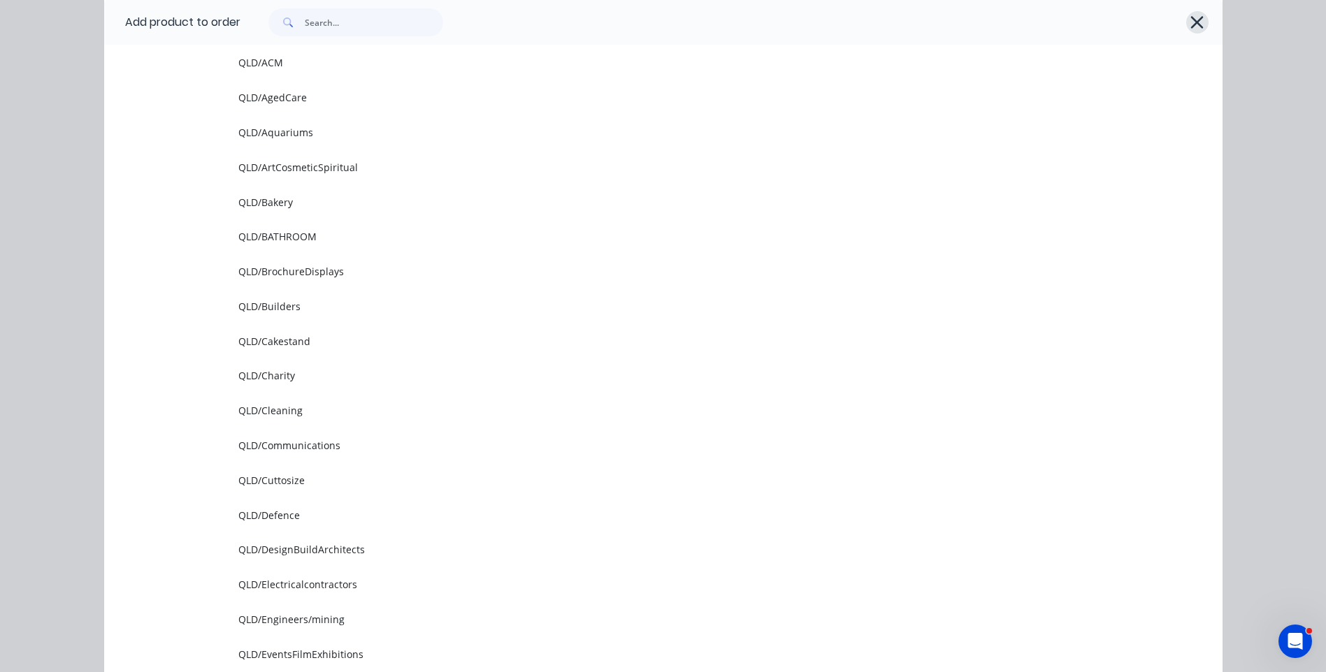
click at [1192, 24] on icon "button" at bounding box center [1196, 23] width 15 height 20
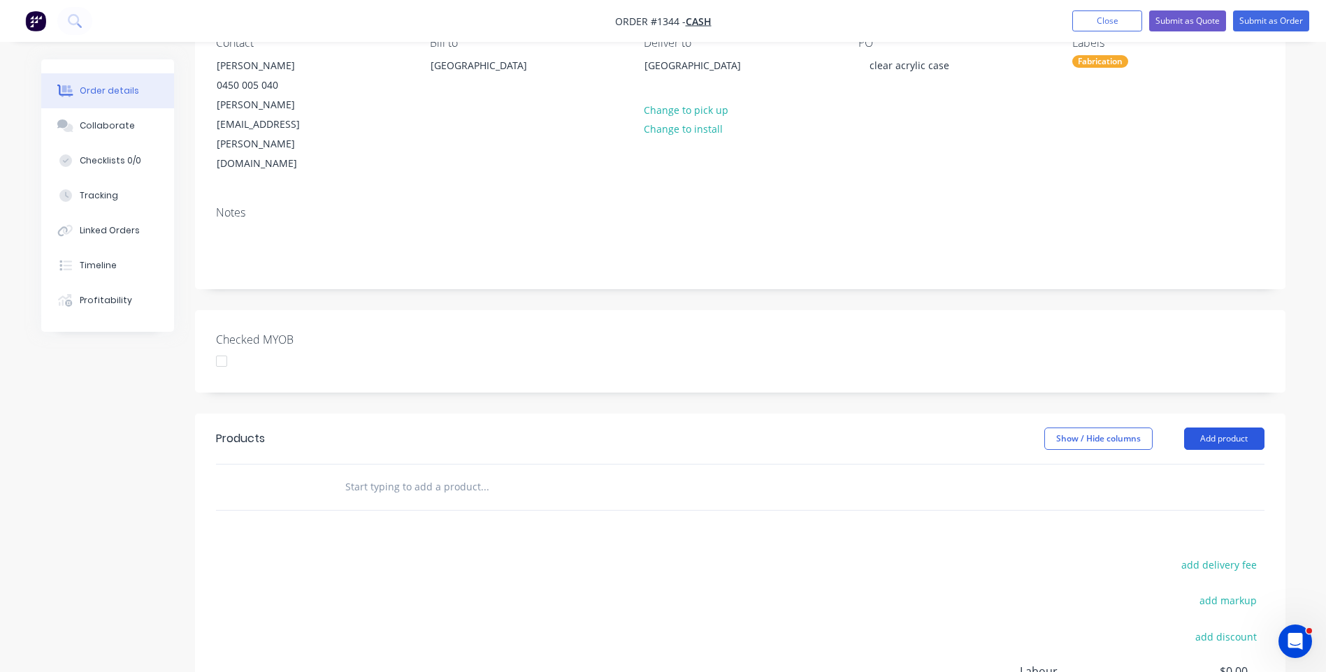
click at [1245, 428] on button "Add product" at bounding box center [1224, 439] width 80 height 22
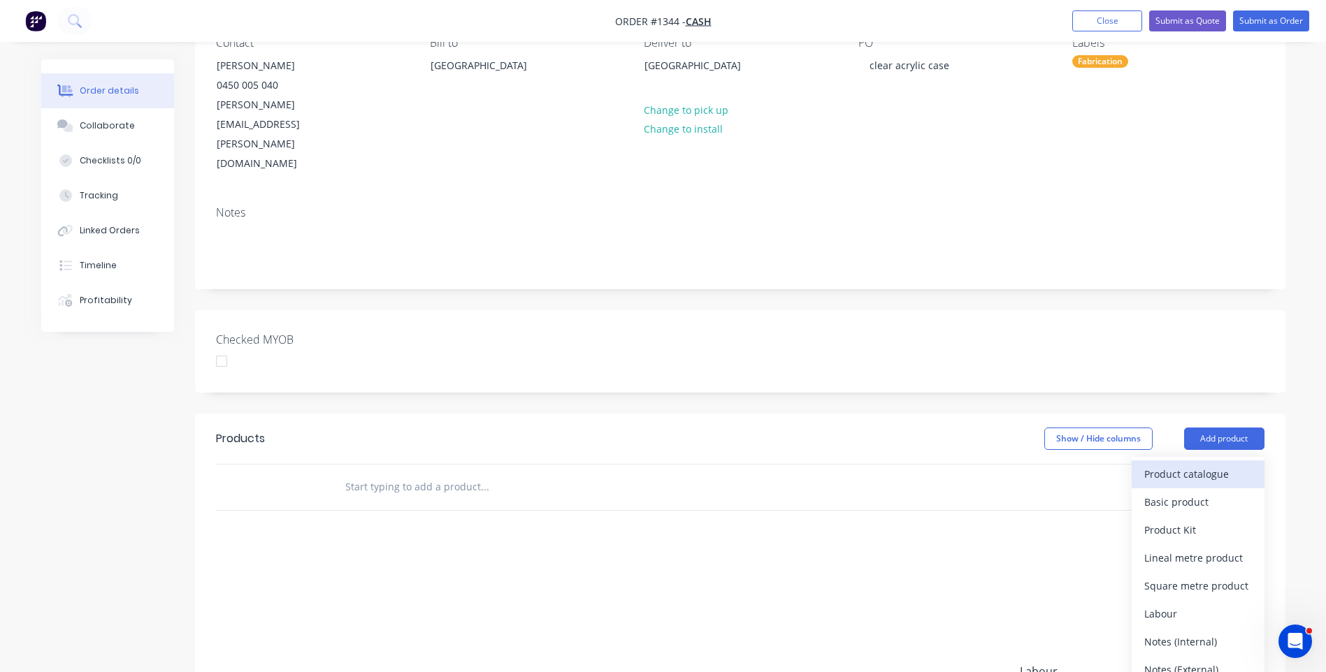
click at [1169, 464] on div "Product catalogue" at bounding box center [1198, 474] width 108 height 20
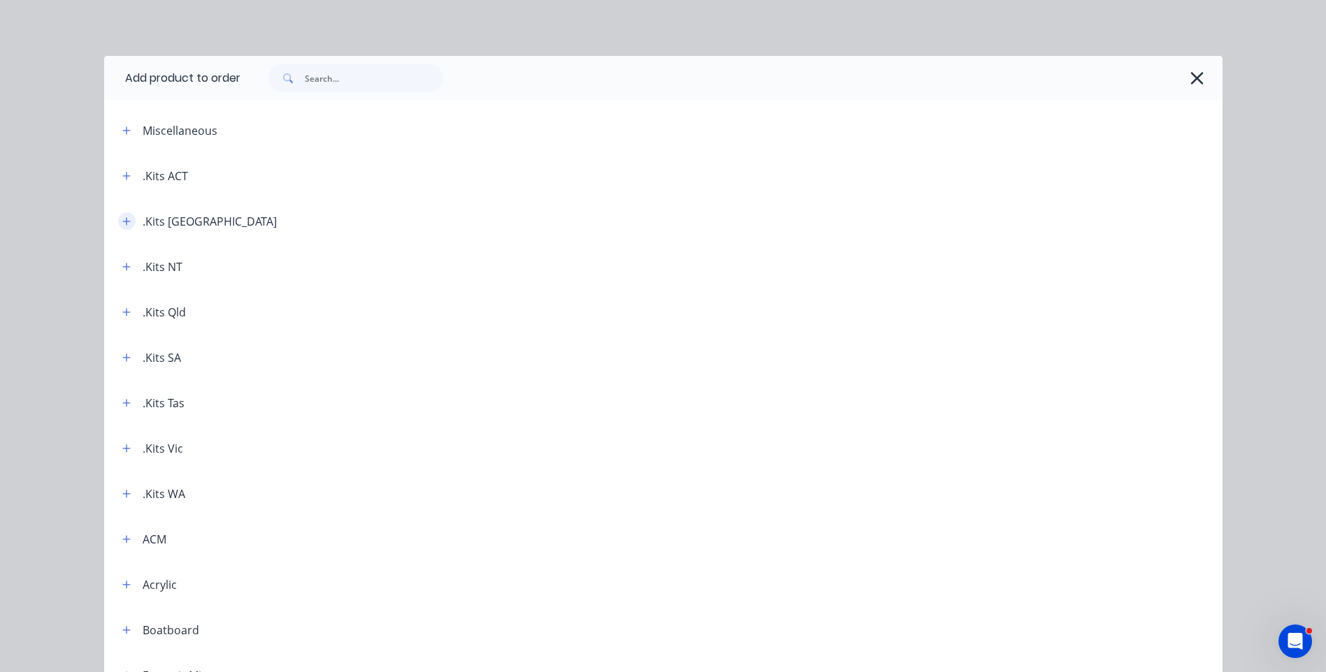
click at [124, 222] on icon "button" at bounding box center [126, 222] width 8 height 10
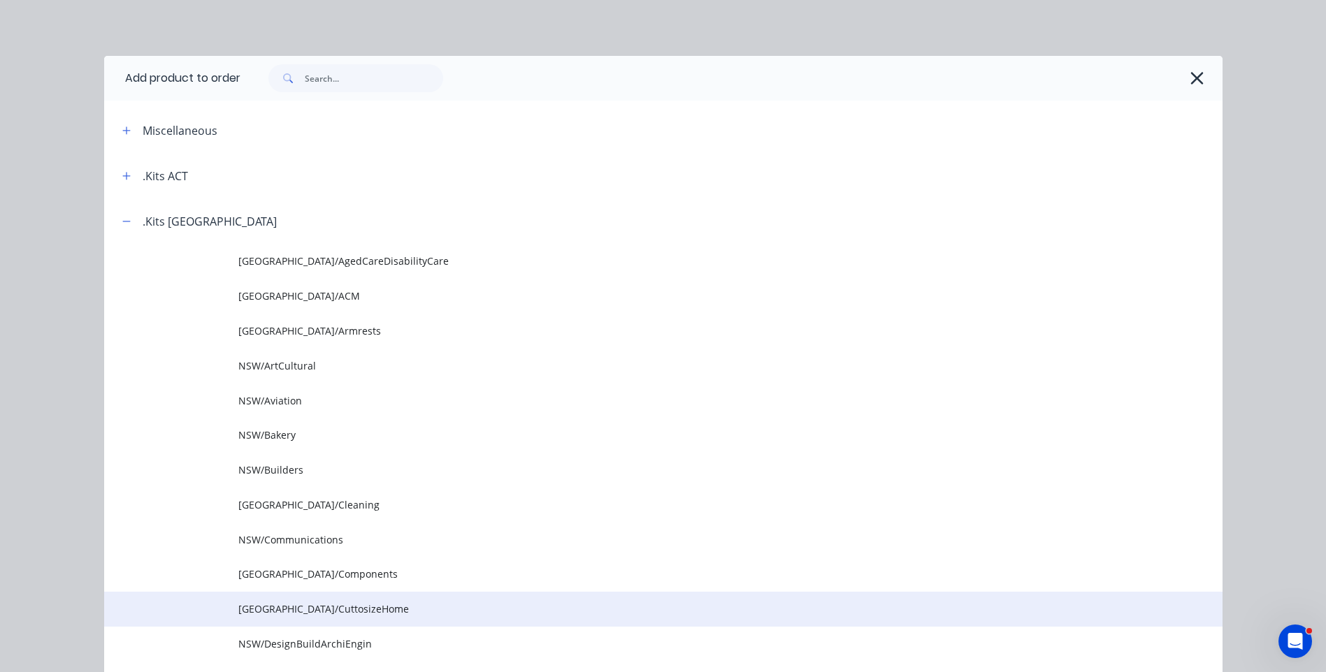
click at [314, 608] on span "[GEOGRAPHIC_DATA]/CuttosizeHome" at bounding box center [631, 609] width 787 height 15
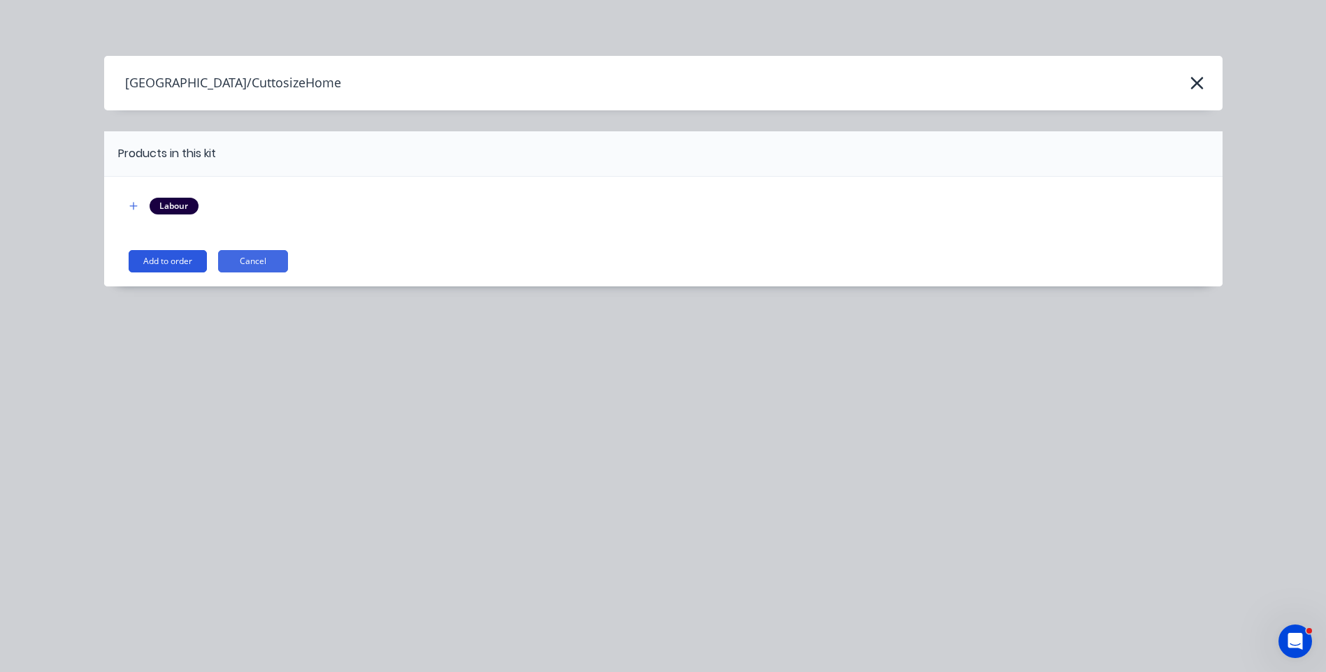
click at [171, 262] on button "Add to order" at bounding box center [168, 261] width 78 height 22
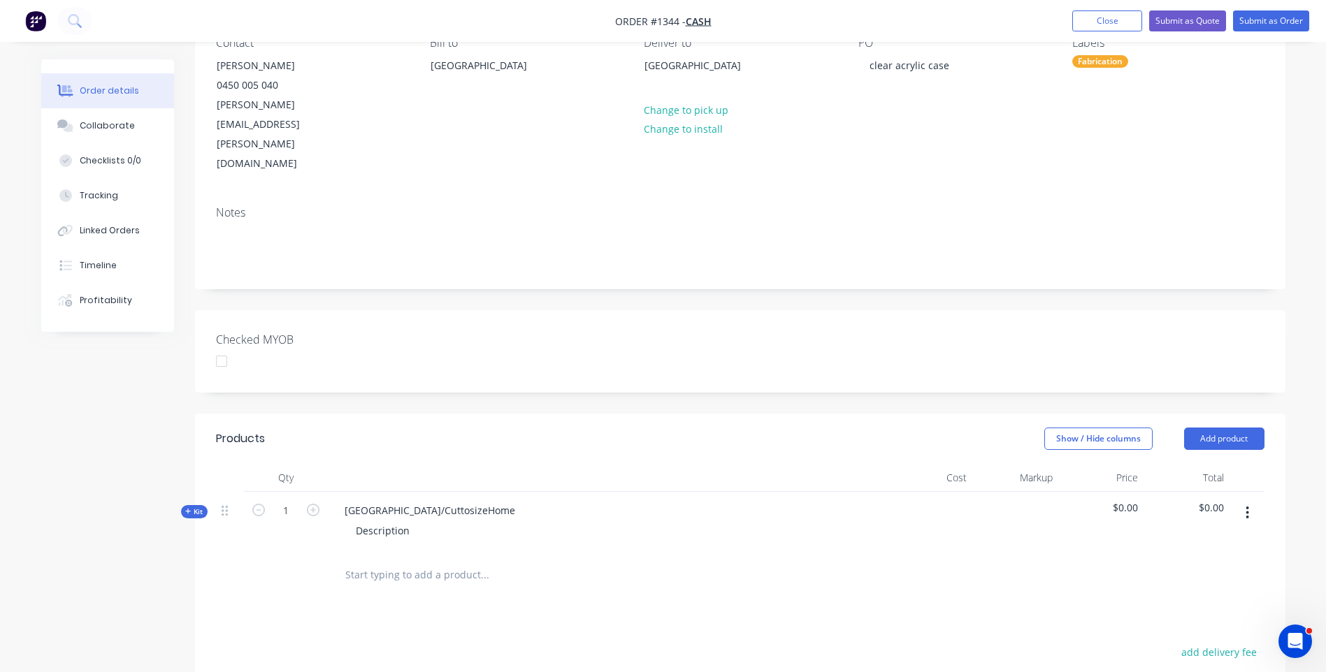
click at [184, 505] on div "Kit" at bounding box center [194, 511] width 27 height 13
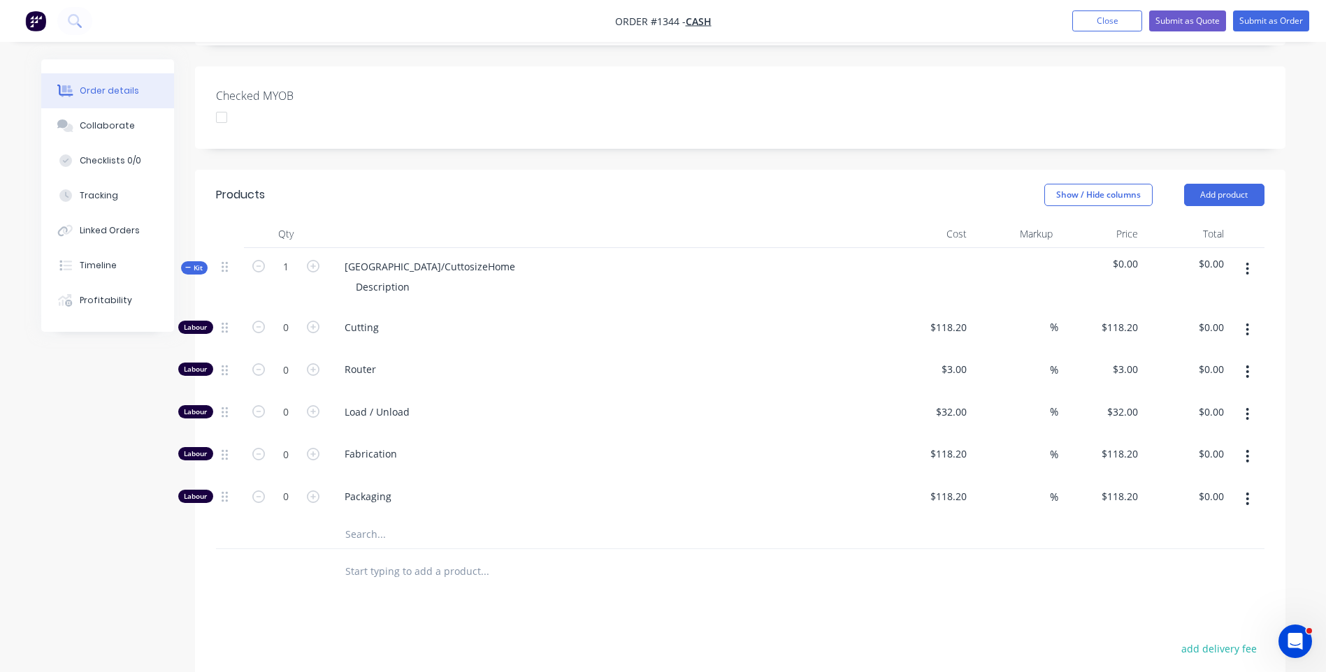
scroll to position [489, 0]
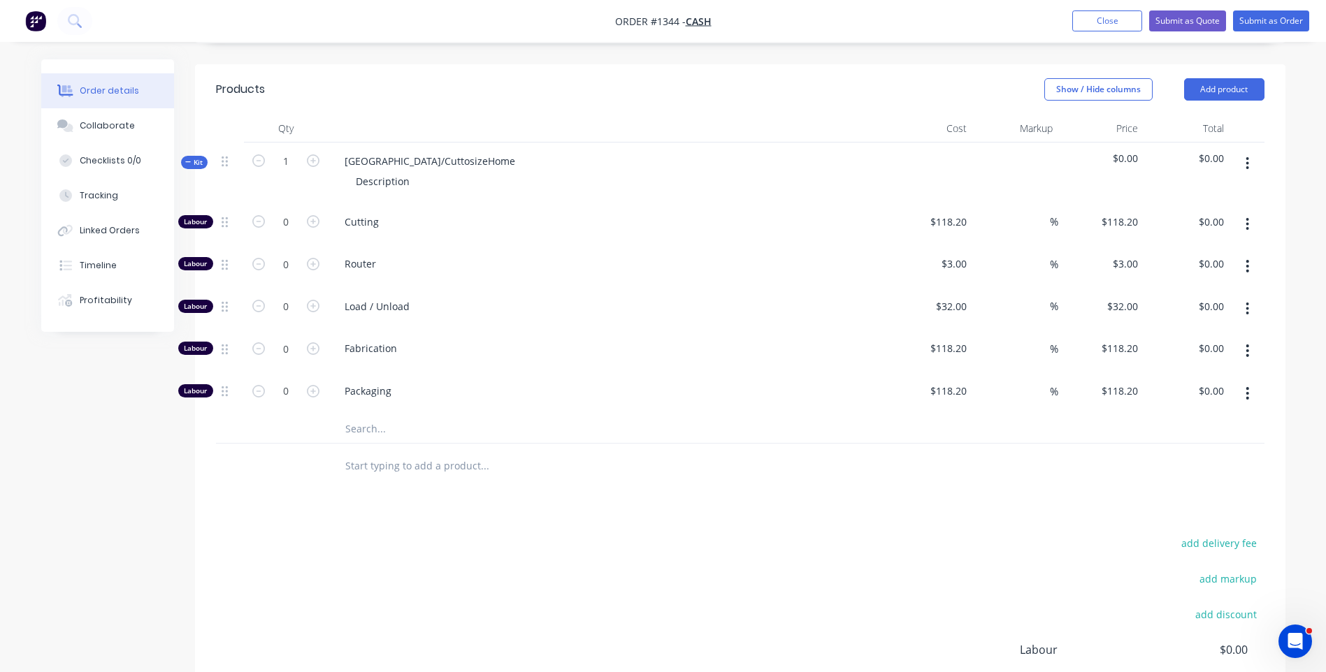
click at [359, 415] on input "text" at bounding box center [485, 429] width 280 height 28
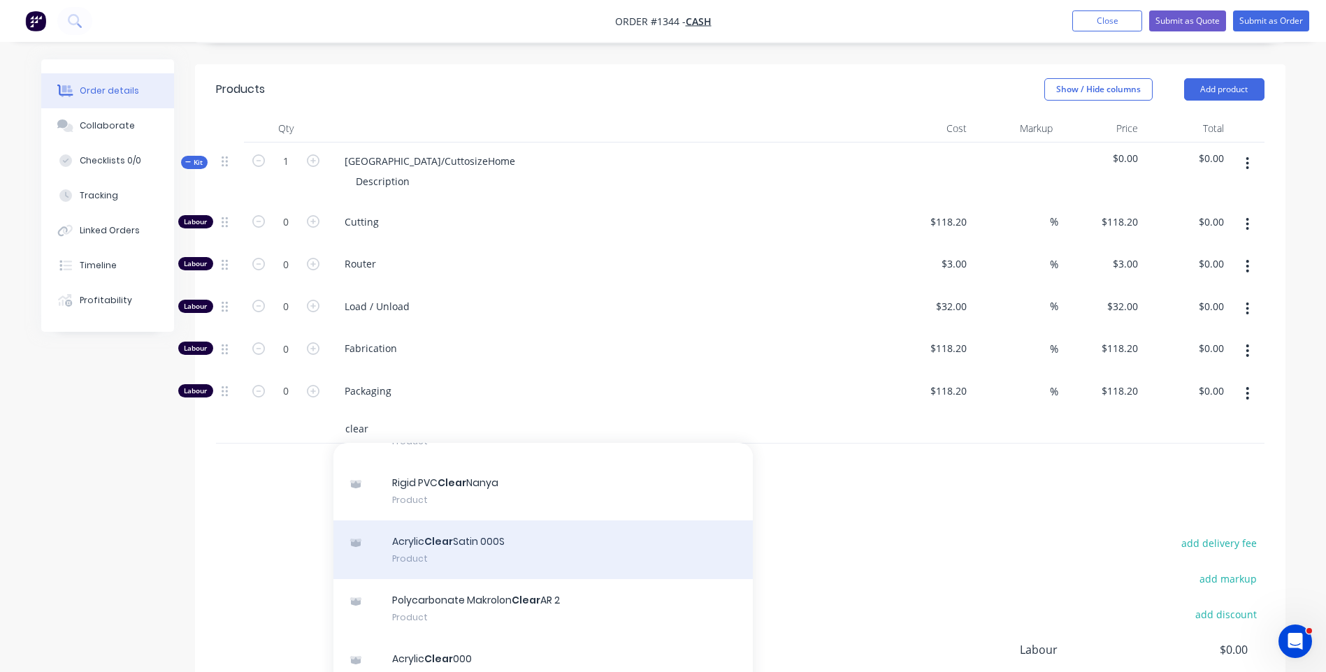
scroll to position [210, 0]
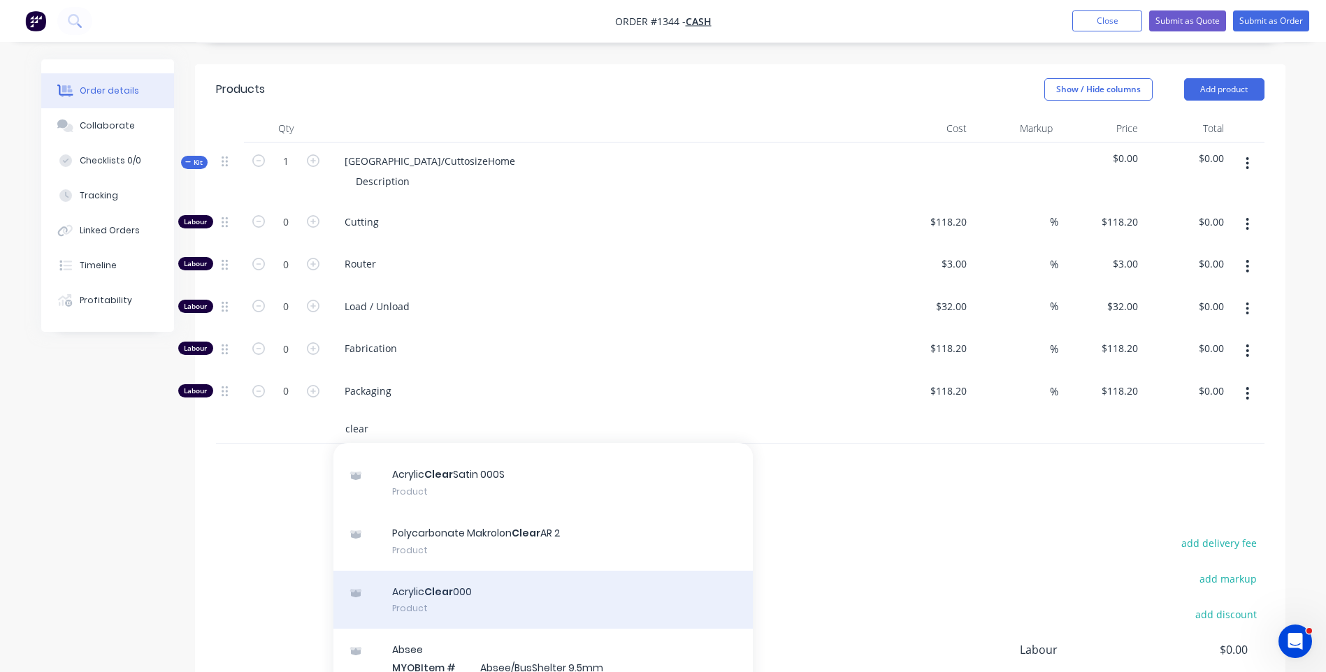
type input "clear"
click at [457, 571] on div "Acrylic Clear 000 Product" at bounding box center [542, 600] width 419 height 59
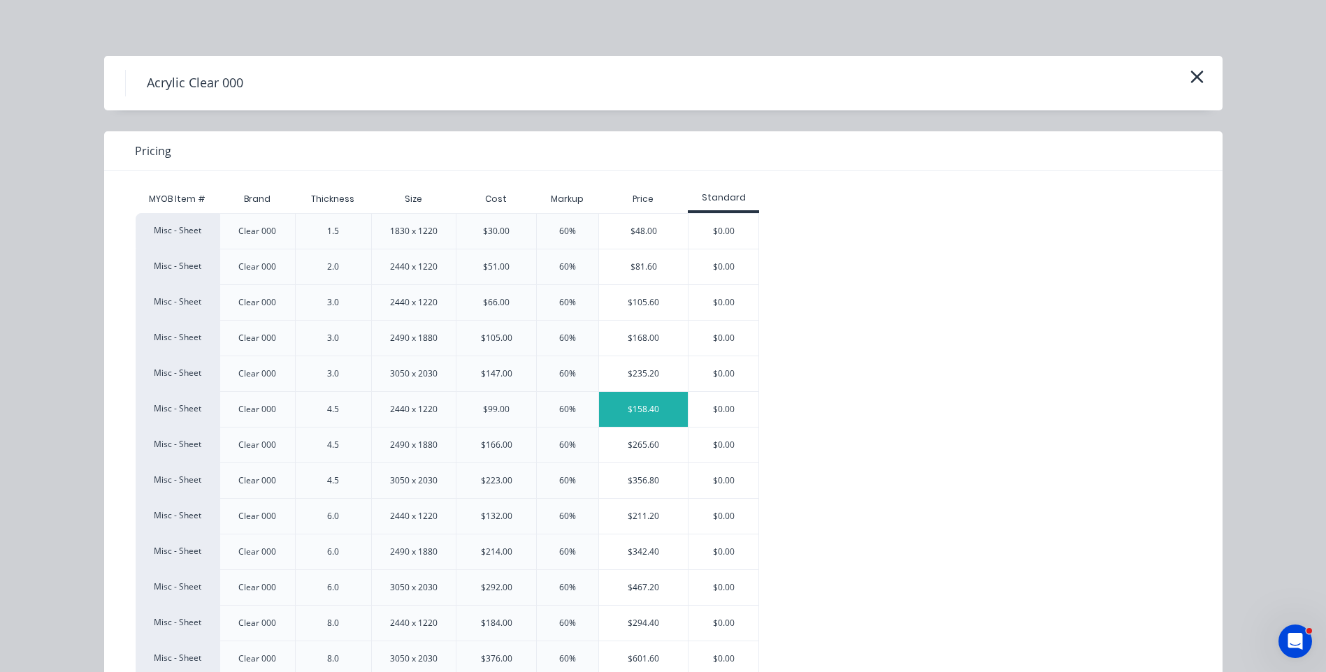
click at [635, 406] on div "$158.40" at bounding box center [643, 409] width 89 height 35
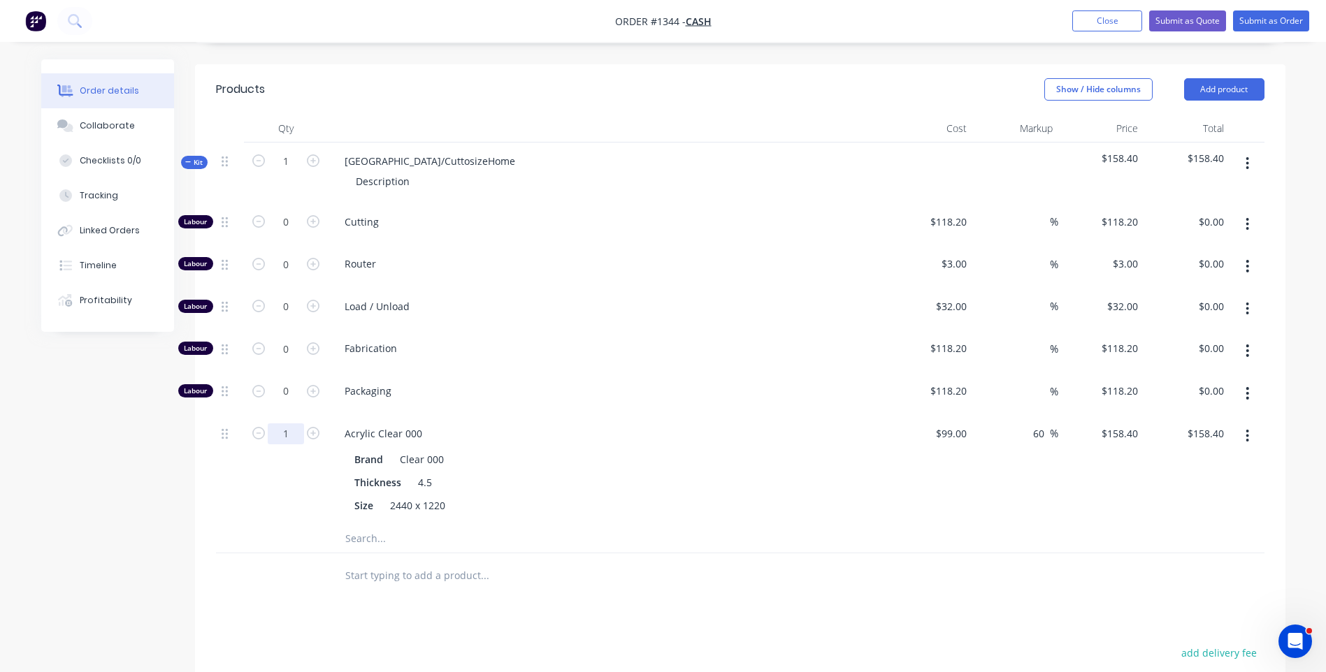
click at [296, 233] on input "1" at bounding box center [286, 222] width 36 height 21
type input "0.2"
type input "$31.68"
click at [717, 384] on span "Packaging" at bounding box center [613, 391] width 537 height 15
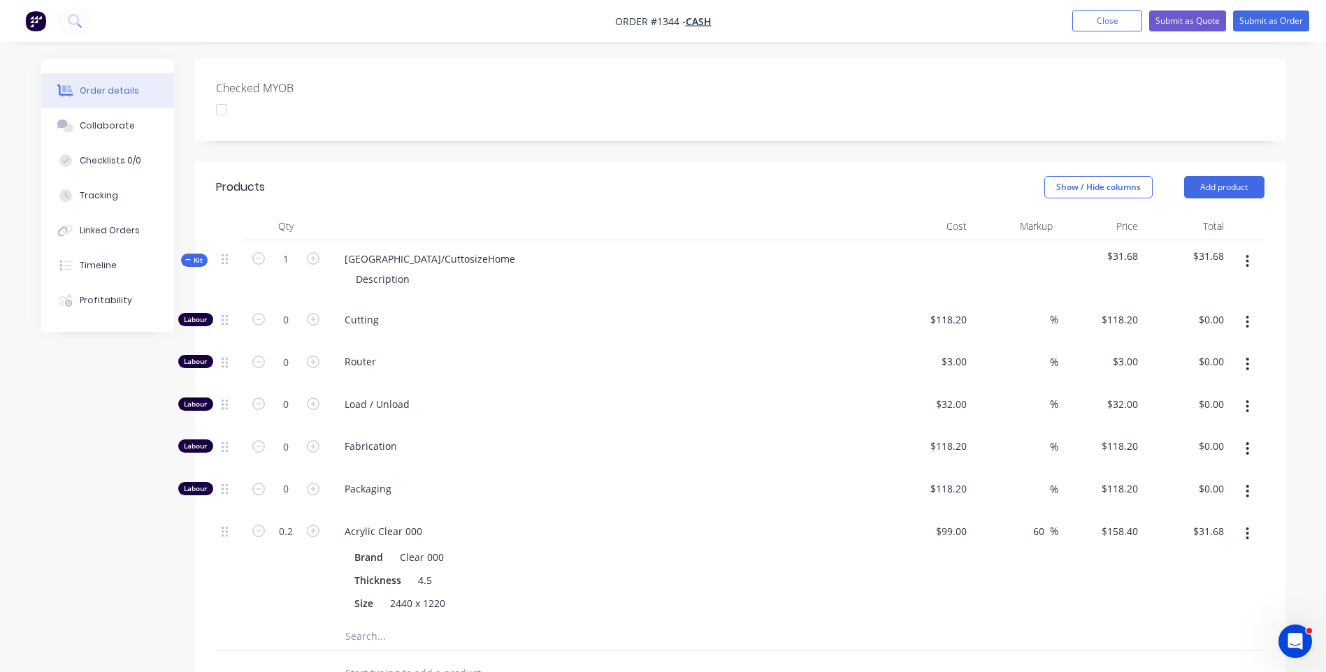
scroll to position [364, 0]
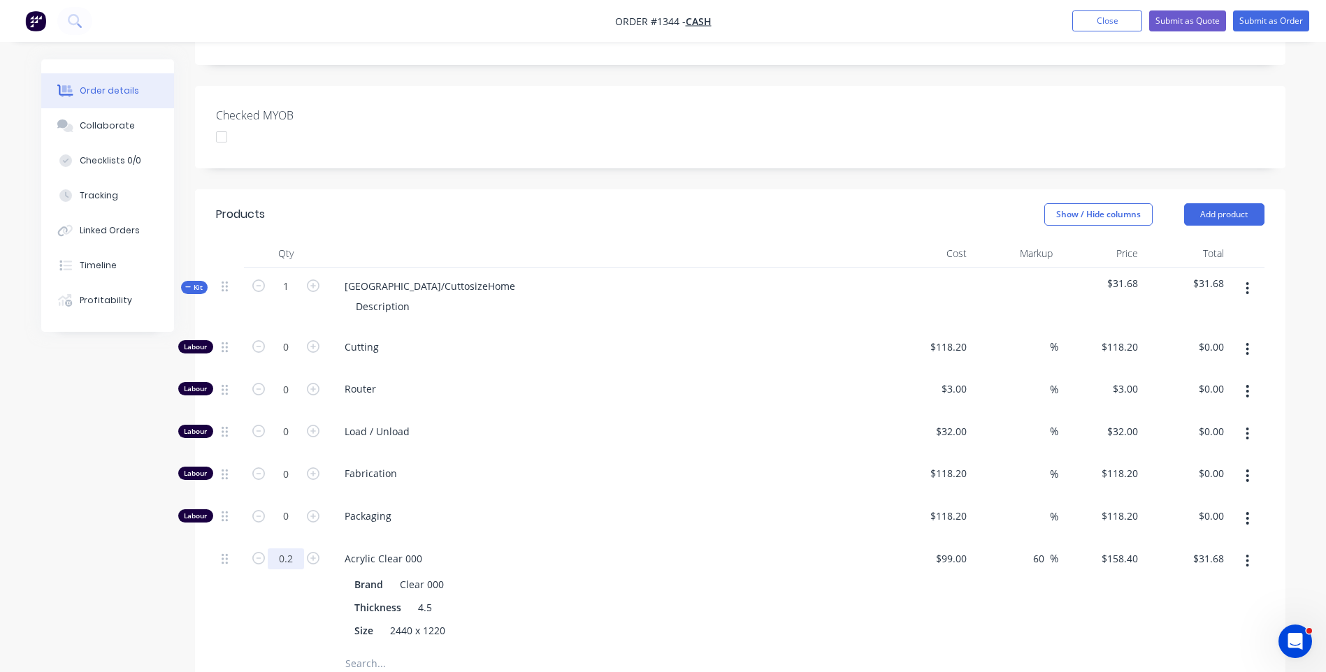
click at [293, 358] on input "0.2" at bounding box center [286, 347] width 36 height 21
type input "0.21"
type input "$33.26"
click at [609, 498] on div "Packaging" at bounding box center [607, 519] width 559 height 43
click at [302, 358] on input "0" at bounding box center [286, 347] width 36 height 21
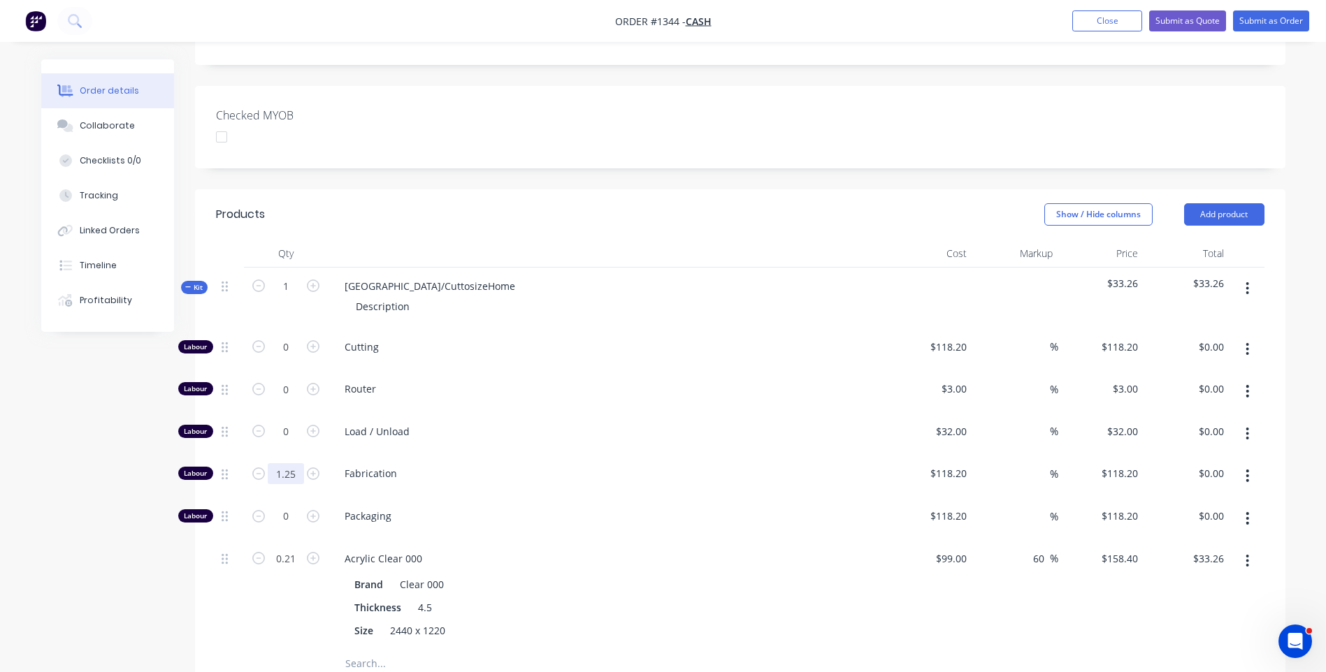
type input "1.25"
type input "$147.75"
click at [572, 370] on div "Router" at bounding box center [607, 391] width 559 height 43
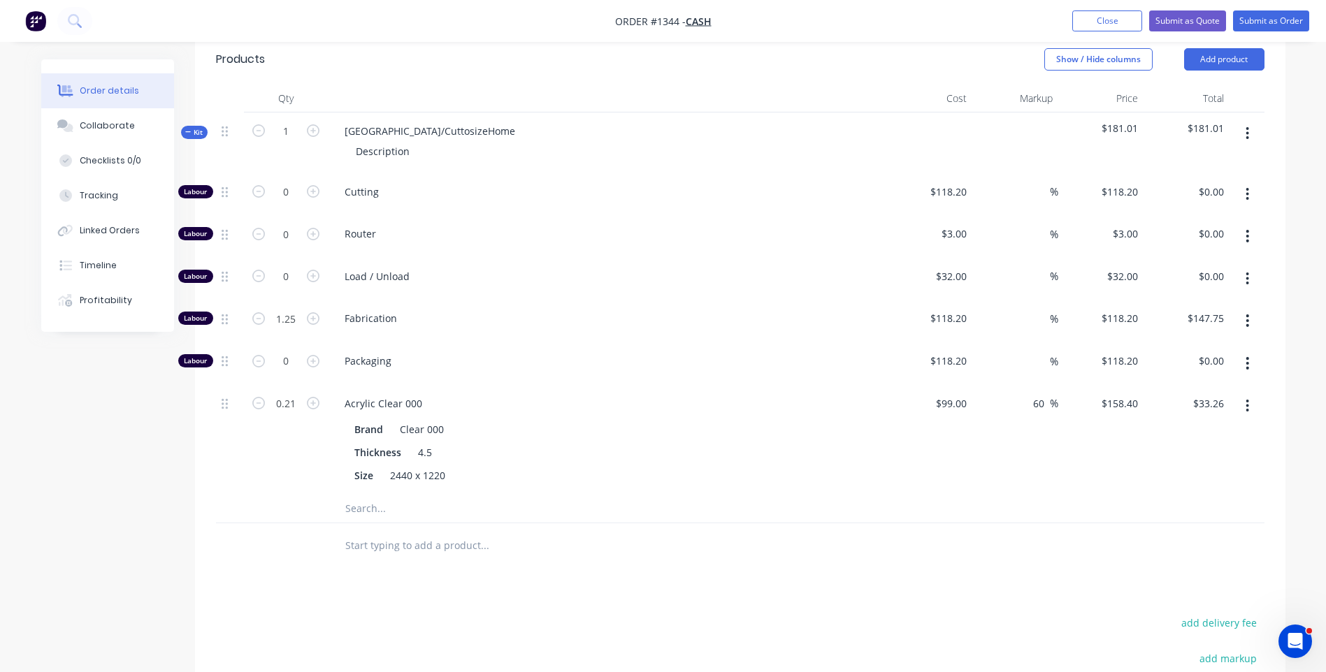
scroll to position [574, 0]
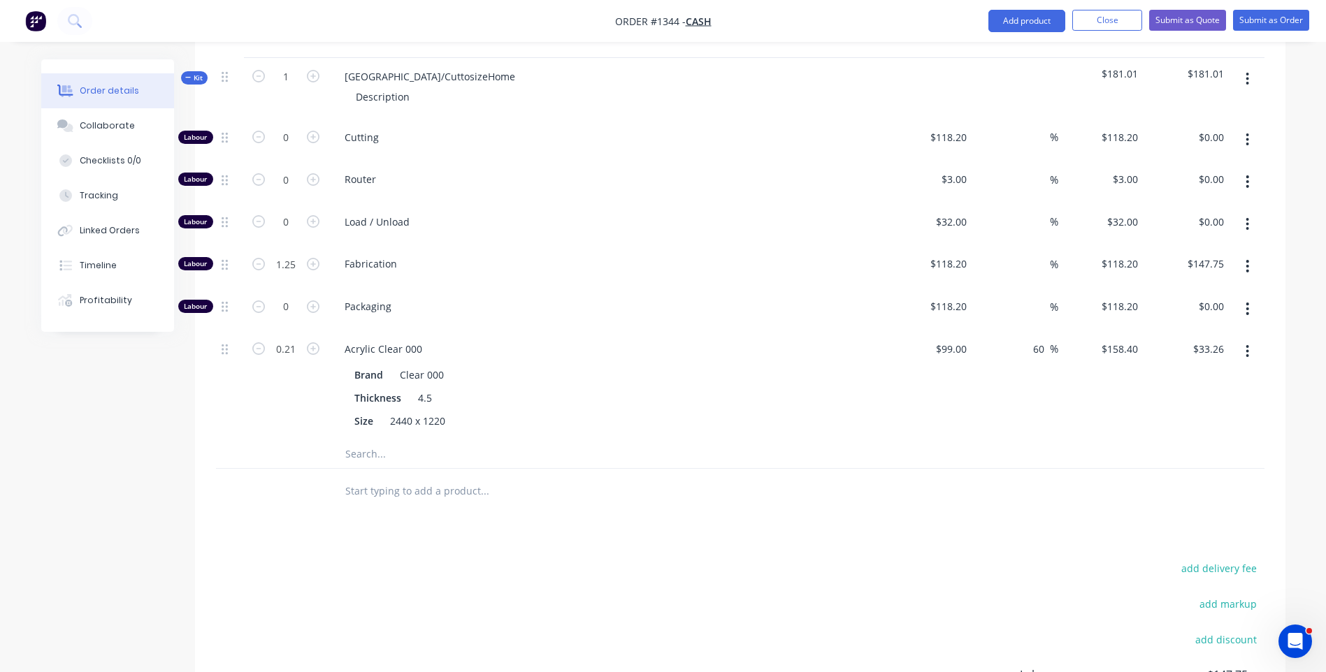
click at [366, 440] on input "text" at bounding box center [485, 454] width 280 height 28
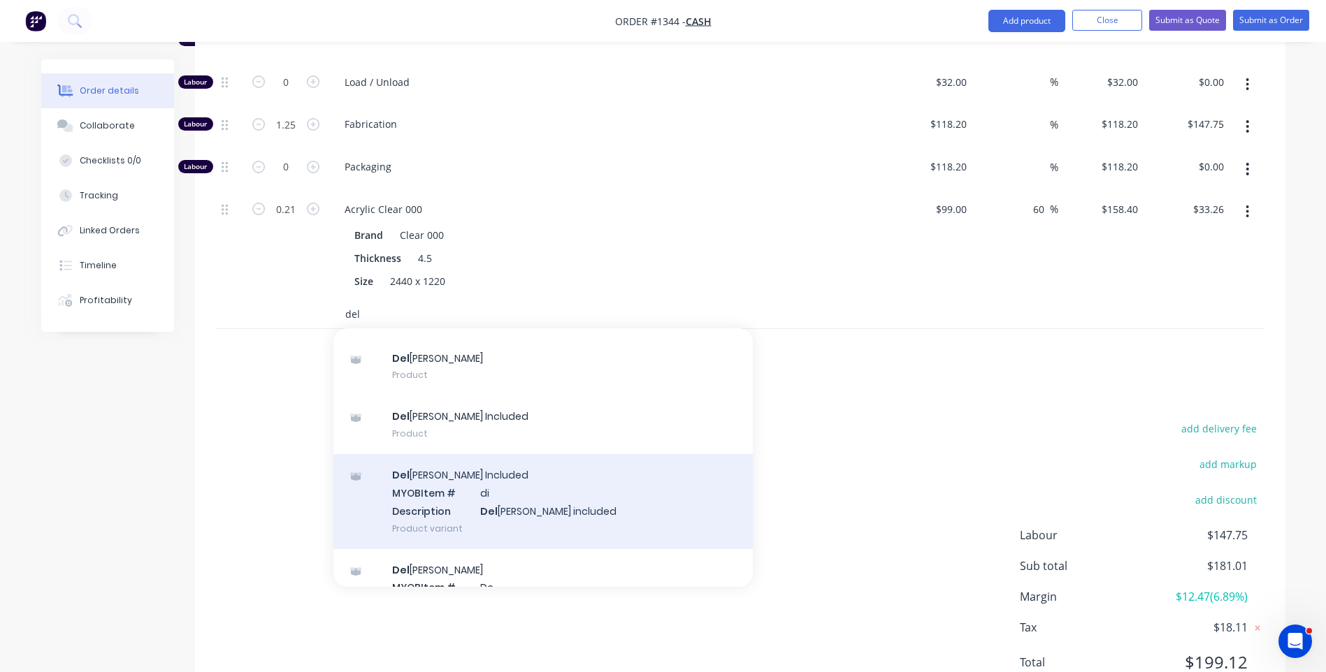
scroll to position [92, 0]
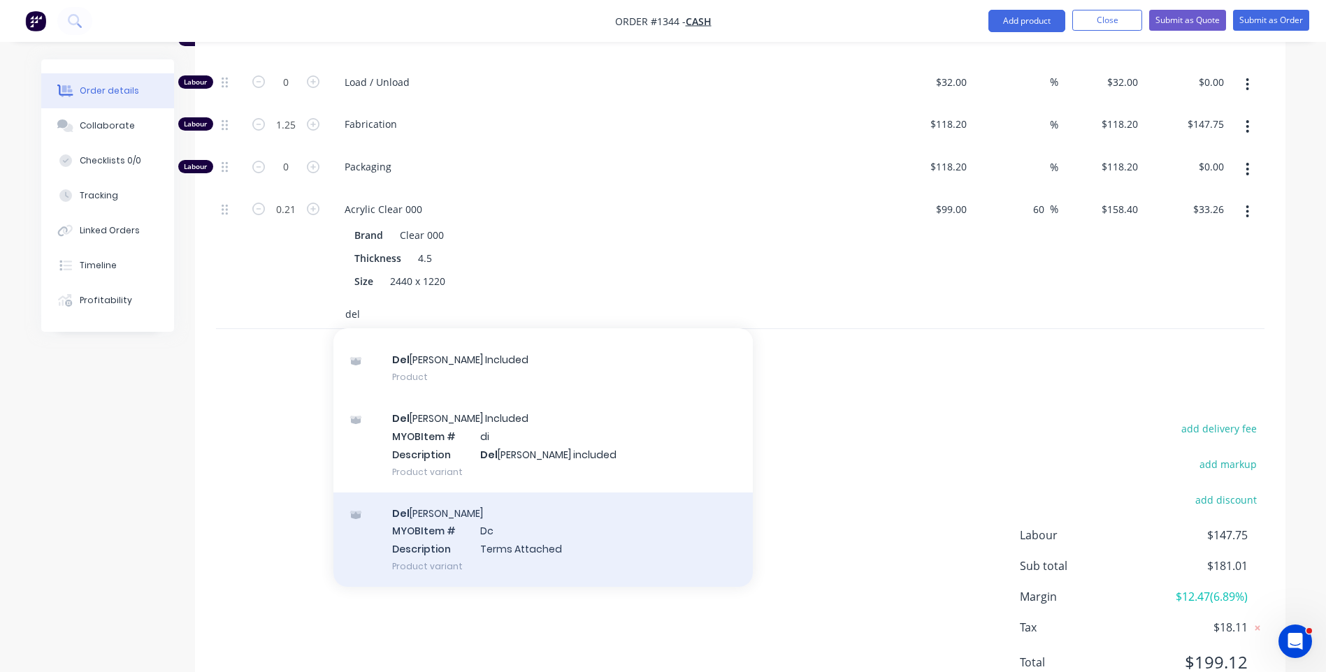
type input "del"
click at [503, 493] on div "Del [PERSON_NAME] MYOB Item # Dc Description Terms Attached Product variant" at bounding box center [542, 540] width 419 height 94
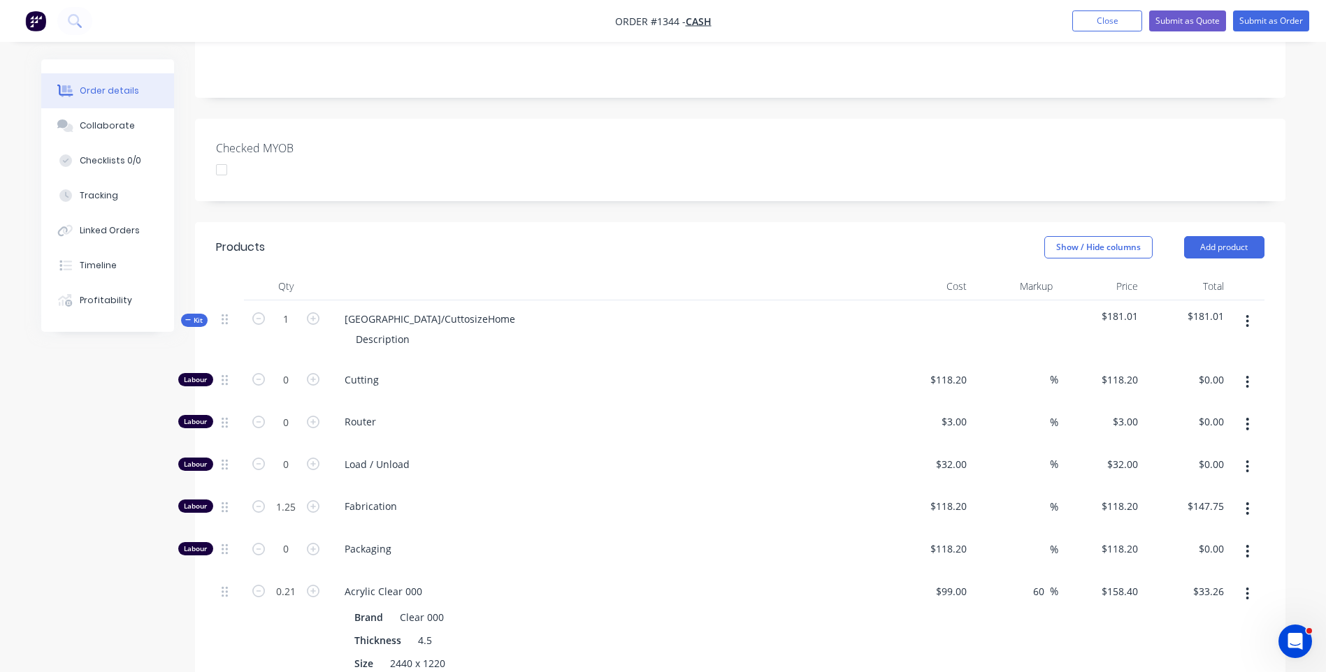
scroll to position [294, 0]
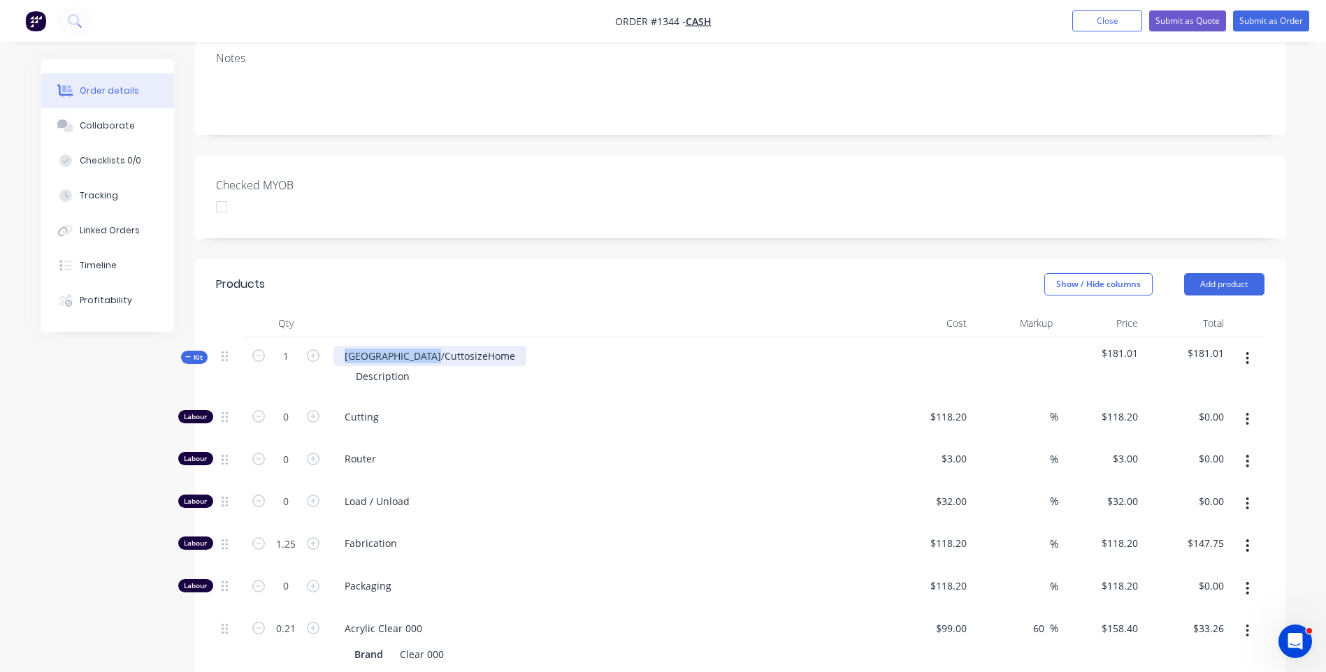
drag, startPoint x: 442, startPoint y: 298, endPoint x: 341, endPoint y: 305, distance: 100.9
click at [341, 346] on div "[GEOGRAPHIC_DATA]/CuttosizeHome" at bounding box center [429, 356] width 193 height 20
click at [289, 428] on input "1.25" at bounding box center [286, 417] width 36 height 21
type input "1"
type input "$118.20"
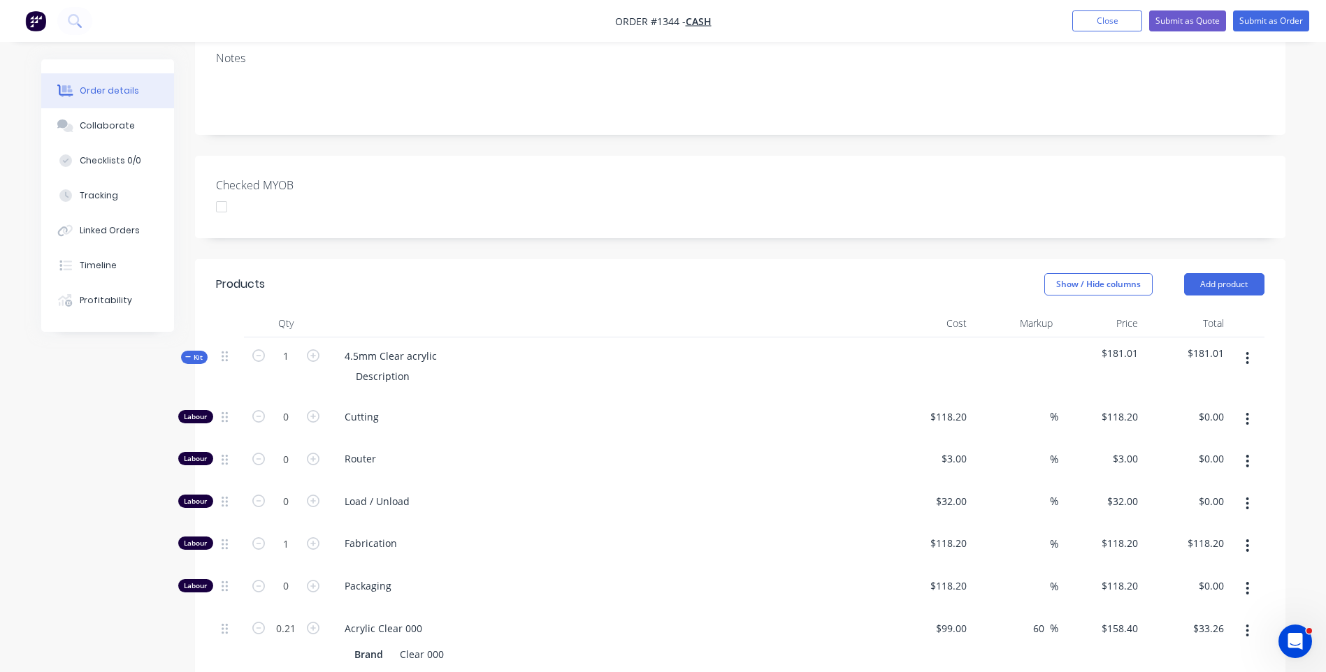
click at [701, 410] on span "Cutting" at bounding box center [613, 417] width 537 height 15
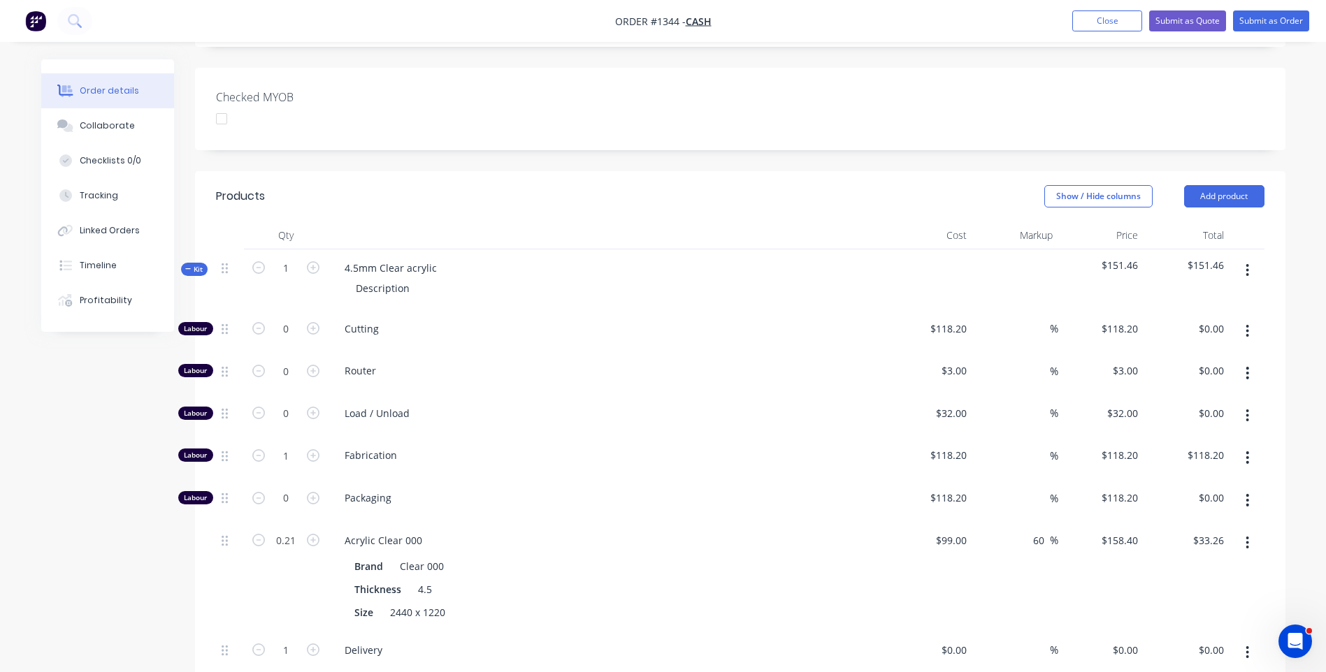
scroll to position [358, 0]
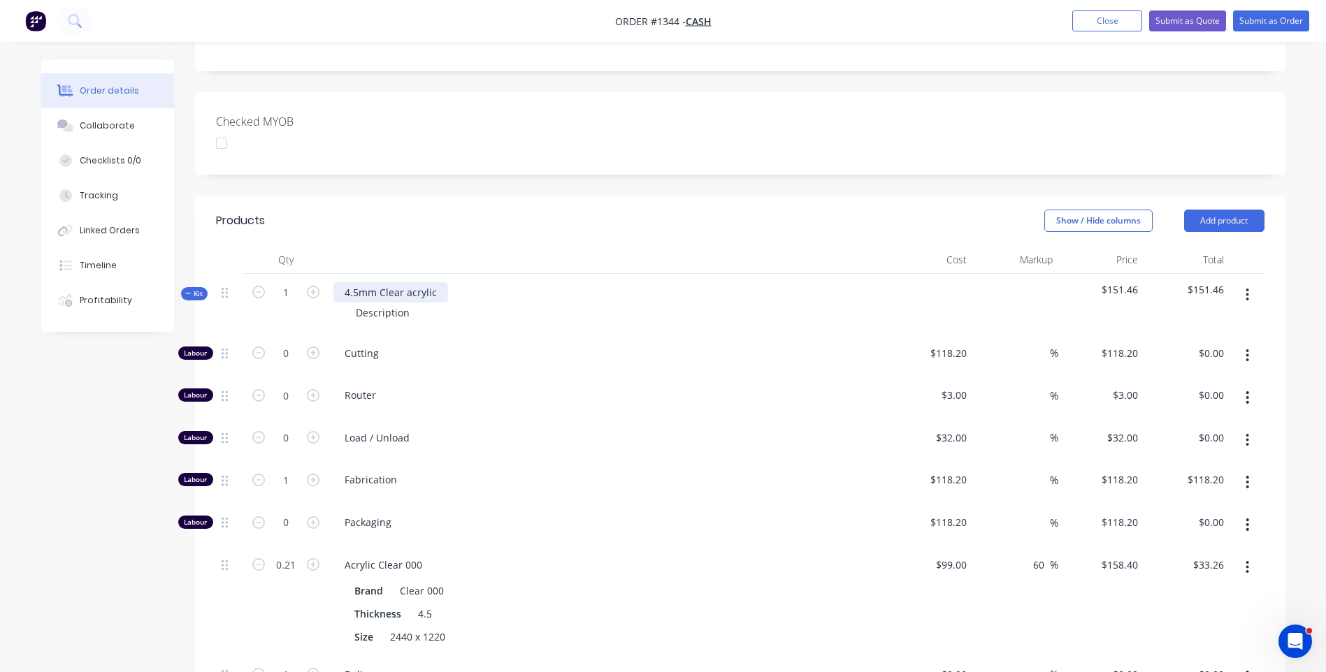
click at [444, 282] on div "4.5mm Clear acrylic" at bounding box center [390, 292] width 115 height 20
drag, startPoint x: 414, startPoint y: 258, endPoint x: 346, endPoint y: 260, distance: 68.5
click at [346, 303] on div "Description" at bounding box center [383, 313] width 76 height 20
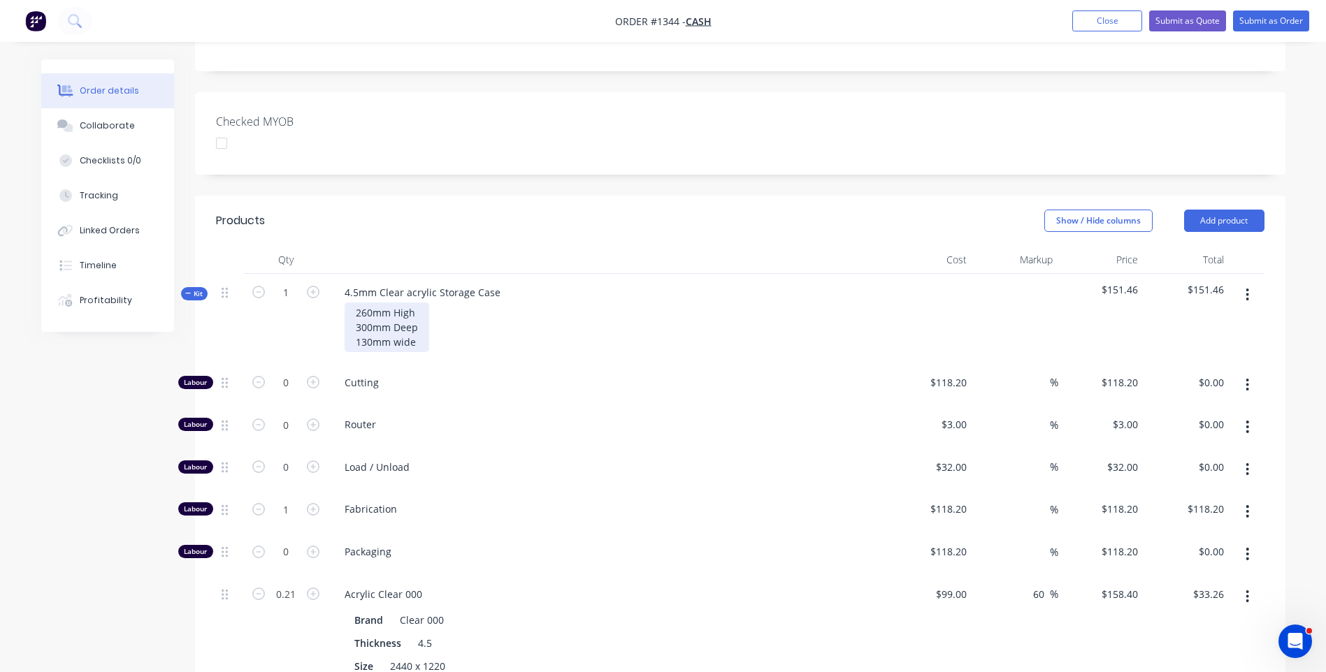
click at [398, 303] on div "260mm High 300mm Deep 130mm wide" at bounding box center [387, 328] width 85 height 50
click at [420, 303] on div "260mm High 300mm Deep 130mm Wide" at bounding box center [387, 328] width 85 height 50
click at [149, 588] on div "Created by [PERSON_NAME] Created [DATE] Required Assigned to Add team member St…" at bounding box center [663, 441] width 1244 height 1478
click at [419, 303] on div "260mm High 300mm Deep 130mm Wide" at bounding box center [387, 328] width 85 height 50
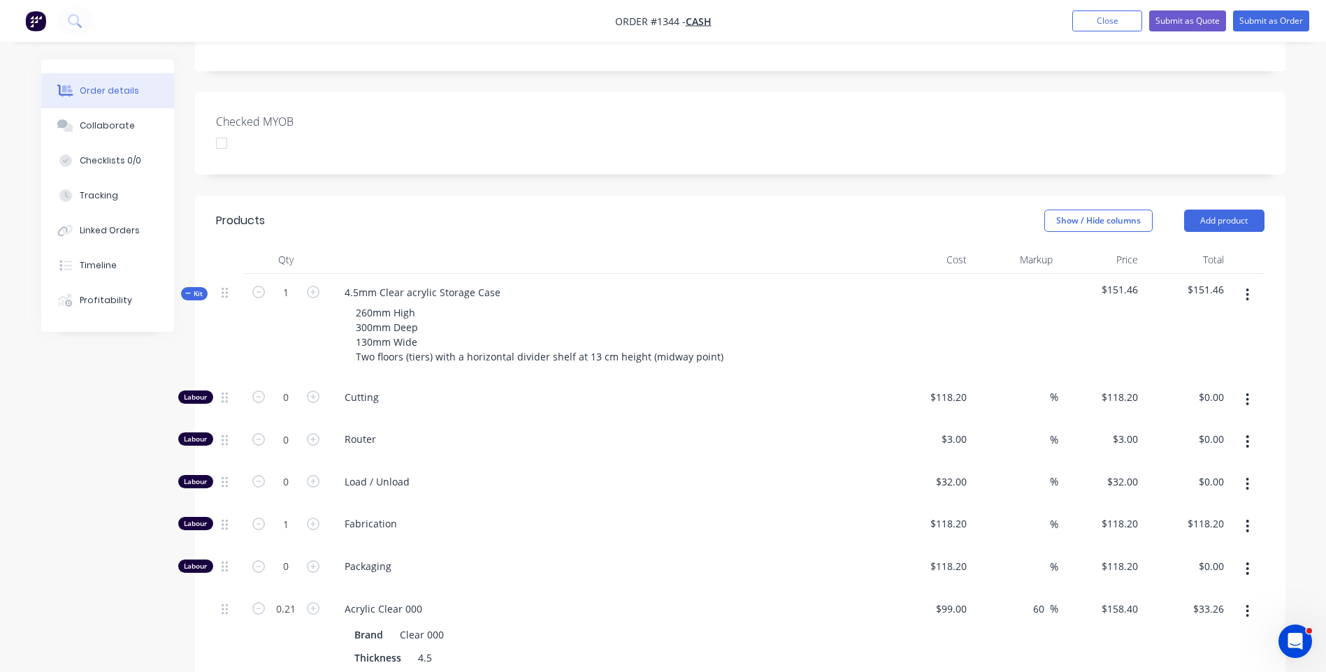
click at [658, 421] on div "Router" at bounding box center [607, 442] width 559 height 43
click at [91, 477] on div "Created by [PERSON_NAME] Created [DATE] Required Assigned to Add team member St…" at bounding box center [663, 448] width 1244 height 1493
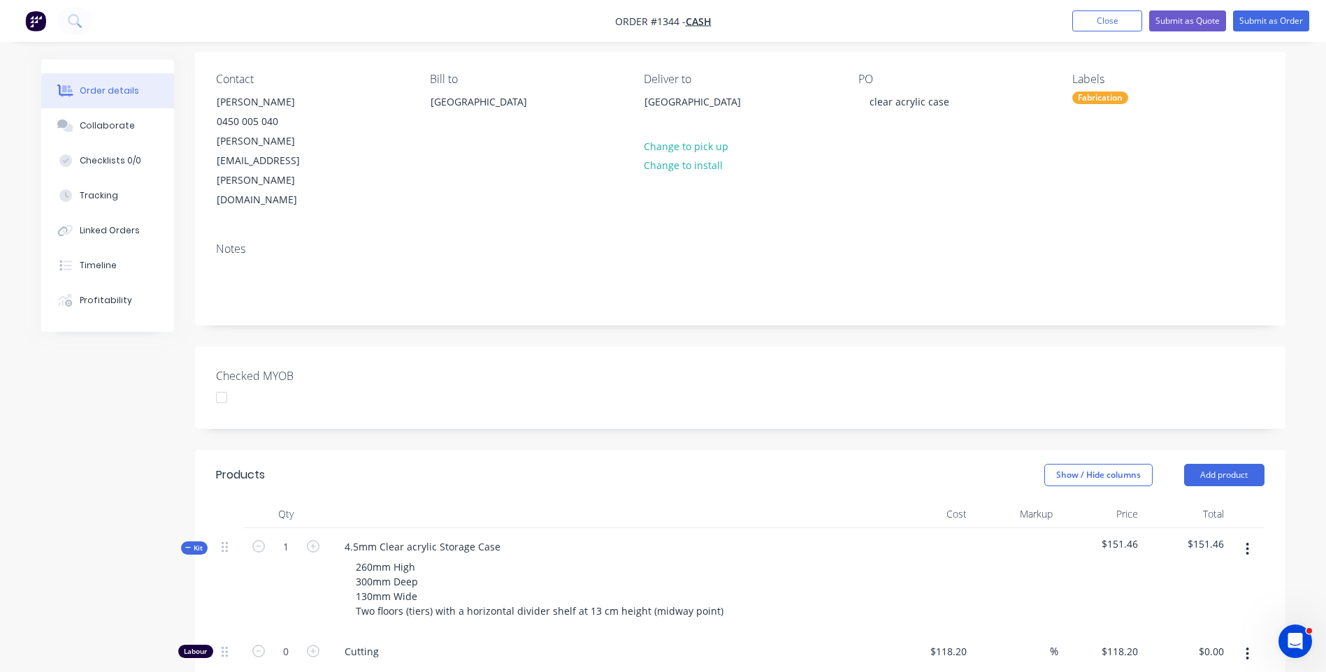
scroll to position [8, 0]
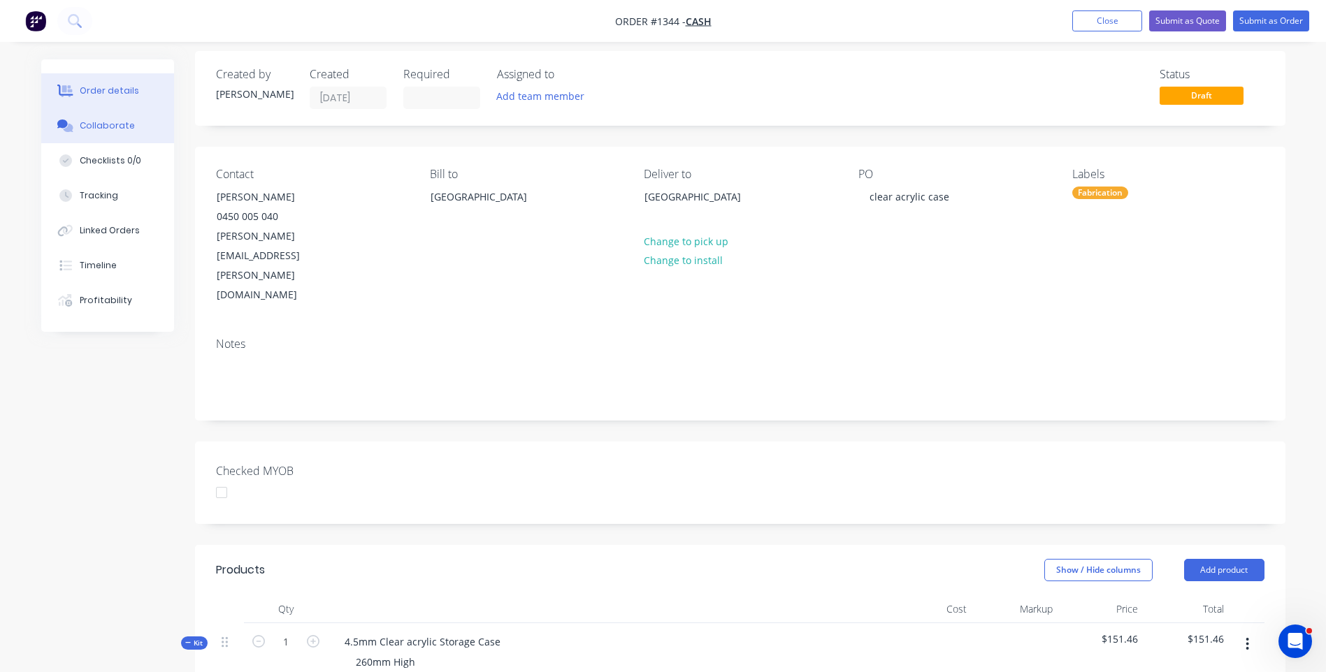
click at [104, 129] on div "Collaborate" at bounding box center [107, 126] width 55 height 13
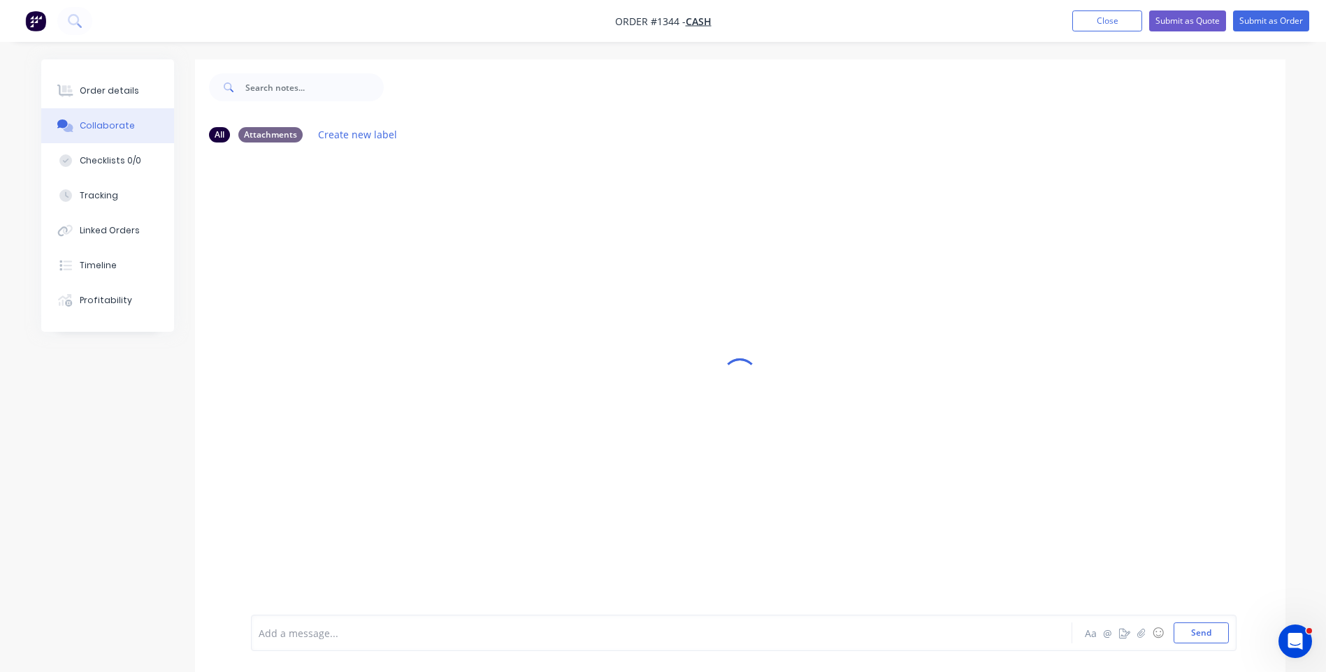
click at [367, 633] on div at bounding box center [622, 633] width 727 height 15
click at [454, 546] on div at bounding box center [740, 384] width 1090 height 461
click at [489, 638] on div "JMAC Startrack - $33.44+ Box 45x45x45x10kg" at bounding box center [622, 633] width 727 height 15
click at [1203, 637] on button "Send" at bounding box center [1200, 633] width 55 height 21
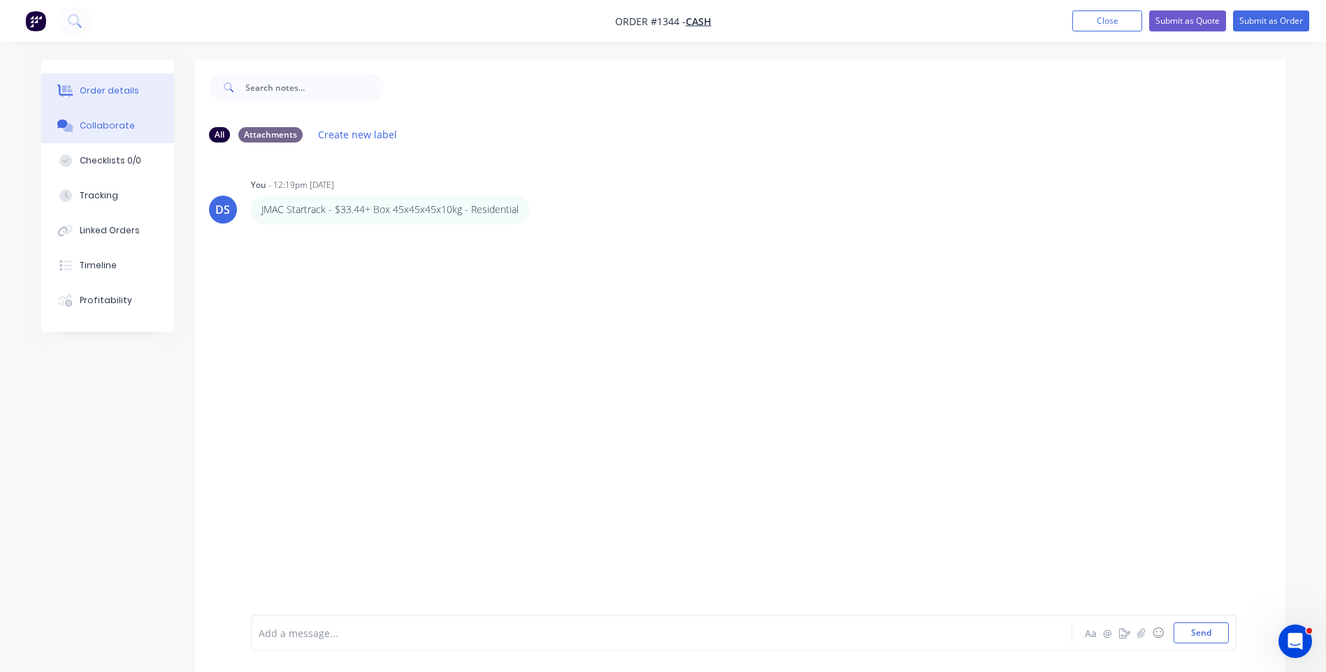
click at [104, 91] on div "Order details" at bounding box center [109, 91] width 59 height 13
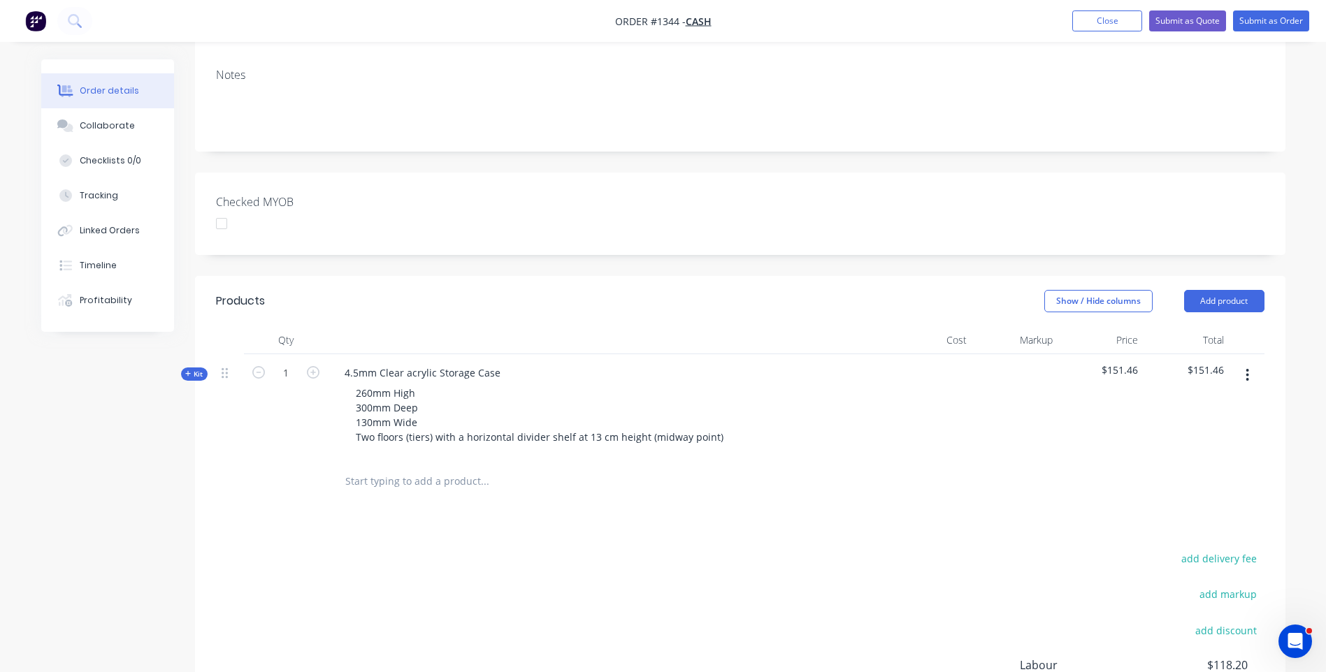
scroll to position [280, 0]
click at [186, 368] on icon at bounding box center [188, 371] width 6 height 7
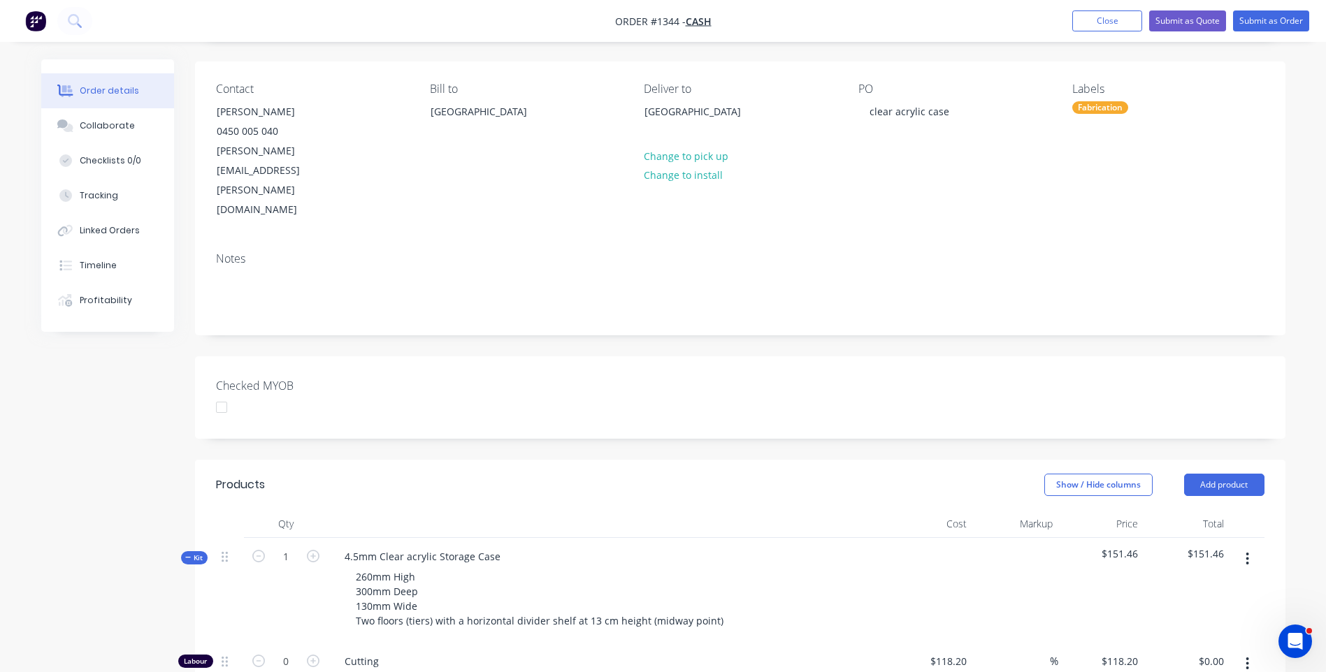
scroll to position [0, 0]
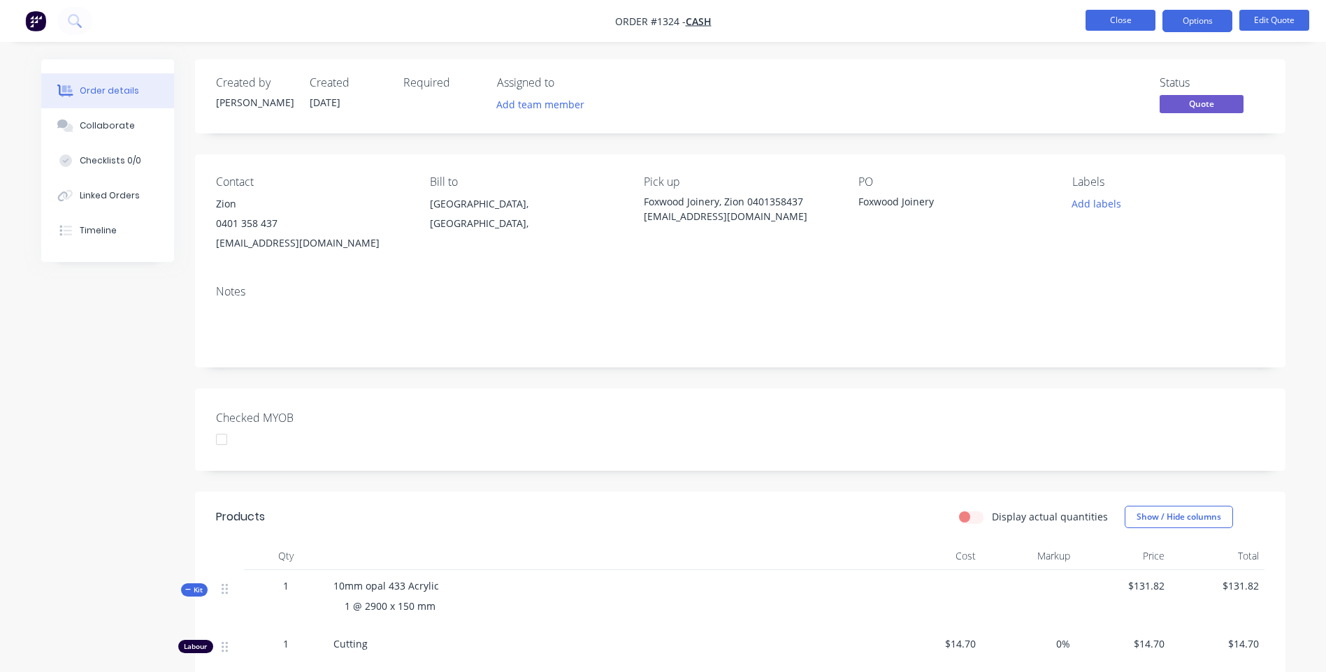
click at [1106, 24] on button "Close" at bounding box center [1120, 20] width 70 height 21
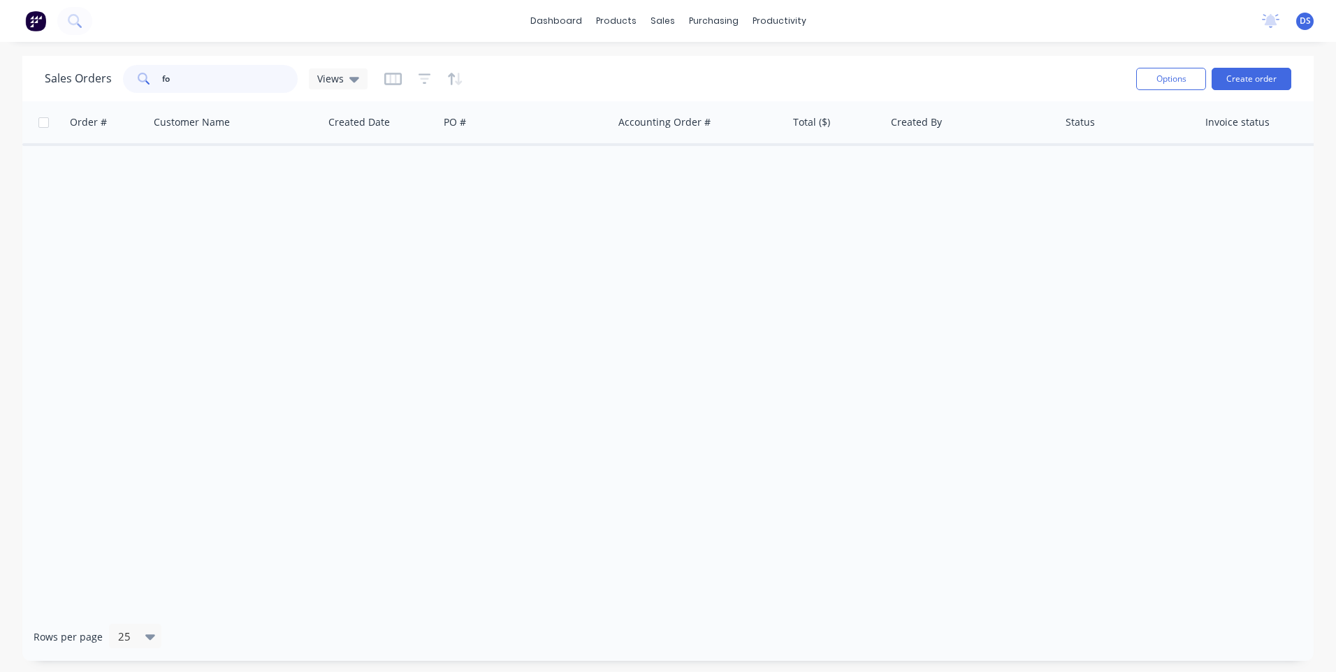
type input "f"
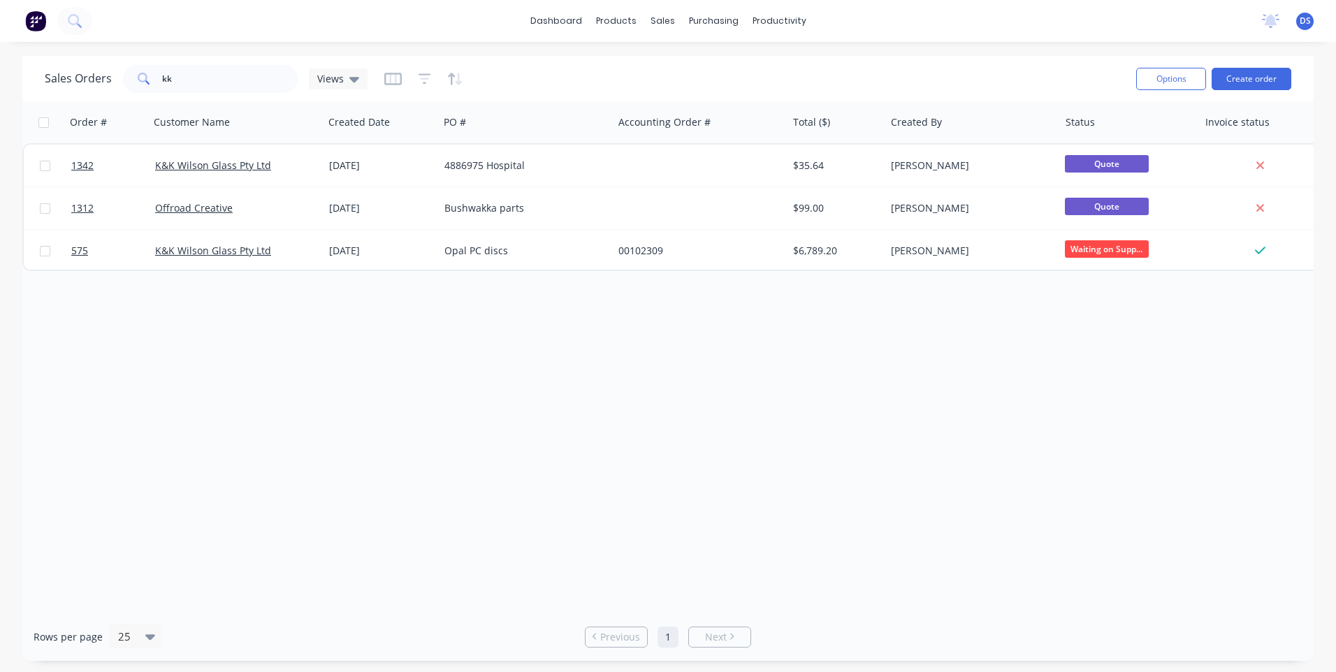
click at [343, 319] on div "Order # Customer Name Created Date PO # Accounting Order # Total ($) Created By…" at bounding box center [667, 357] width 1291 height 512
drag, startPoint x: 184, startPoint y: 83, endPoint x: 150, endPoint y: 67, distance: 38.5
click at [150, 72] on div "kk" at bounding box center [210, 79] width 175 height 28
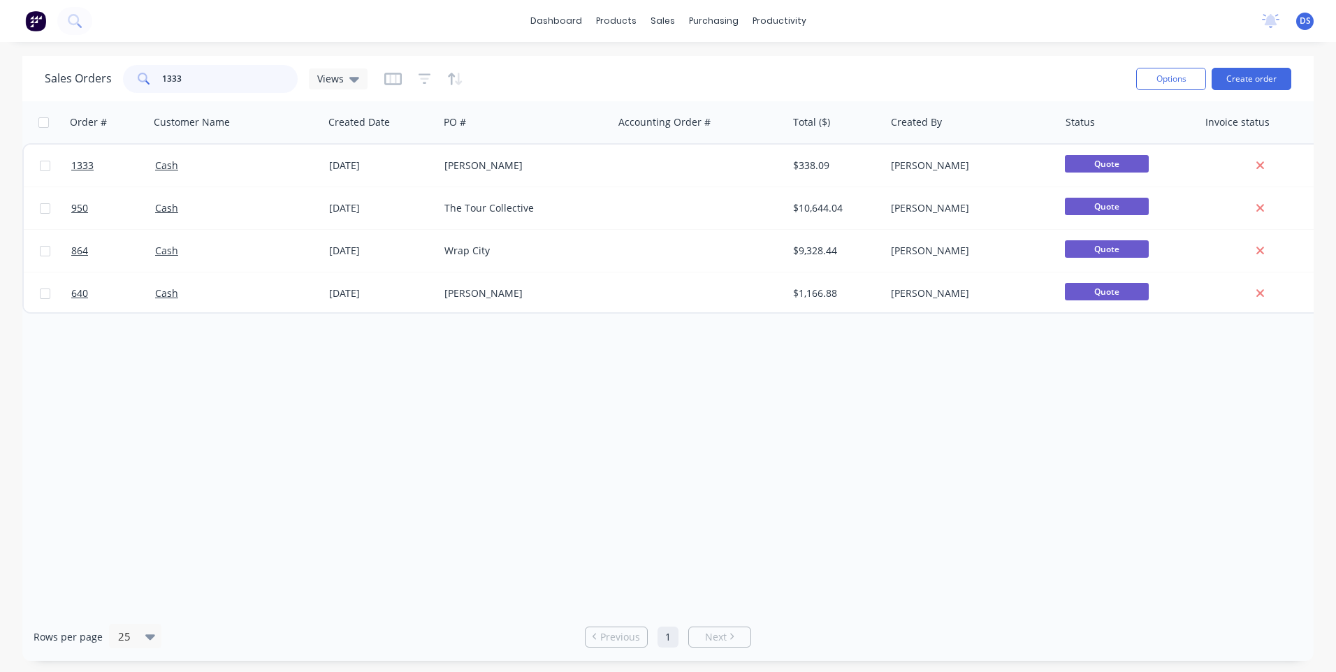
drag, startPoint x: 203, startPoint y: 84, endPoint x: 122, endPoint y: 78, distance: 81.3
click at [120, 79] on div "Sales Orders 1333 Views" at bounding box center [206, 79] width 323 height 28
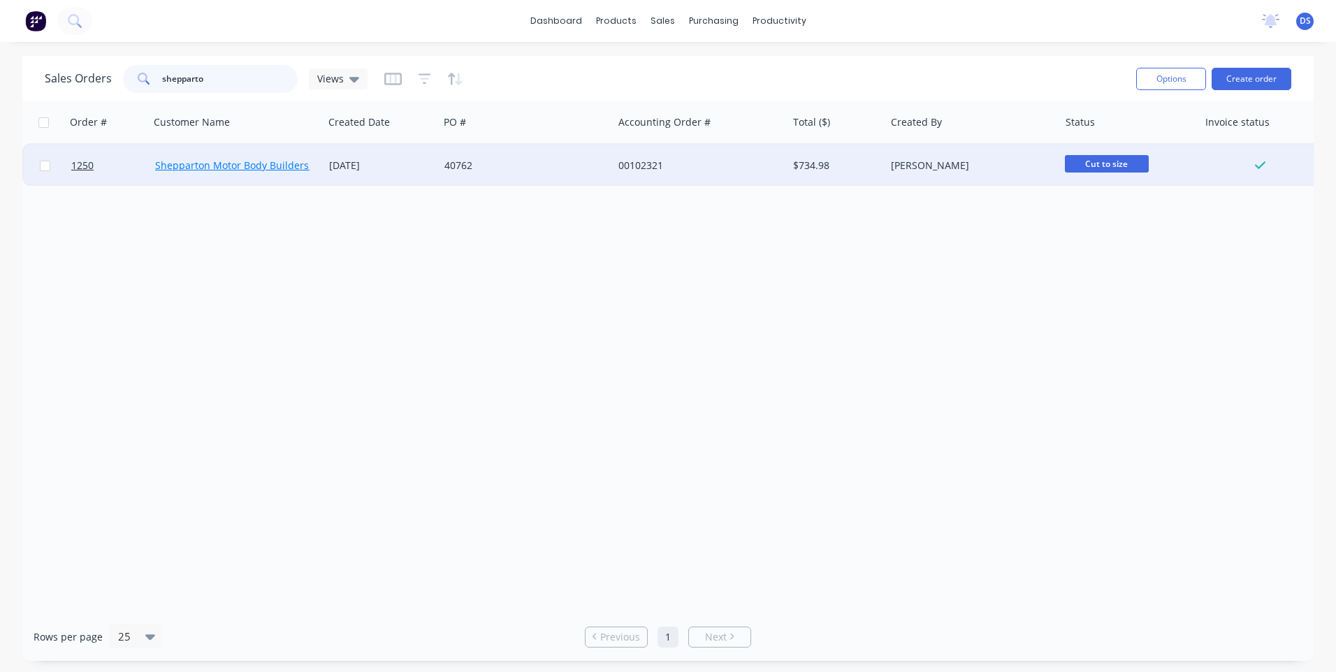
type input "shepparto"
click at [234, 167] on link "Shepparton Motor Body Builders Pty Ltd" at bounding box center [249, 165] width 188 height 13
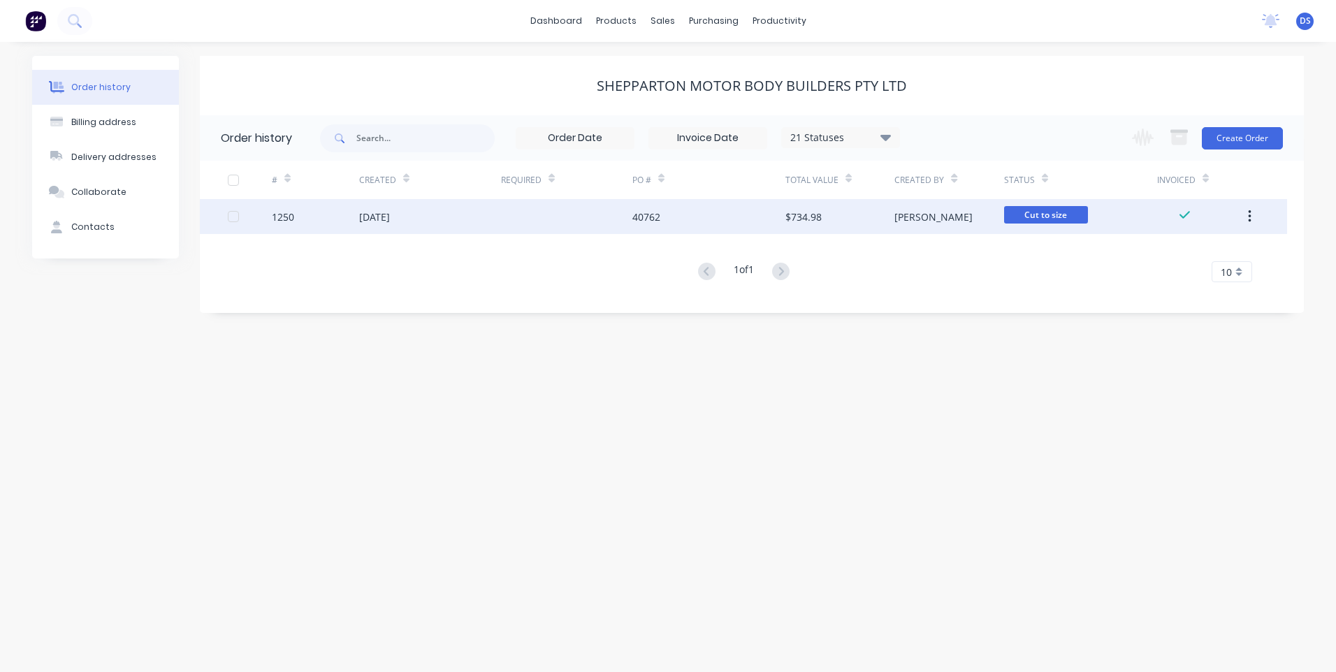
click at [377, 217] on div "[DATE]" at bounding box center [374, 217] width 31 height 15
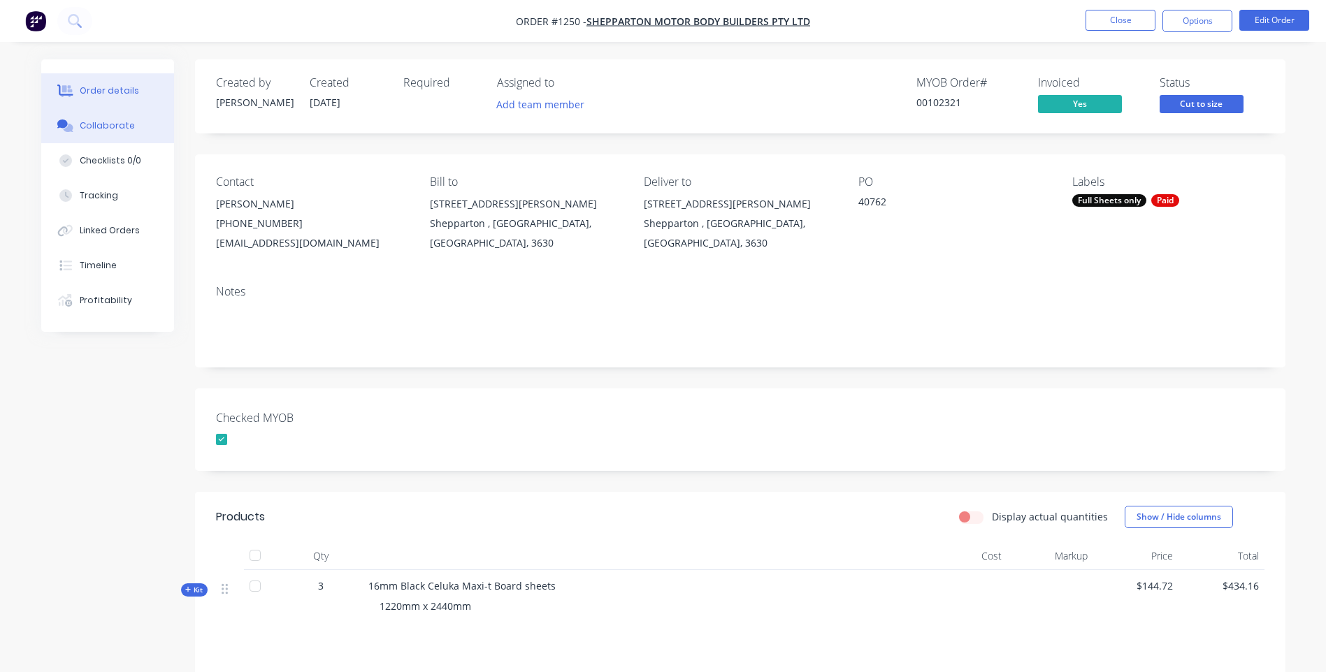
click at [110, 129] on div "Collaborate" at bounding box center [107, 126] width 55 height 13
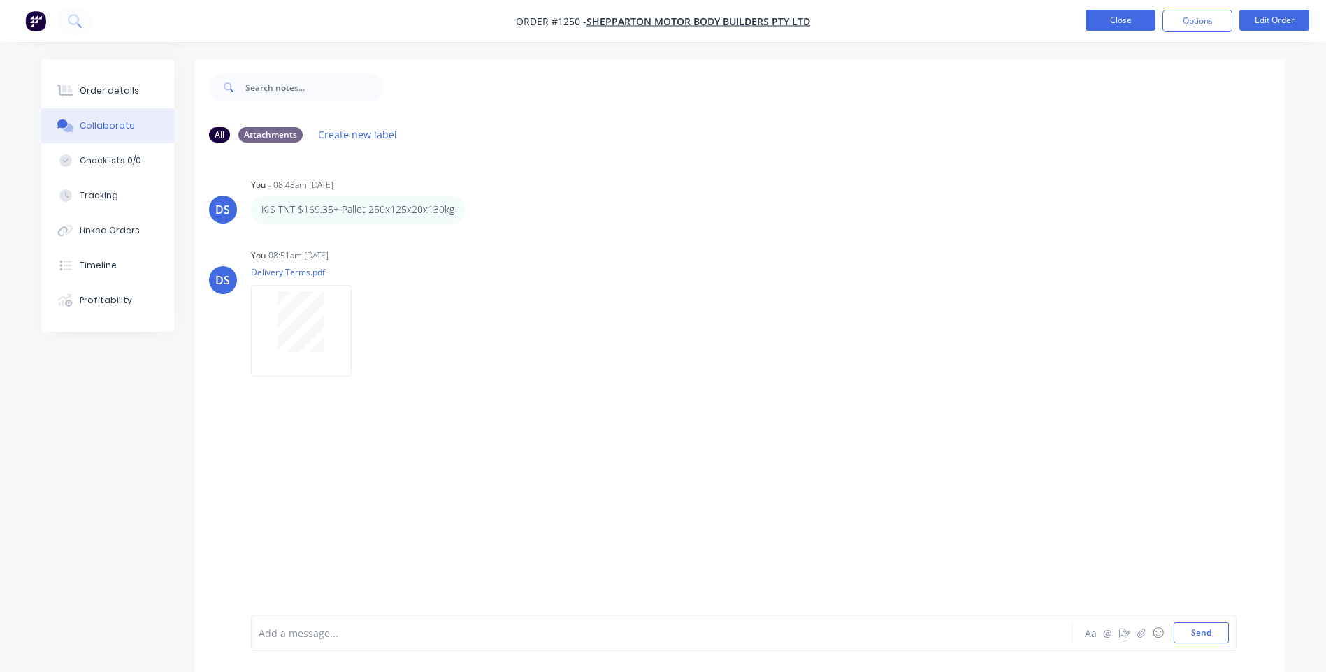
click at [1121, 21] on button "Close" at bounding box center [1120, 20] width 70 height 21
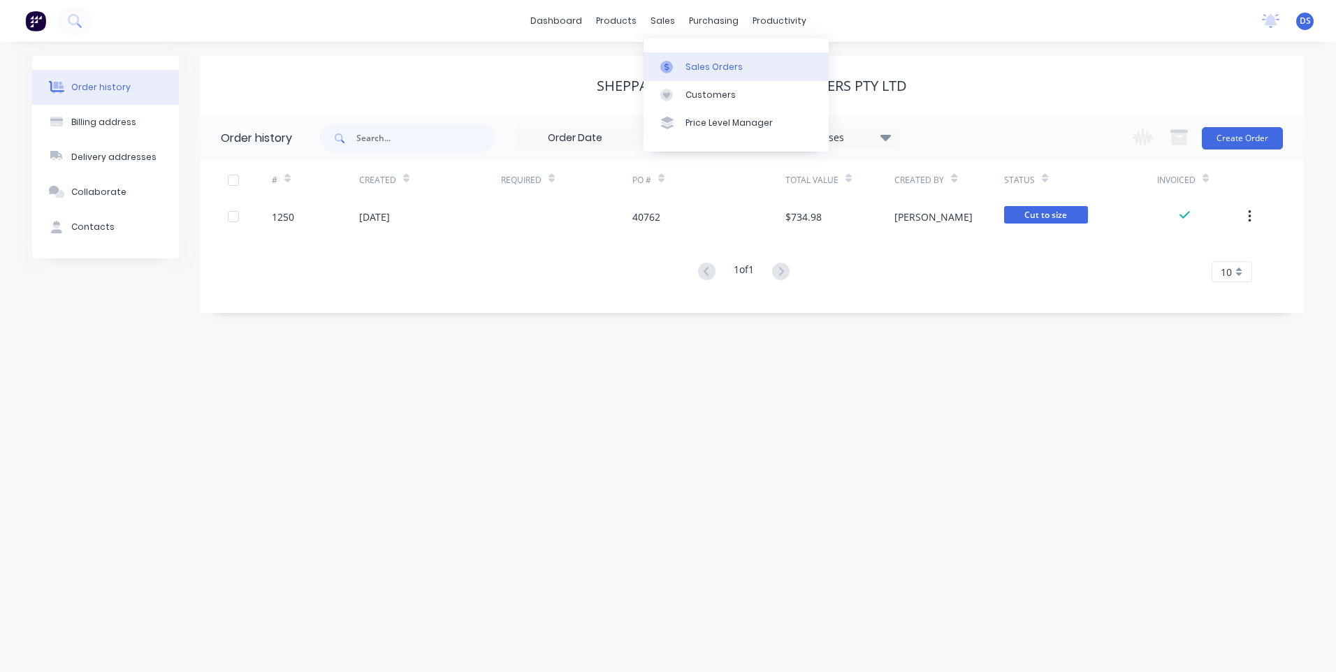
click at [709, 68] on div "Sales Orders" at bounding box center [714, 67] width 57 height 13
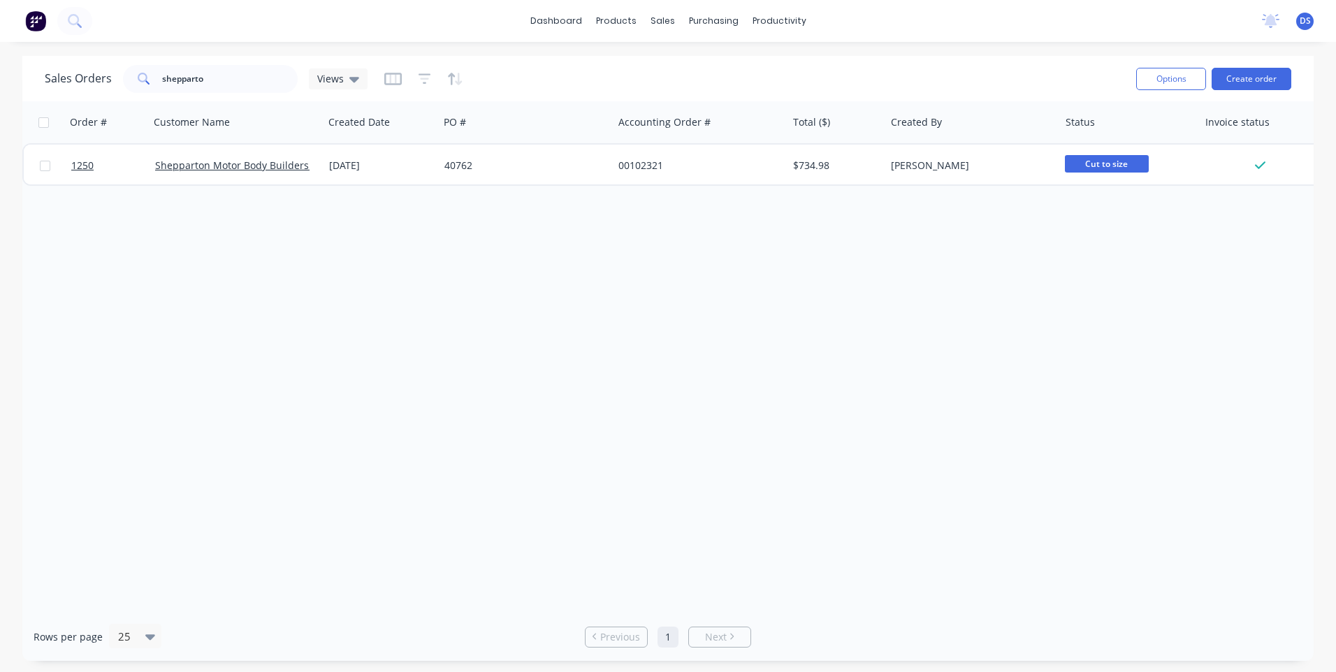
click at [171, 502] on div "Order # Customer Name Created Date PO # Accounting Order # Total ($) Created By…" at bounding box center [667, 357] width 1291 height 512
drag, startPoint x: 215, startPoint y: 78, endPoint x: 142, endPoint y: 78, distance: 72.7
click at [142, 78] on div "shepparto" at bounding box center [210, 79] width 175 height 28
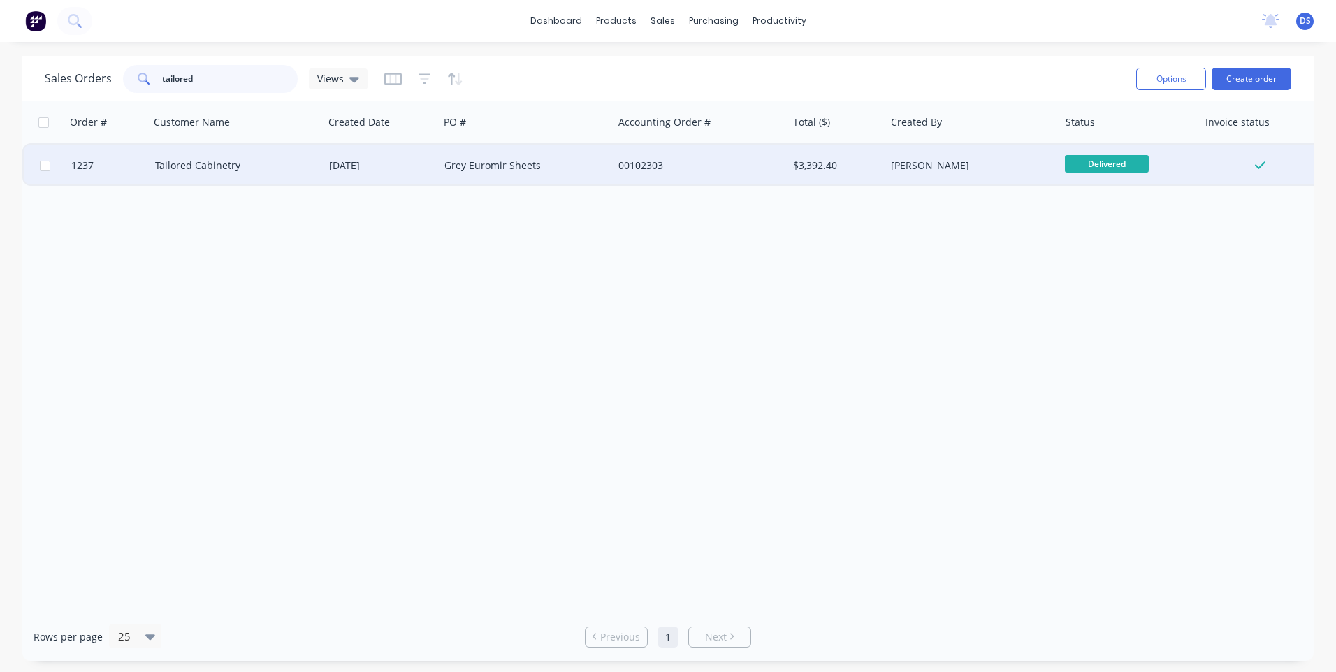
type input "tailored"
click at [513, 163] on div "Grey Euromir Sheets" at bounding box center [521, 166] width 155 height 14
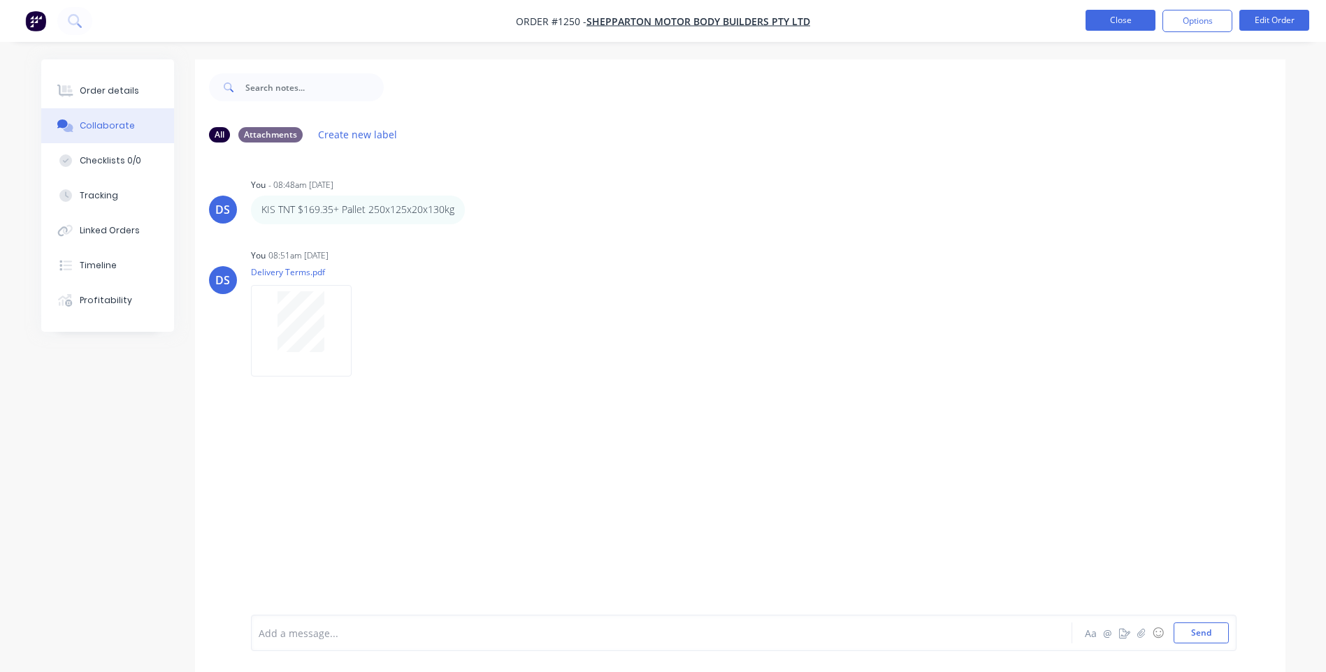
click at [1123, 18] on button "Close" at bounding box center [1120, 20] width 70 height 21
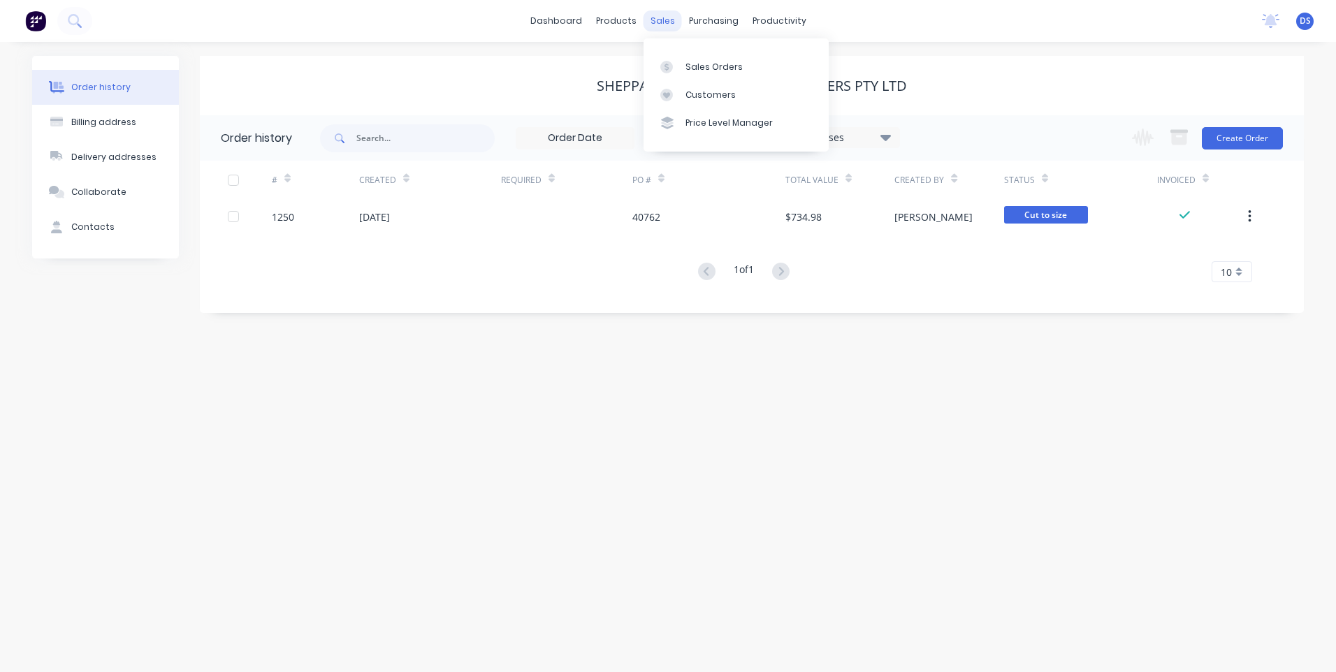
click at [665, 25] on div "sales" at bounding box center [663, 20] width 38 height 21
click at [690, 68] on div "Sales Orders" at bounding box center [714, 67] width 57 height 13
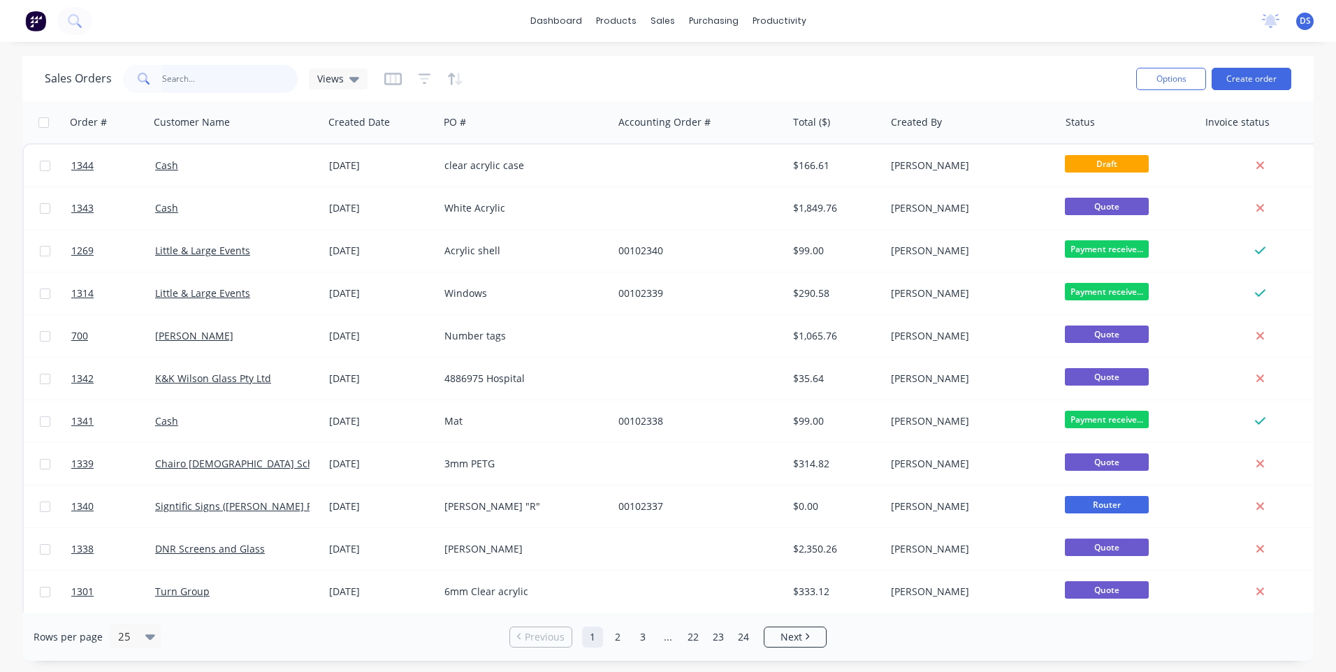
click at [208, 82] on input "text" at bounding box center [230, 79] width 136 height 28
click at [791, 69] on div "Workflow" at bounding box center [804, 67] width 42 height 13
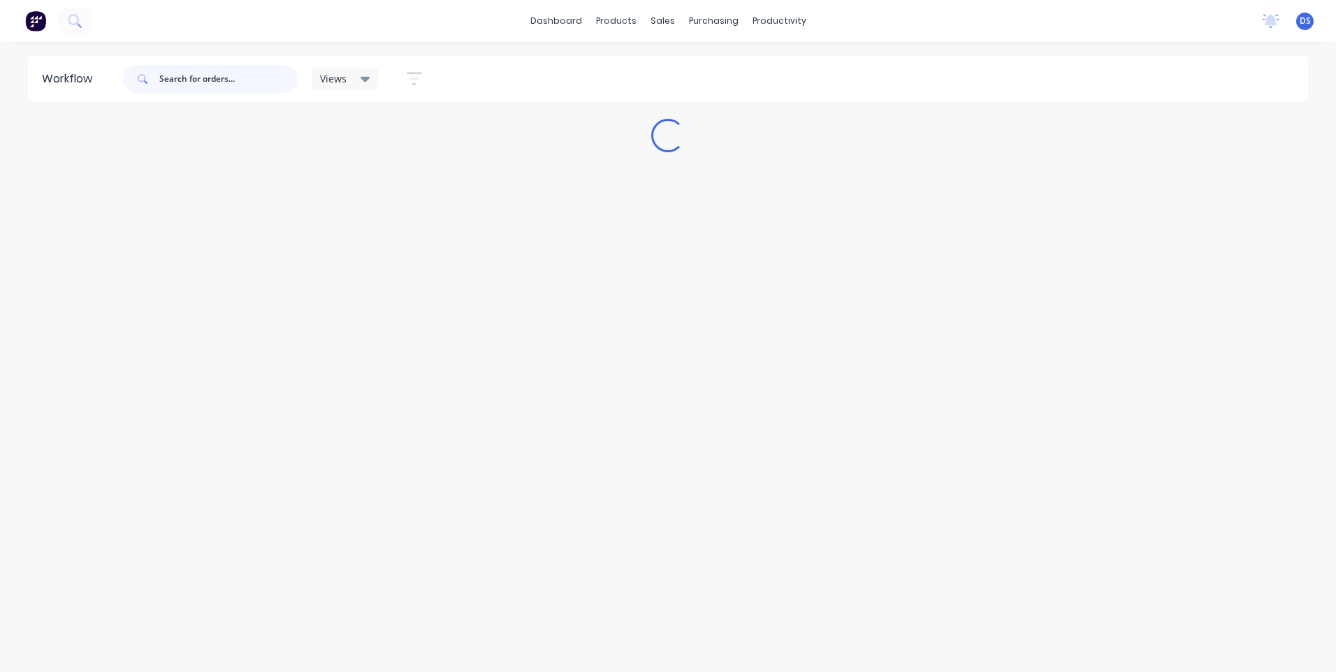
click at [265, 80] on input "text" at bounding box center [228, 79] width 138 height 28
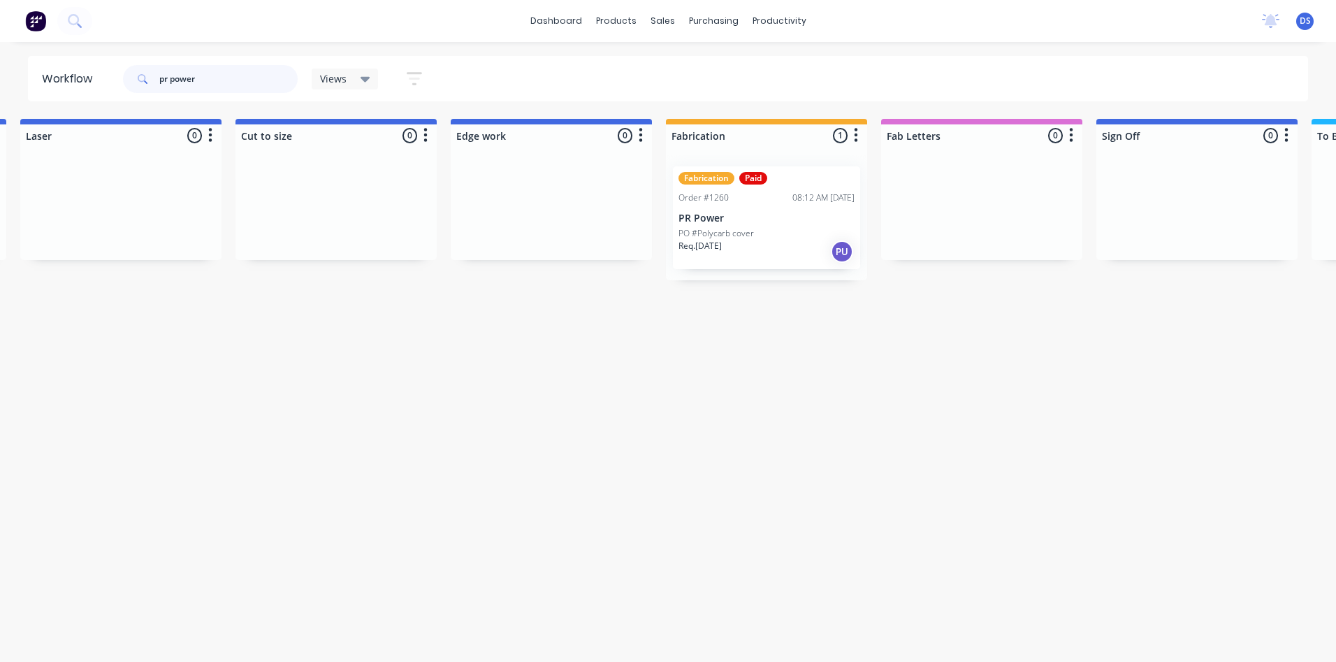
scroll to position [0, 1088]
type input "pr power"
click at [779, 222] on p "PR Power" at bounding box center [764, 218] width 176 height 12
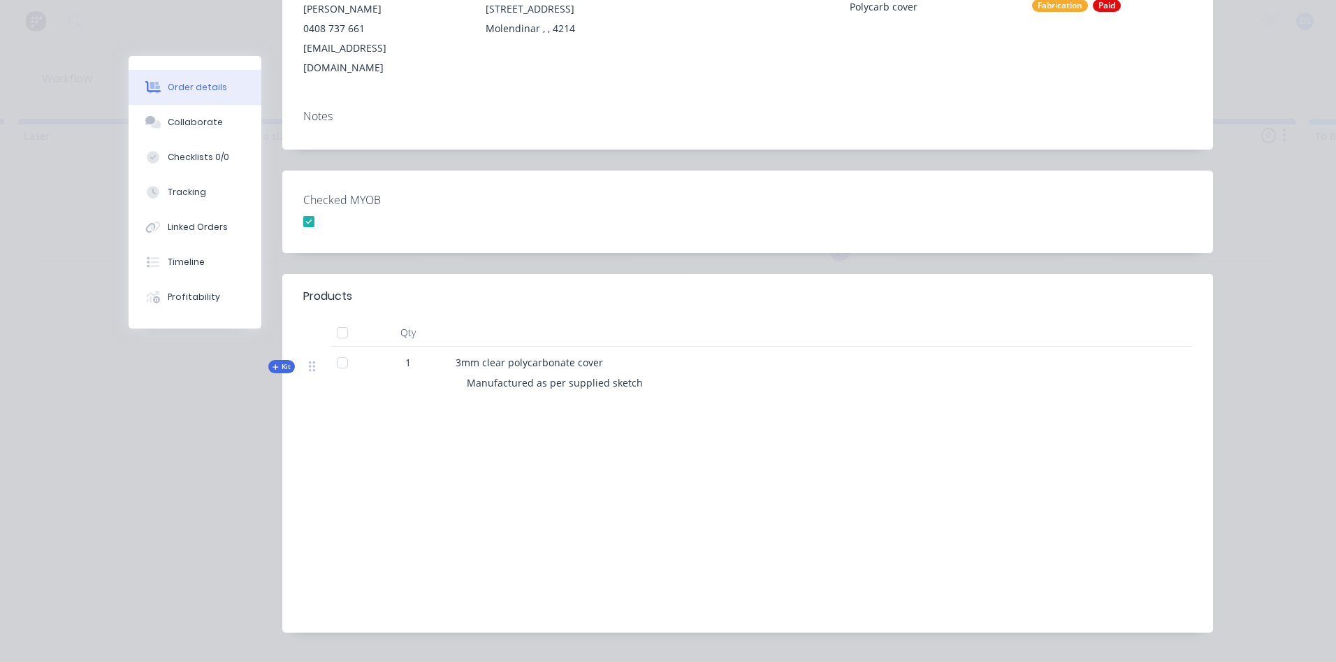
scroll to position [246, 0]
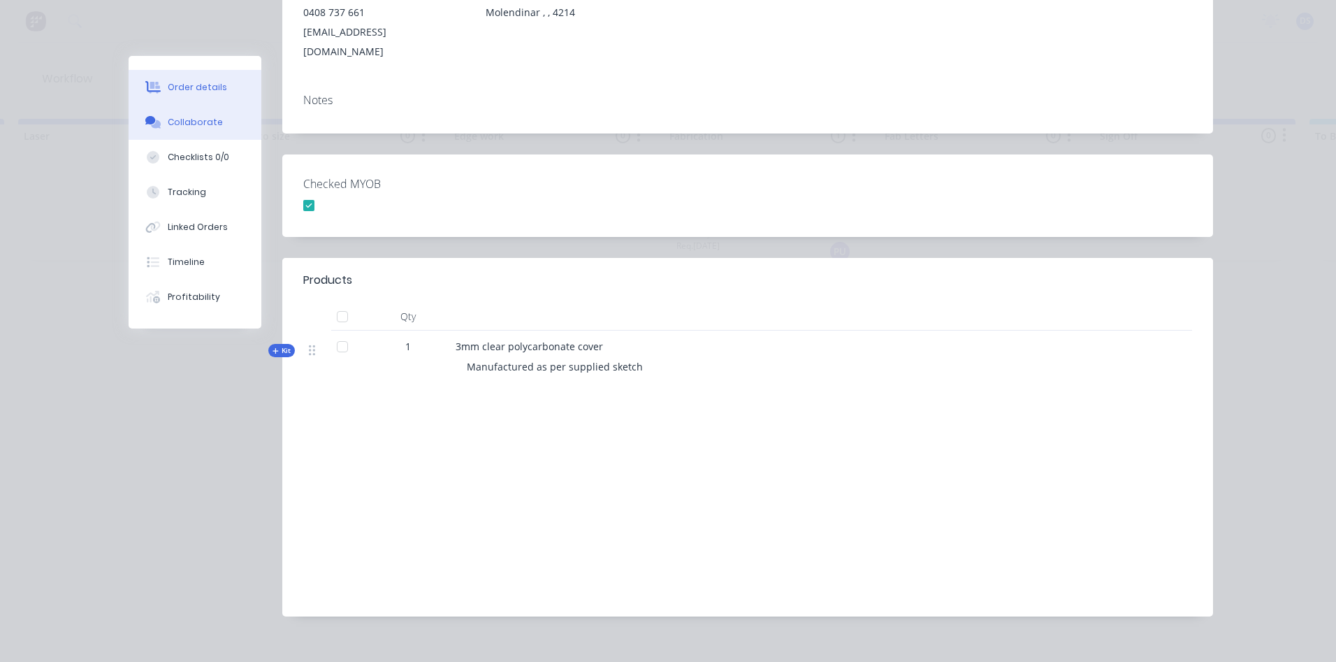
click at [182, 122] on div "Collaborate" at bounding box center [195, 122] width 55 height 13
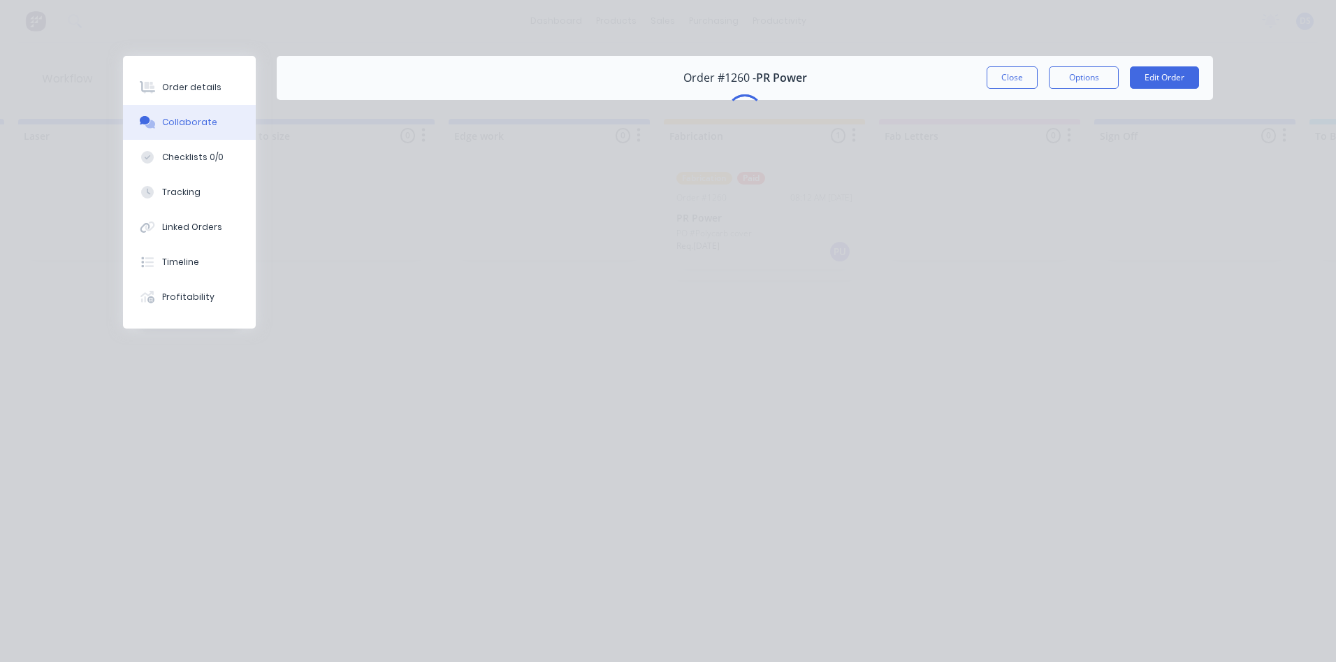
scroll to position [0, 0]
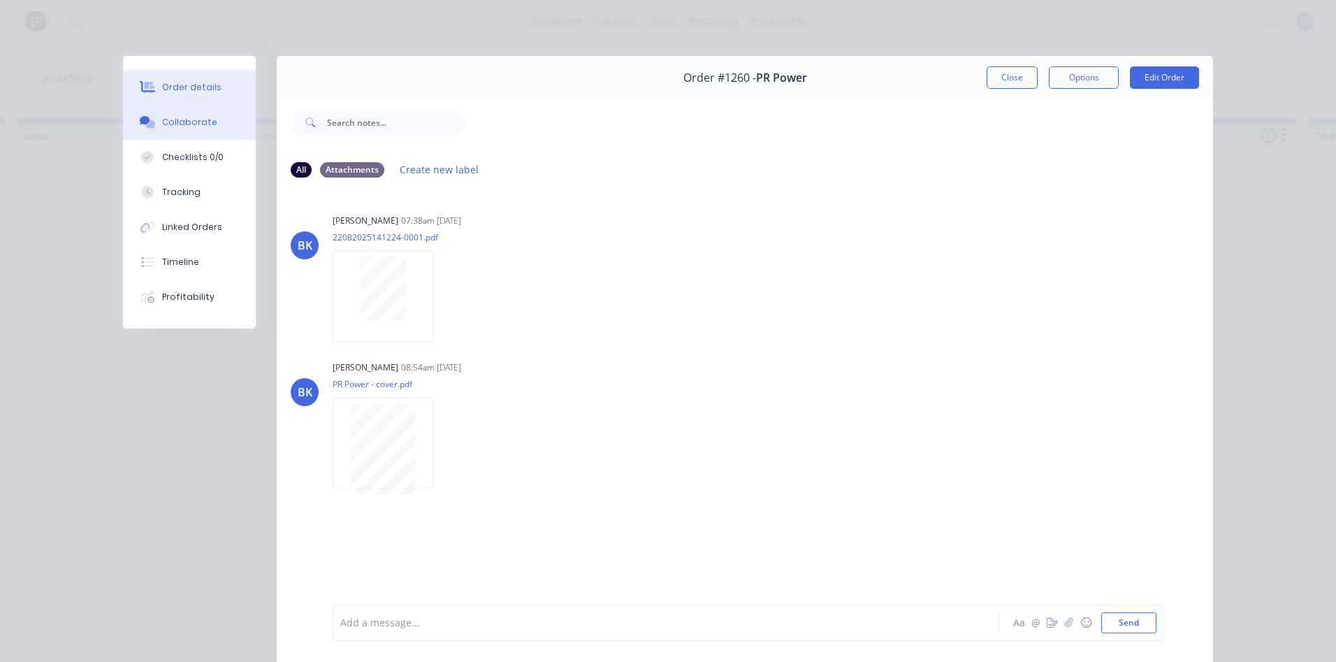
click at [182, 91] on div "Order details" at bounding box center [191, 87] width 59 height 13
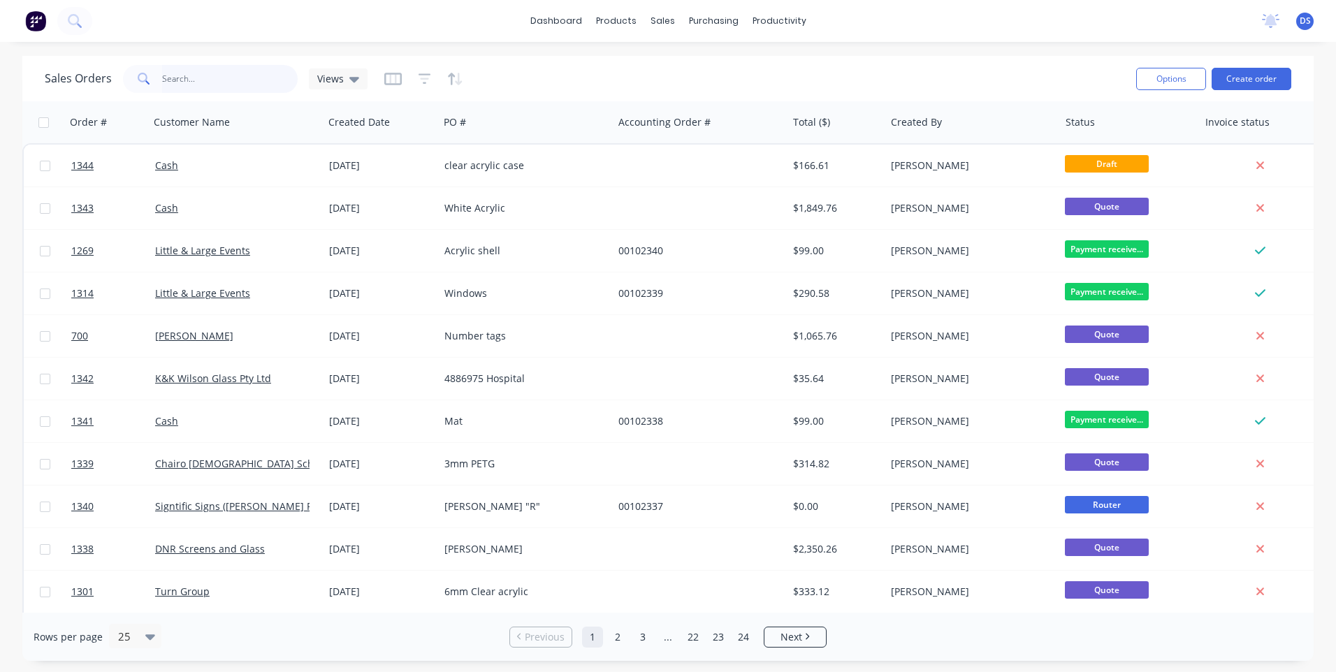
click at [213, 85] on input "text" at bounding box center [230, 79] width 136 height 28
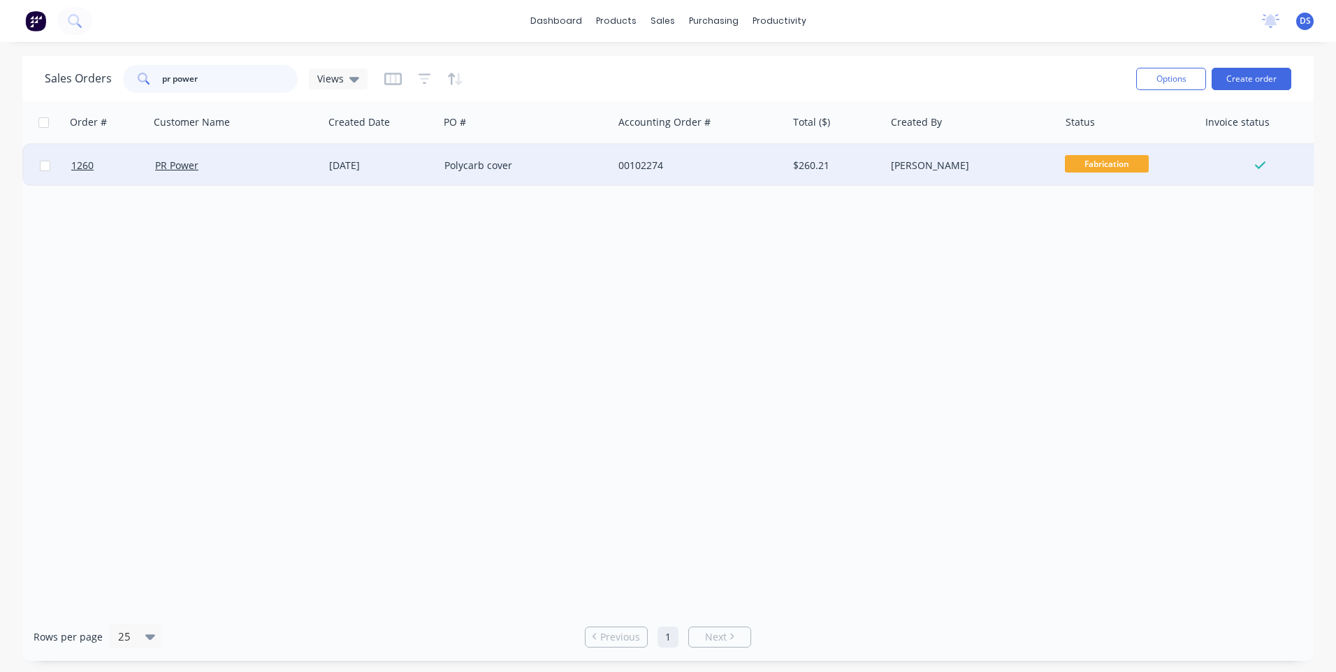
type input "pr power"
click at [470, 169] on div "Polycarb cover" at bounding box center [521, 166] width 155 height 14
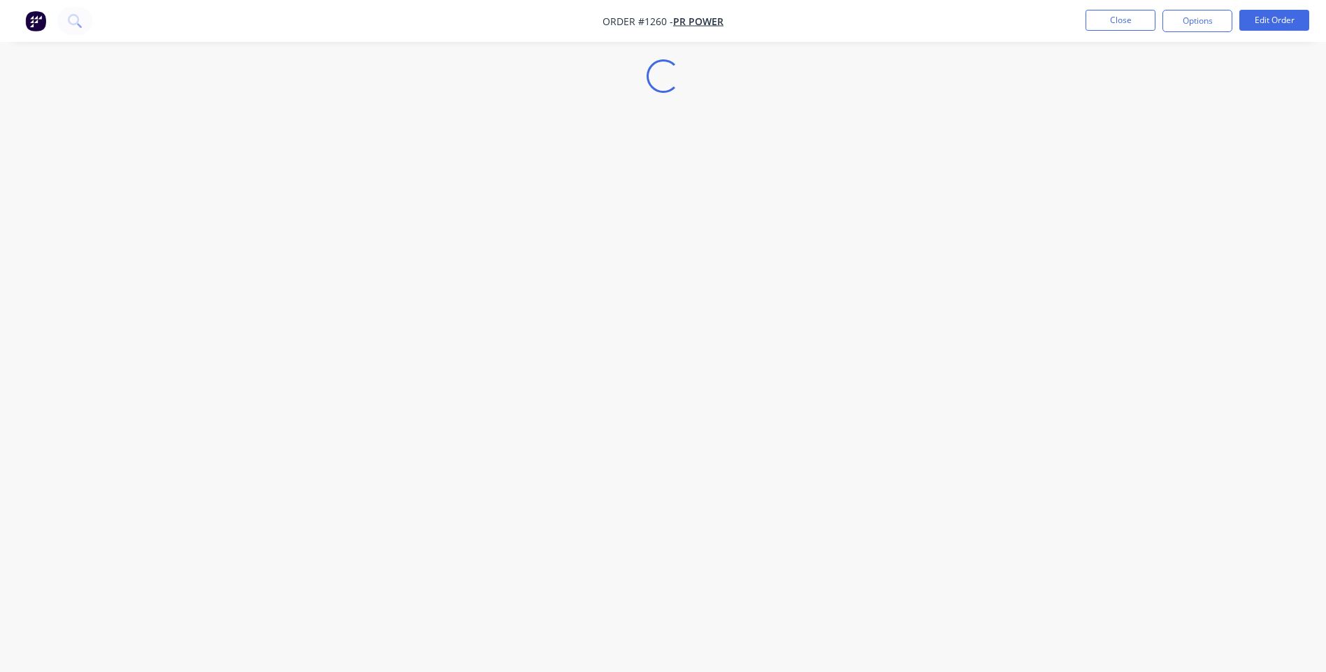
click at [470, 169] on div "Loading..." at bounding box center [663, 336] width 1326 height 672
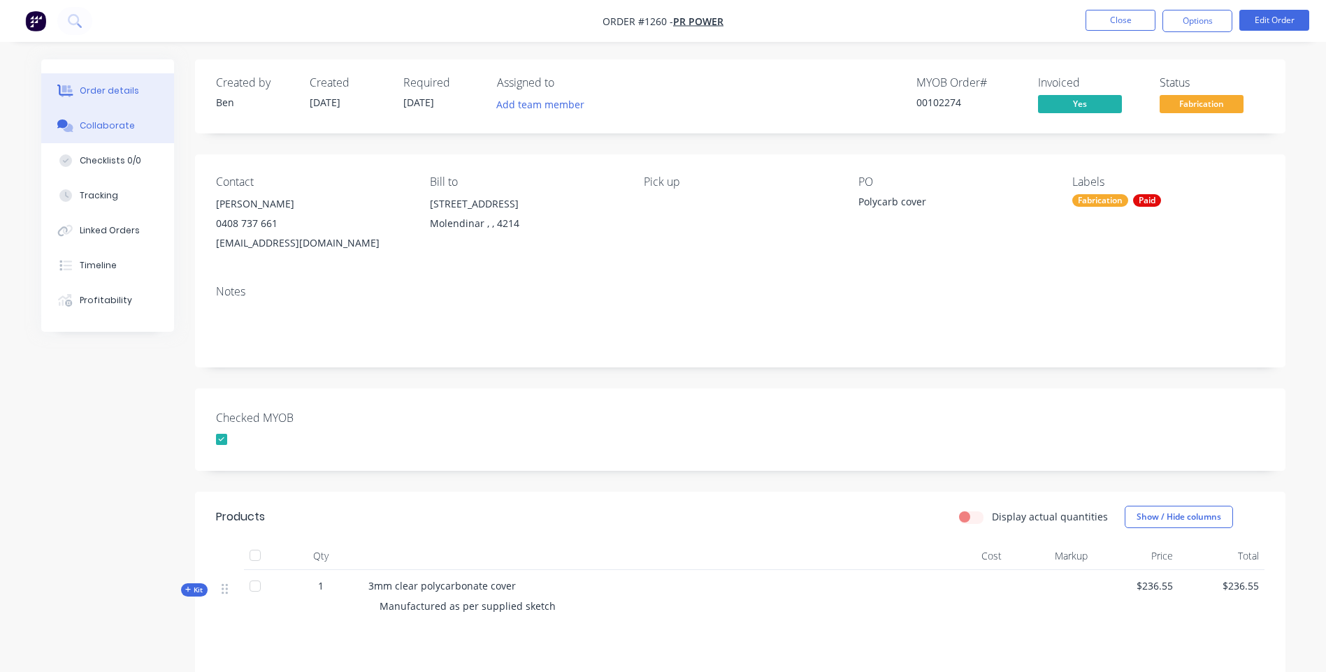
click at [108, 129] on div "Collaborate" at bounding box center [107, 126] width 55 height 13
